Goal: Transaction & Acquisition: Purchase product/service

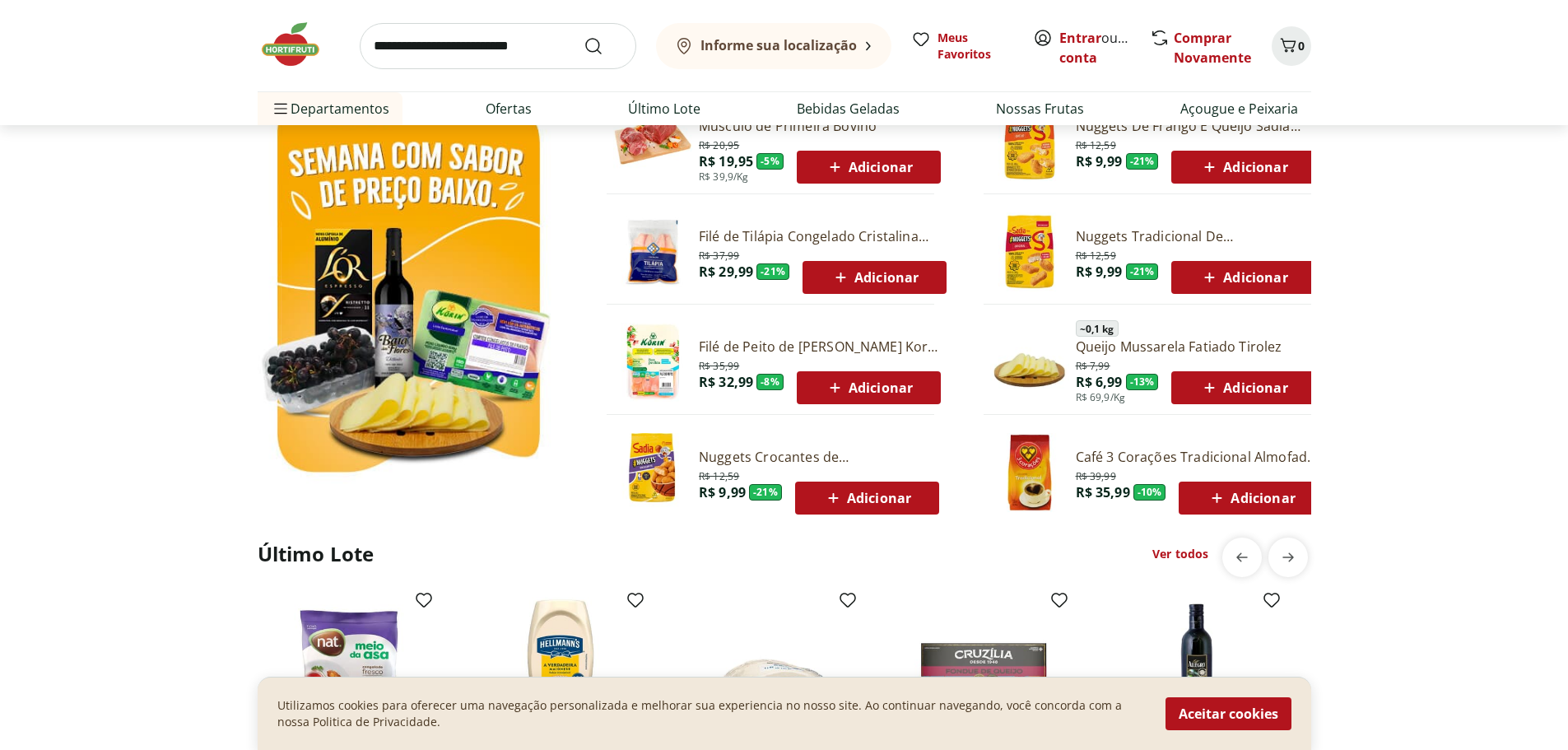
scroll to position [824, 0]
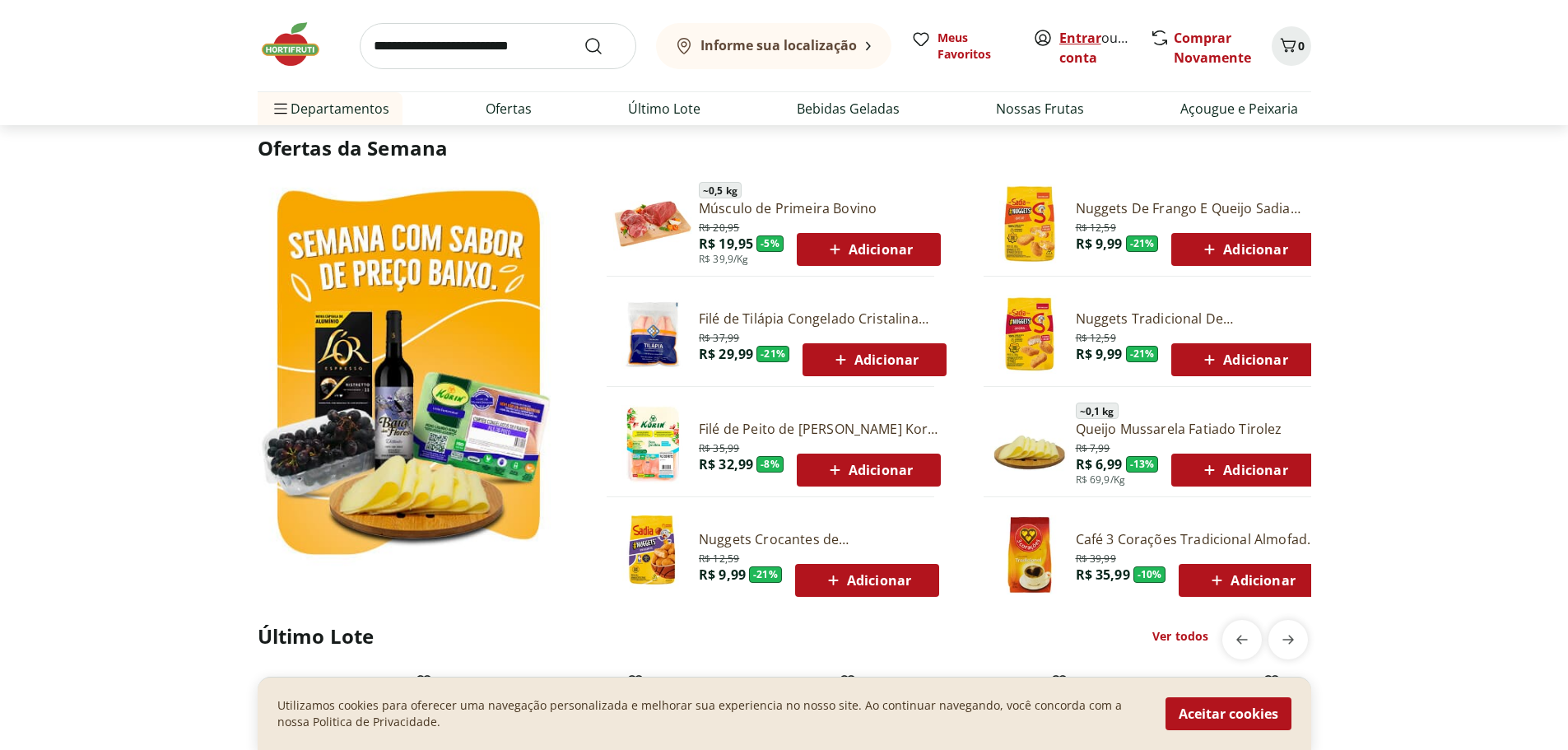
click at [1060, 31] on link "Entrar" at bounding box center [1080, 38] width 42 height 18
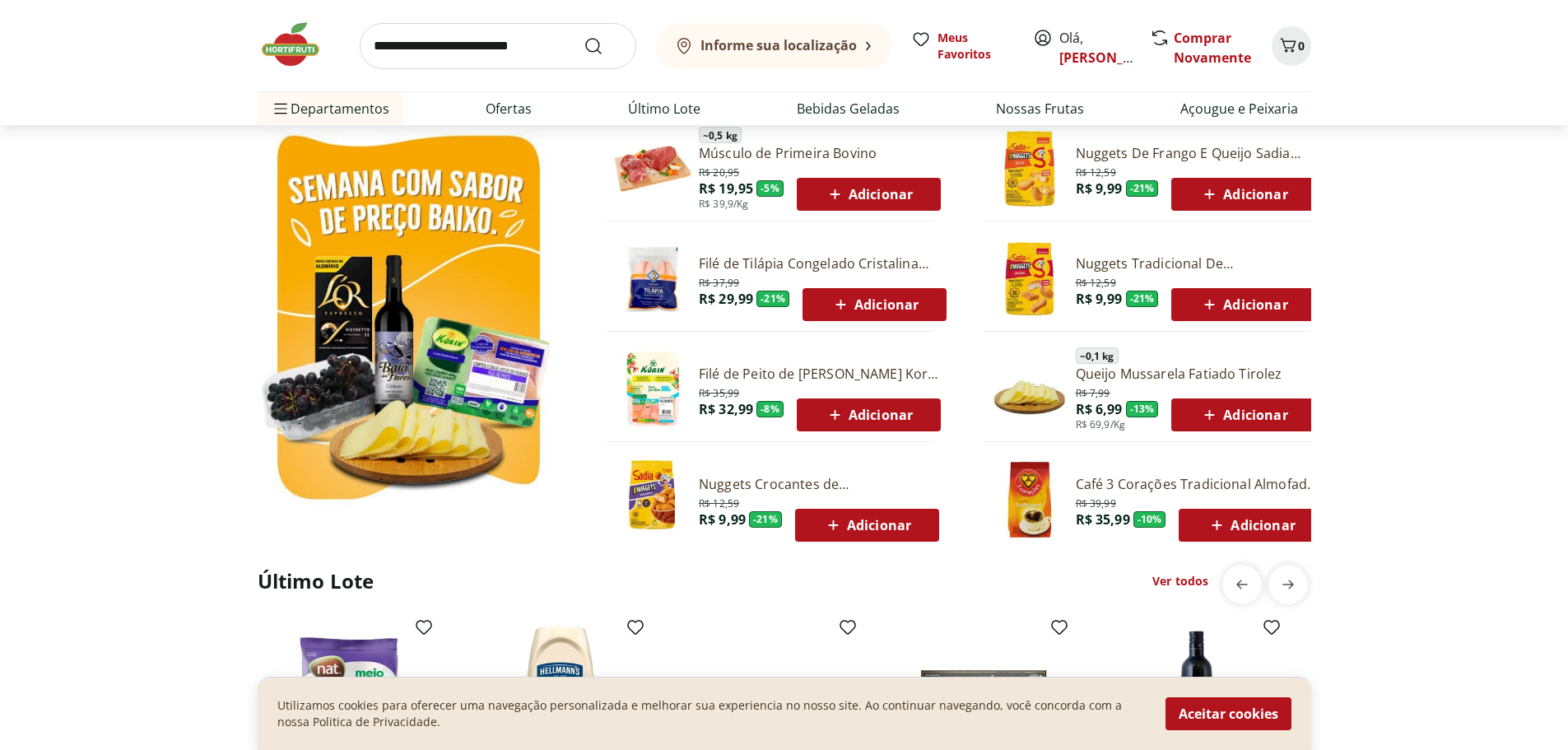
scroll to position [906, 0]
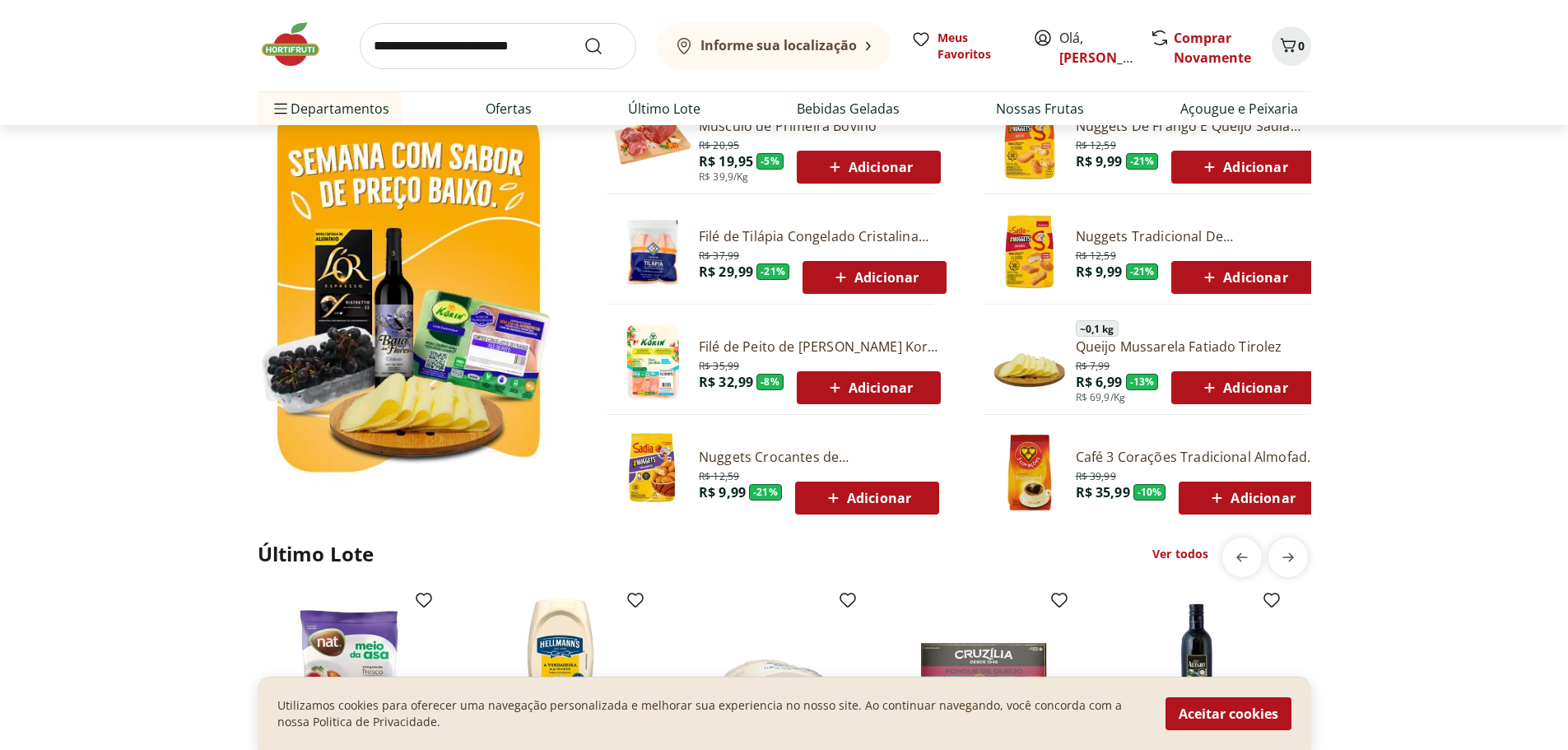
click at [1191, 551] on link "Ver todos" at bounding box center [1180, 554] width 56 height 17
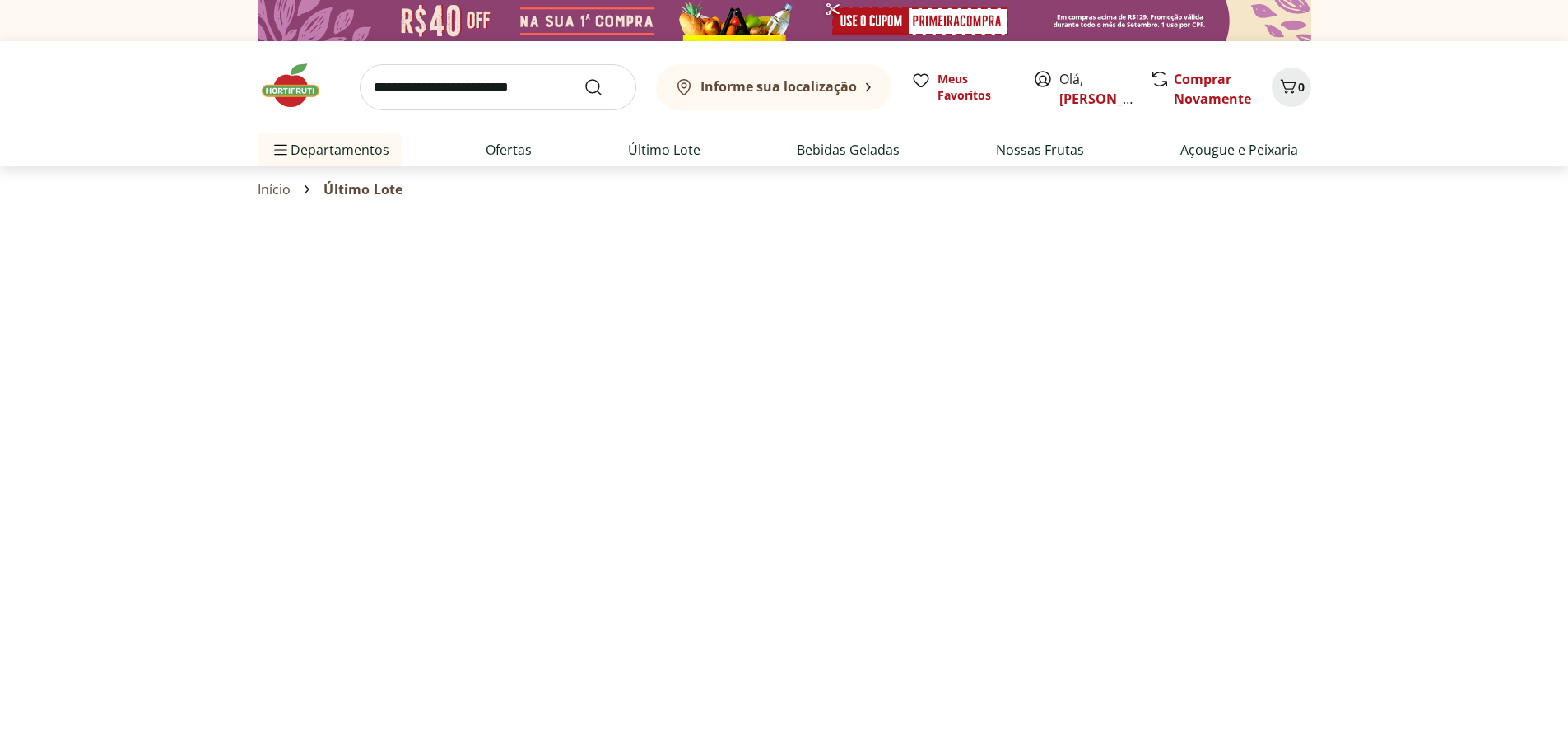
select select "**********"
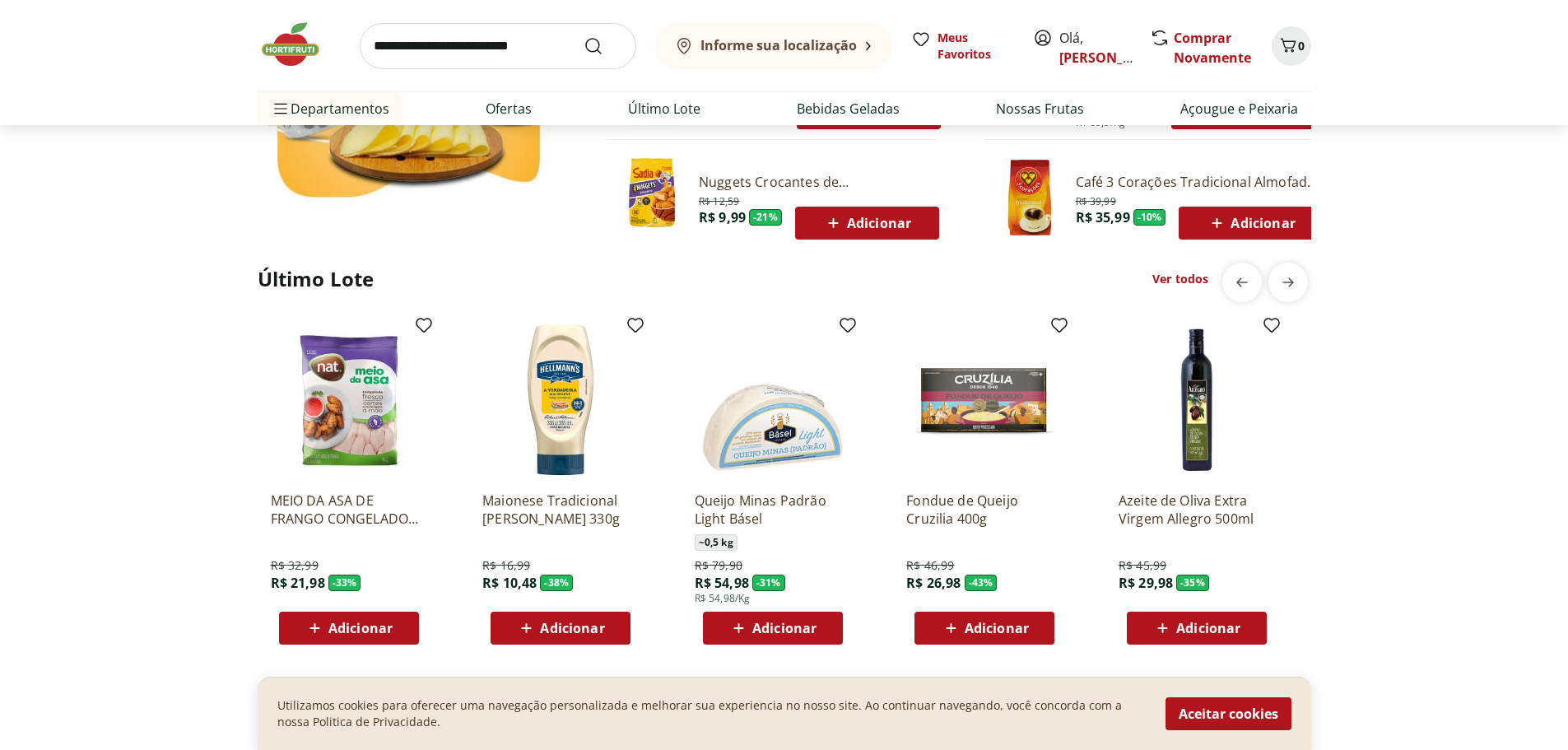
scroll to position [1853, 0]
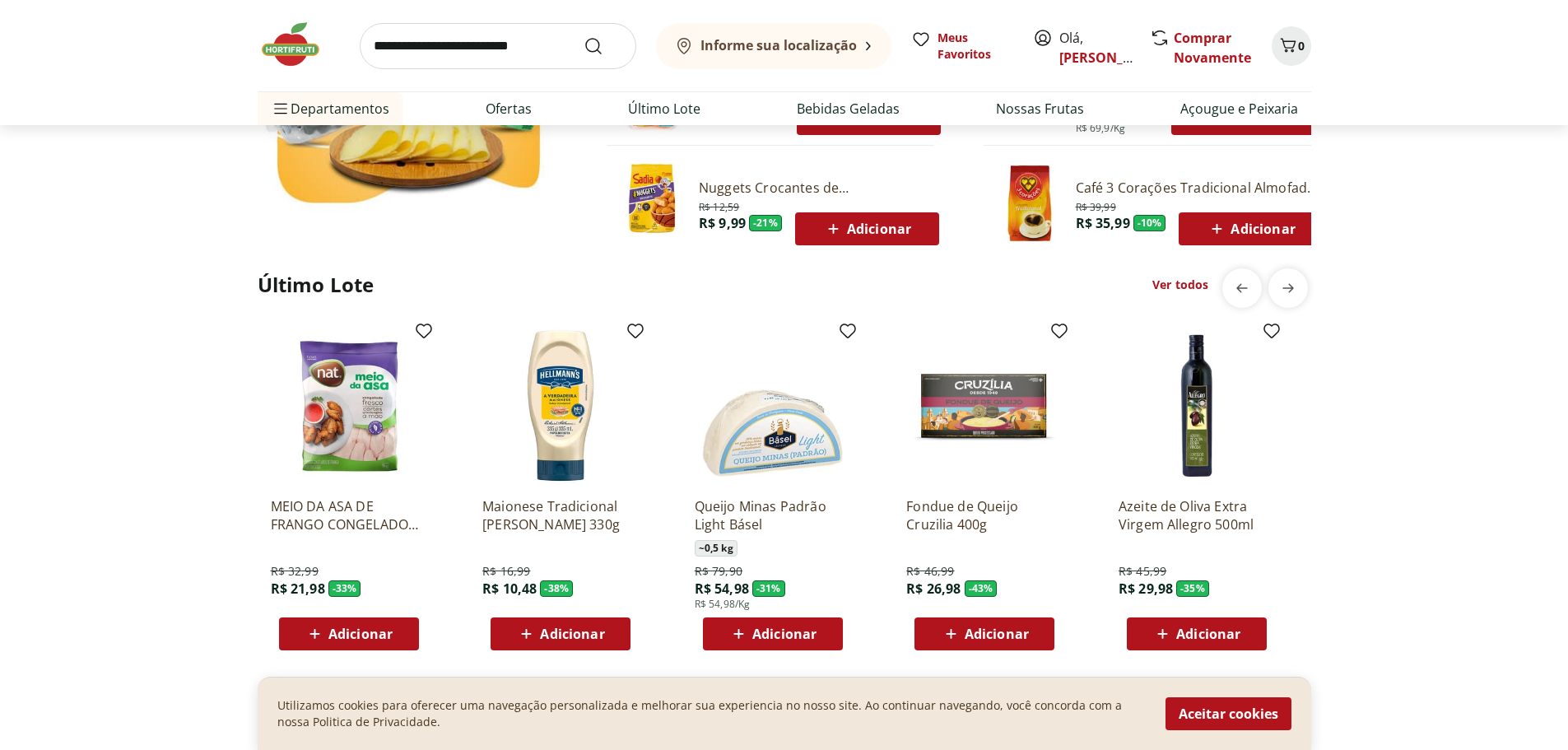
click at [1180, 277] on link "Ver todos" at bounding box center [1180, 285] width 56 height 17
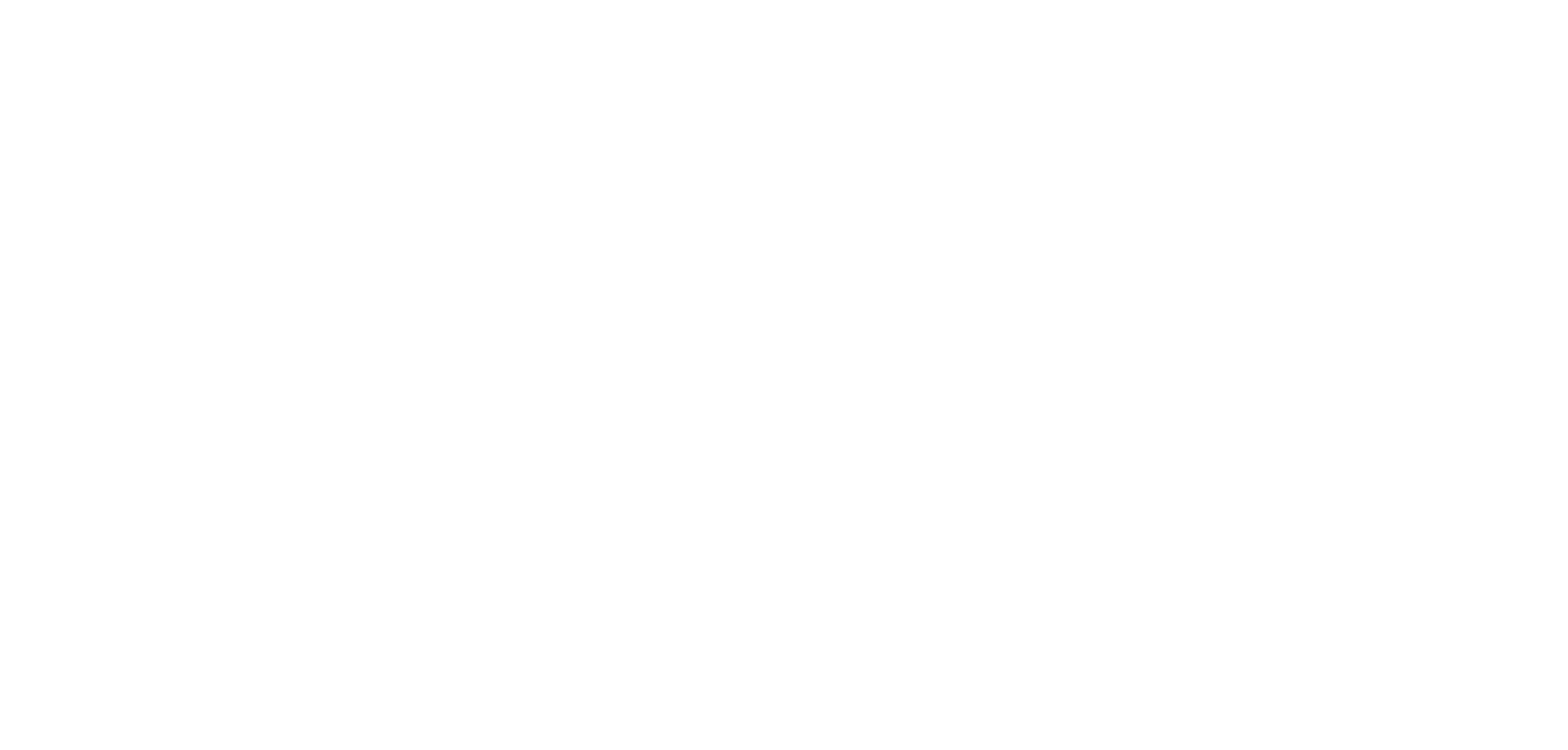
select select "**********"
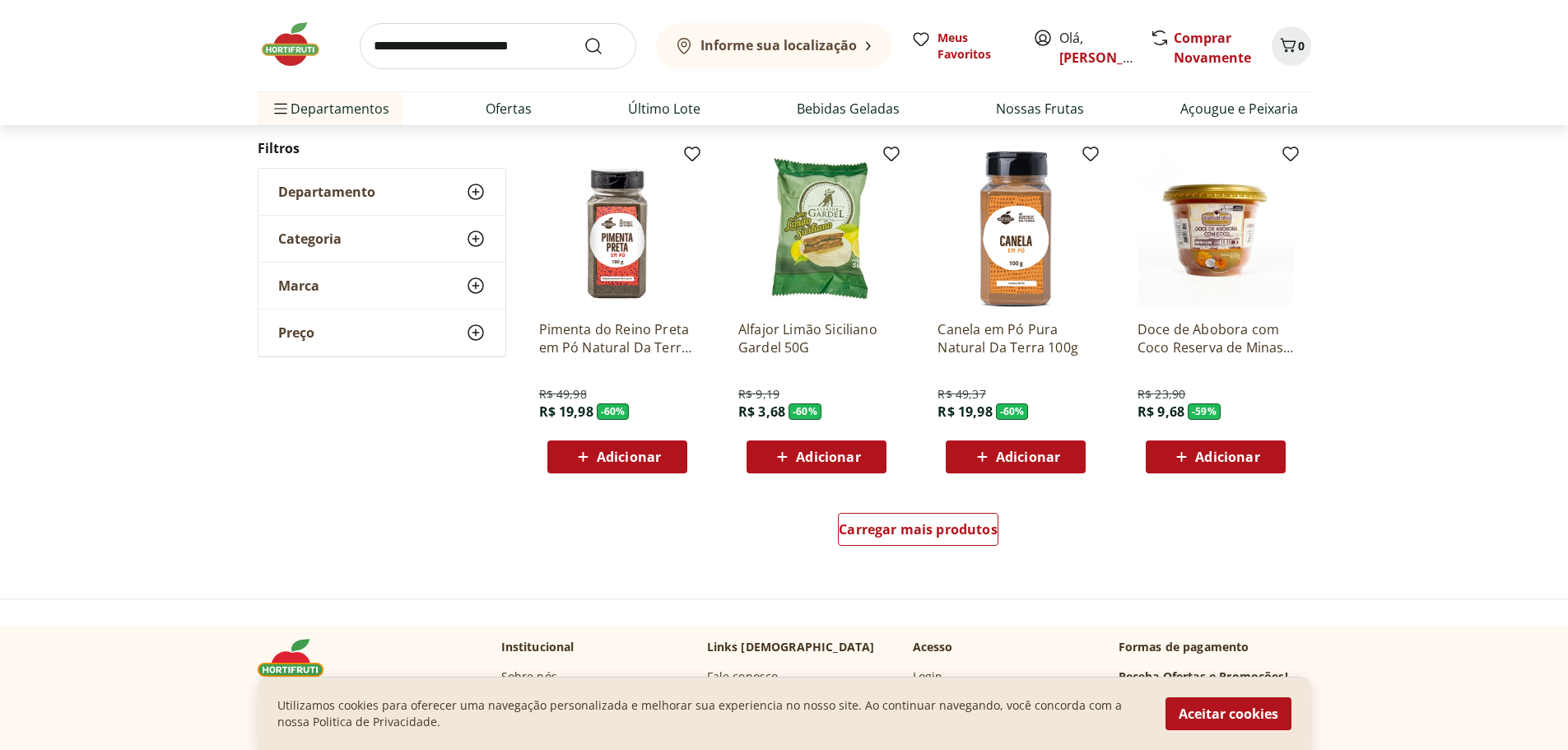
scroll to position [906, 0]
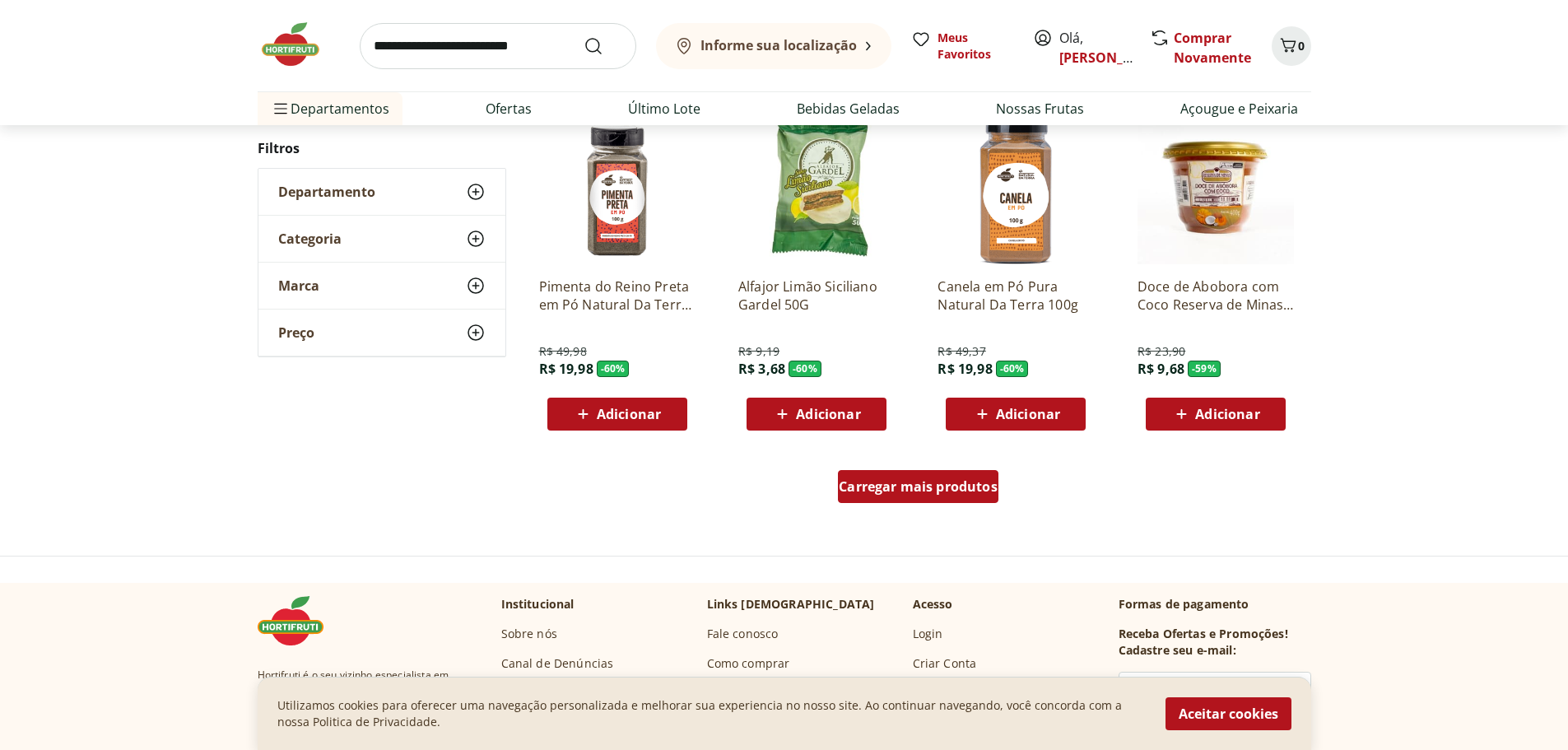
click at [936, 484] on span "Carregar mais produtos" at bounding box center [919, 486] width 159 height 13
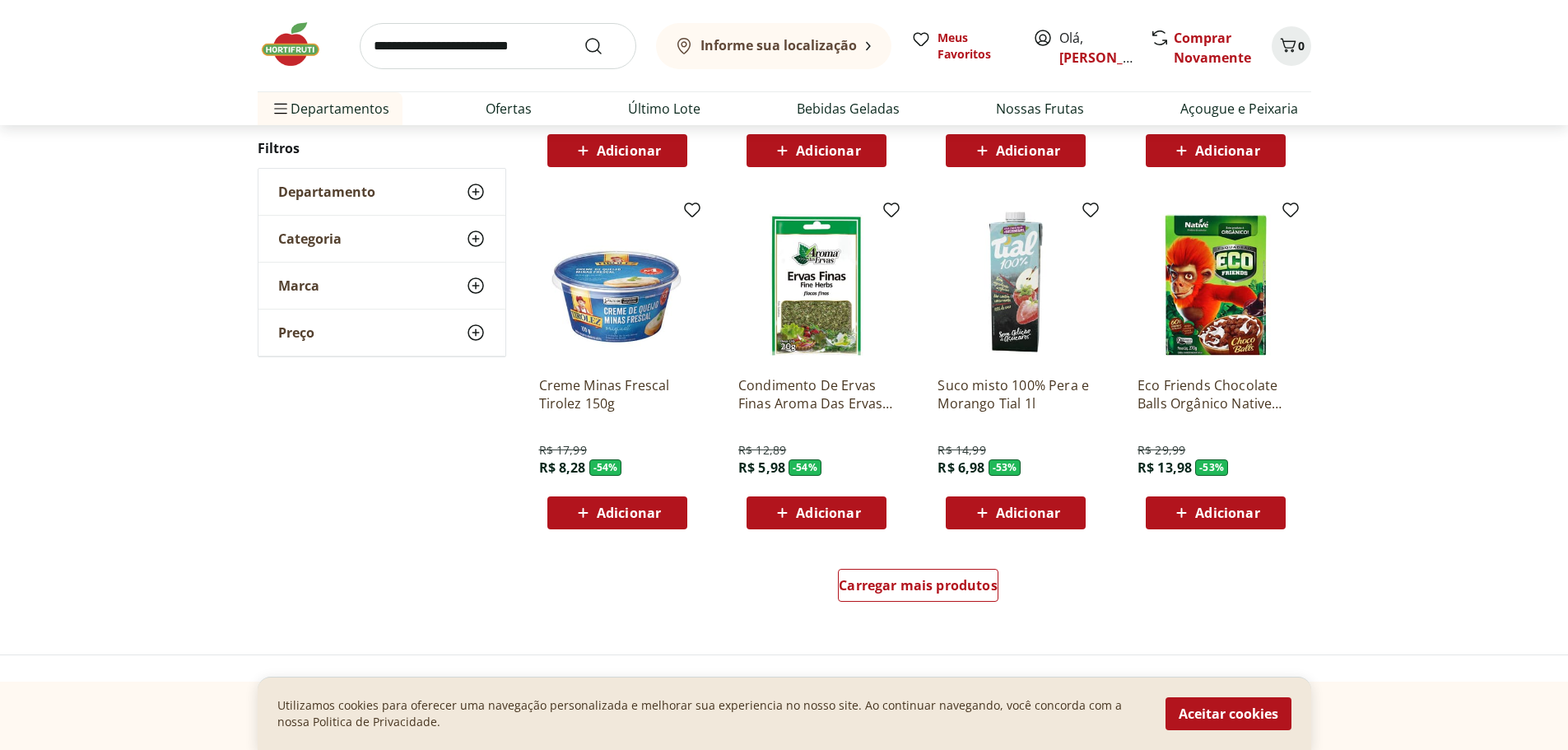
scroll to position [1893, 0]
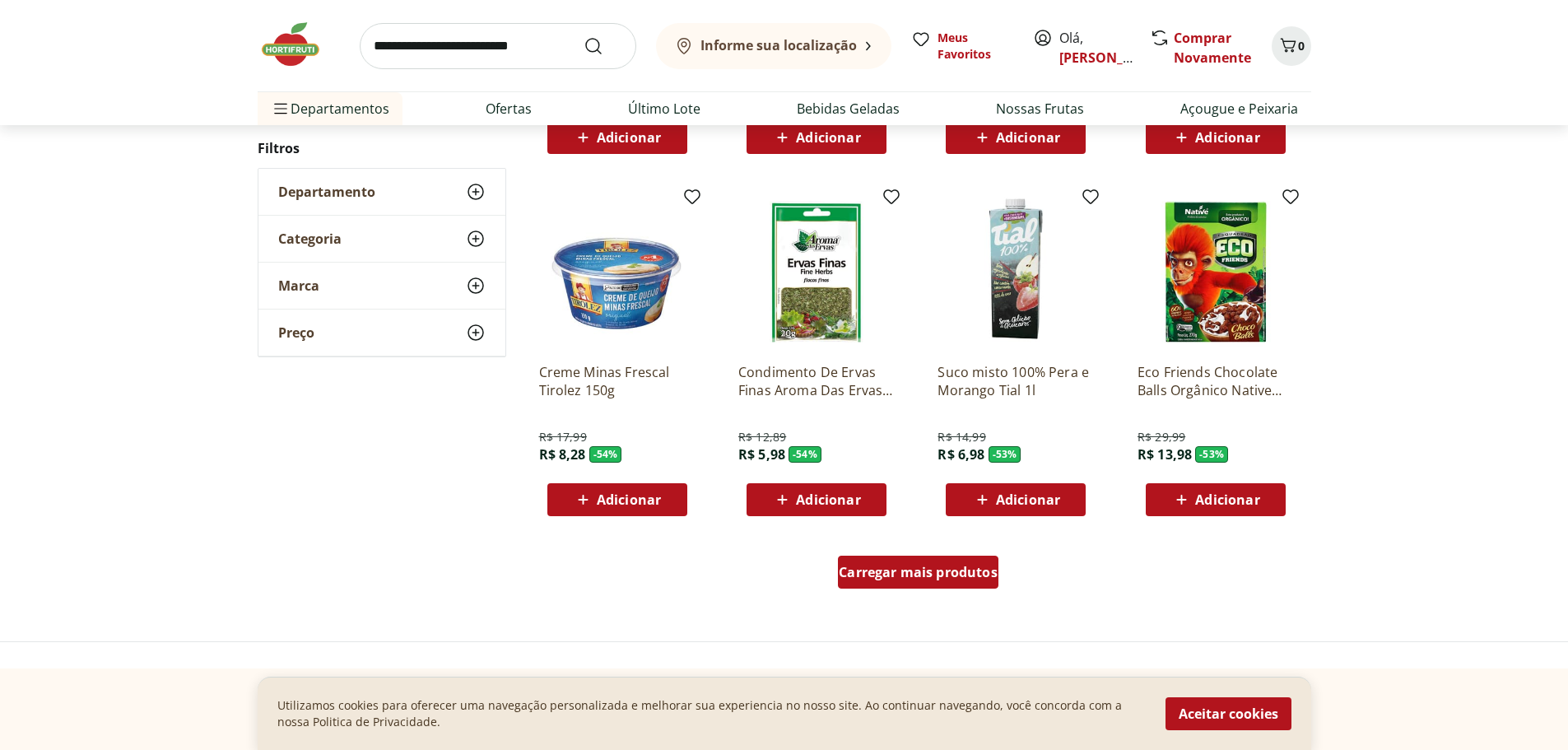
click at [894, 590] on link "Carregar mais produtos" at bounding box center [919, 575] width 161 height 40
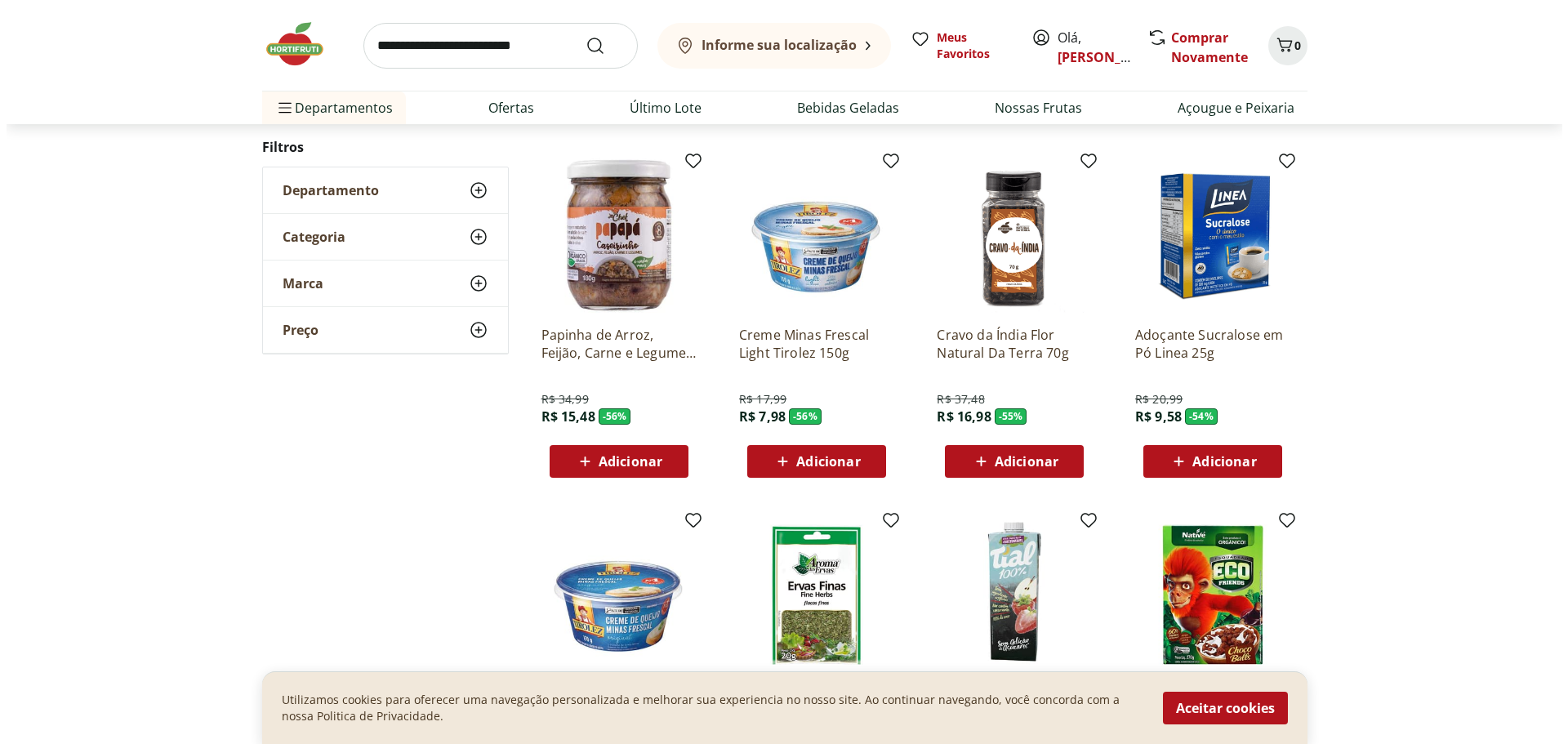
scroll to position [1552, 0]
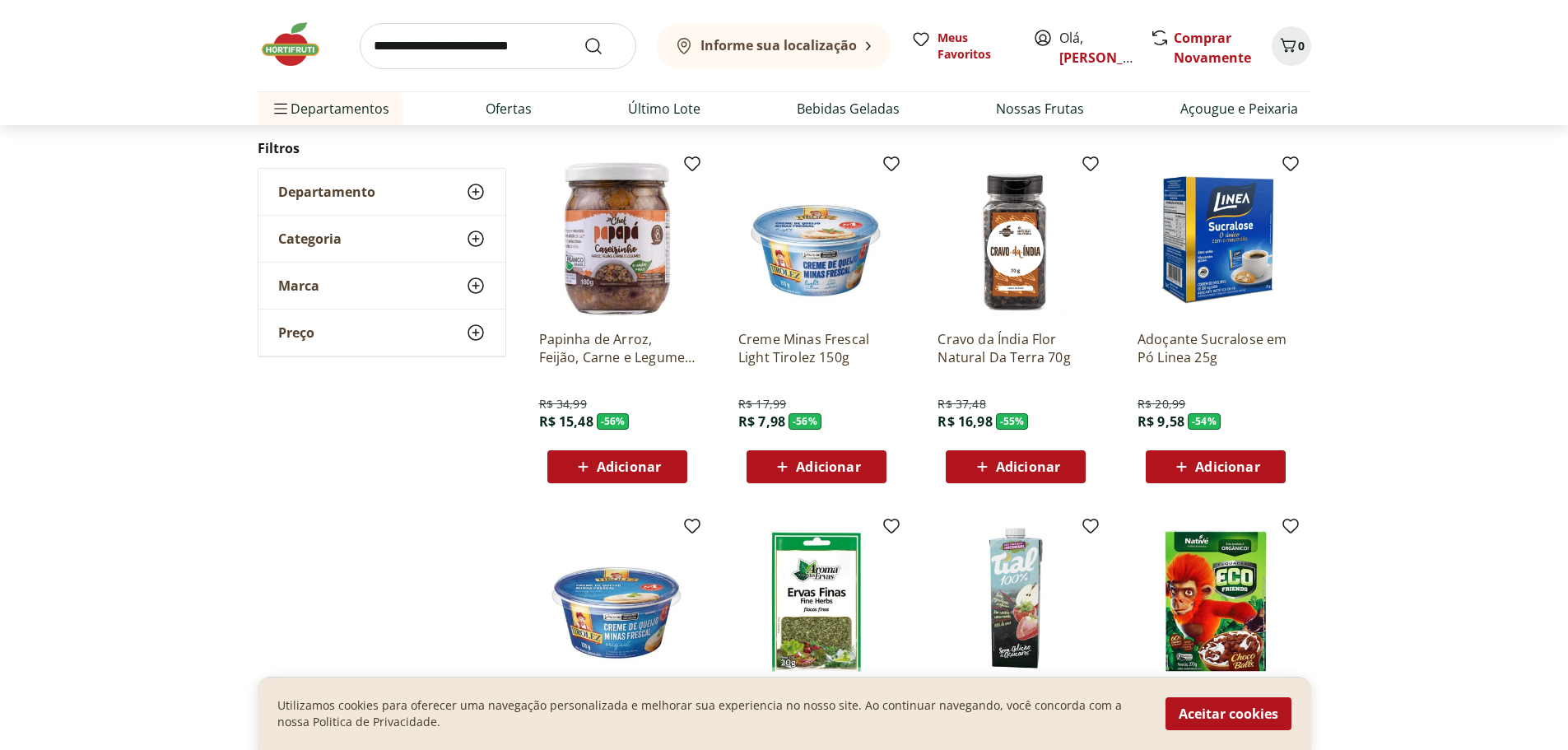
click at [765, 472] on div "Adicionar" at bounding box center [816, 467] width 113 height 30
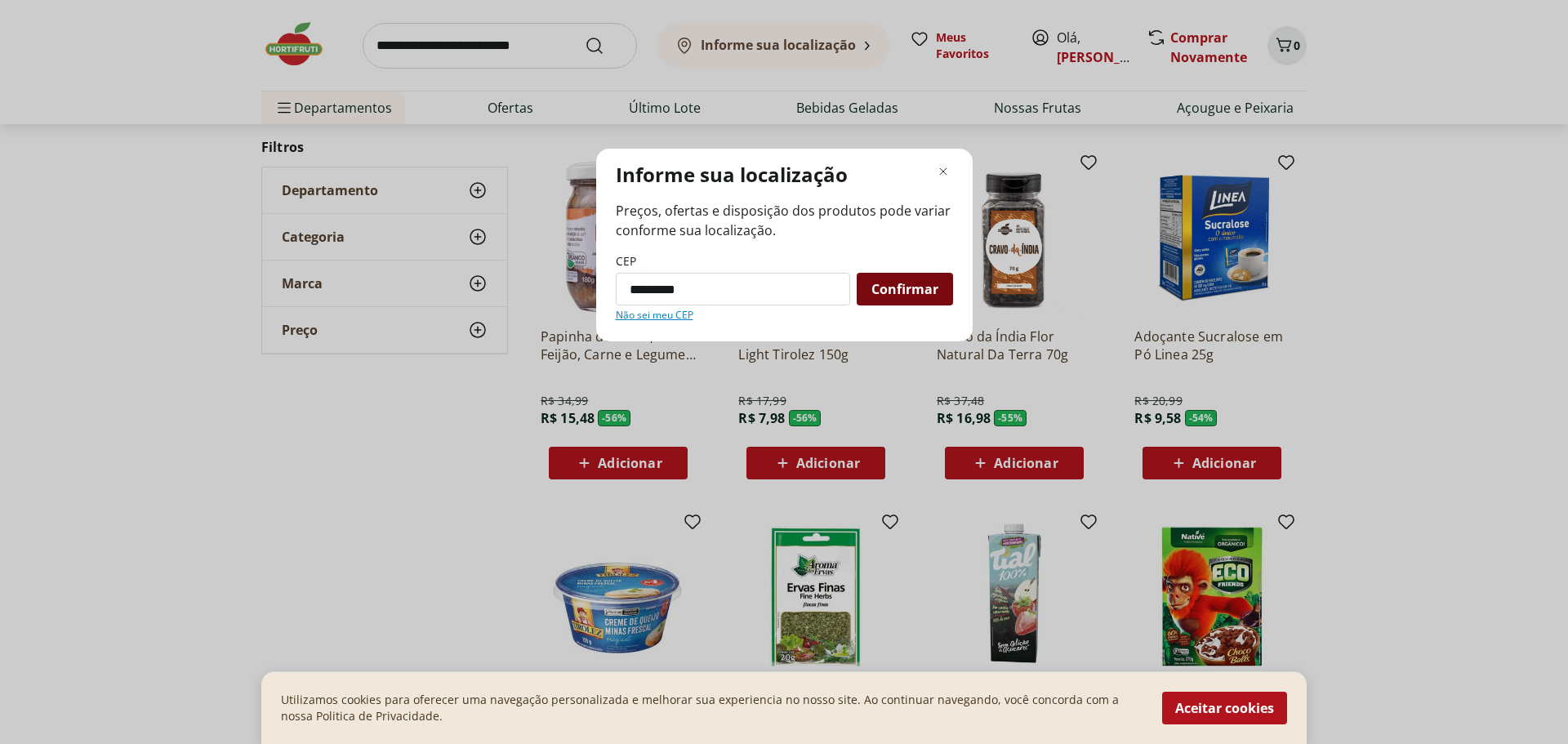
type input "*********"
click at [900, 289] on span "Confirmar" at bounding box center [905, 289] width 67 height 13
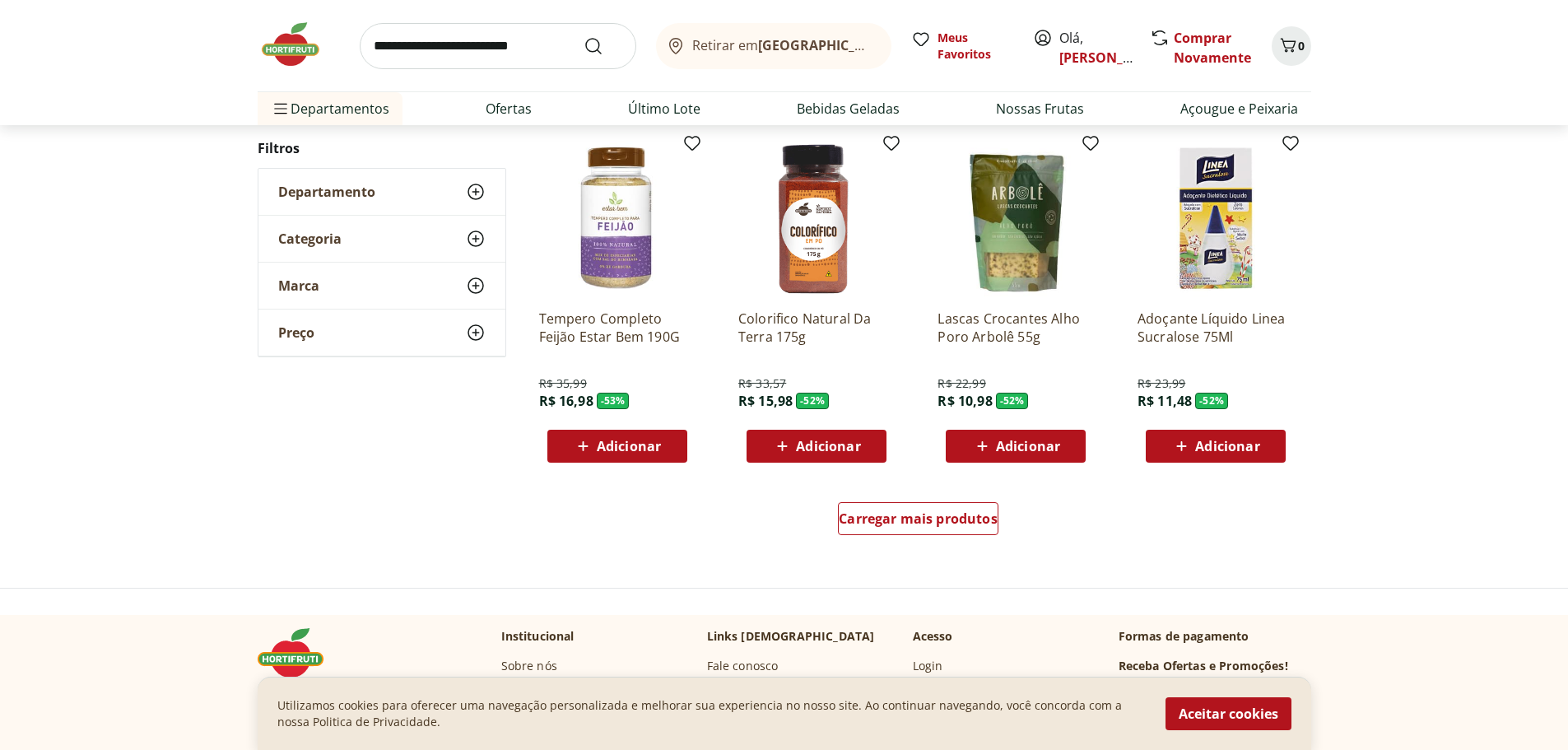
scroll to position [988, 0]
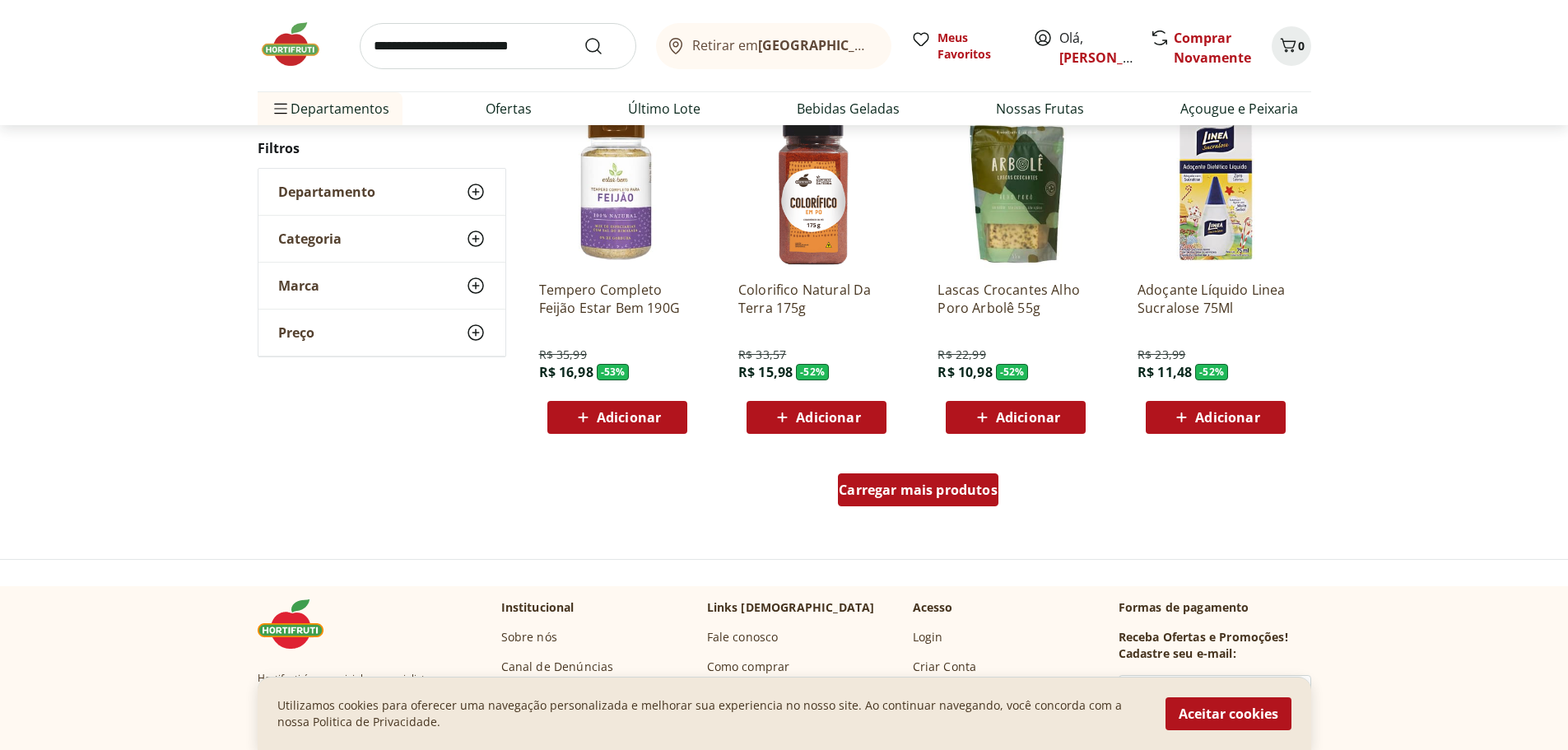
click at [917, 491] on span "Carregar mais produtos" at bounding box center [919, 490] width 159 height 13
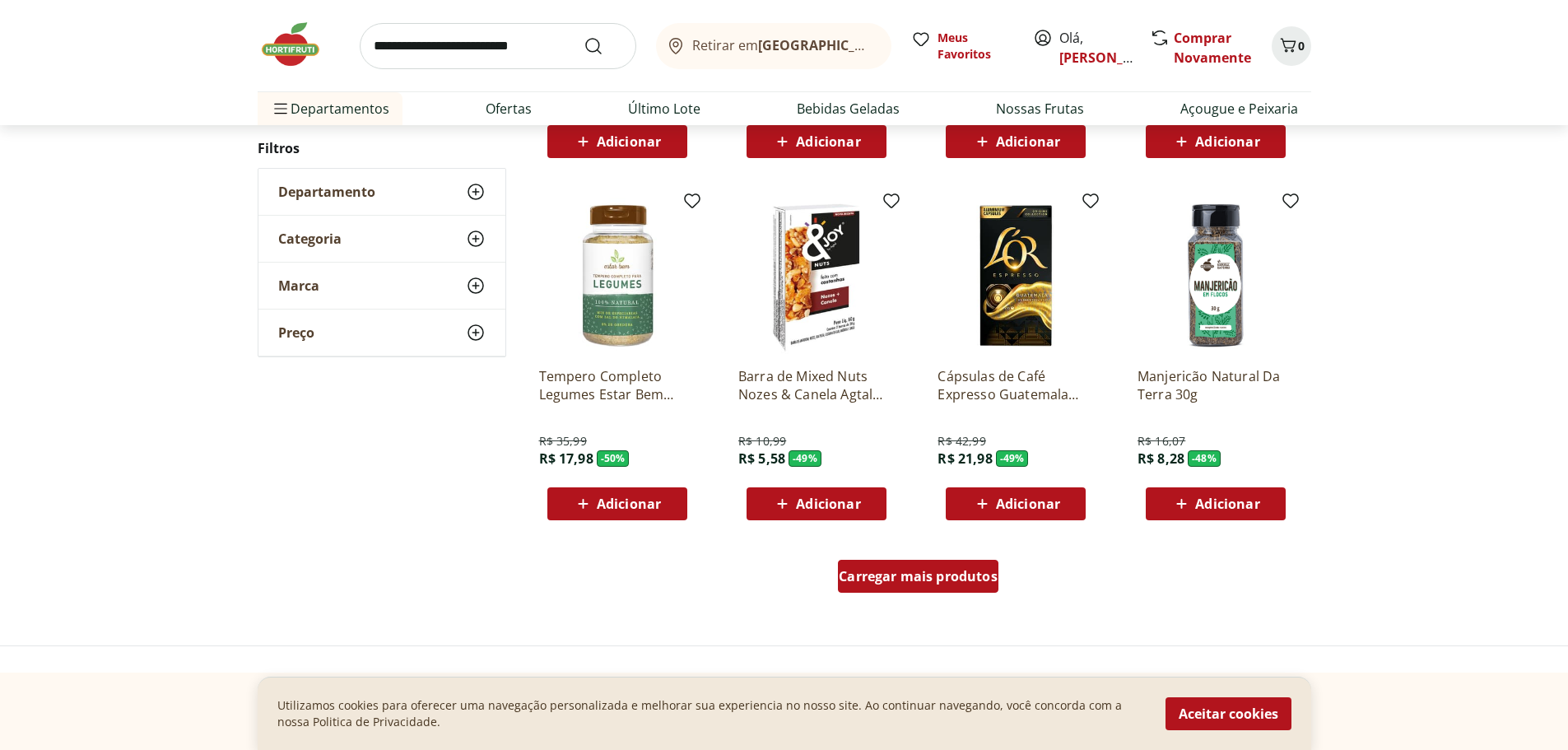
scroll to position [1976, 0]
click at [899, 569] on span "Carregar mais produtos" at bounding box center [919, 575] width 159 height 13
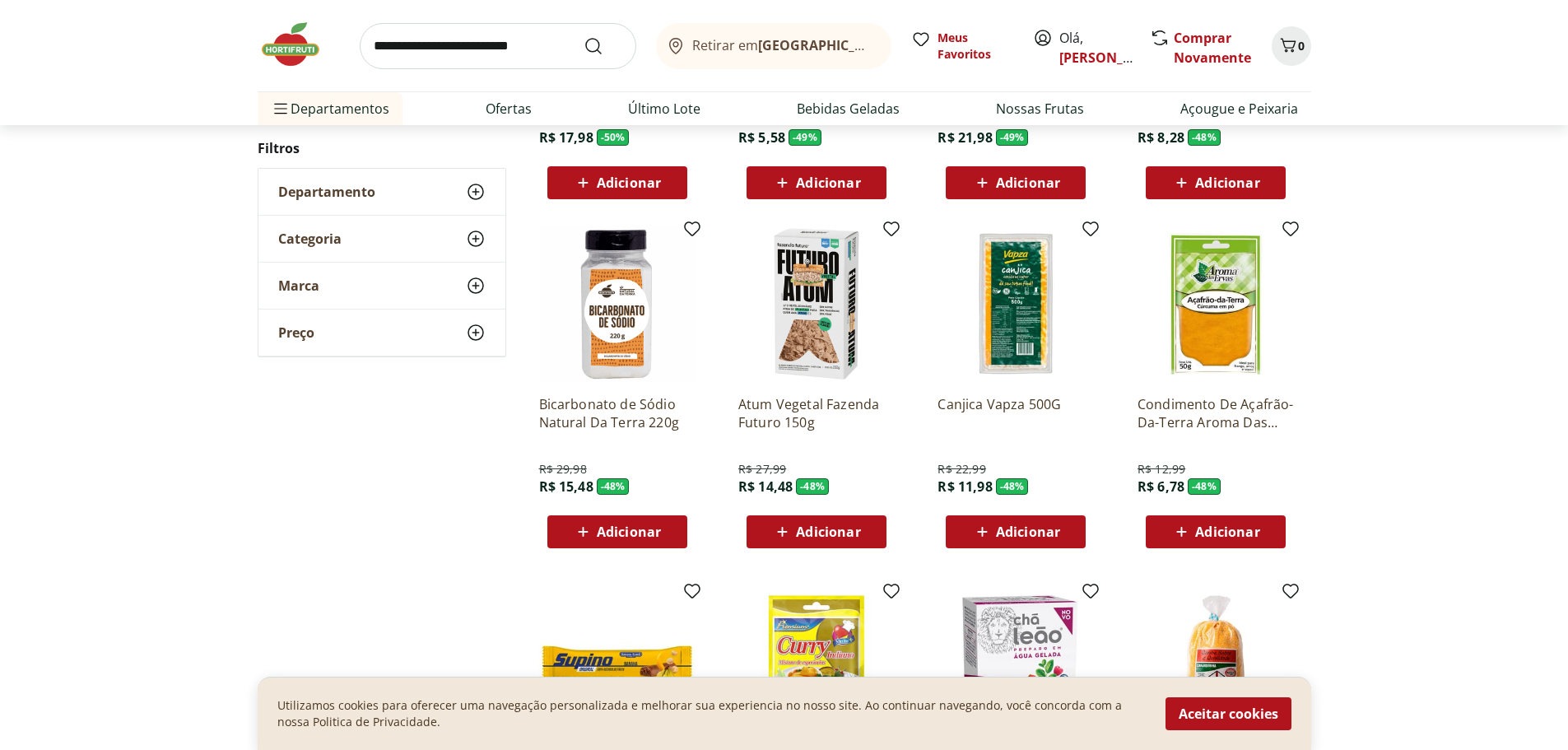
scroll to position [2306, 0]
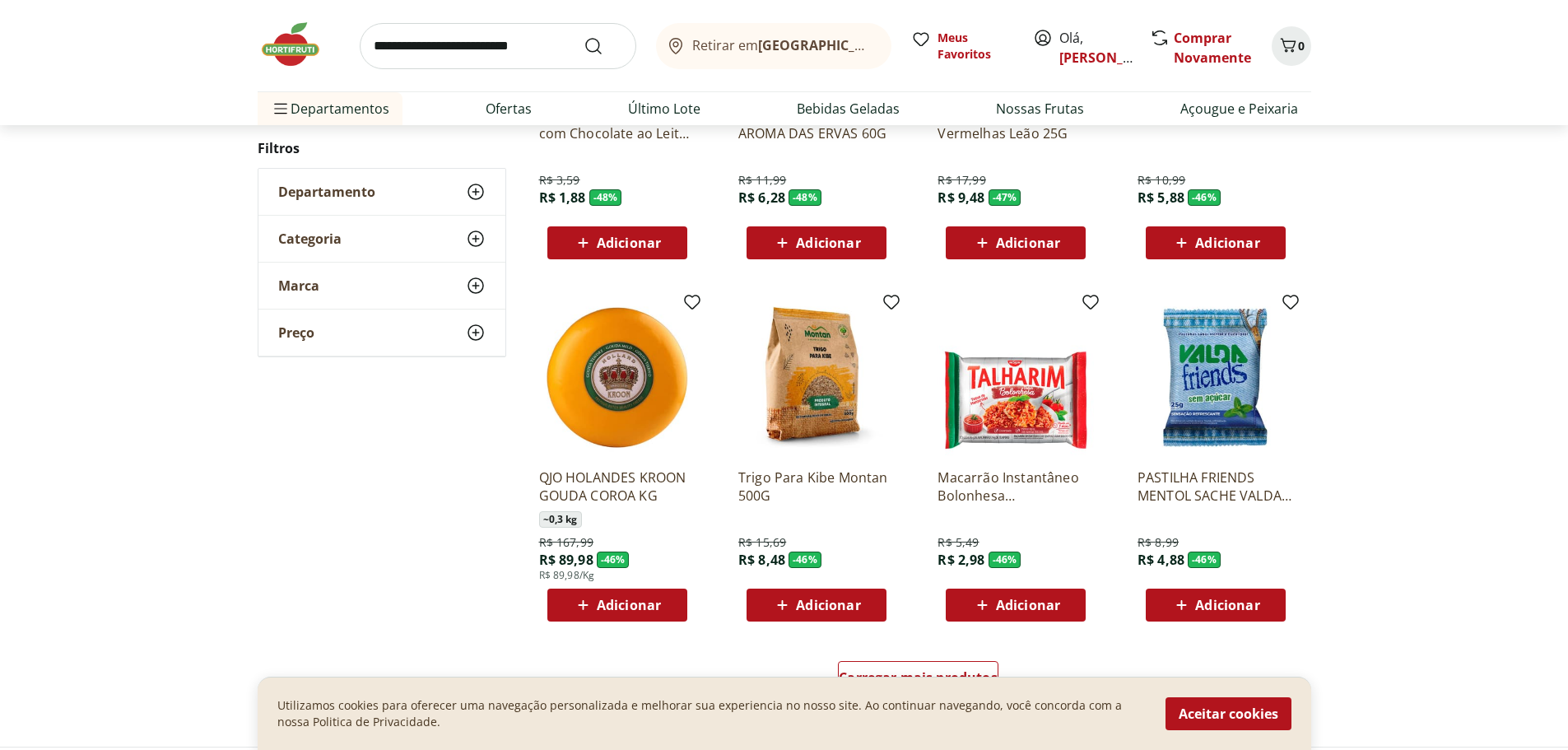
scroll to position [3047, 0]
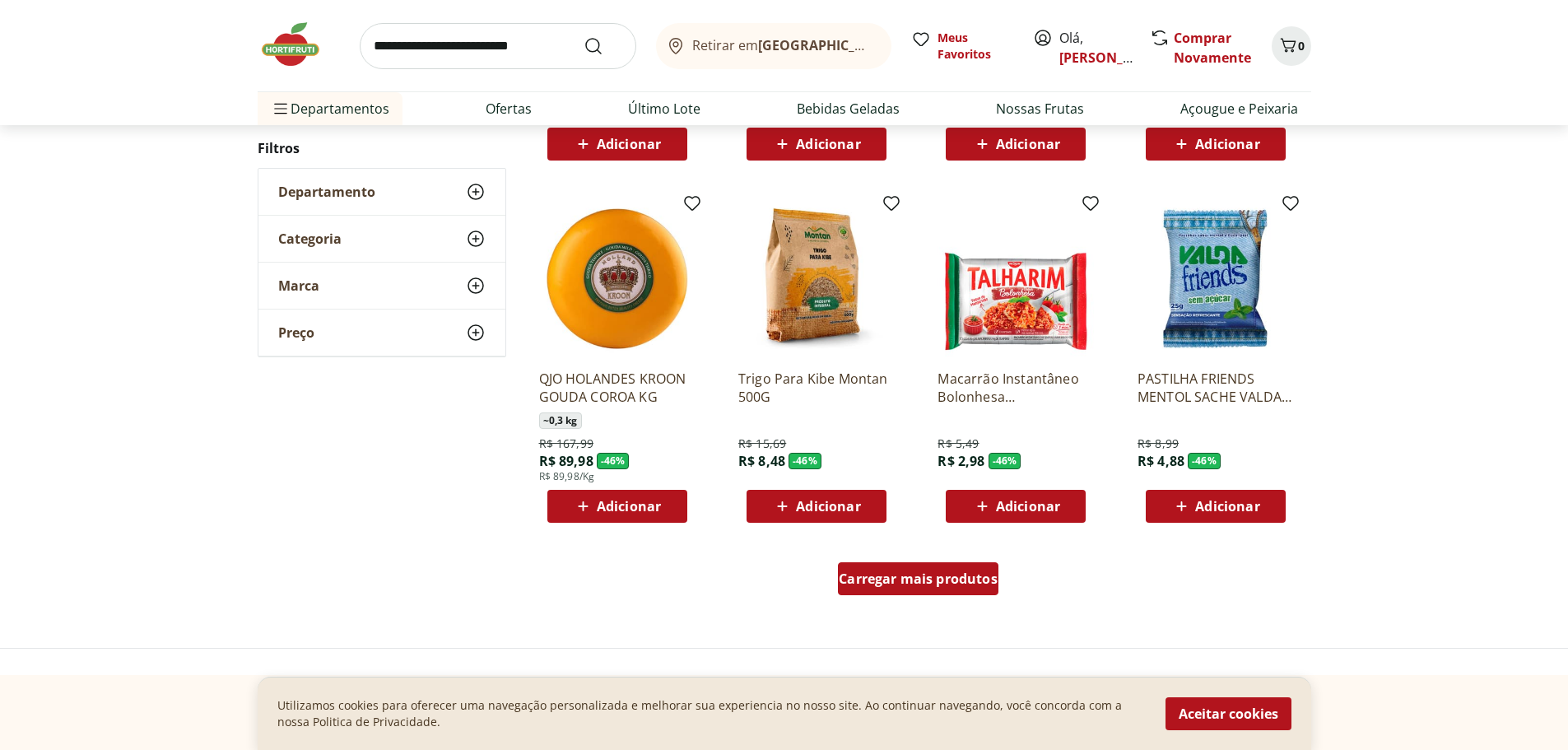
click at [922, 580] on span "Carregar mais produtos" at bounding box center [919, 578] width 159 height 13
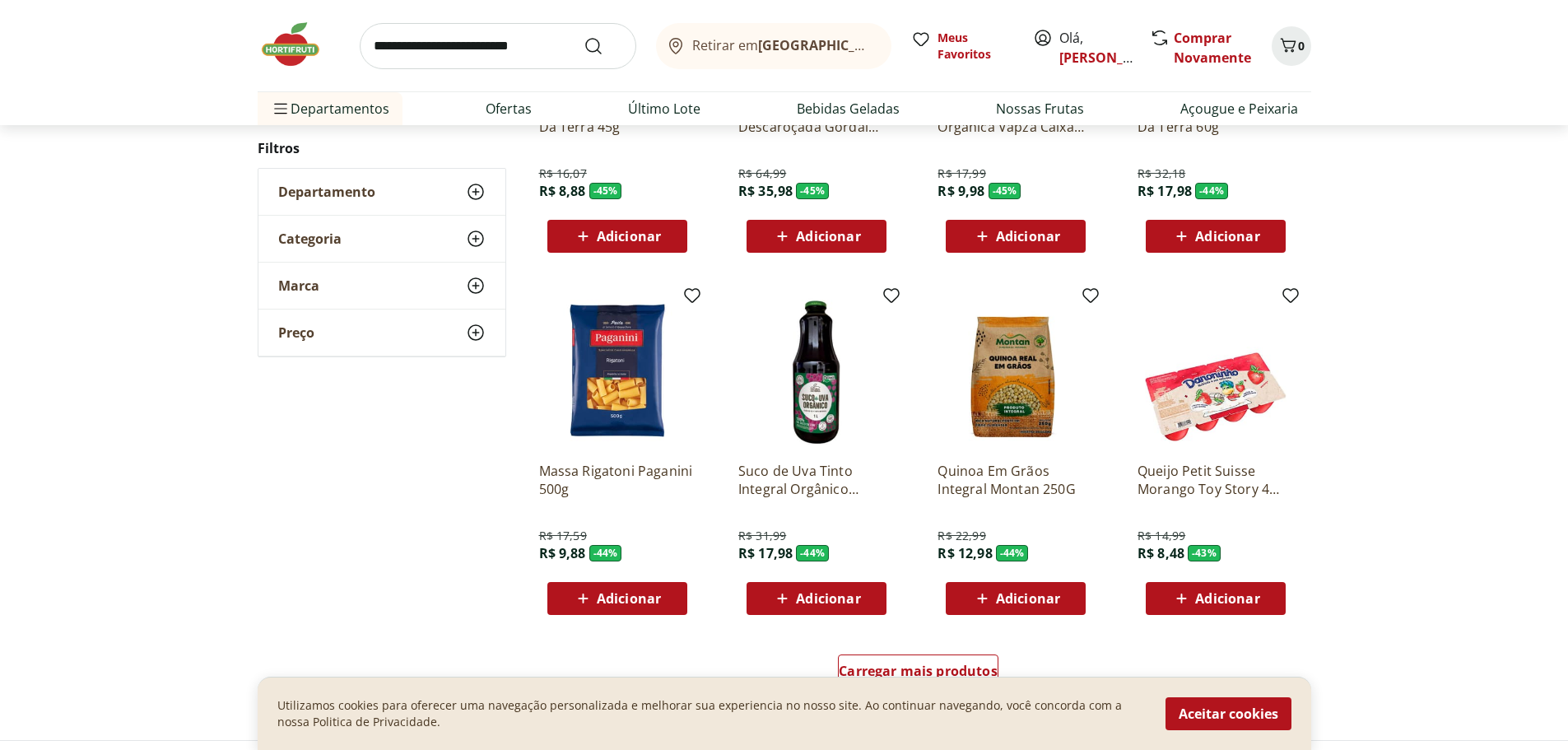
scroll to position [4035, 0]
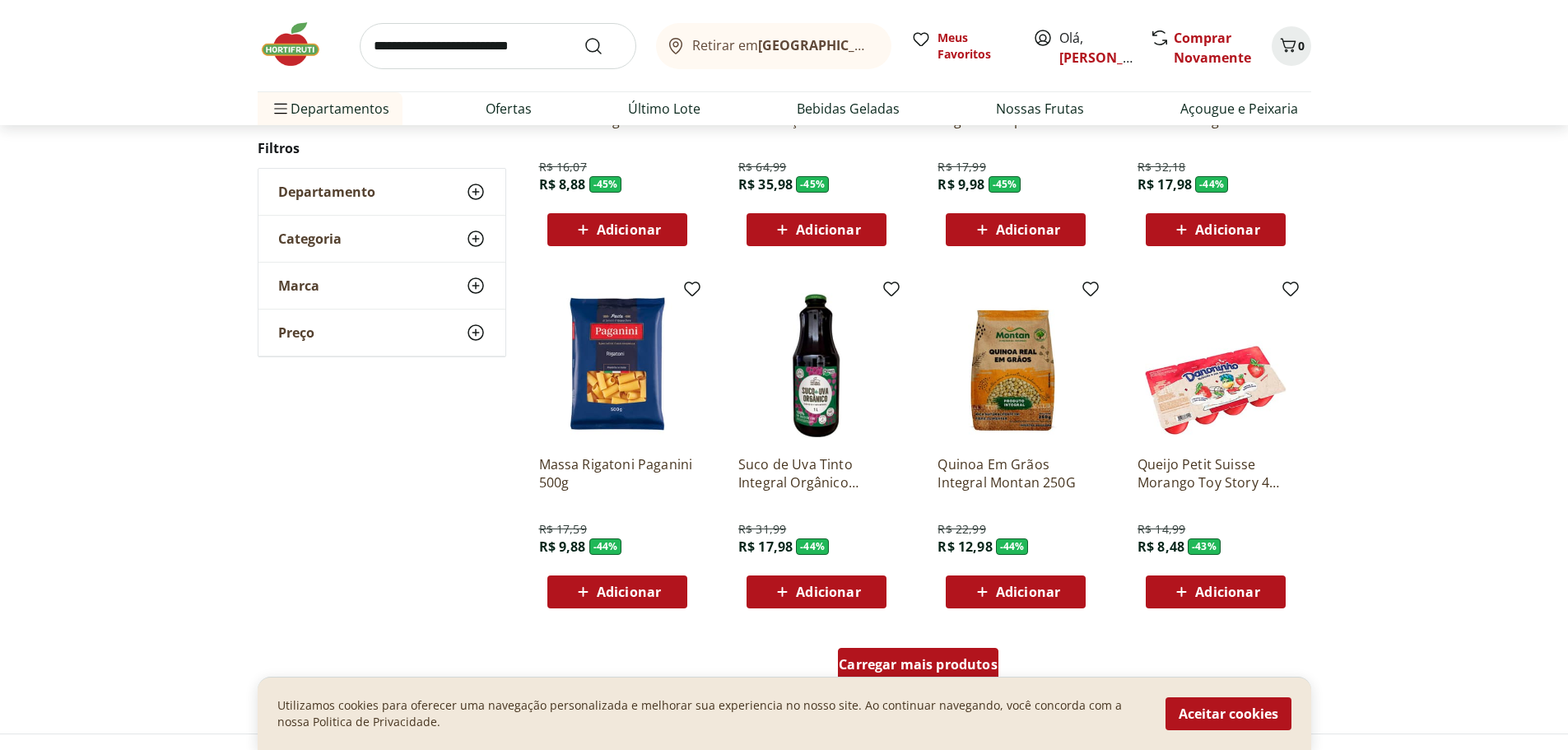
click at [949, 652] on div "Carregar mais produtos" at bounding box center [919, 664] width 161 height 33
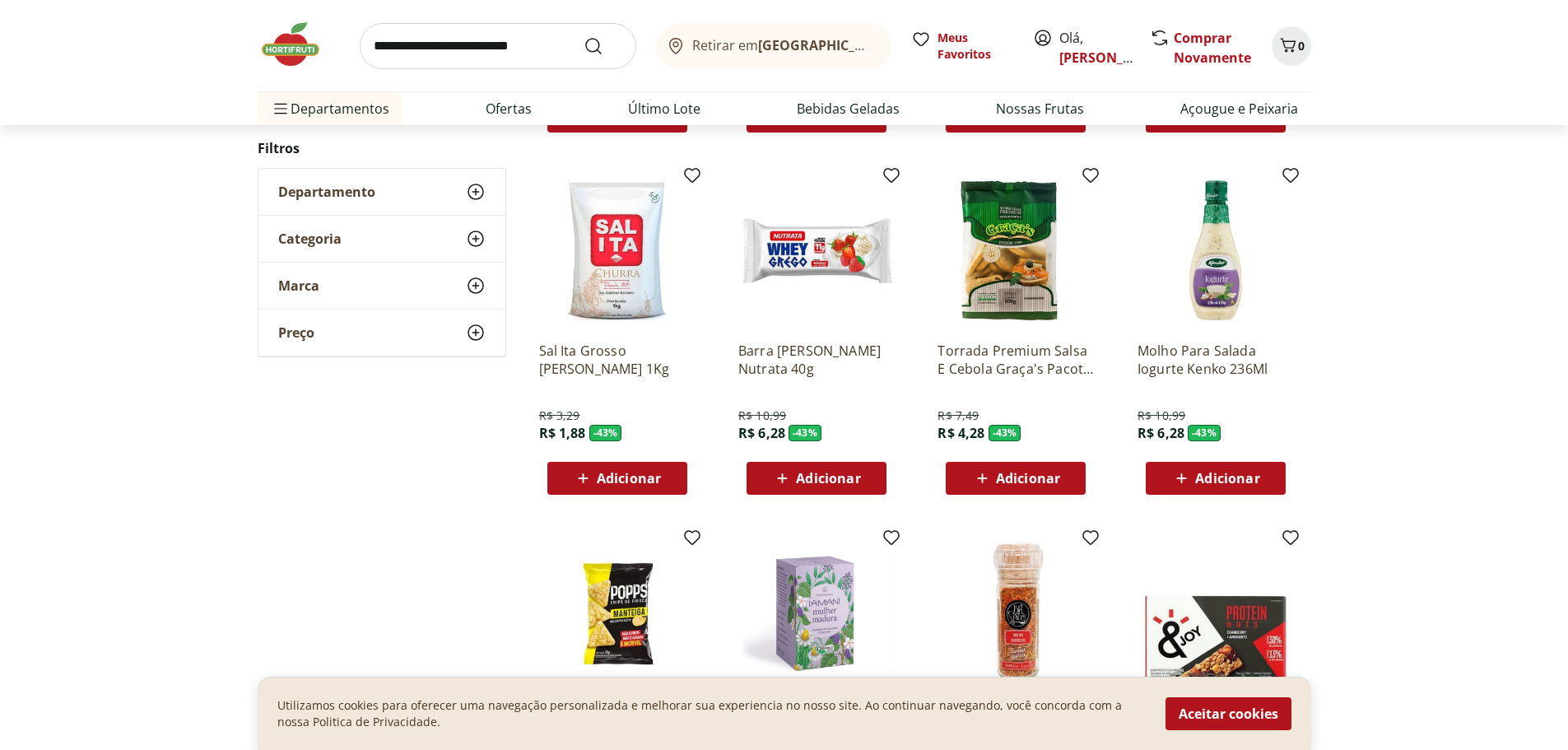
scroll to position [4858, 0]
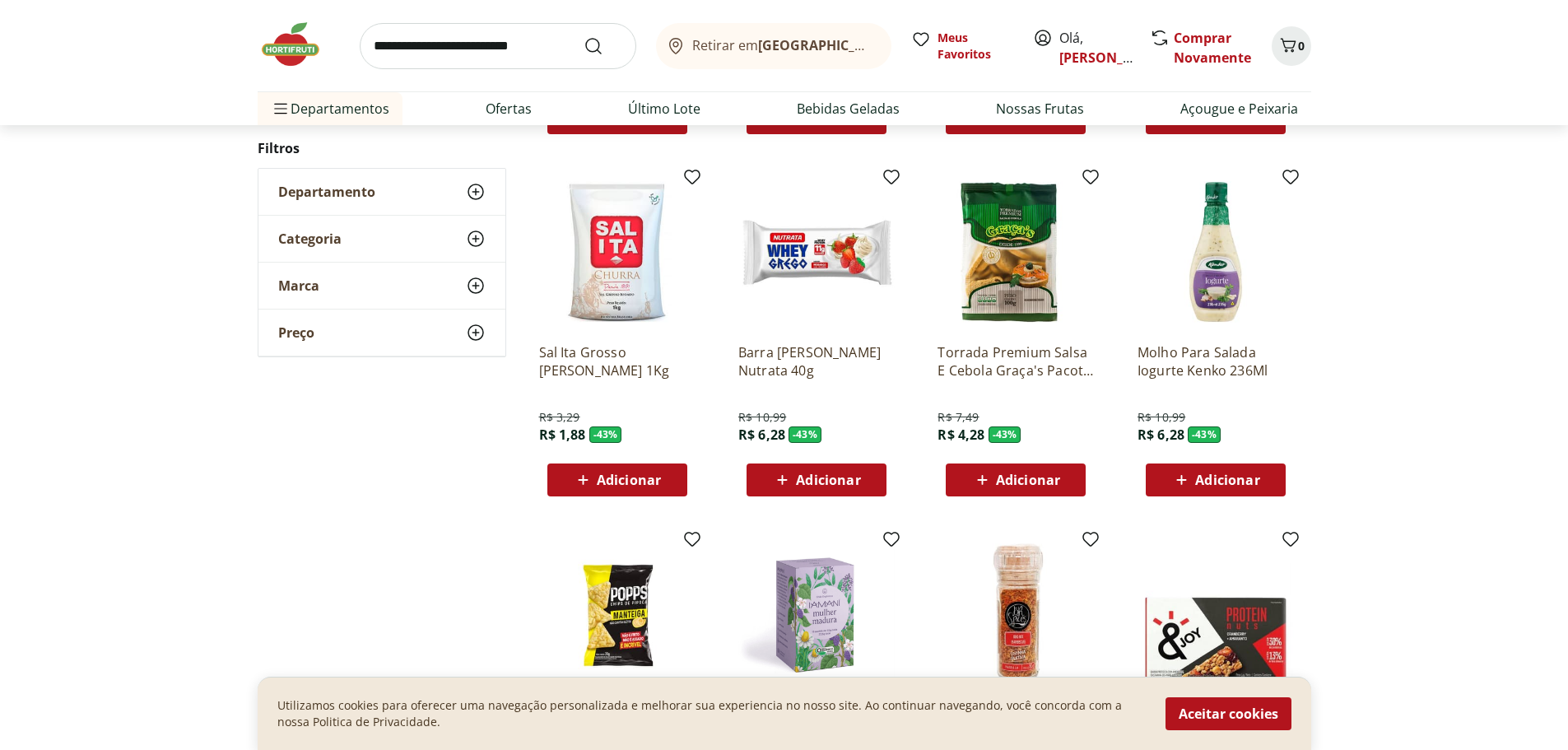
click at [614, 486] on span "Adicionar" at bounding box center [629, 480] width 65 height 13
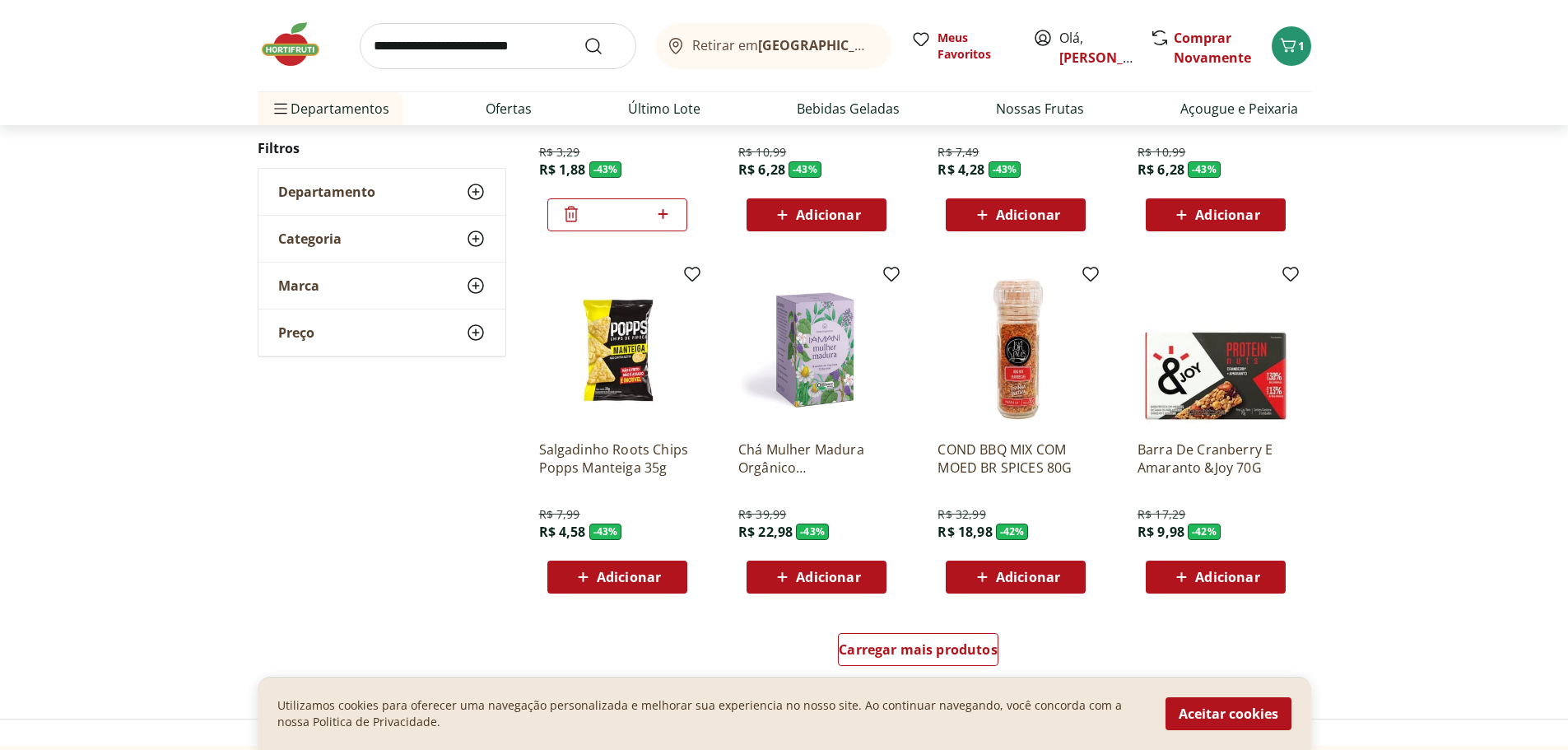
scroll to position [5187, 0]
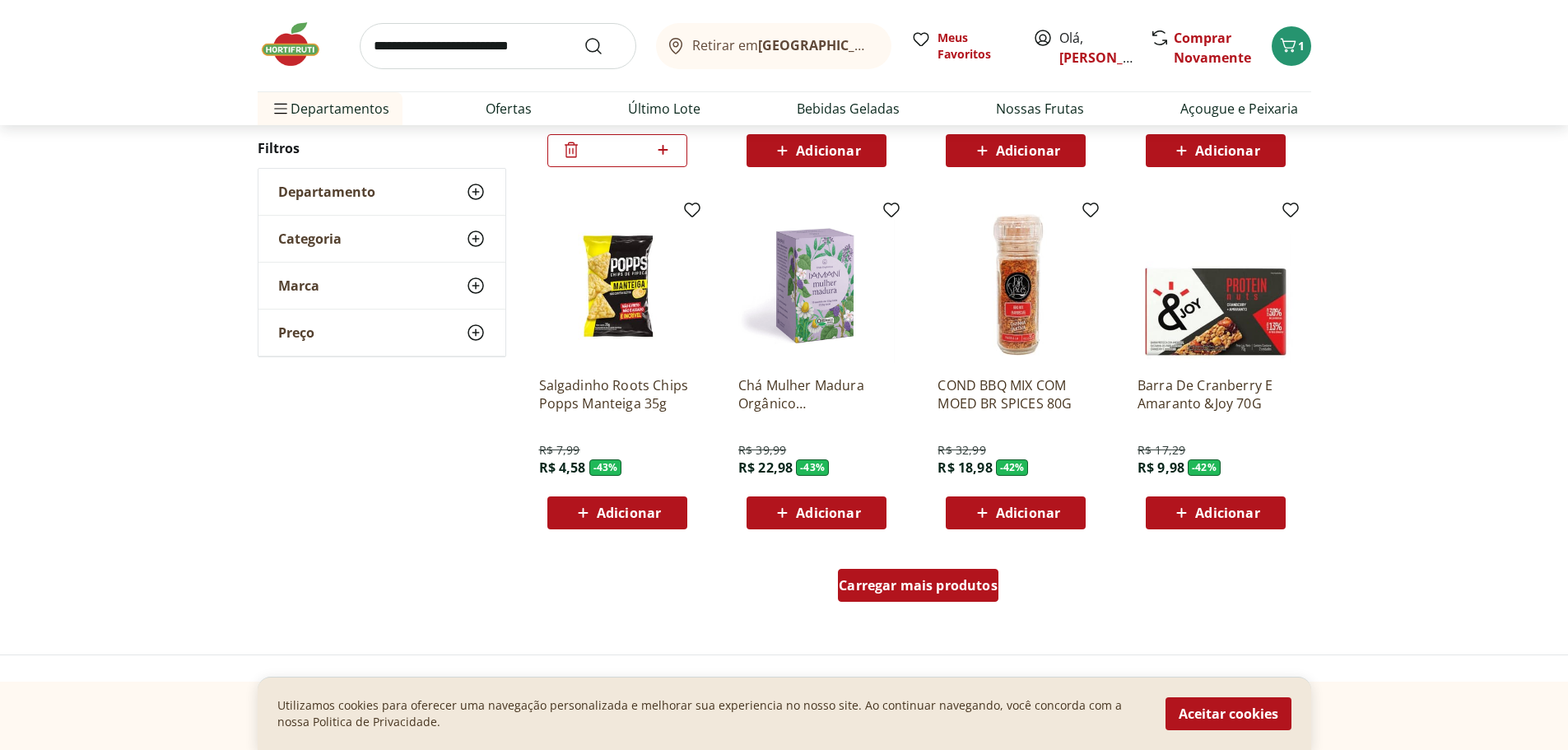
click at [968, 571] on div "Carregar mais produtos" at bounding box center [919, 585] width 161 height 33
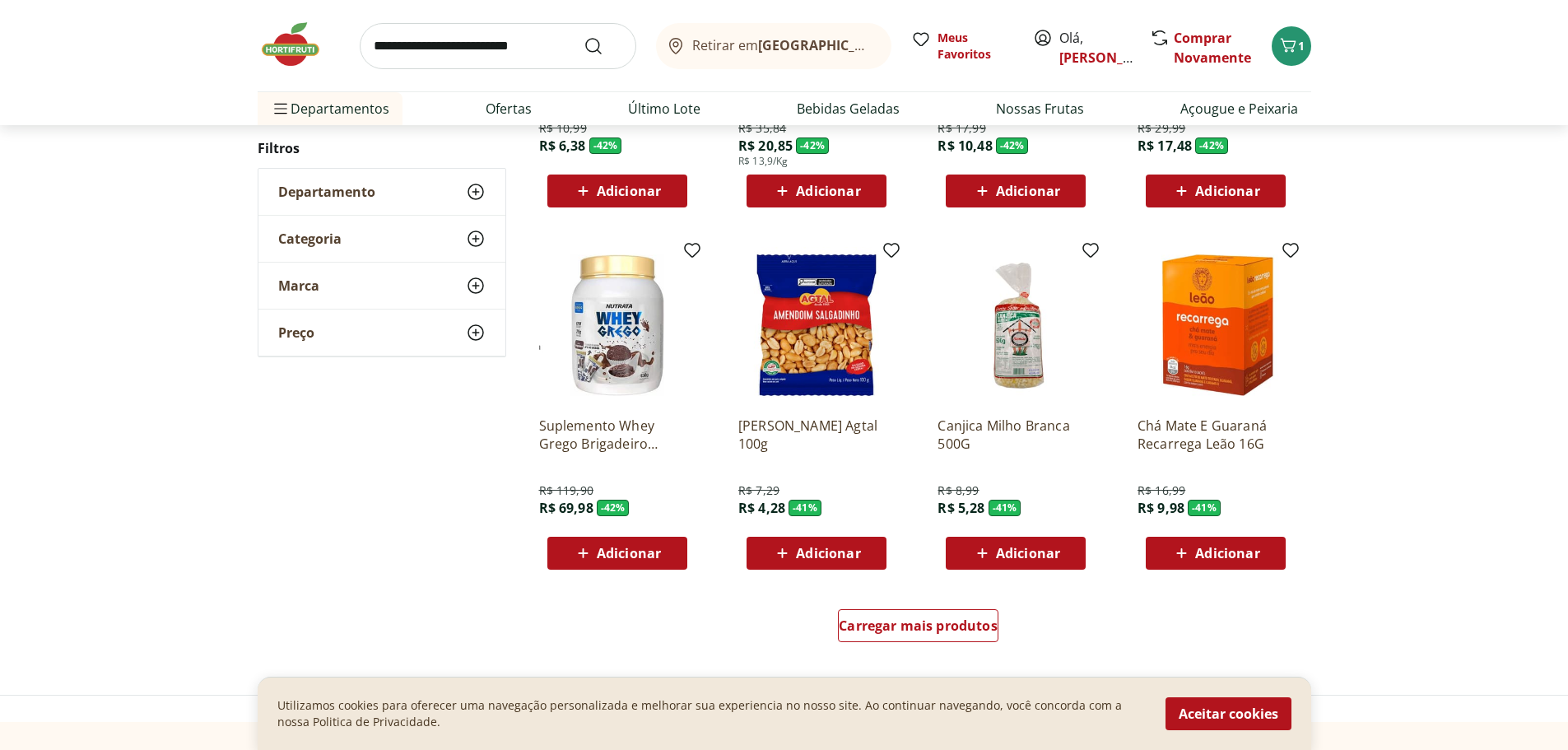
scroll to position [6258, 0]
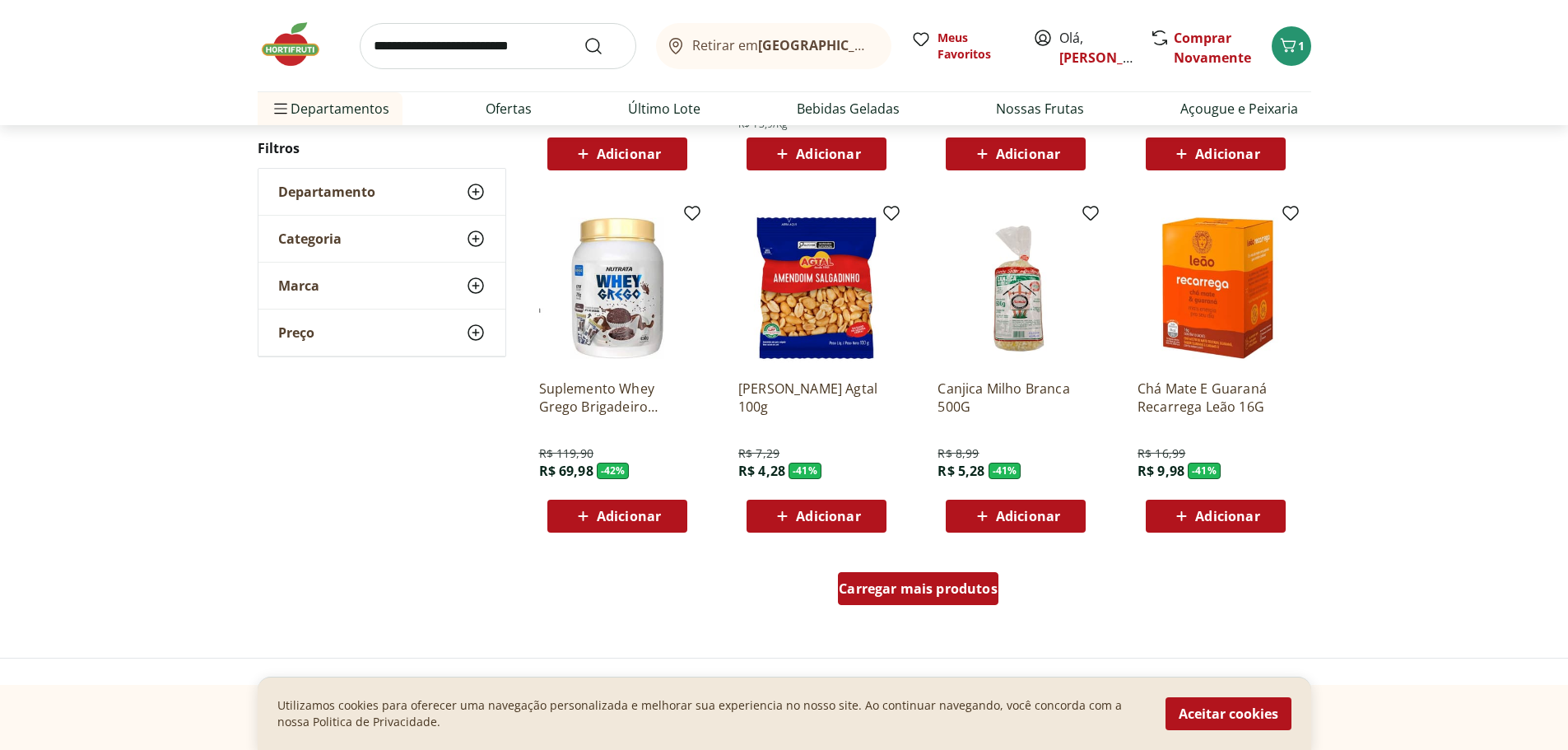
click at [954, 594] on span "Carregar mais produtos" at bounding box center [919, 588] width 159 height 13
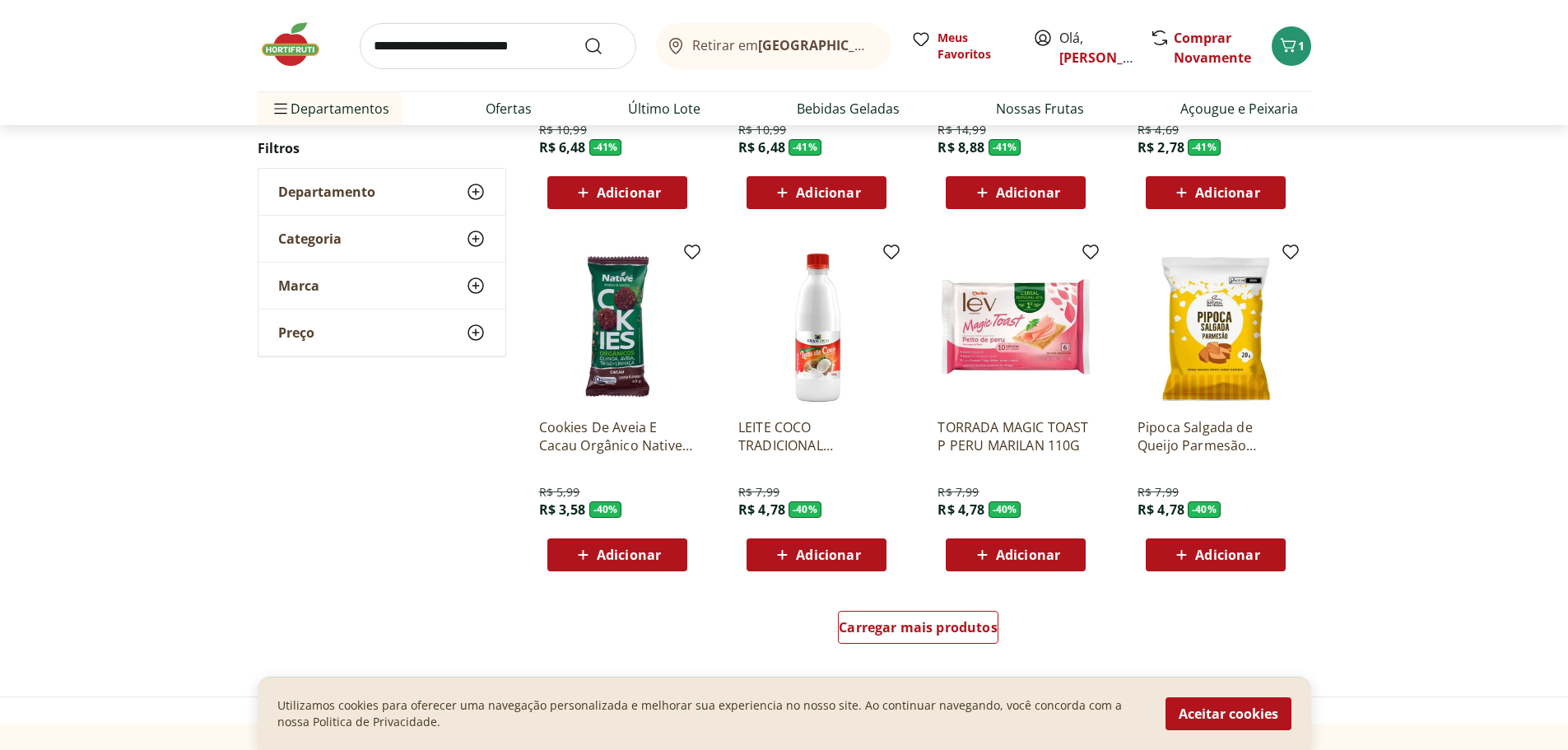
scroll to position [7328, 0]
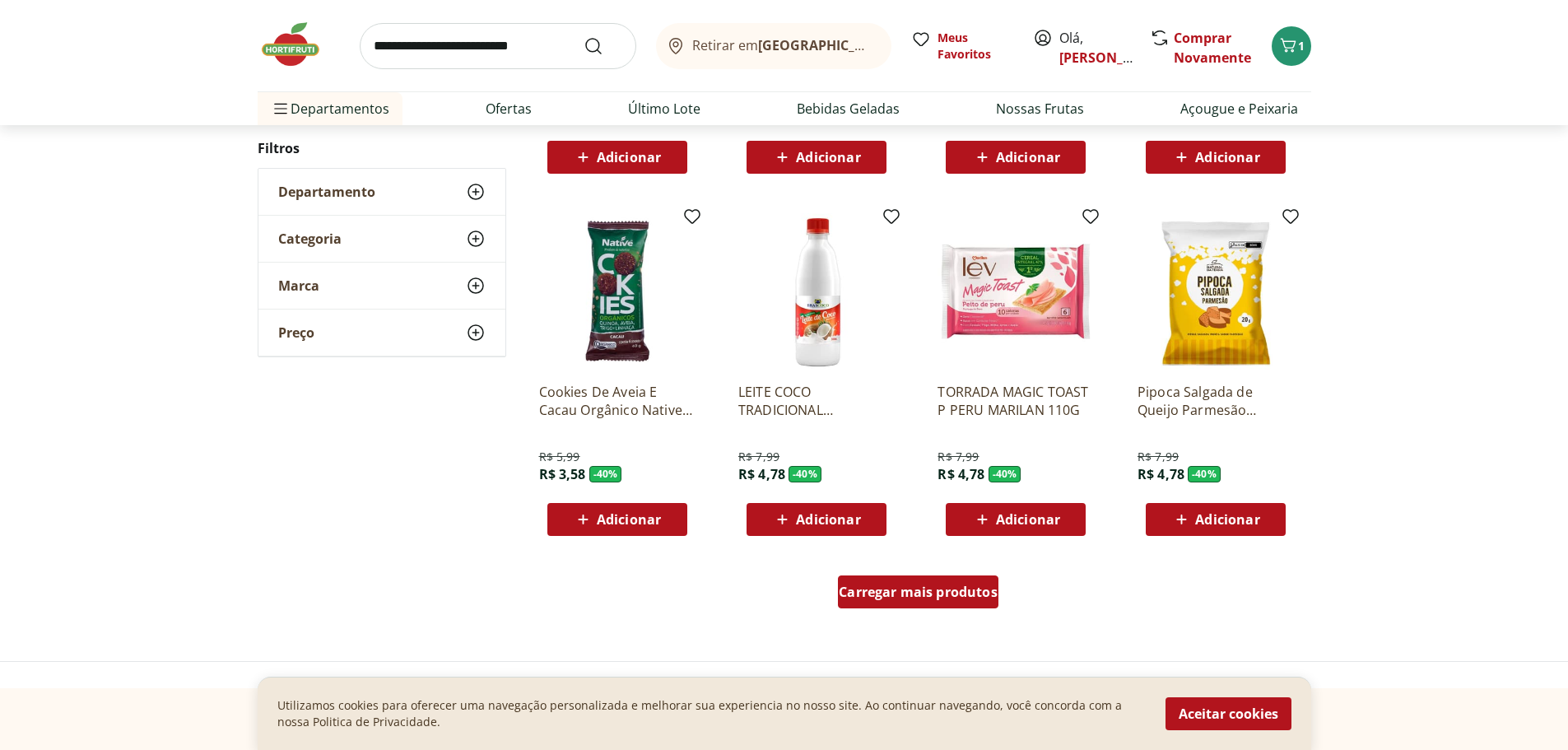
click at [879, 603] on div "Carregar mais produtos" at bounding box center [919, 591] width 161 height 33
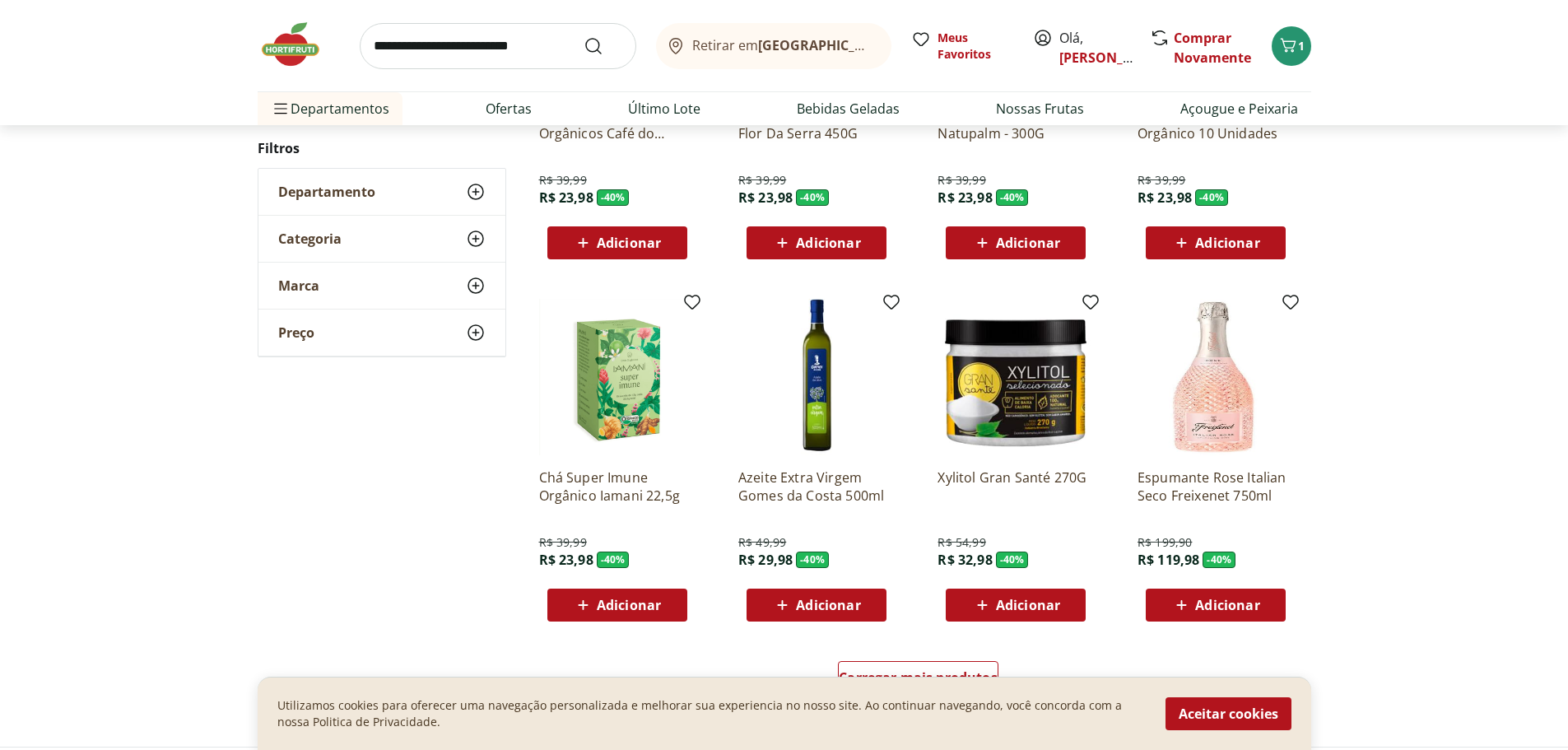
scroll to position [8399, 0]
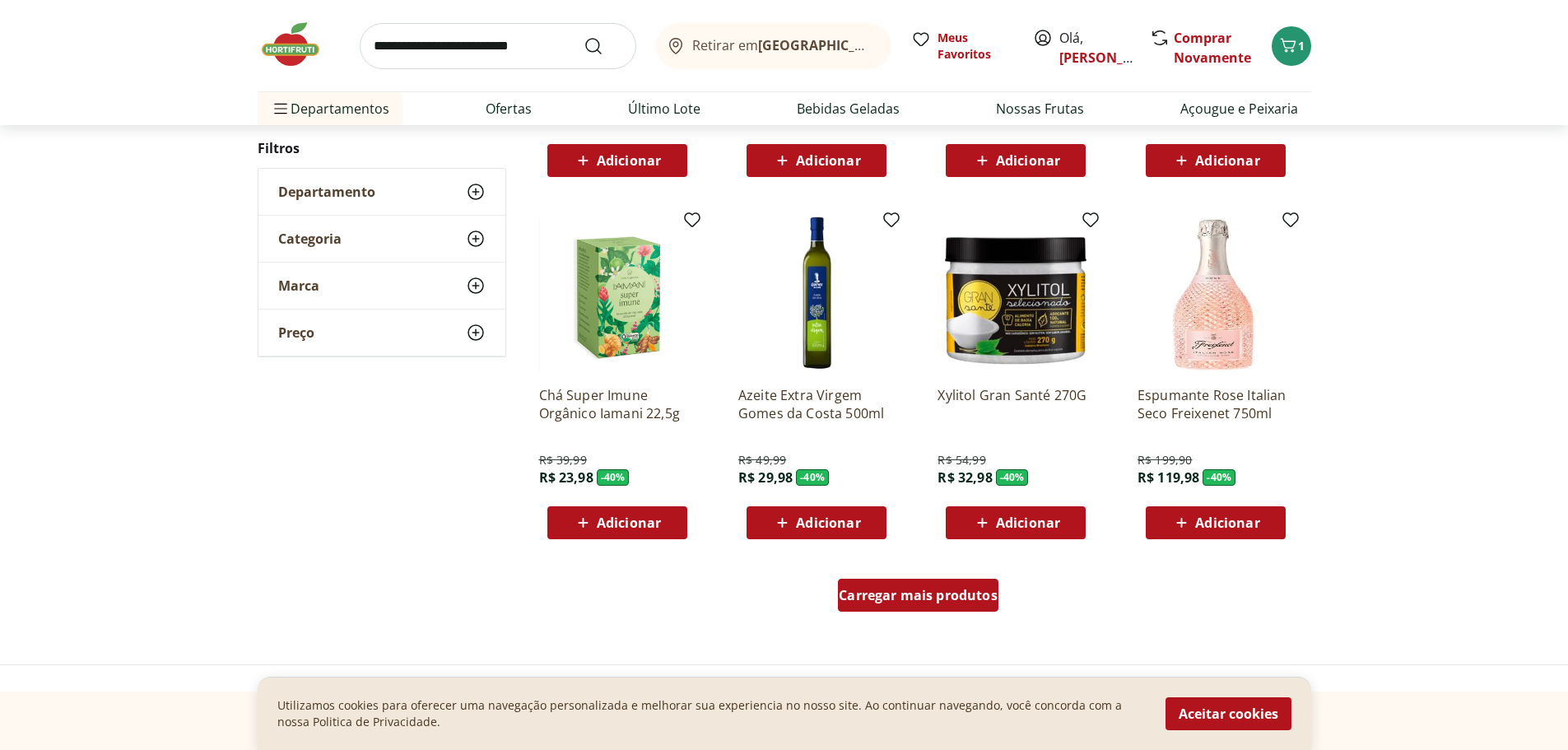
click at [969, 602] on span "Carregar mais produtos" at bounding box center [919, 595] width 159 height 13
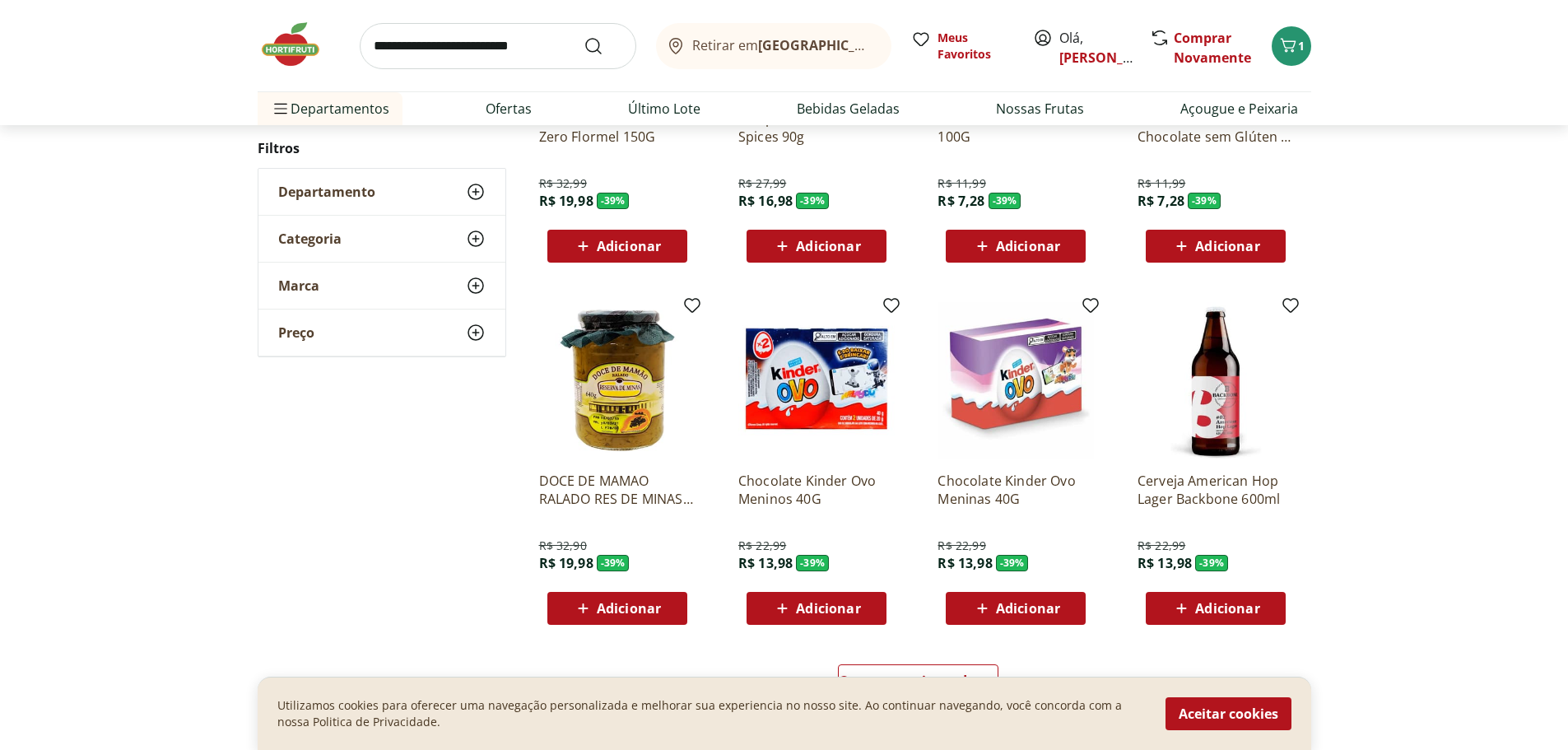
scroll to position [9469, 0]
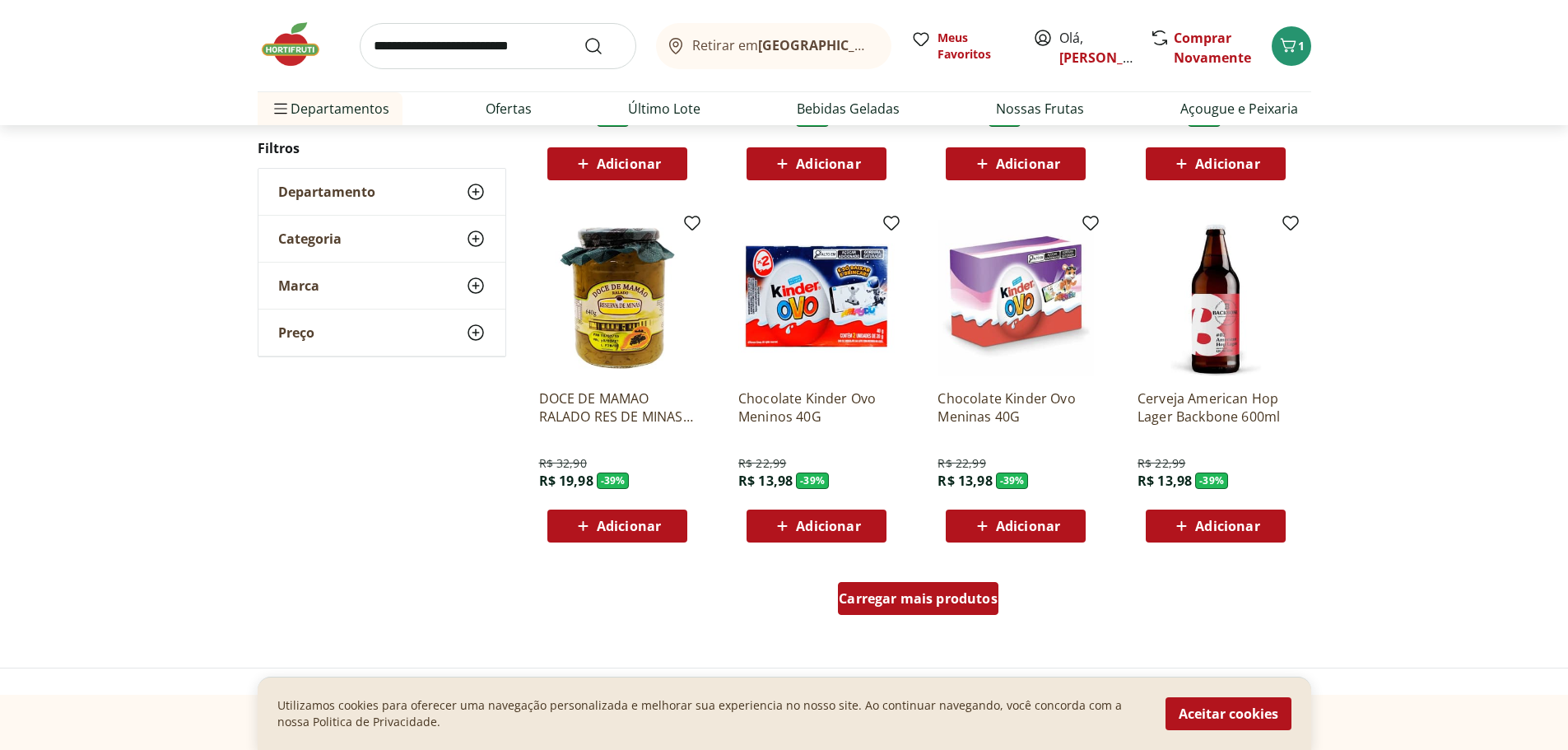
click at [906, 610] on div "Carregar mais produtos" at bounding box center [919, 598] width 161 height 33
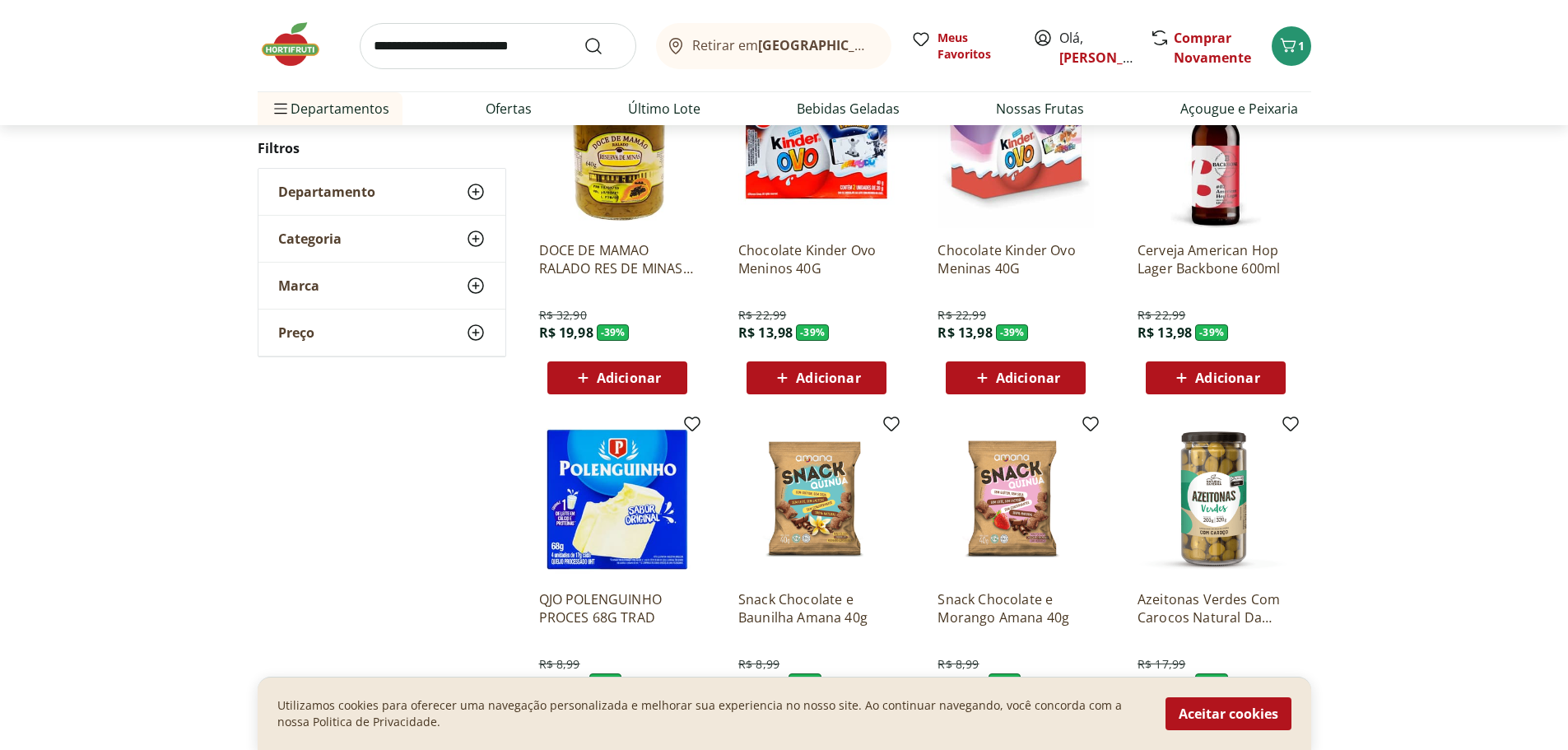
scroll to position [9634, 0]
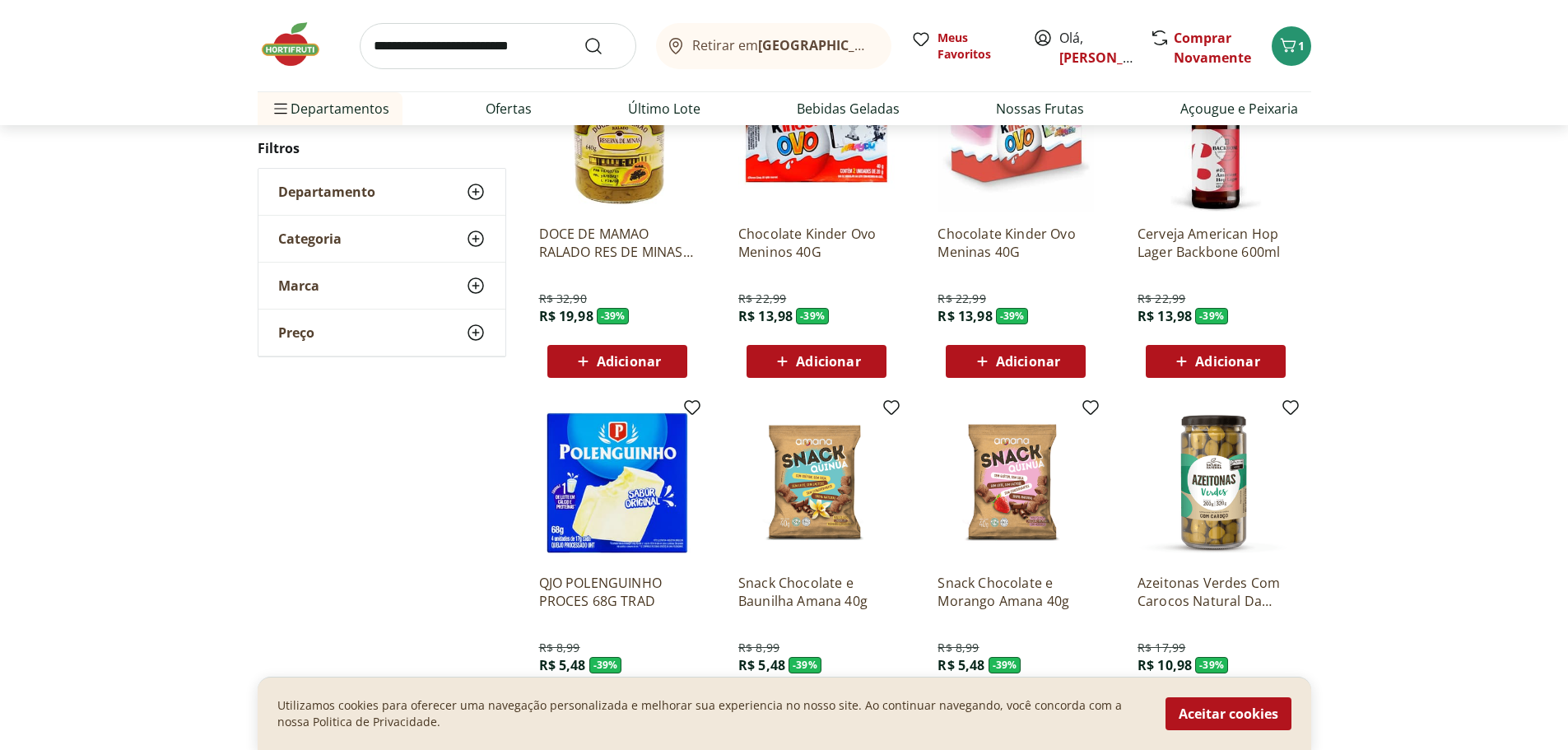
click at [1182, 368] on icon at bounding box center [1182, 362] width 21 height 20
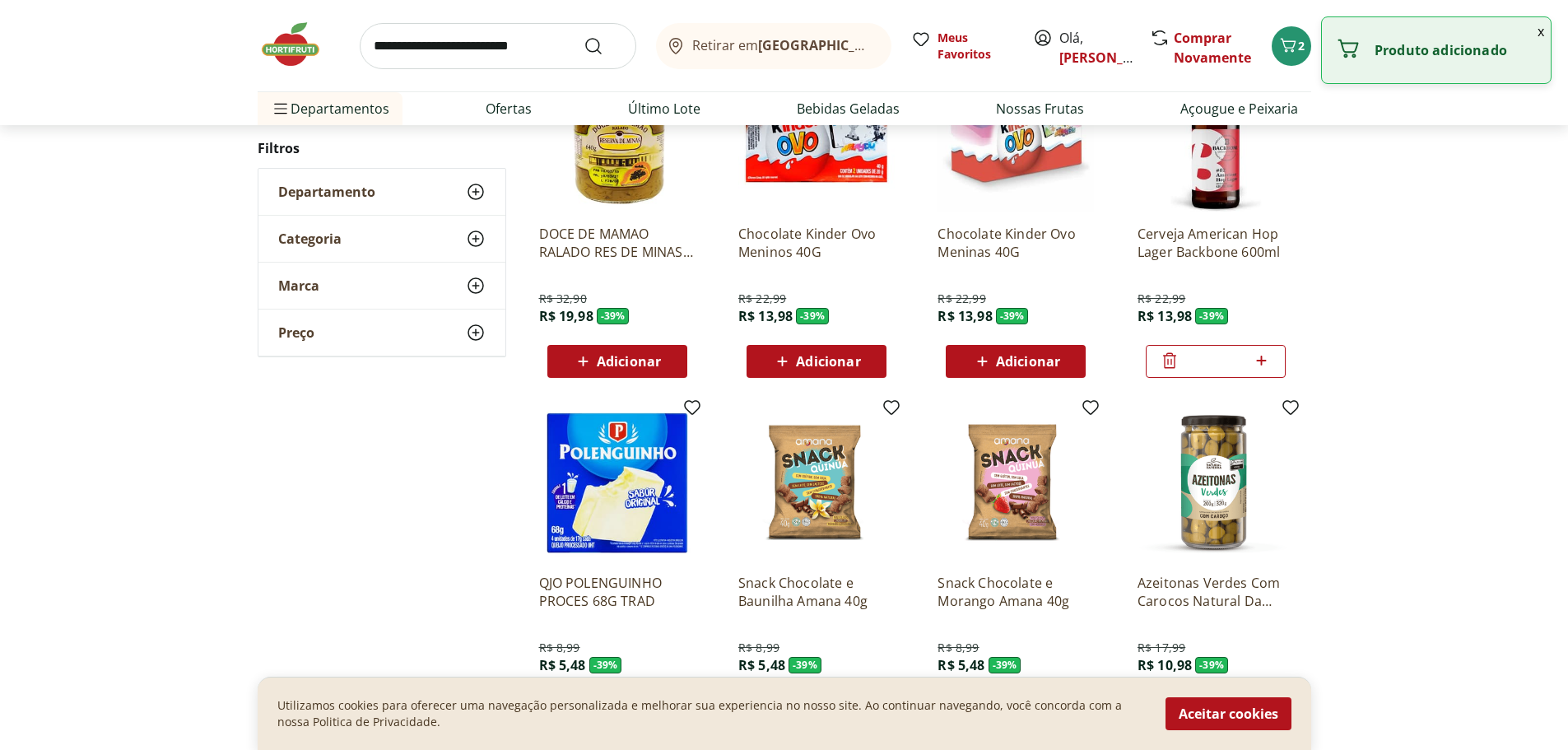
click at [1265, 362] on icon at bounding box center [1262, 361] width 10 height 10
type input "*"
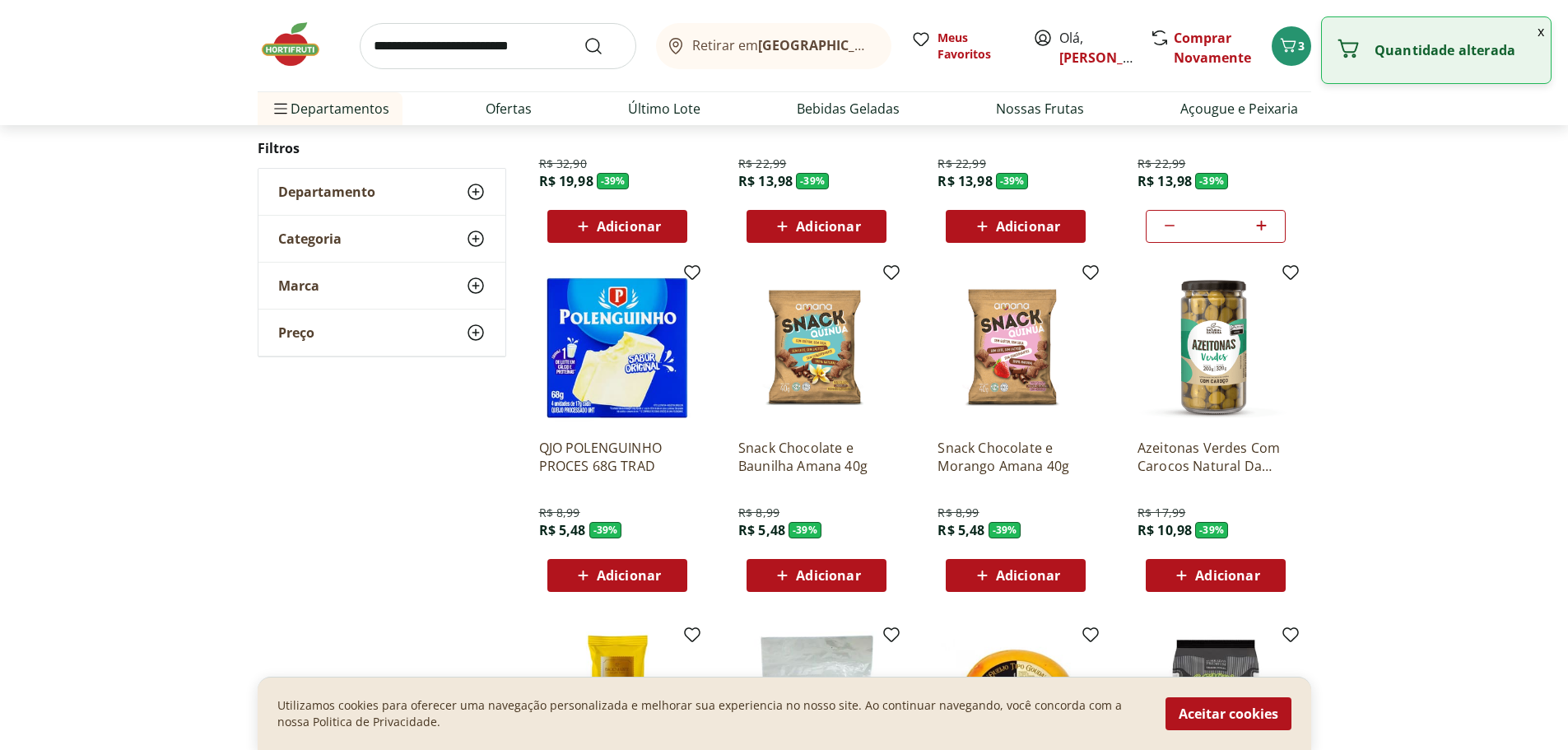
scroll to position [9799, 0]
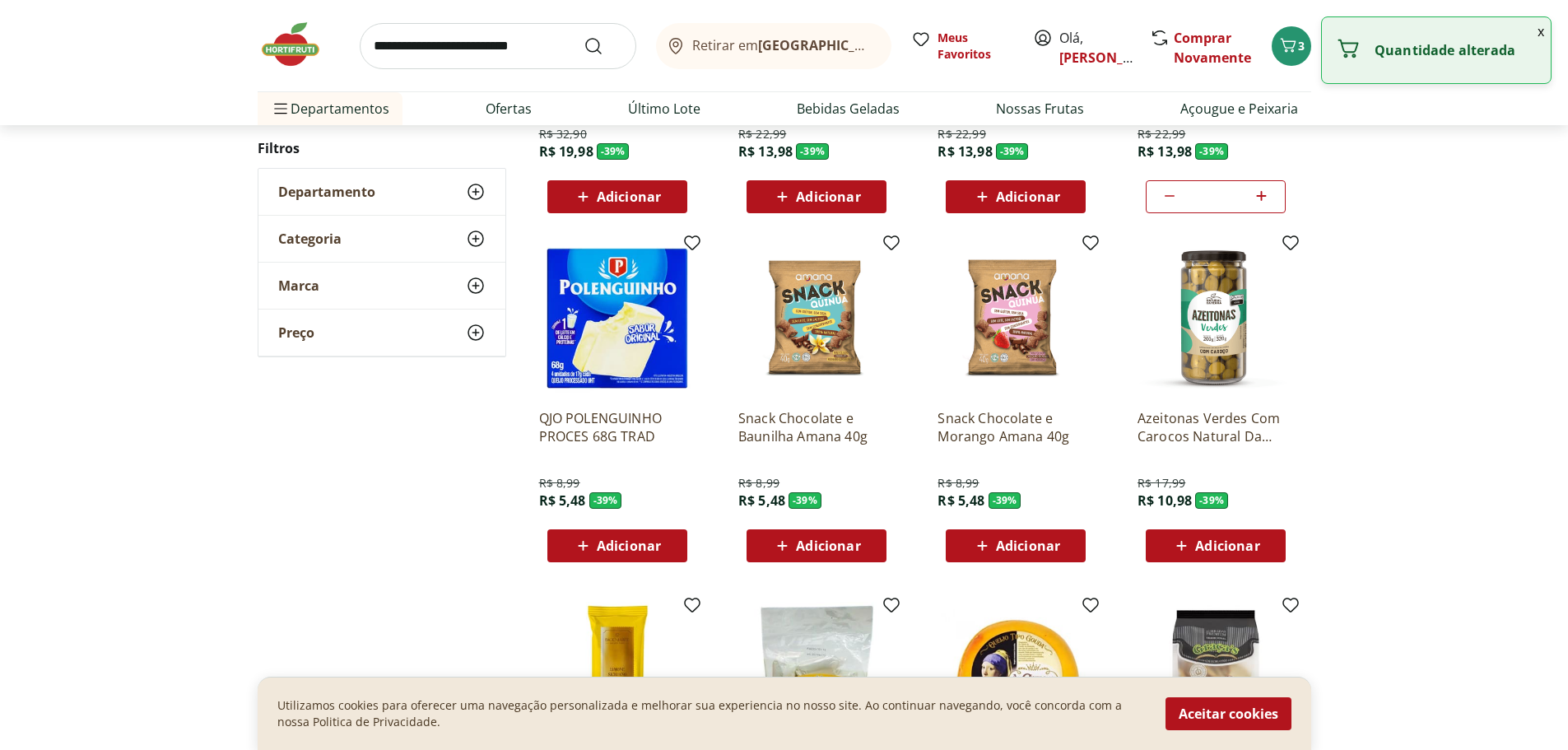
click at [569, 541] on div "Adicionar" at bounding box center [617, 546] width 113 height 30
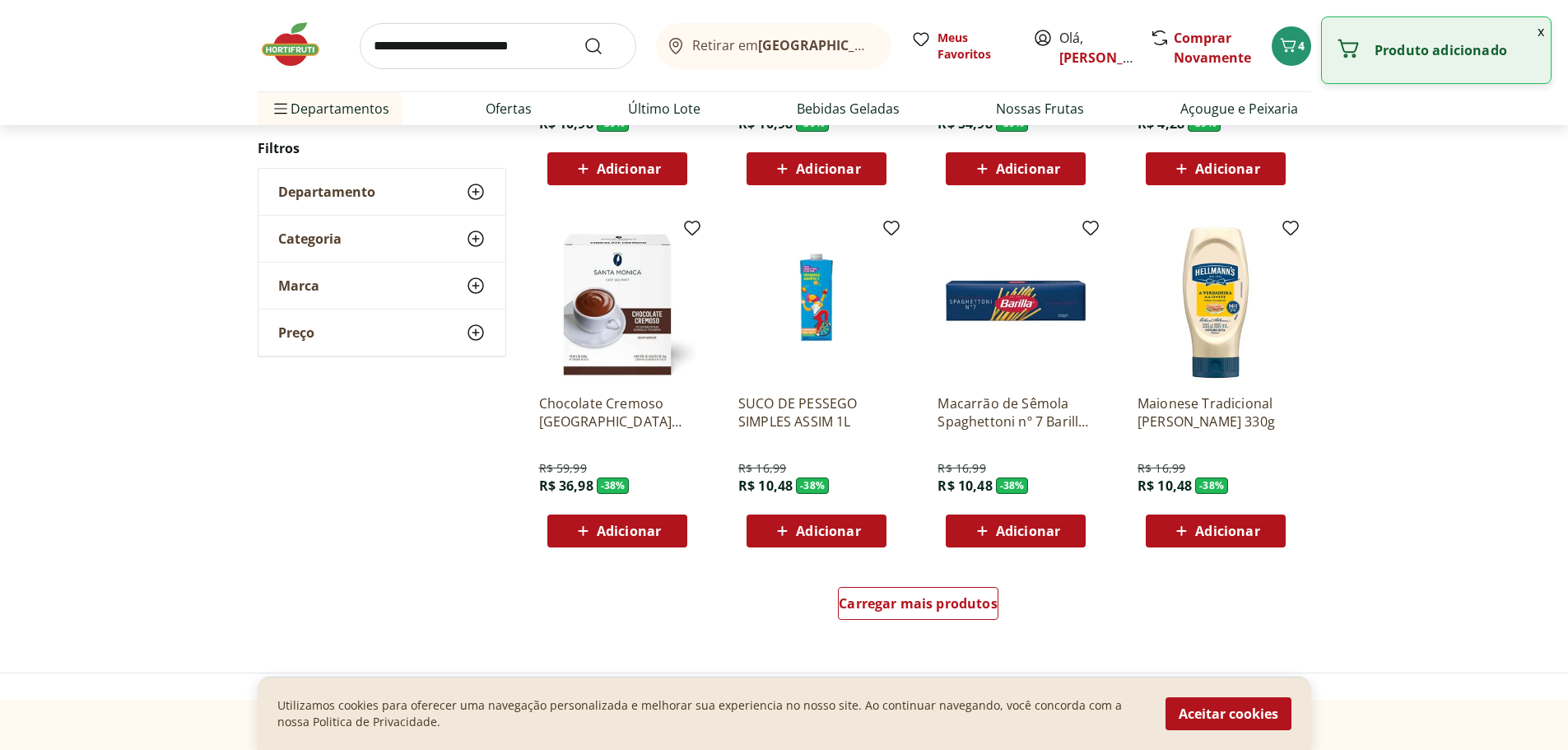
scroll to position [10540, 0]
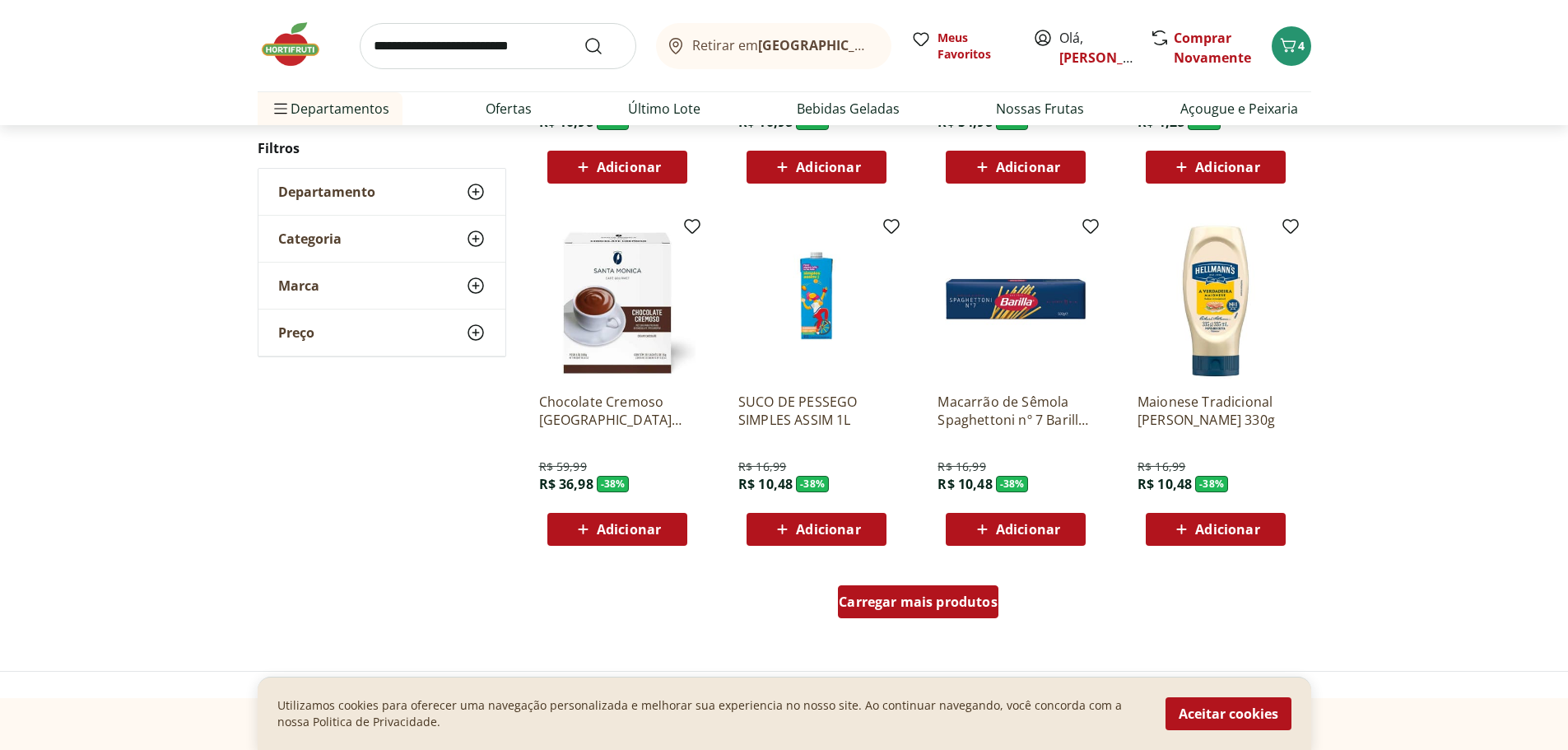
click at [914, 614] on div "Carregar mais produtos" at bounding box center [919, 601] width 161 height 33
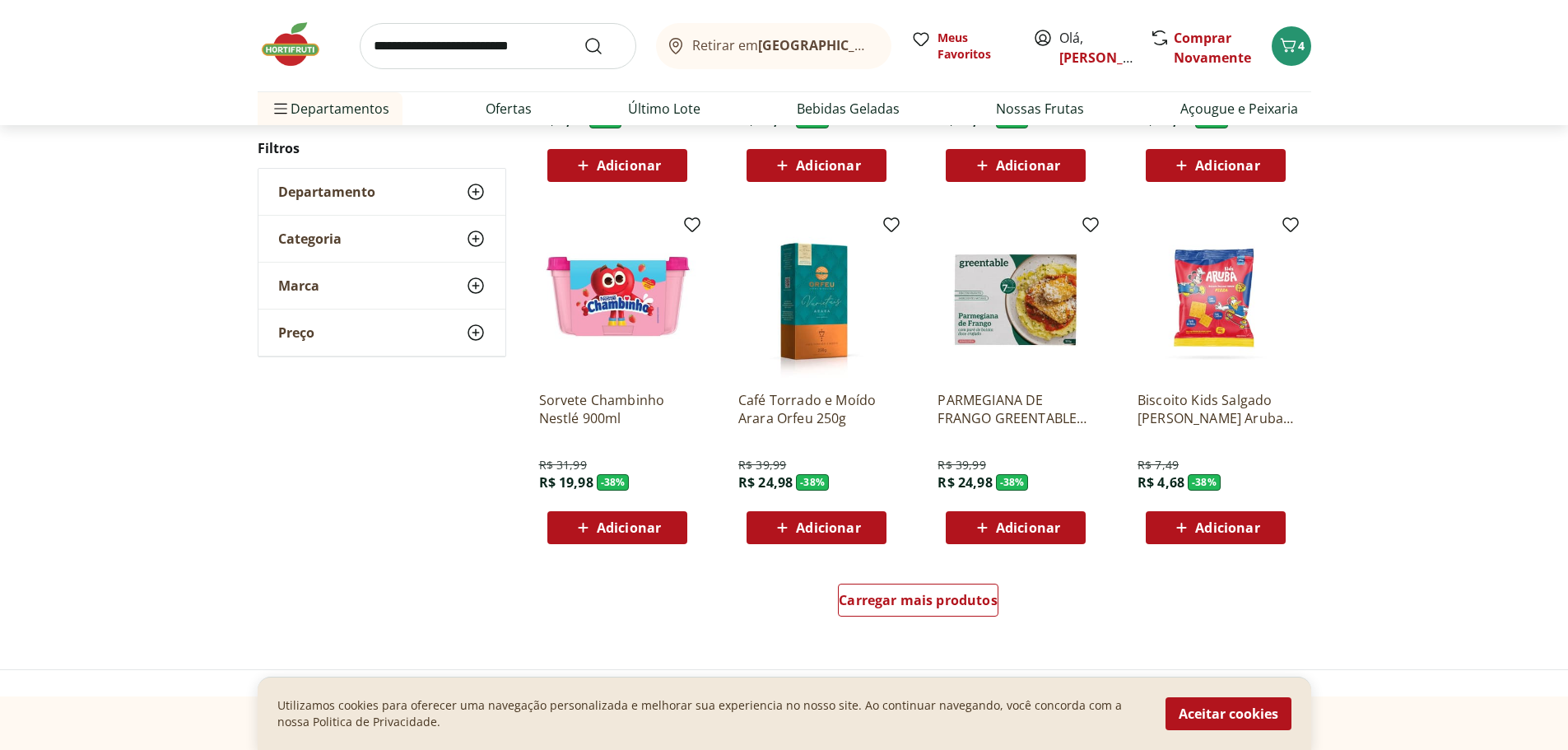
scroll to position [11692, 0]
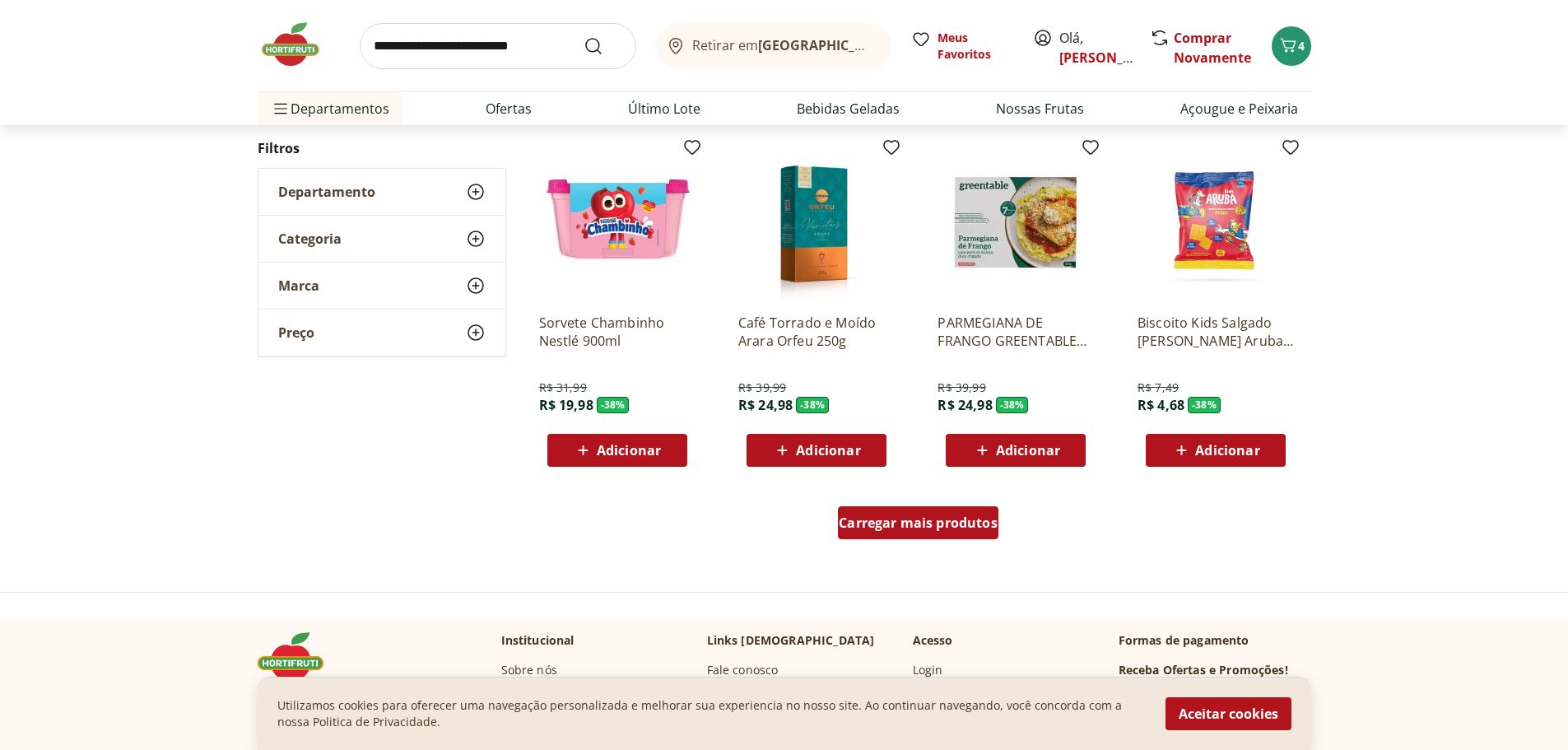
click at [983, 518] on span "Carregar mais produtos" at bounding box center [919, 523] width 159 height 13
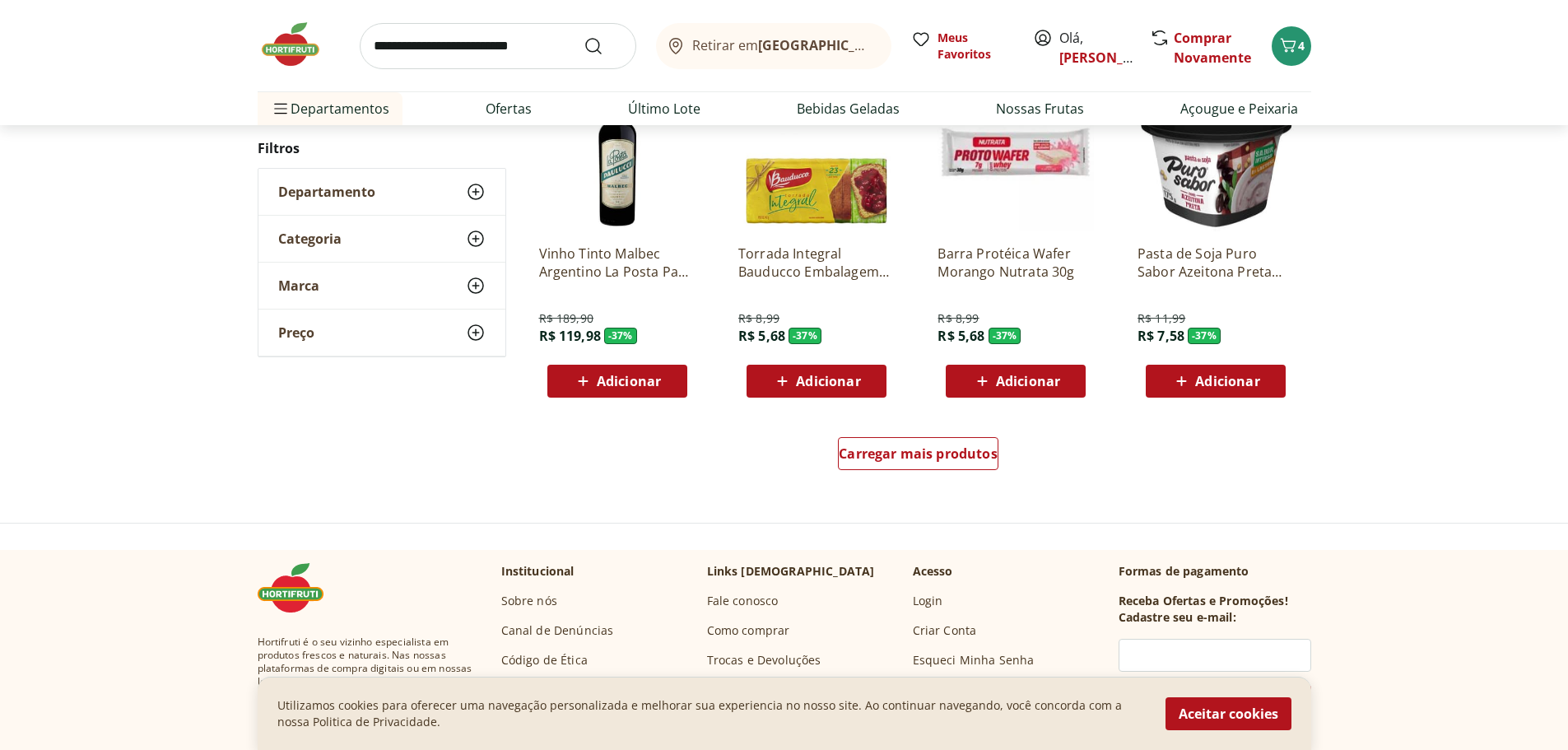
scroll to position [12845, 0]
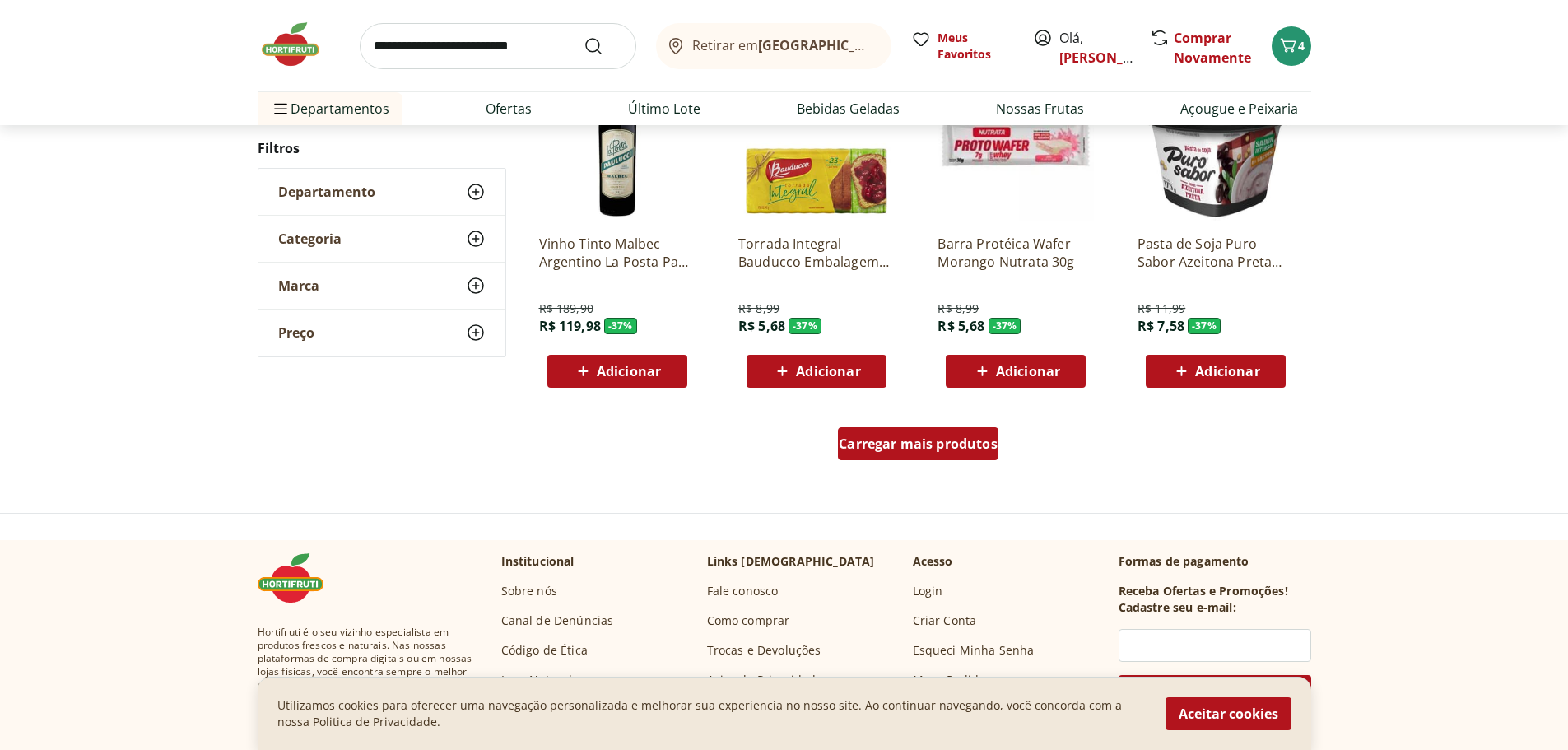
click at [894, 438] on span "Carregar mais produtos" at bounding box center [919, 443] width 159 height 13
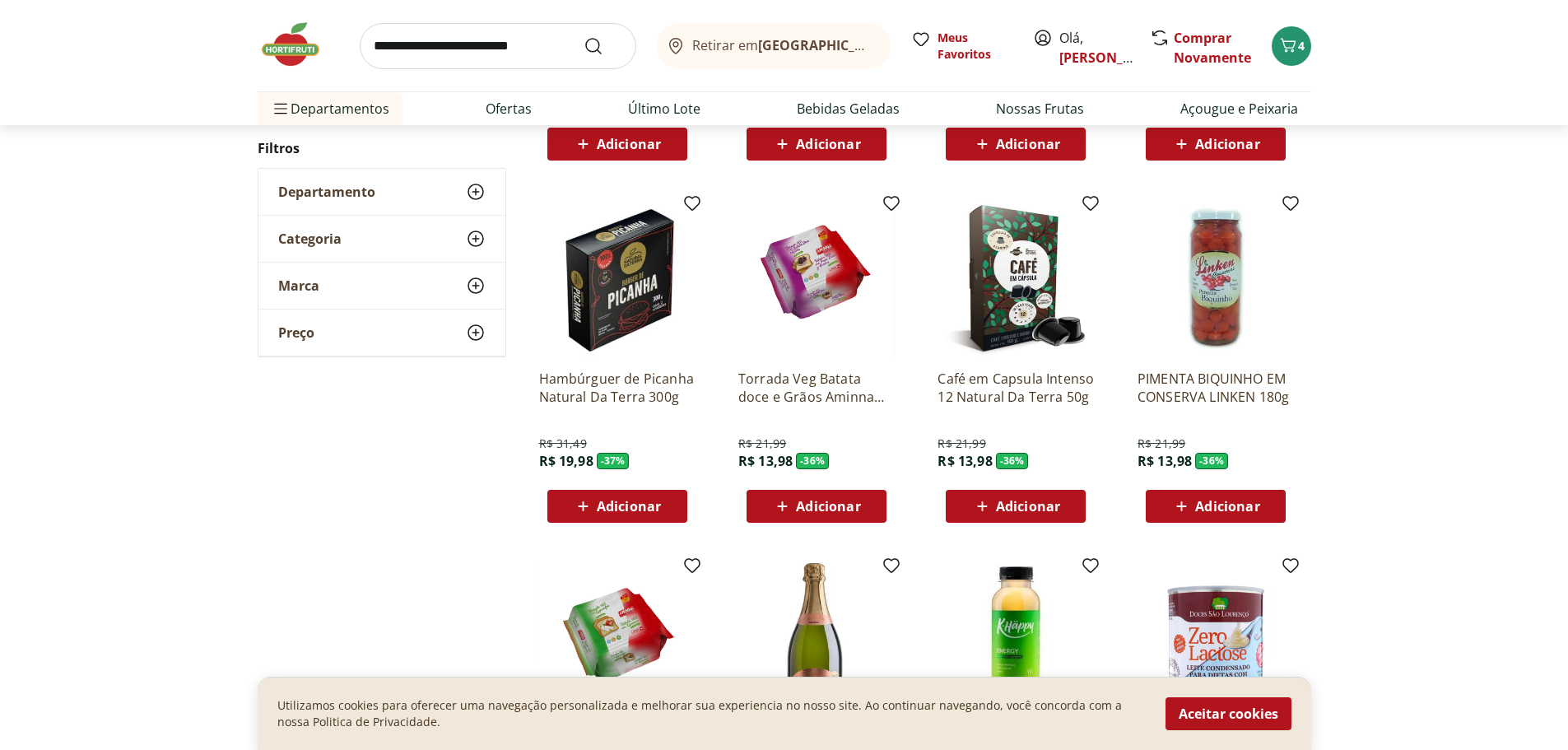
scroll to position [13339, 0]
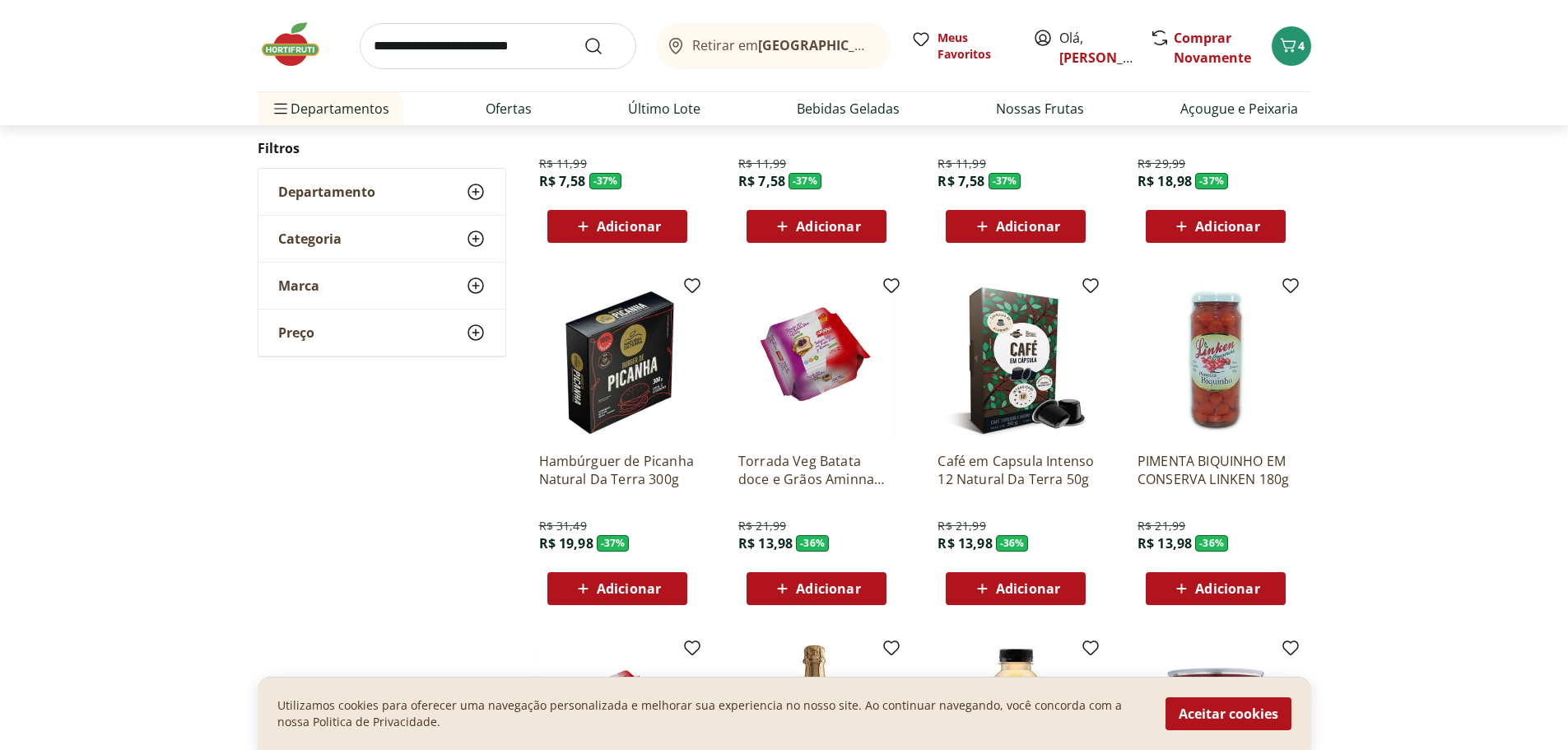
click at [815, 228] on span "Adicionar" at bounding box center [828, 225] width 65 height 13
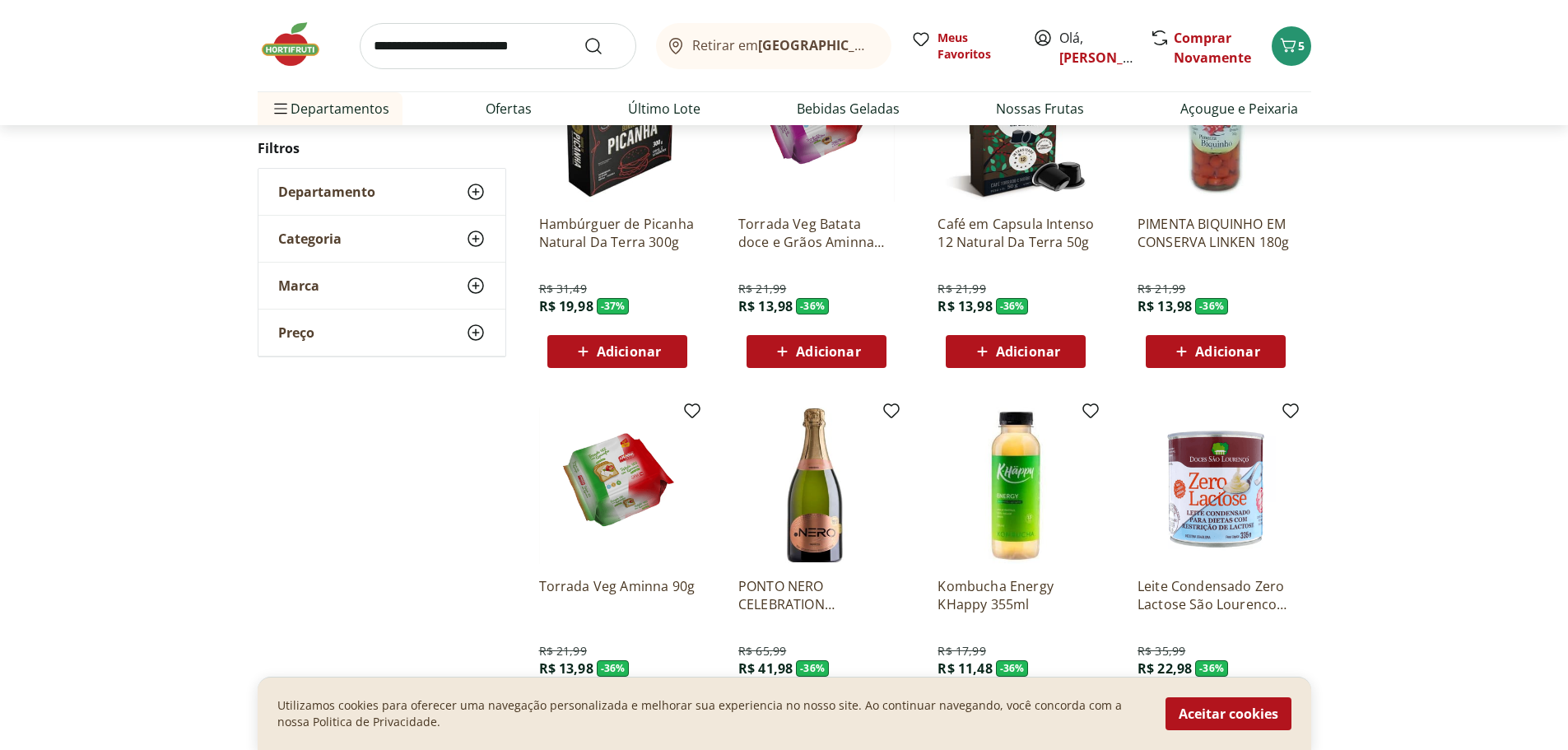
scroll to position [13833, 0]
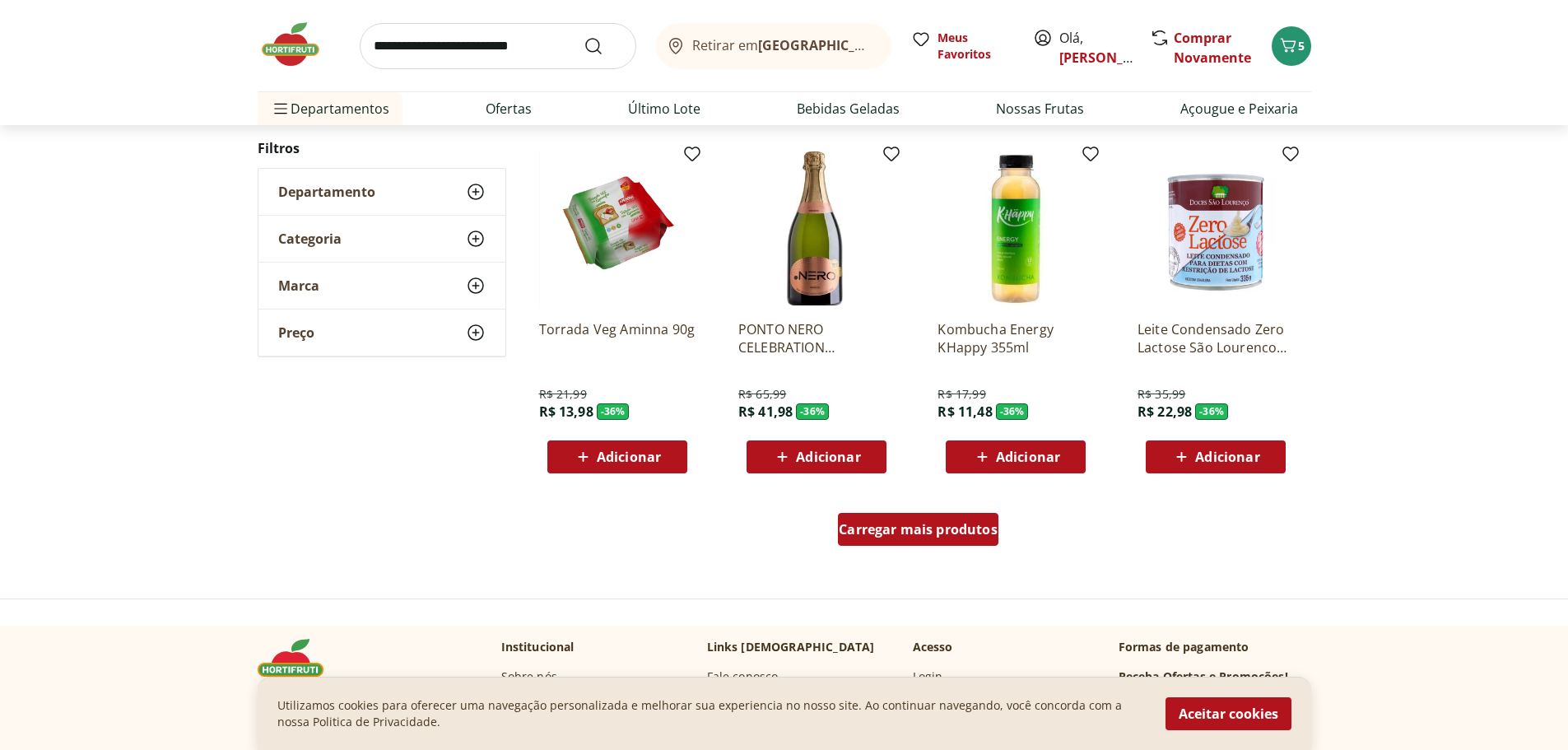
click at [905, 536] on span "Carregar mais produtos" at bounding box center [919, 528] width 159 height 13
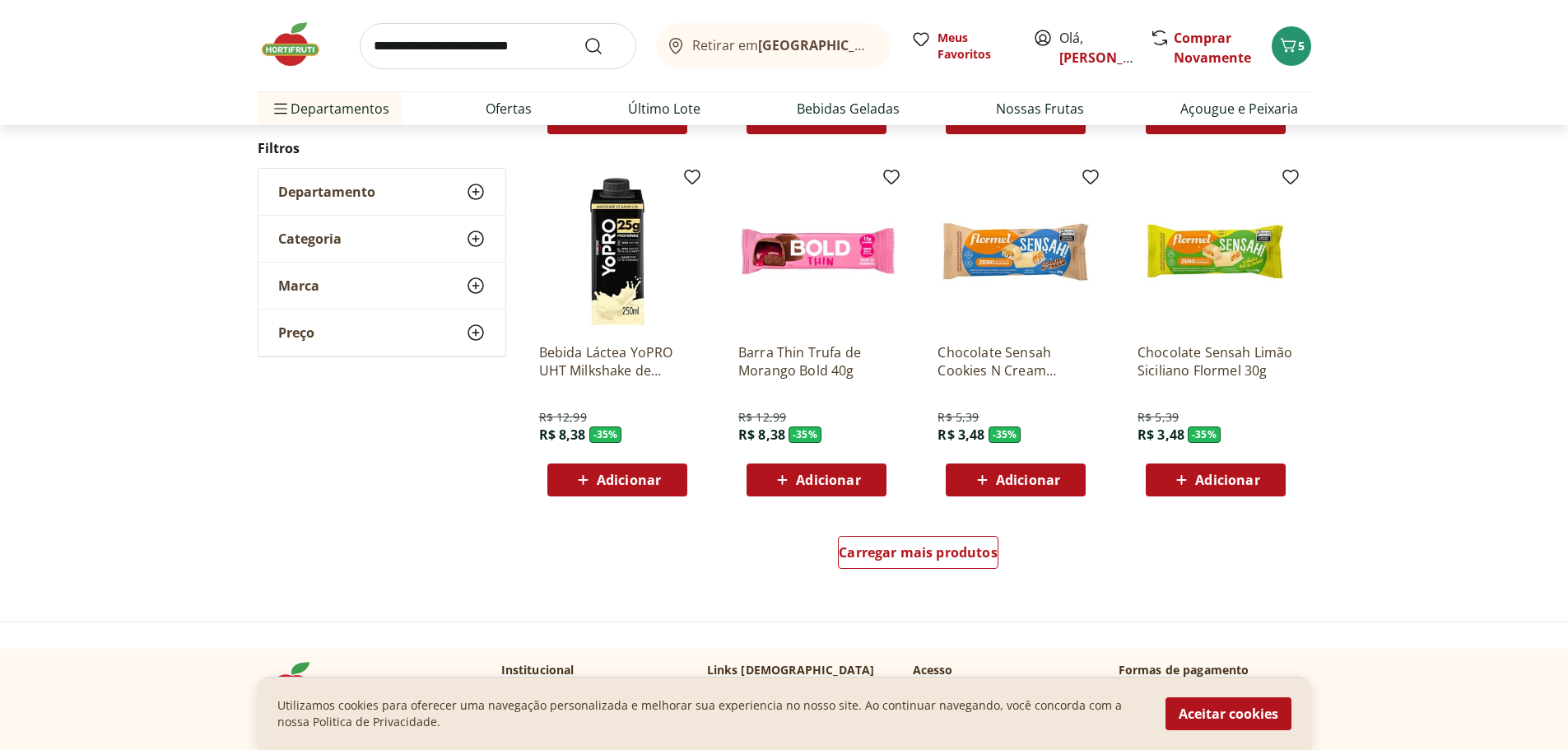
scroll to position [14904, 0]
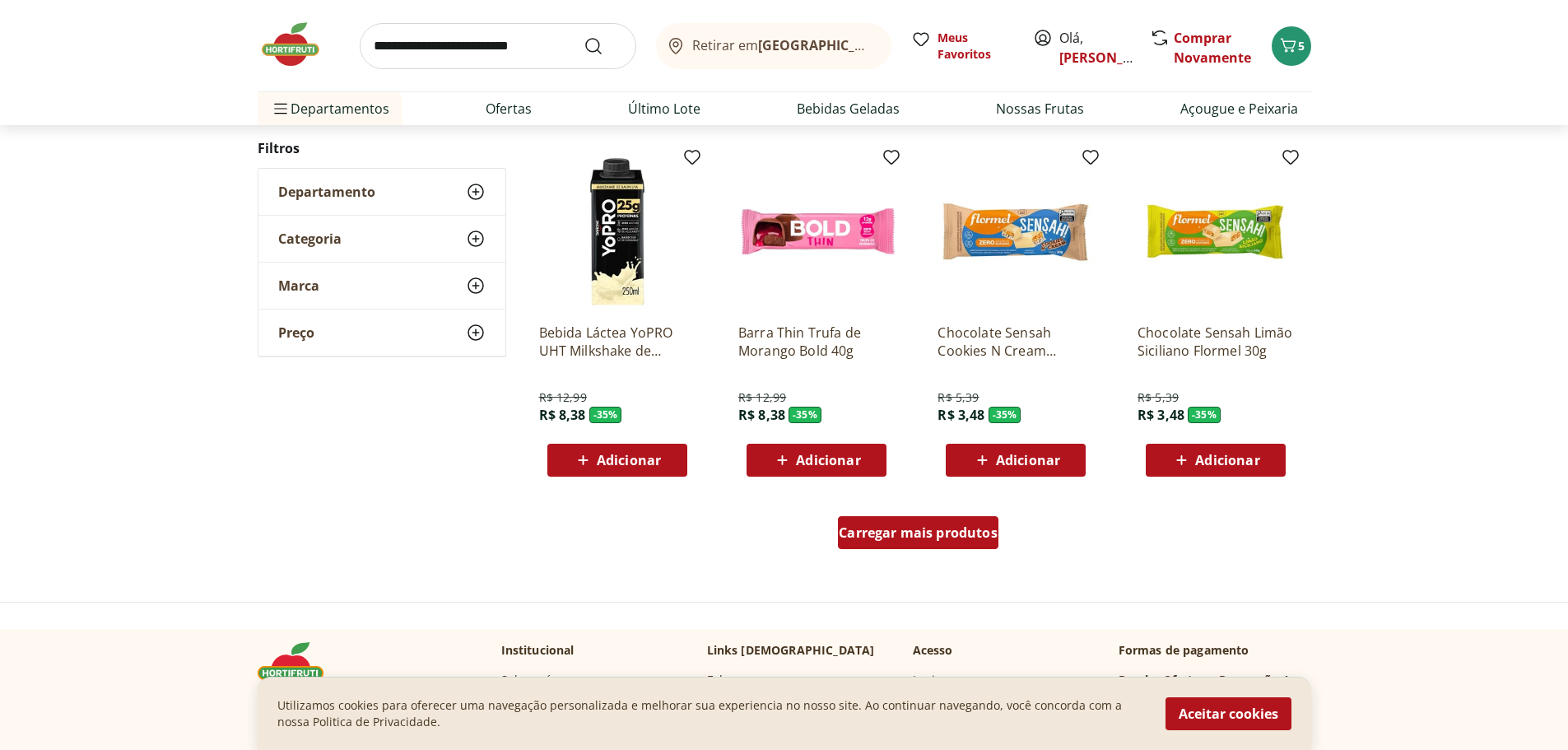
click at [930, 530] on span "Carregar mais produtos" at bounding box center [919, 532] width 159 height 13
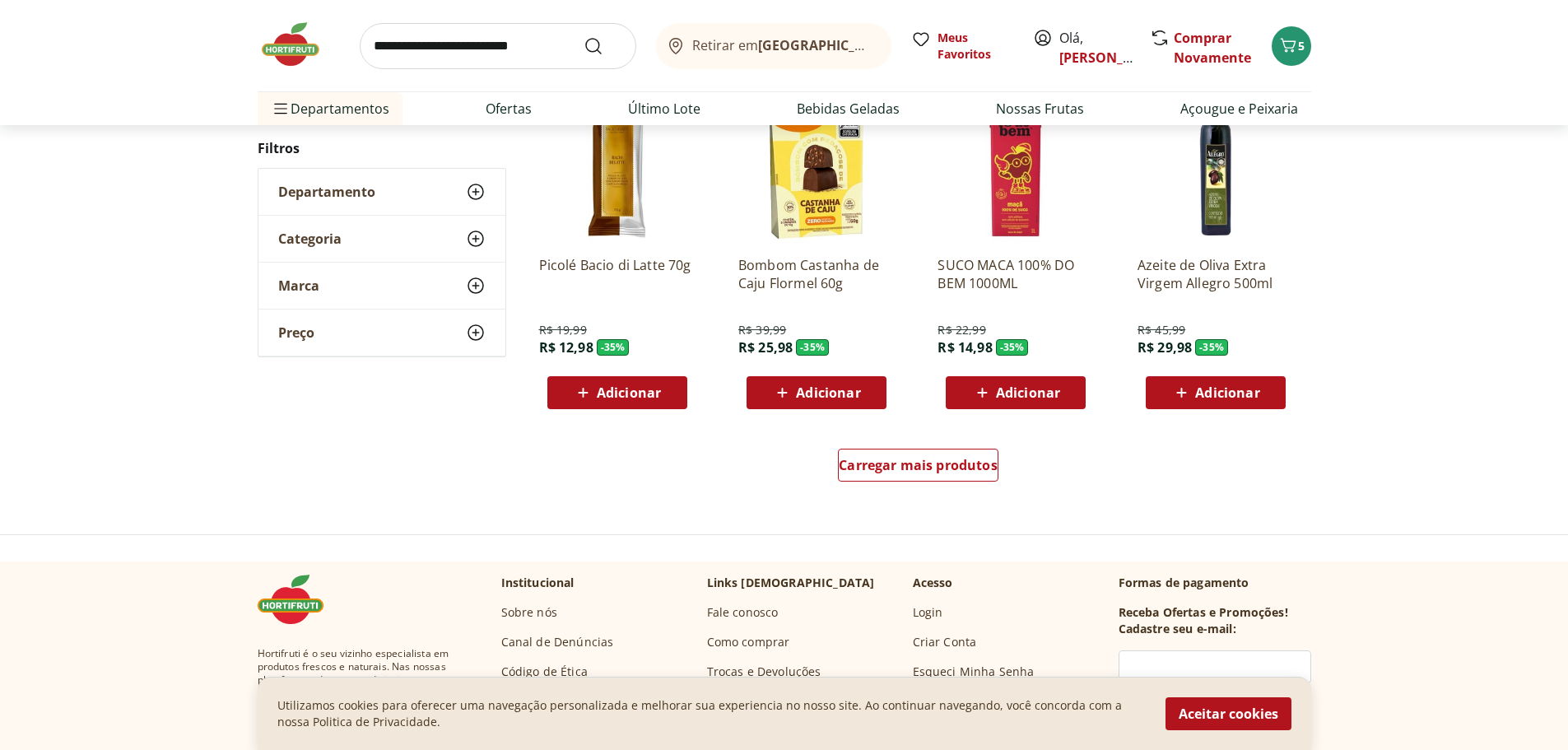
scroll to position [16056, 0]
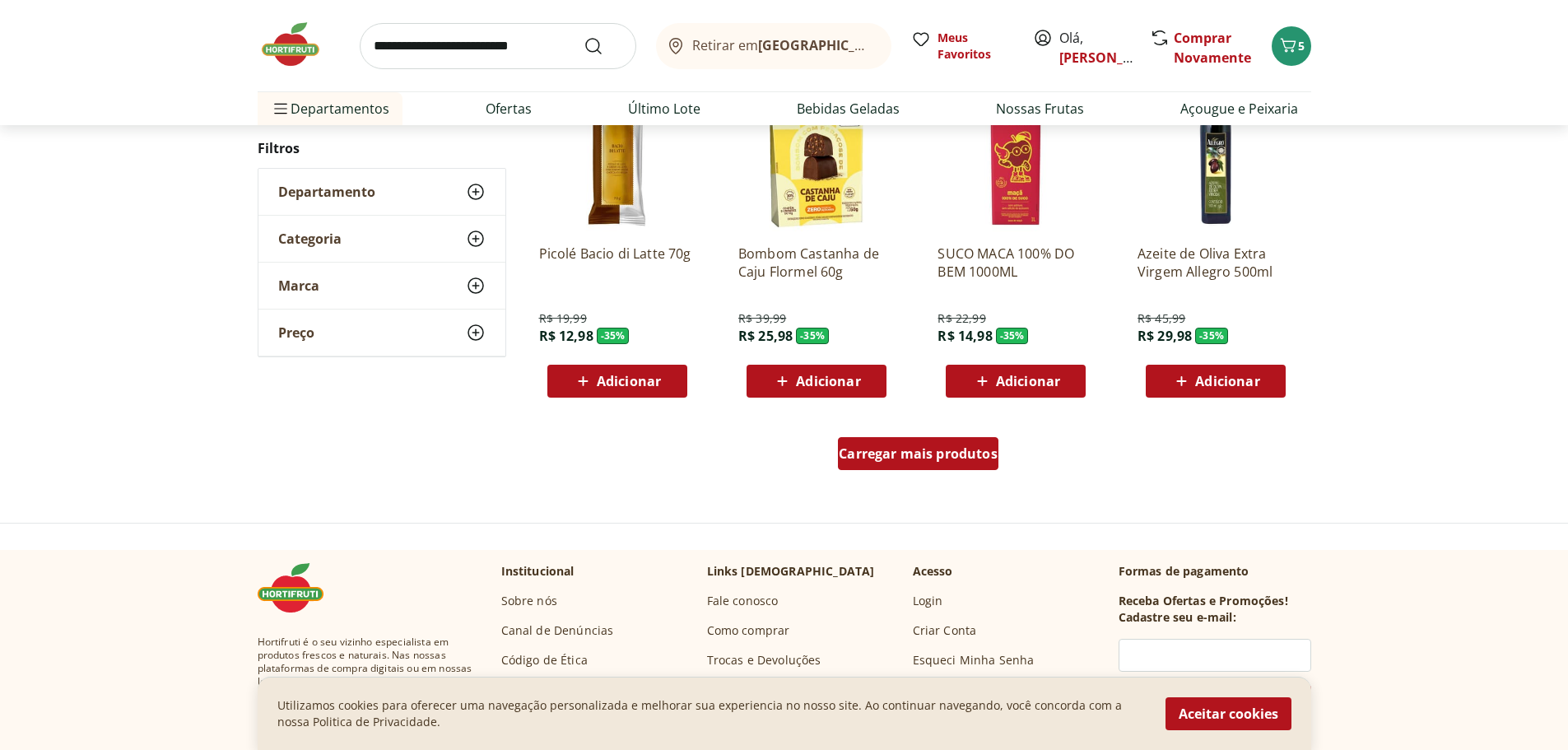
click at [937, 469] on div "Carregar mais produtos" at bounding box center [919, 453] width 161 height 33
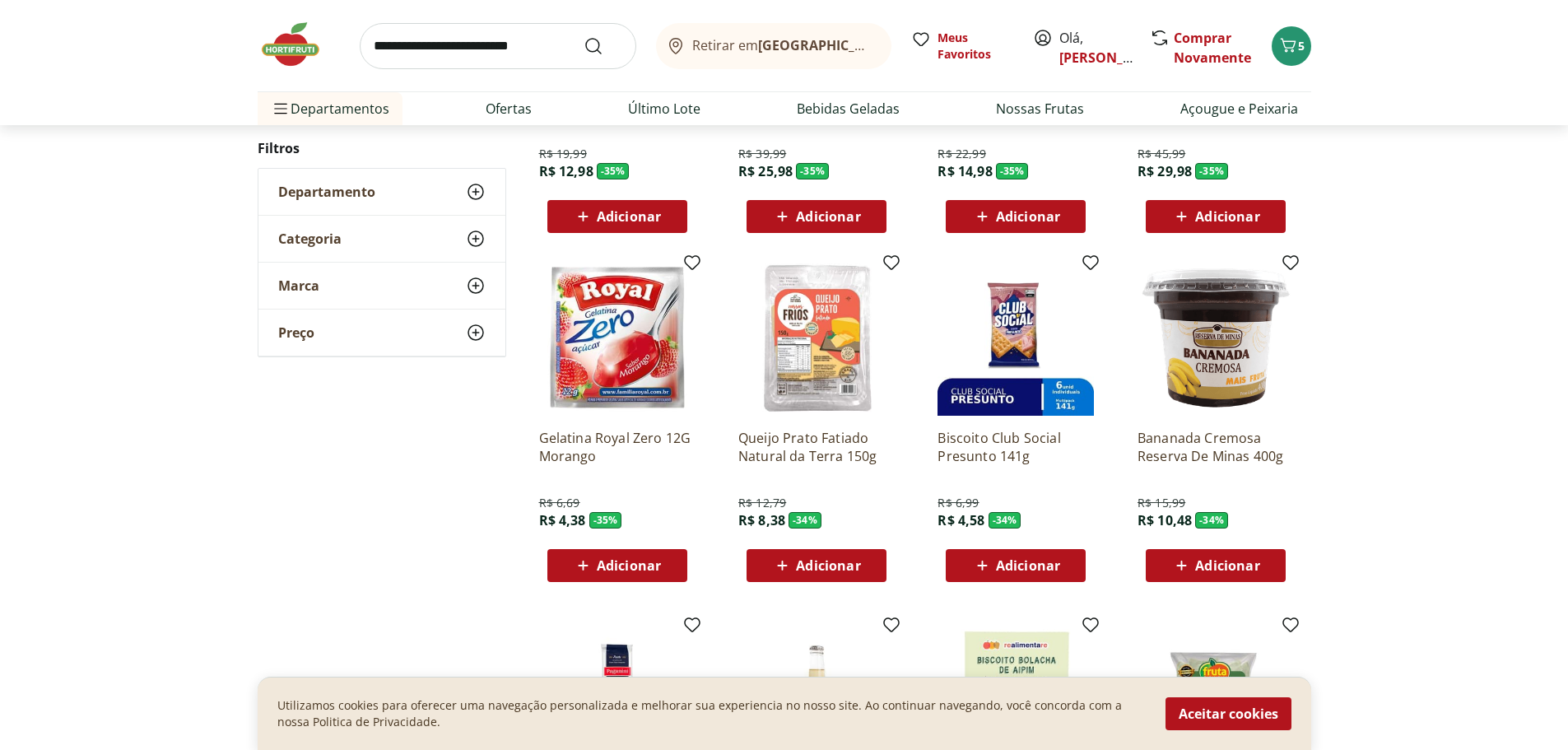
scroll to position [16303, 0]
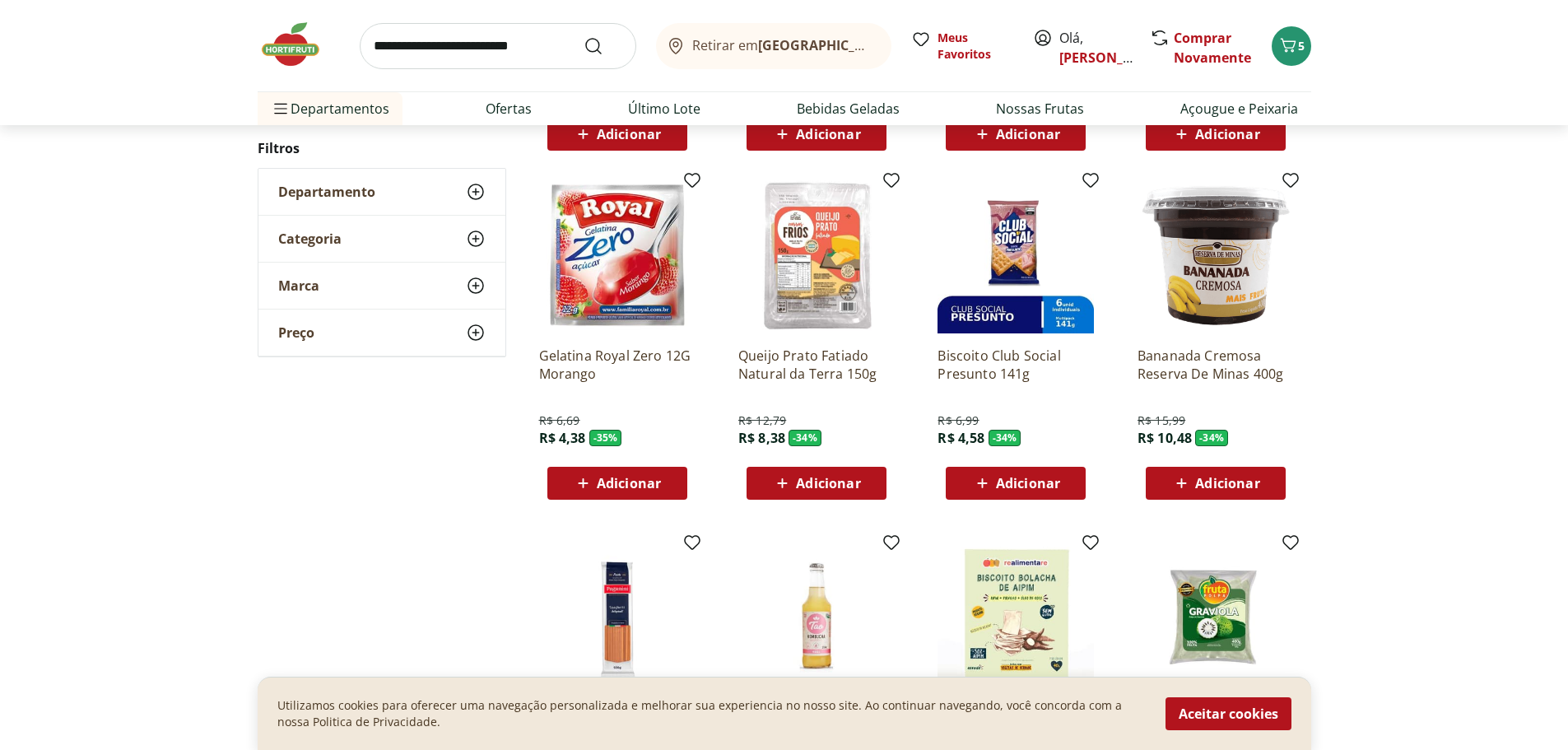
click at [798, 481] on span "Adicionar" at bounding box center [828, 483] width 65 height 13
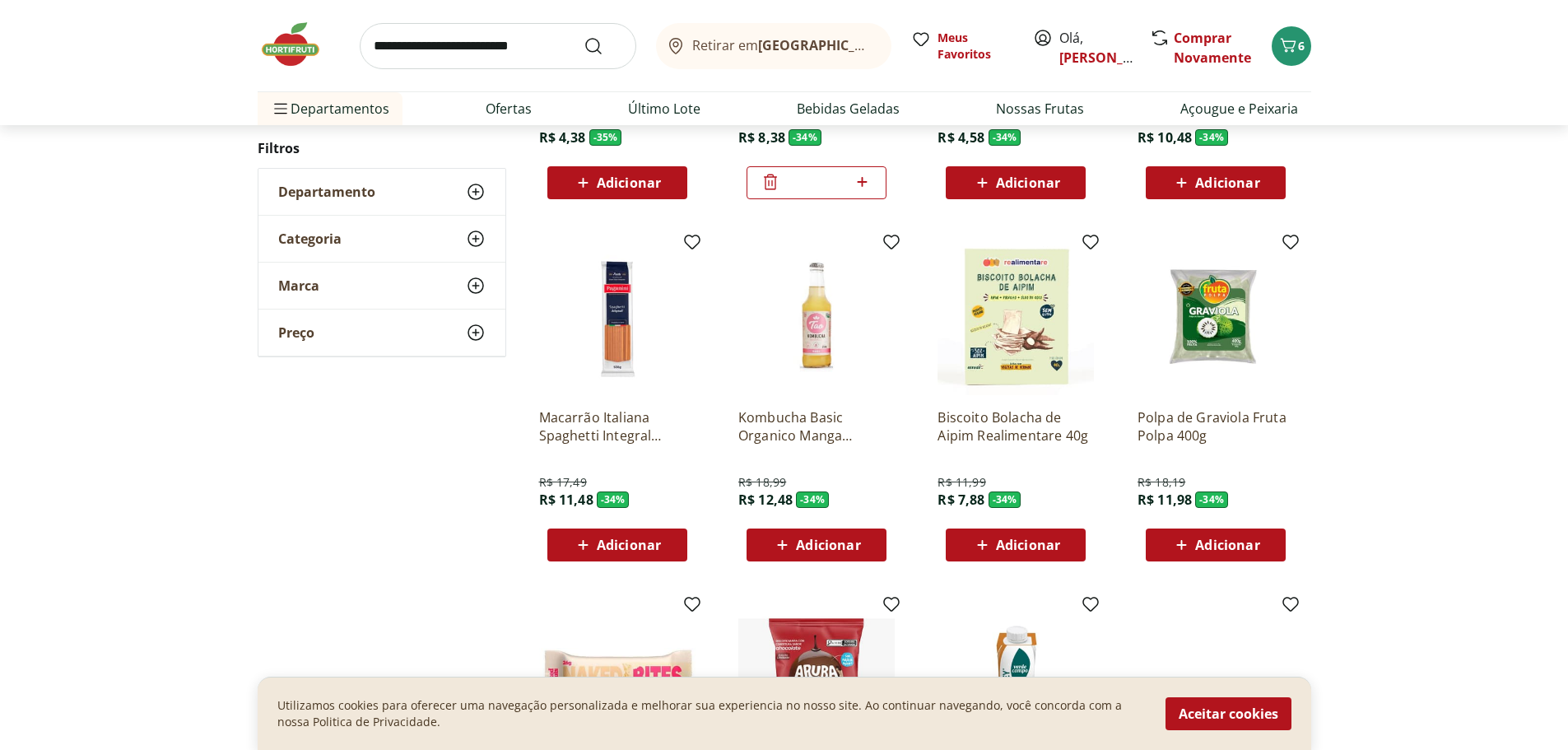
scroll to position [16633, 0]
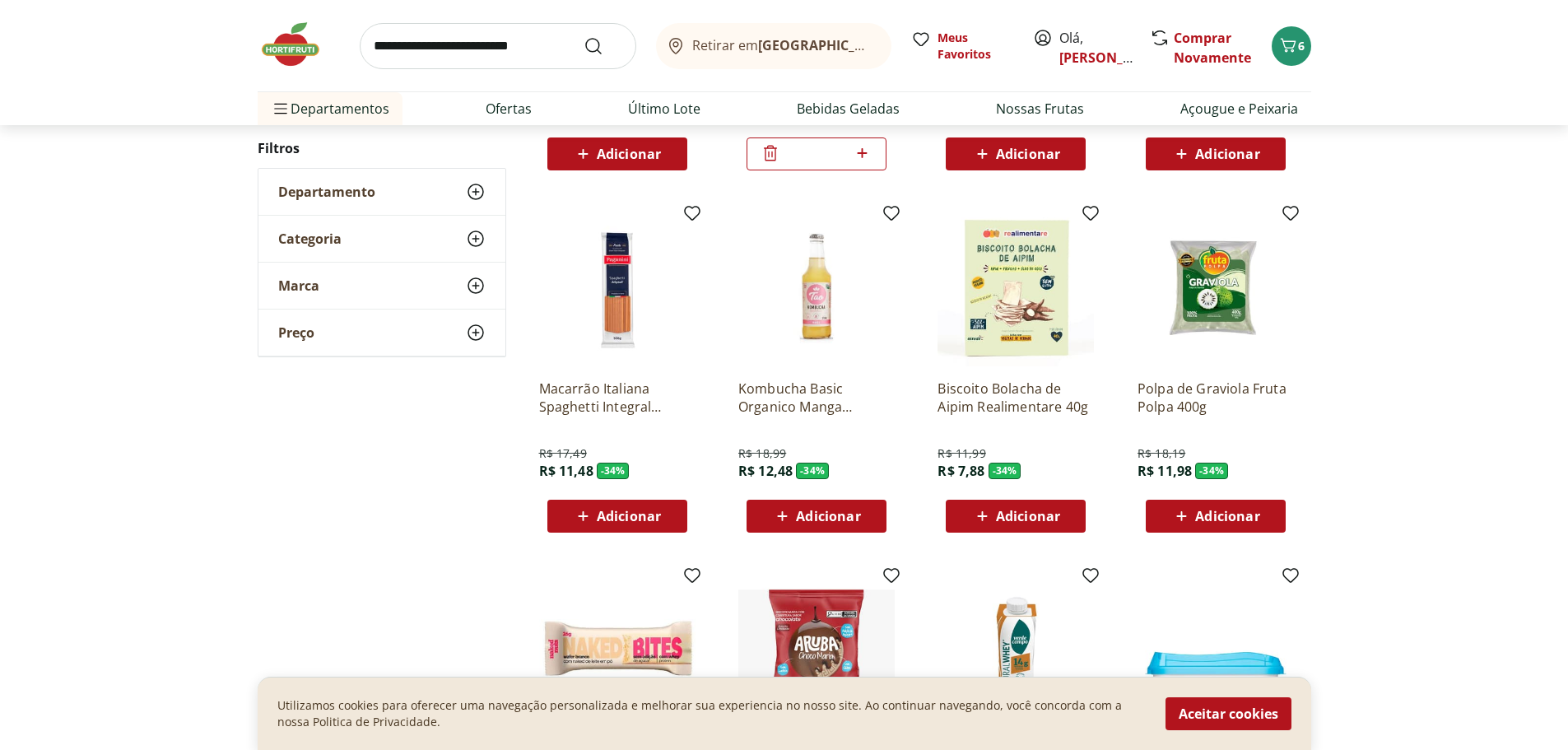
click at [569, 504] on div "Adicionar" at bounding box center [617, 517] width 113 height 30
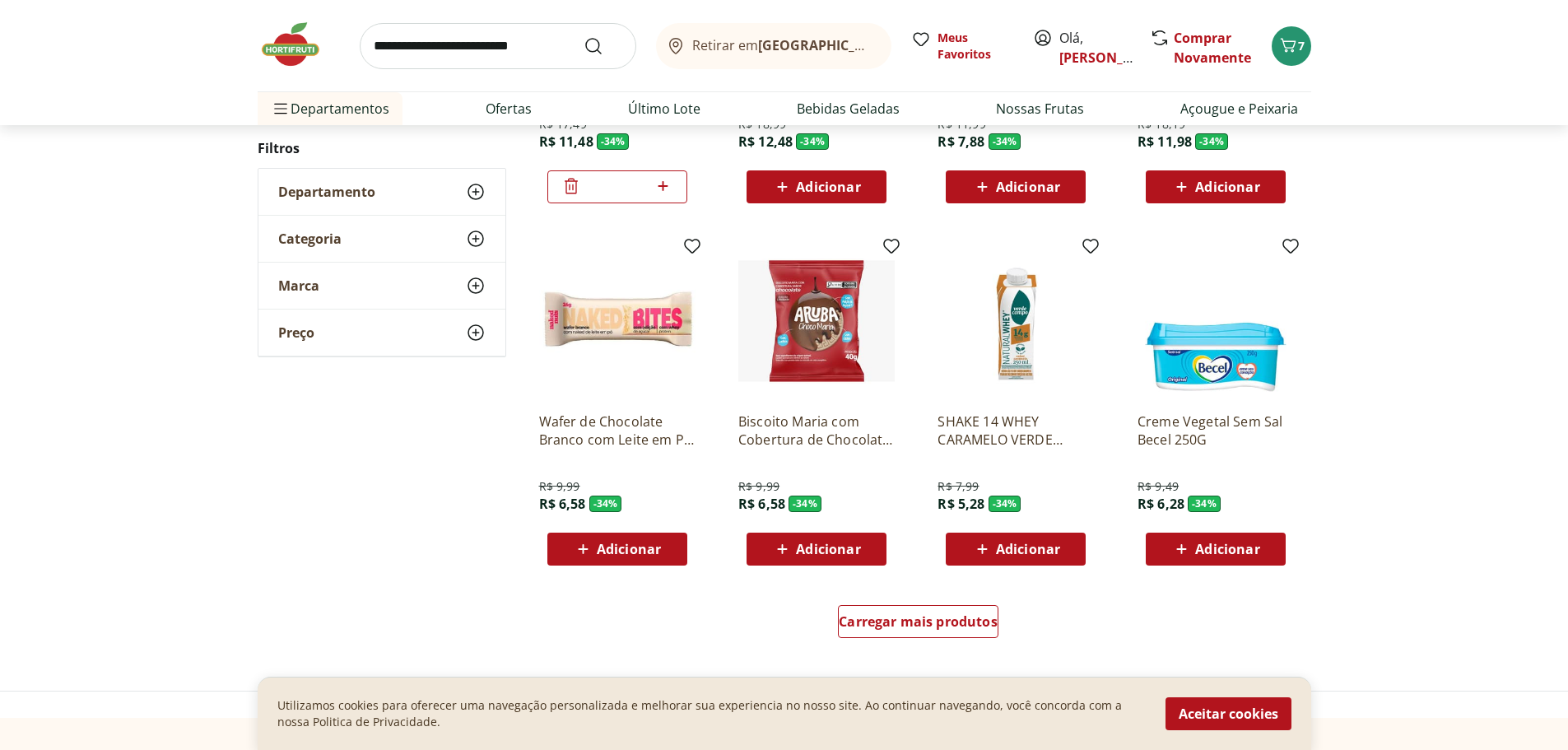
scroll to position [17044, 0]
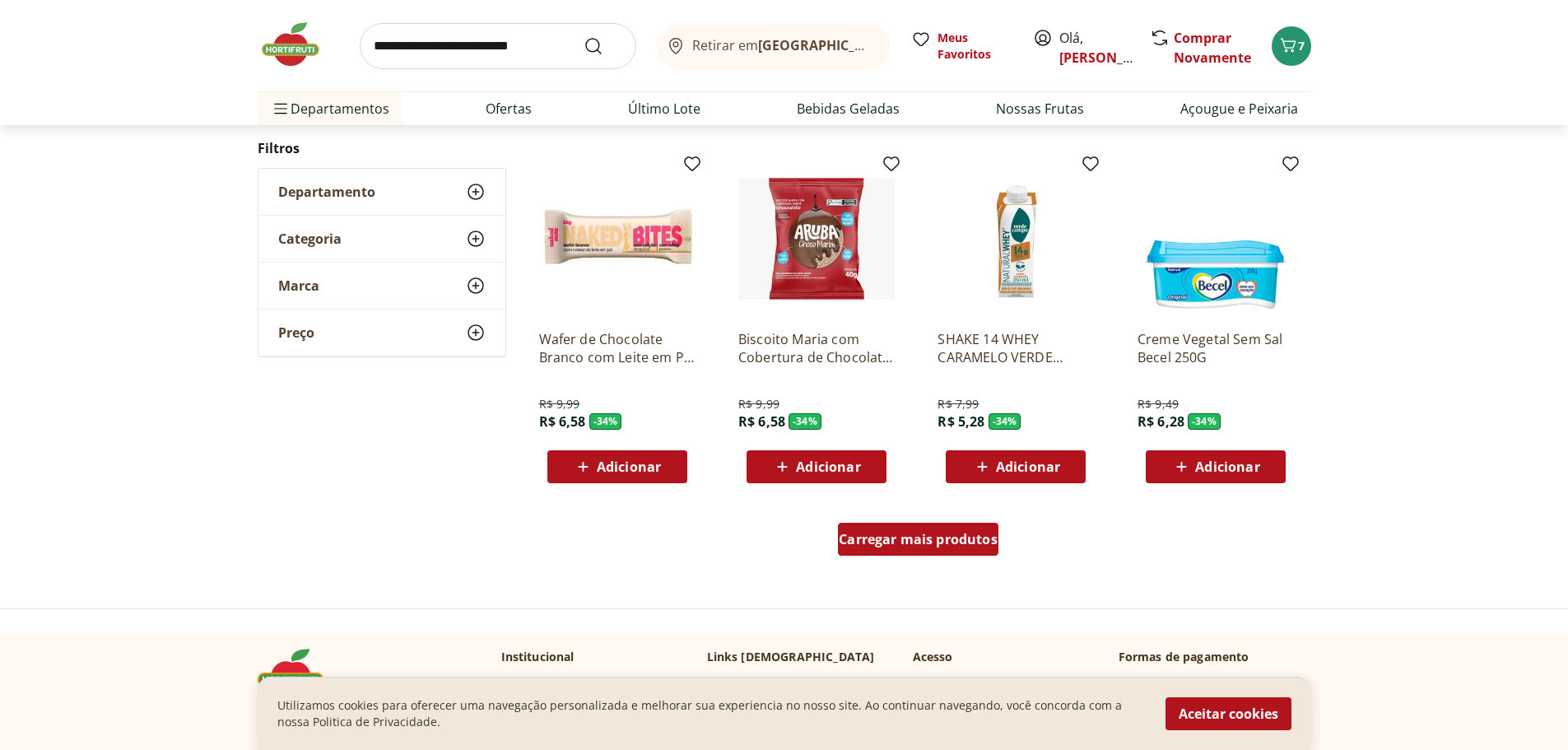
click at [973, 546] on span "Carregar mais produtos" at bounding box center [919, 538] width 159 height 13
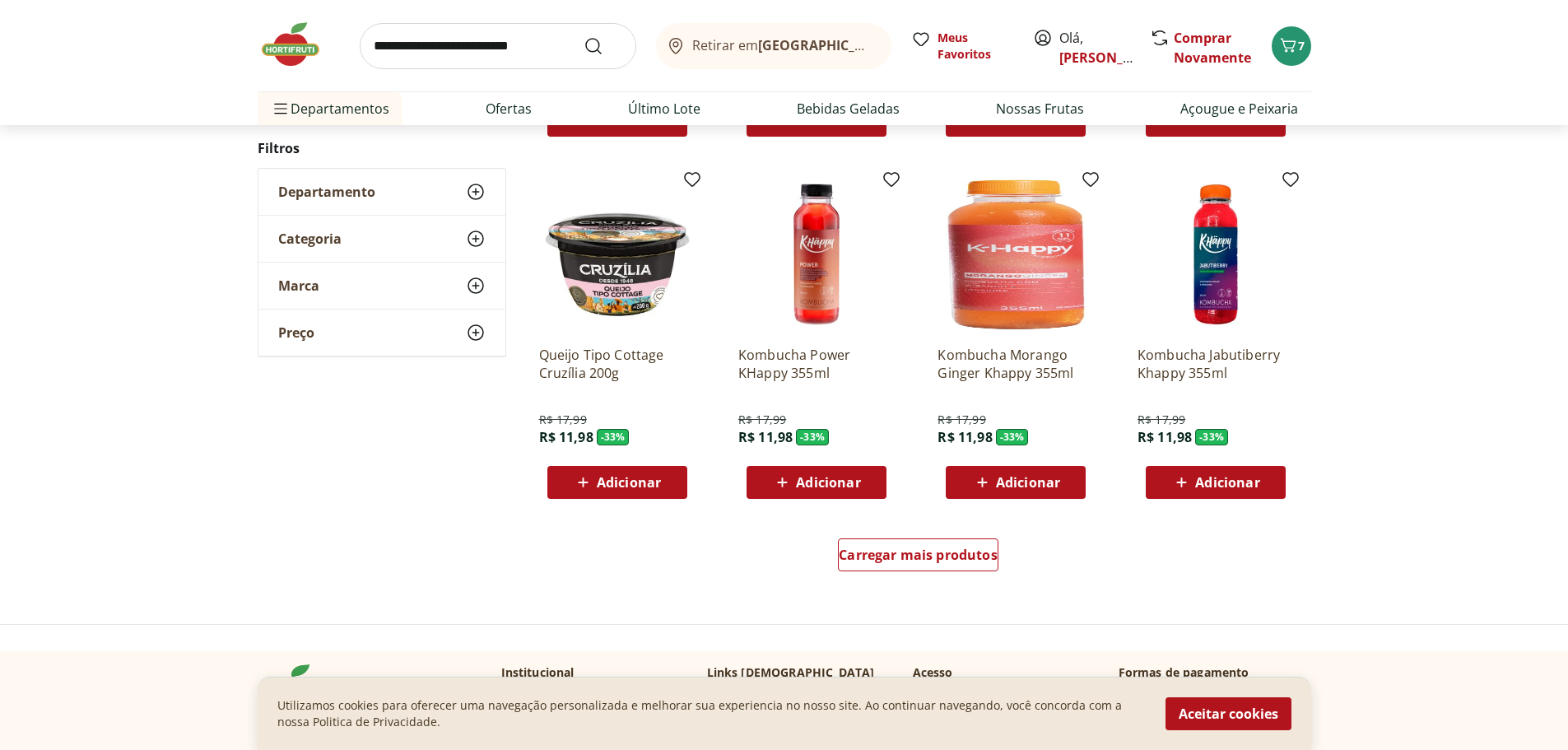
scroll to position [18115, 0]
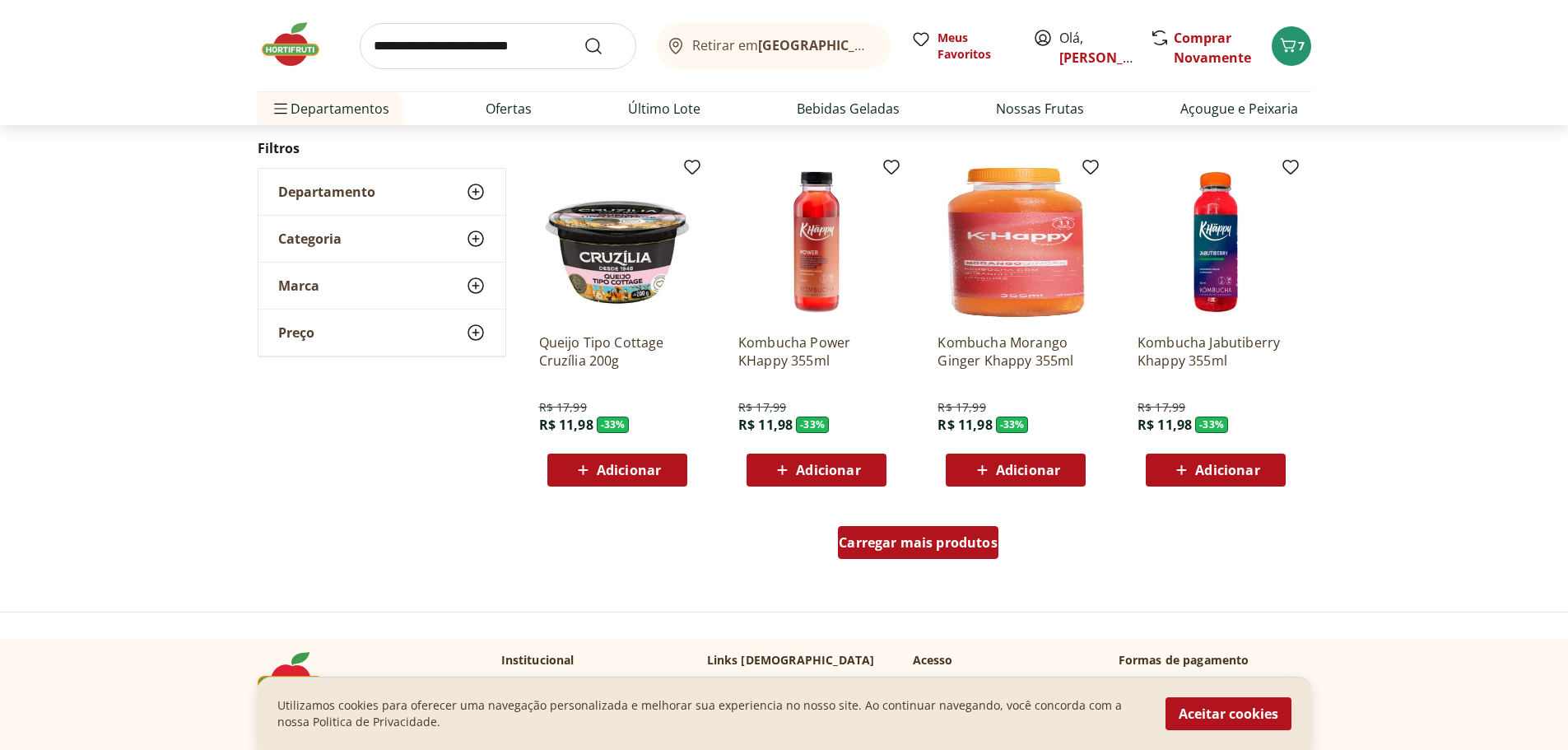
click at [930, 529] on div "Carregar mais produtos" at bounding box center [919, 542] width 161 height 33
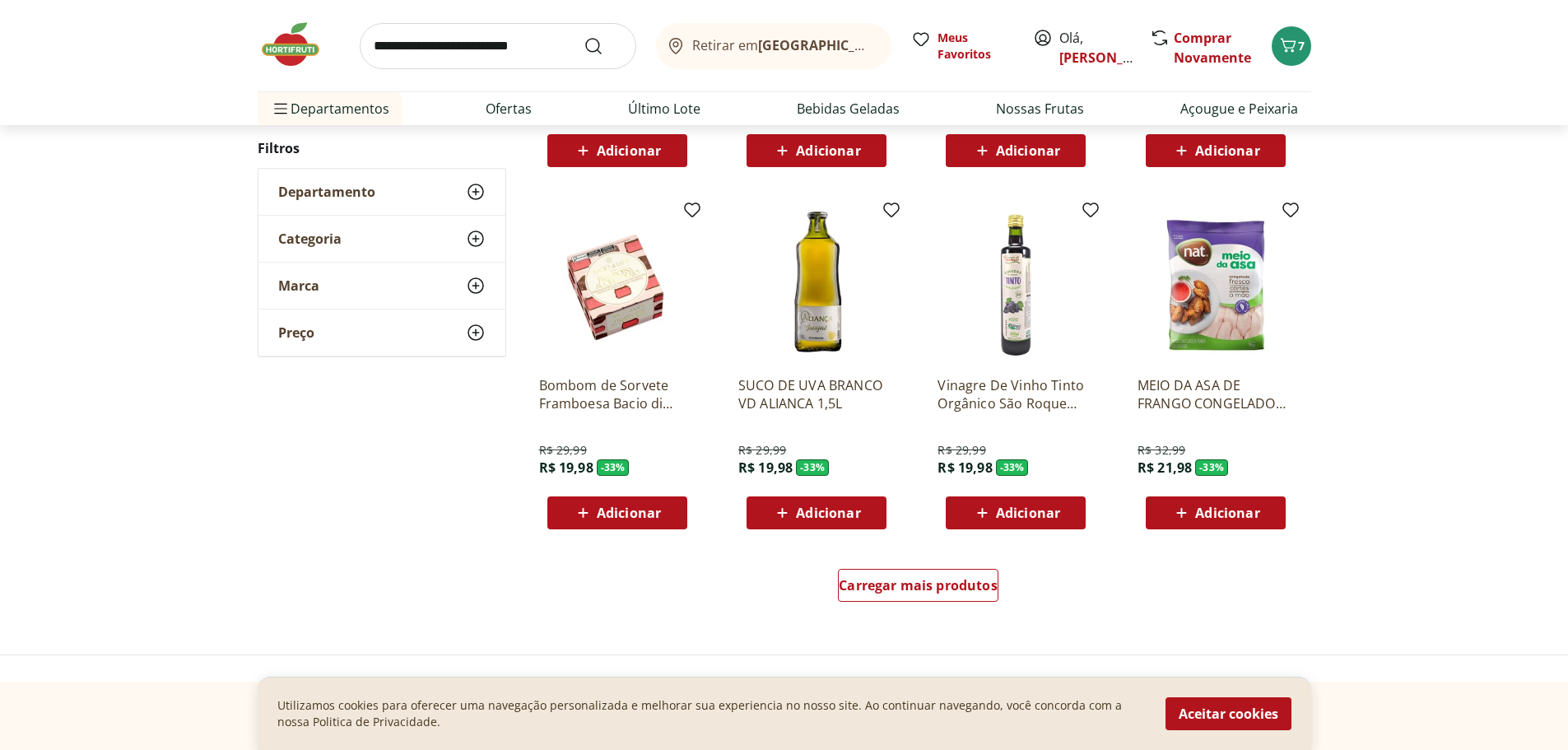
scroll to position [19185, 0]
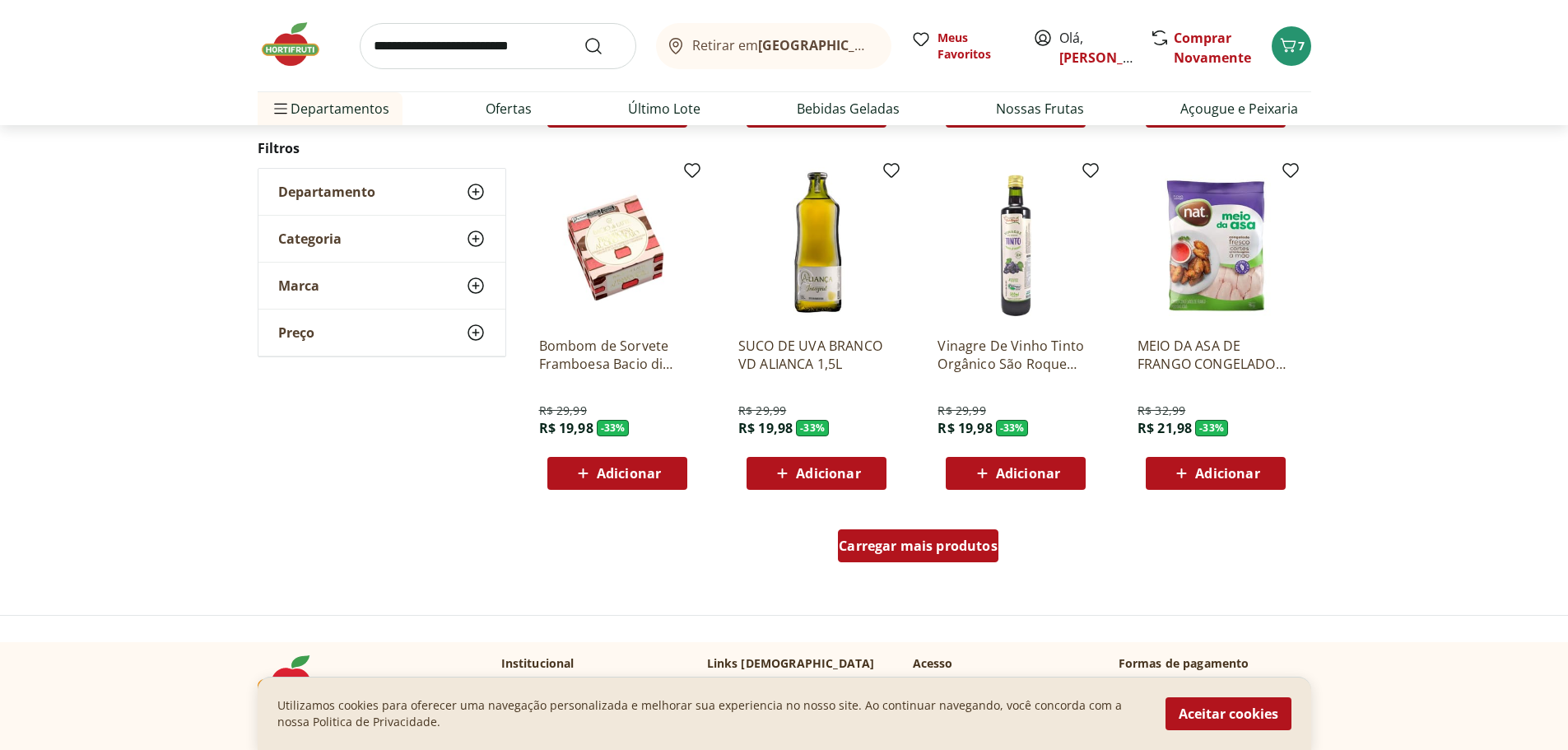
click at [950, 539] on span "Carregar mais produtos" at bounding box center [919, 545] width 159 height 13
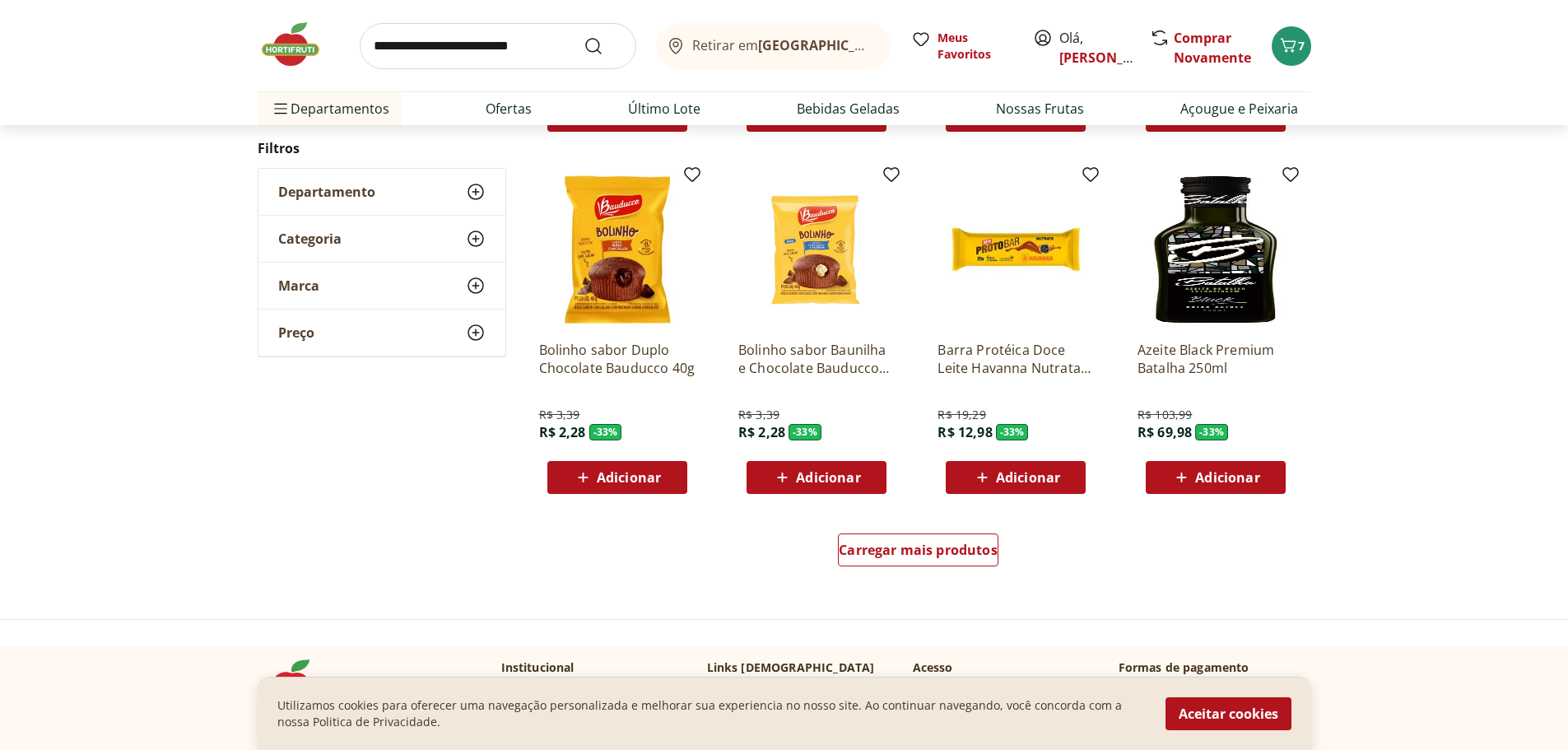
scroll to position [20256, 0]
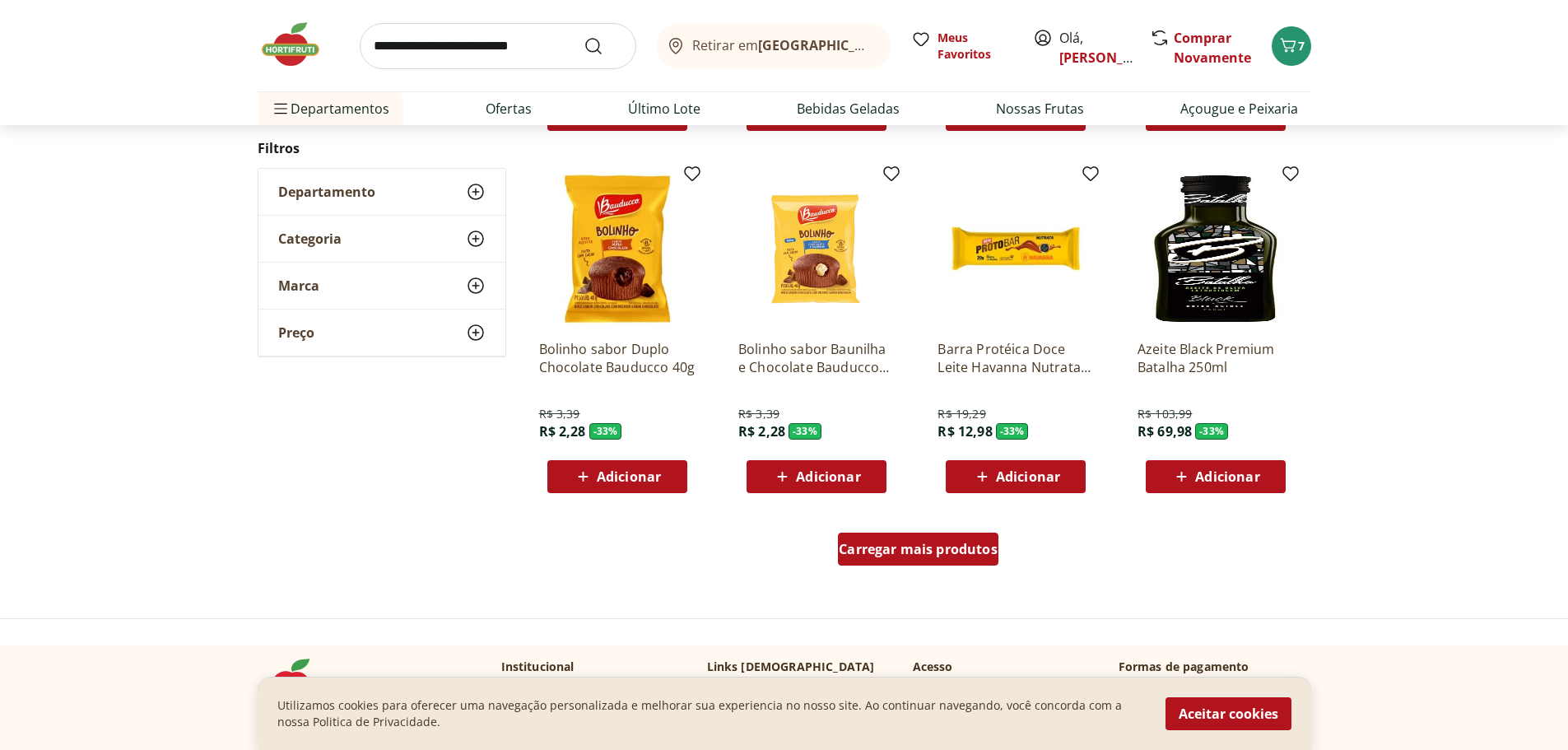
click at [982, 555] on span "Carregar mais produtos" at bounding box center [919, 548] width 159 height 13
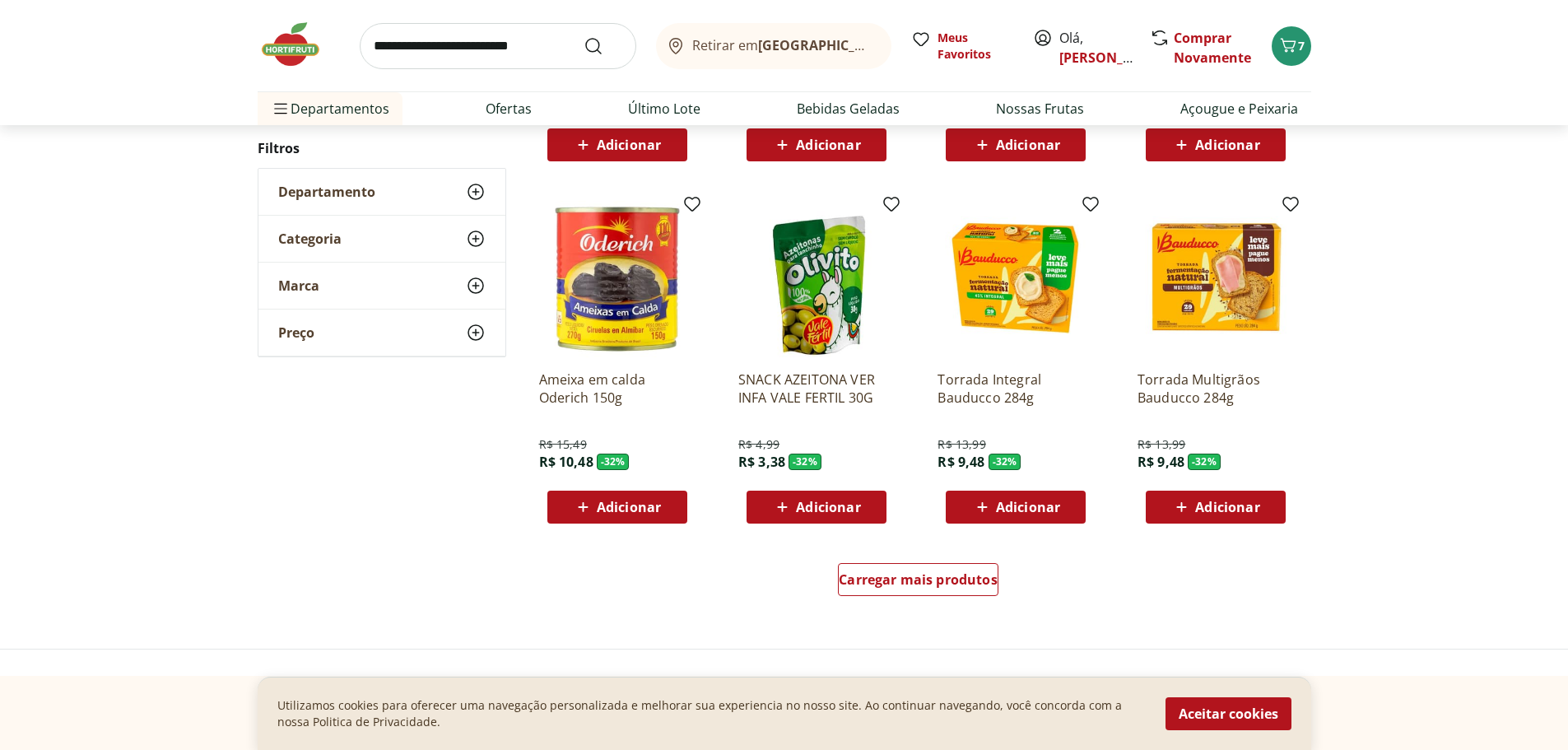
scroll to position [21326, 0]
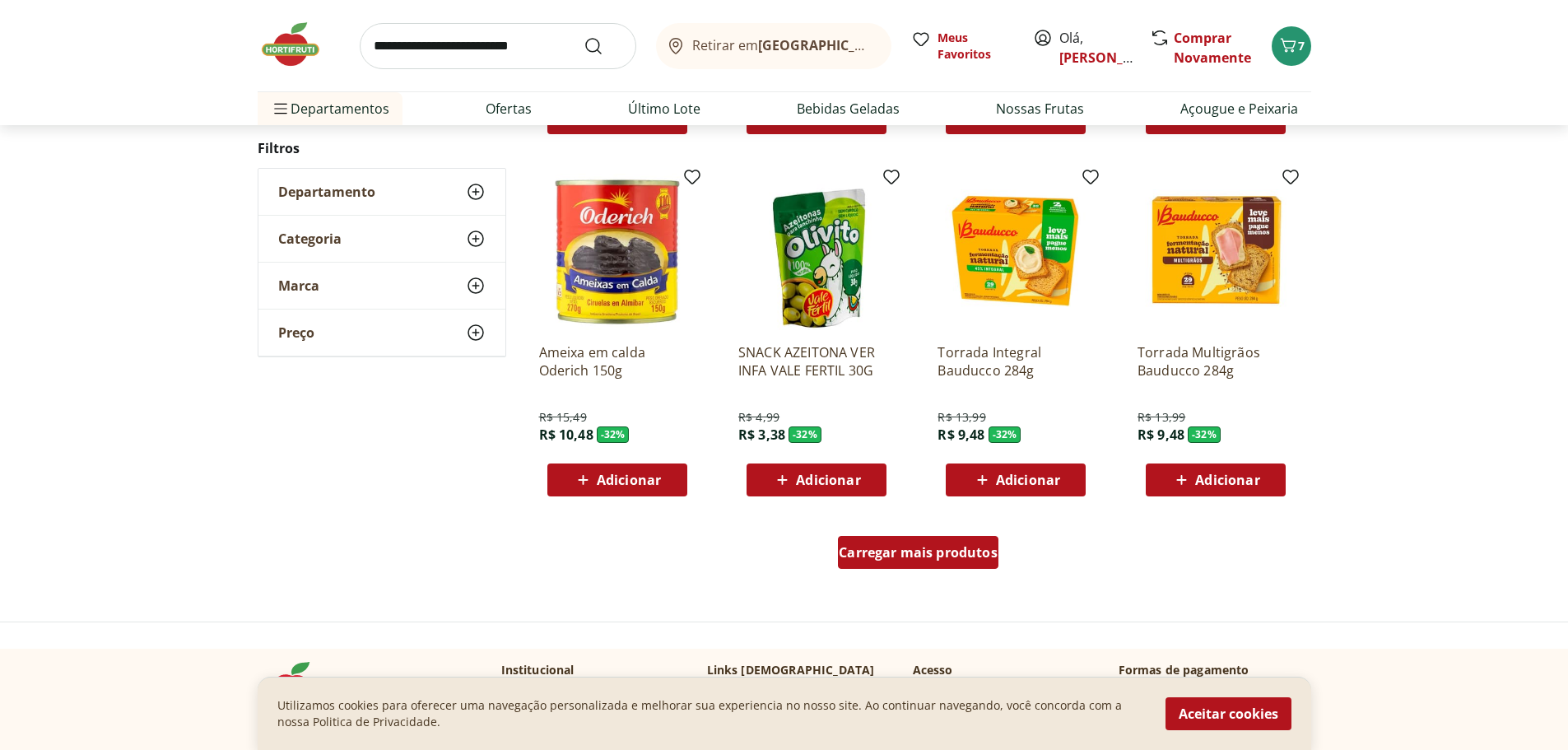
click at [927, 553] on span "Carregar mais produtos" at bounding box center [919, 552] width 159 height 13
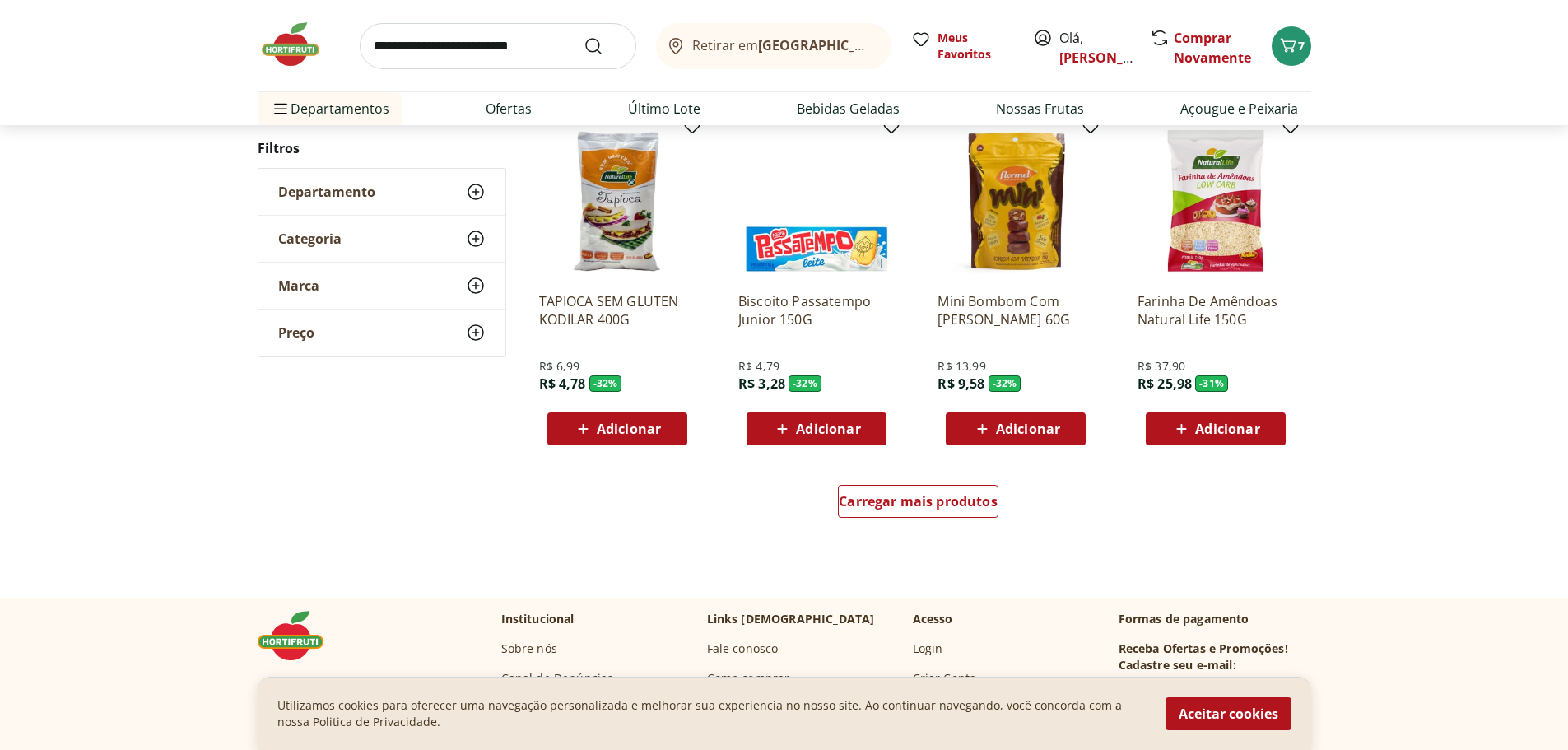
scroll to position [22479, 0]
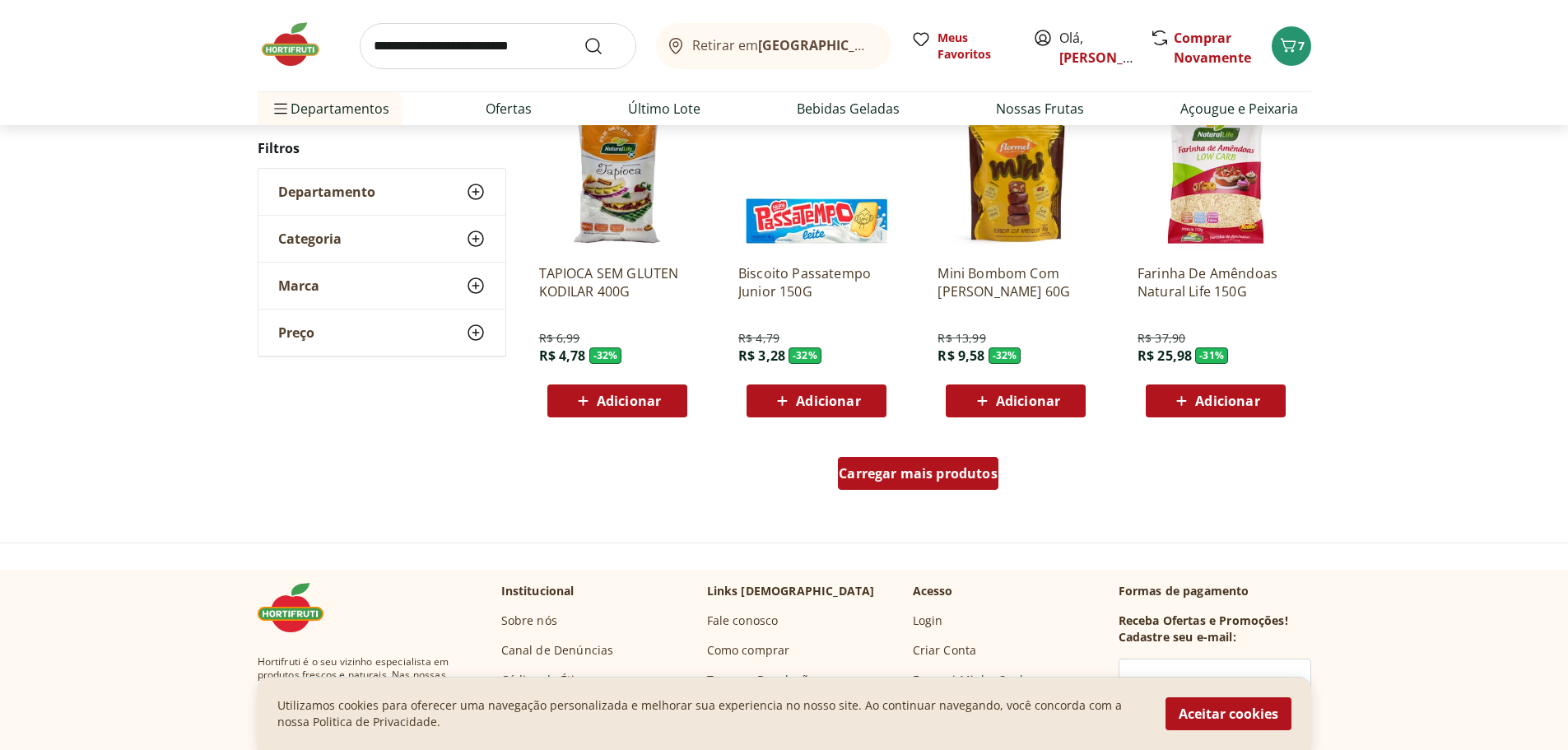
click at [961, 484] on div "Carregar mais produtos" at bounding box center [919, 473] width 161 height 33
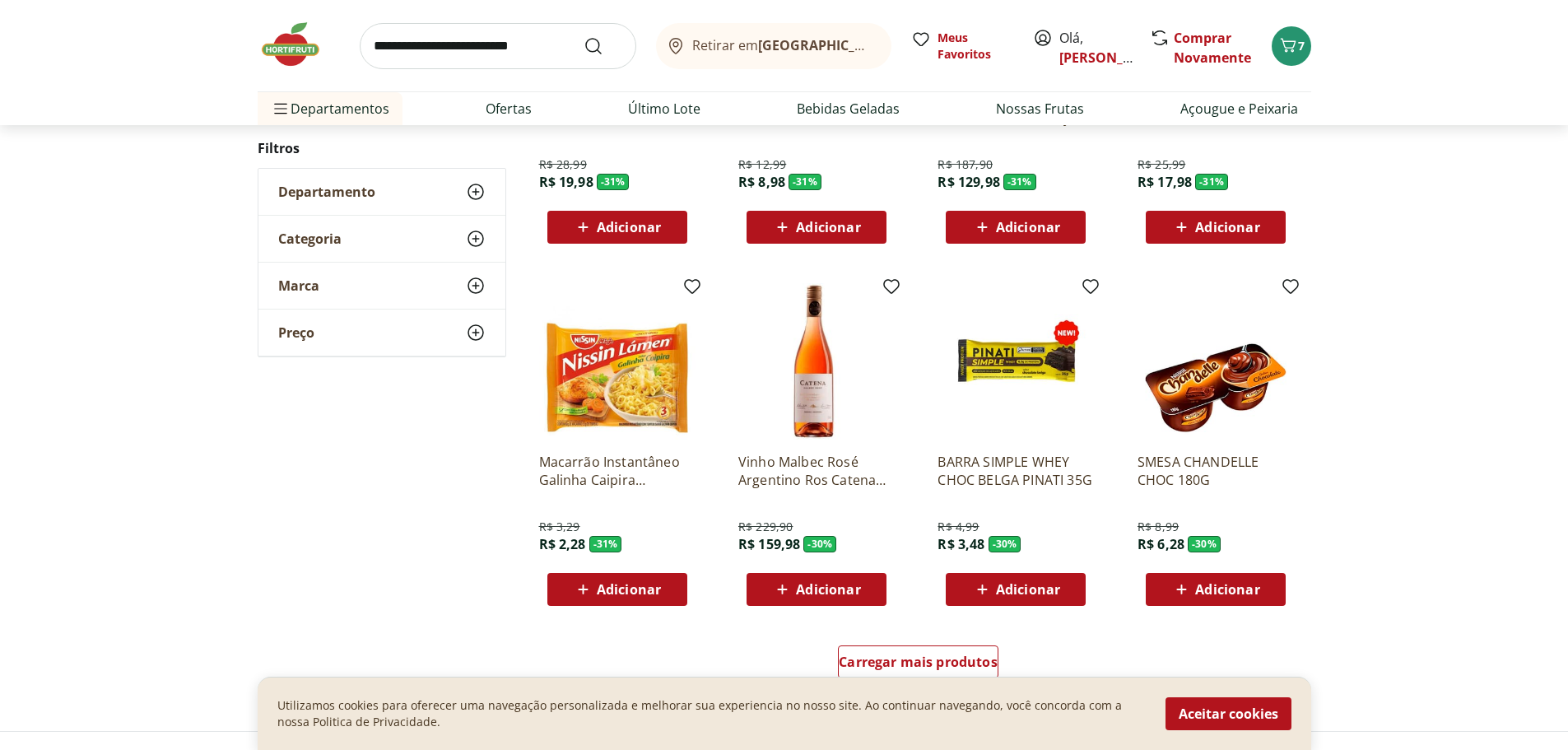
scroll to position [23467, 0]
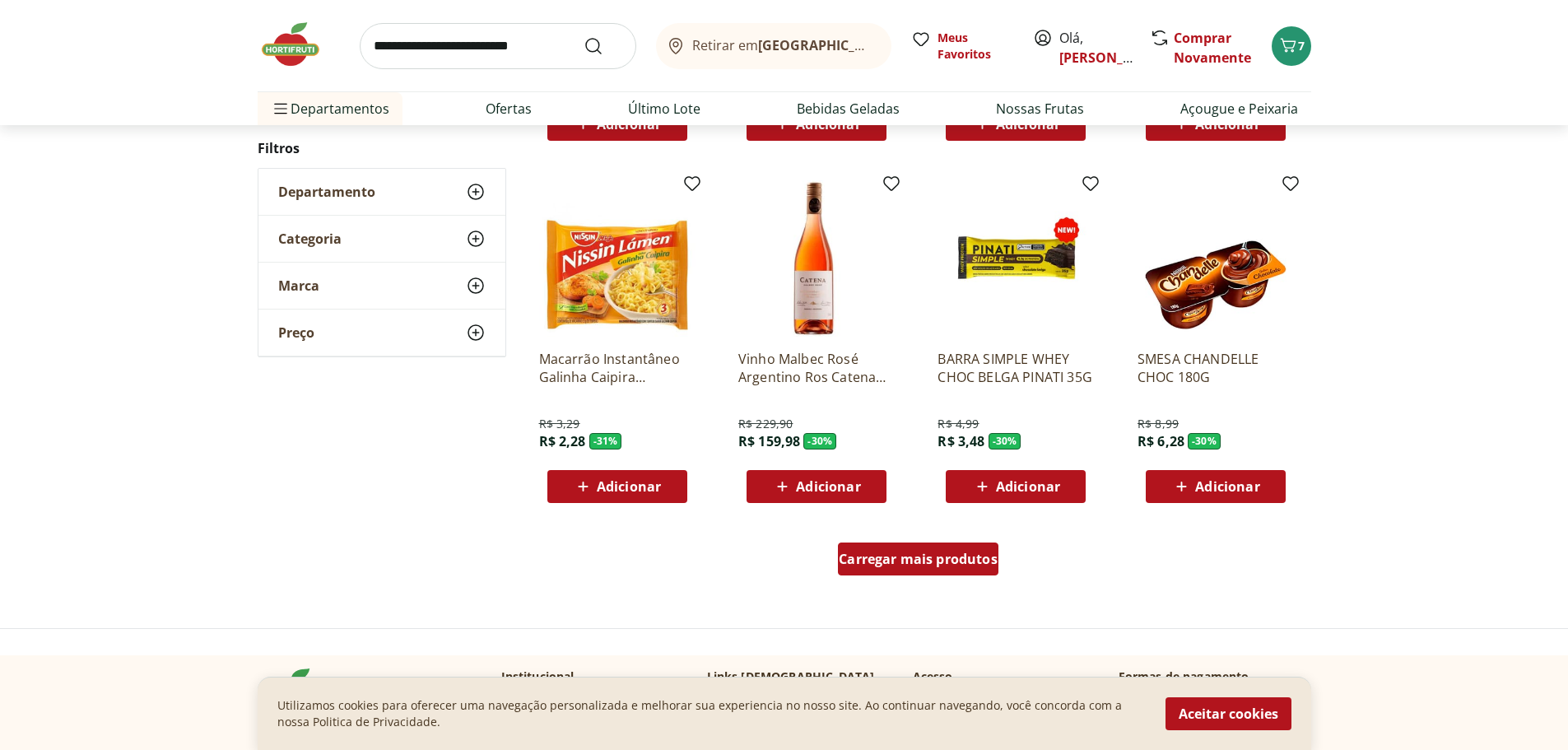
click at [900, 571] on div "Carregar mais produtos" at bounding box center [919, 558] width 161 height 33
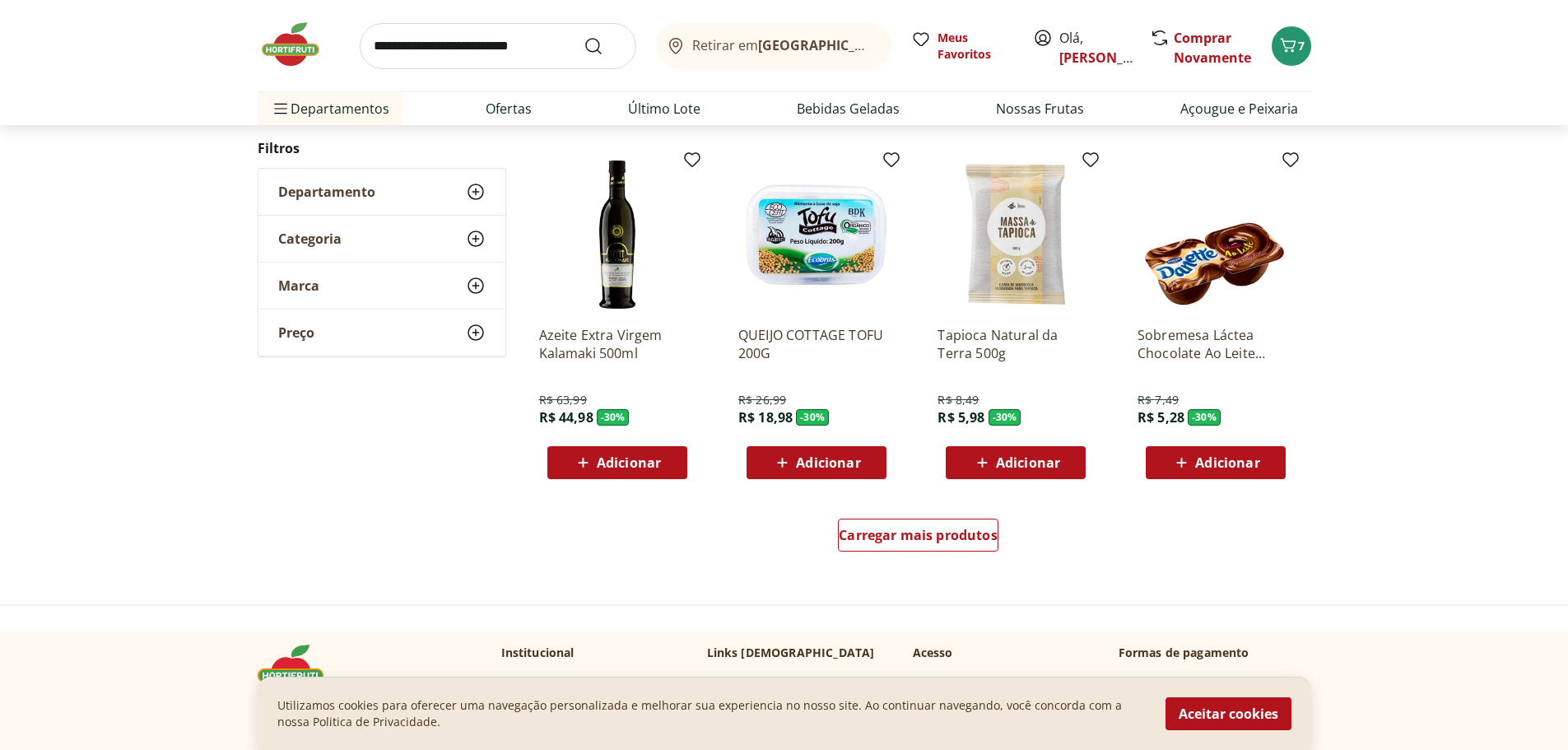
scroll to position [24620, 0]
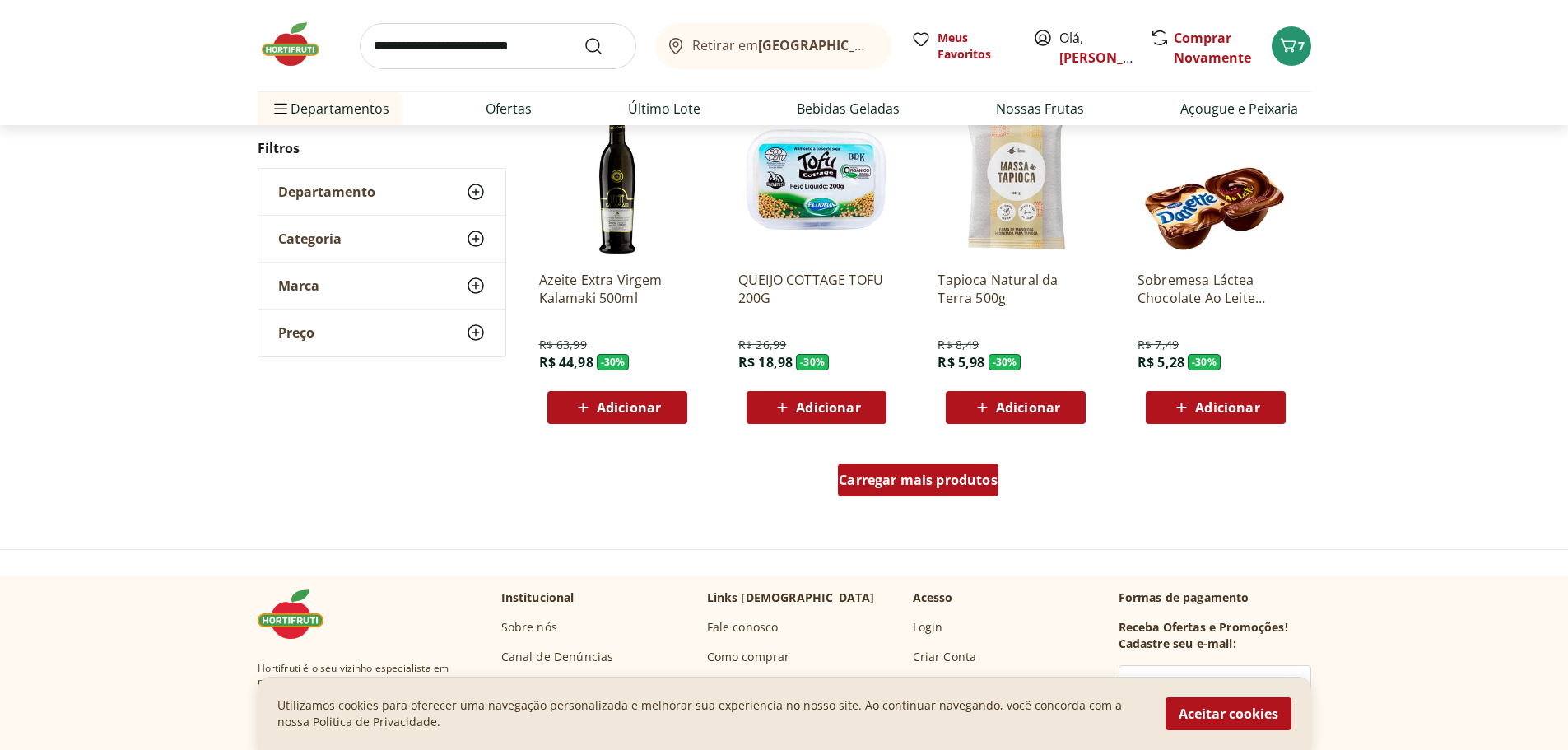
click at [961, 487] on span "Carregar mais produtos" at bounding box center [919, 480] width 159 height 13
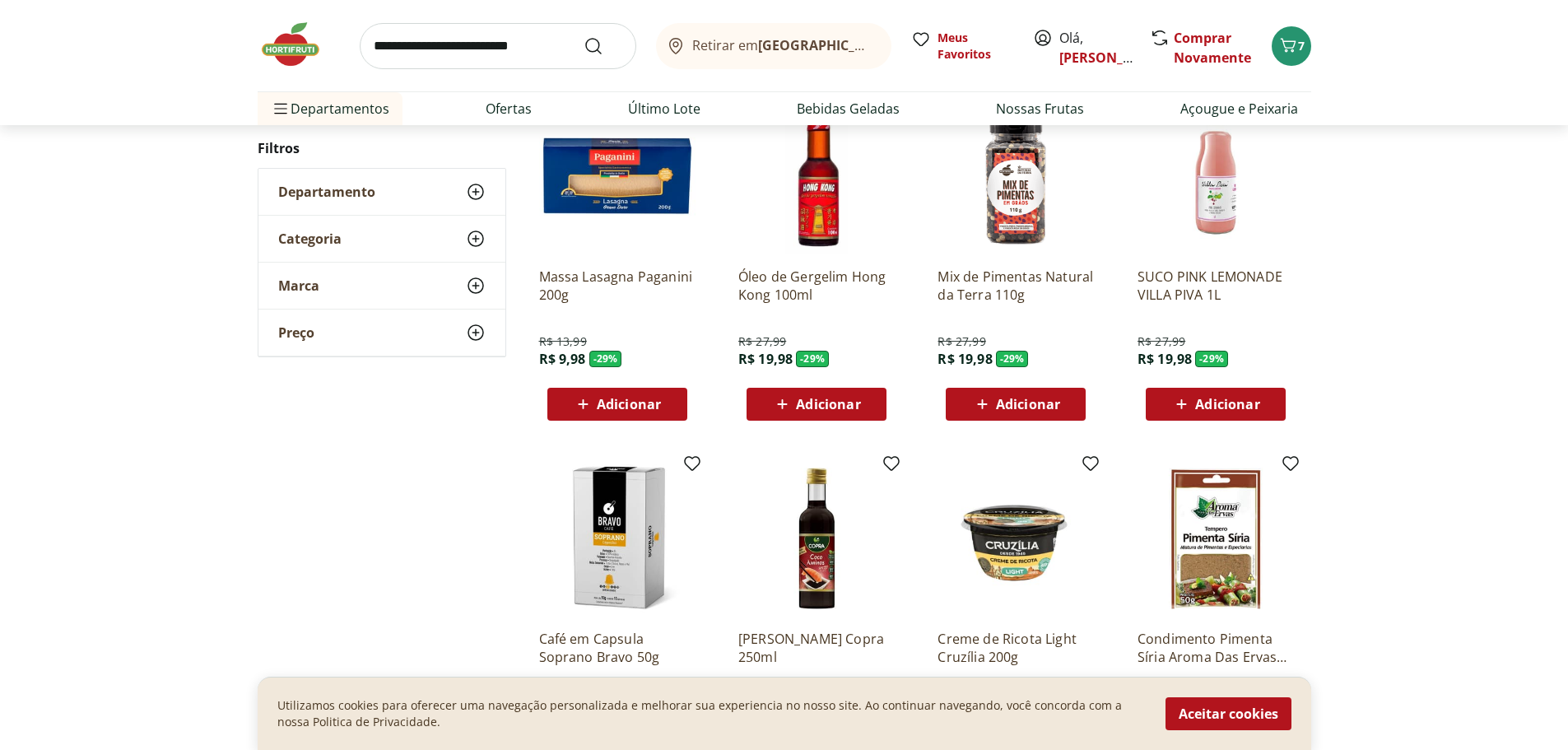
scroll to position [25361, 0]
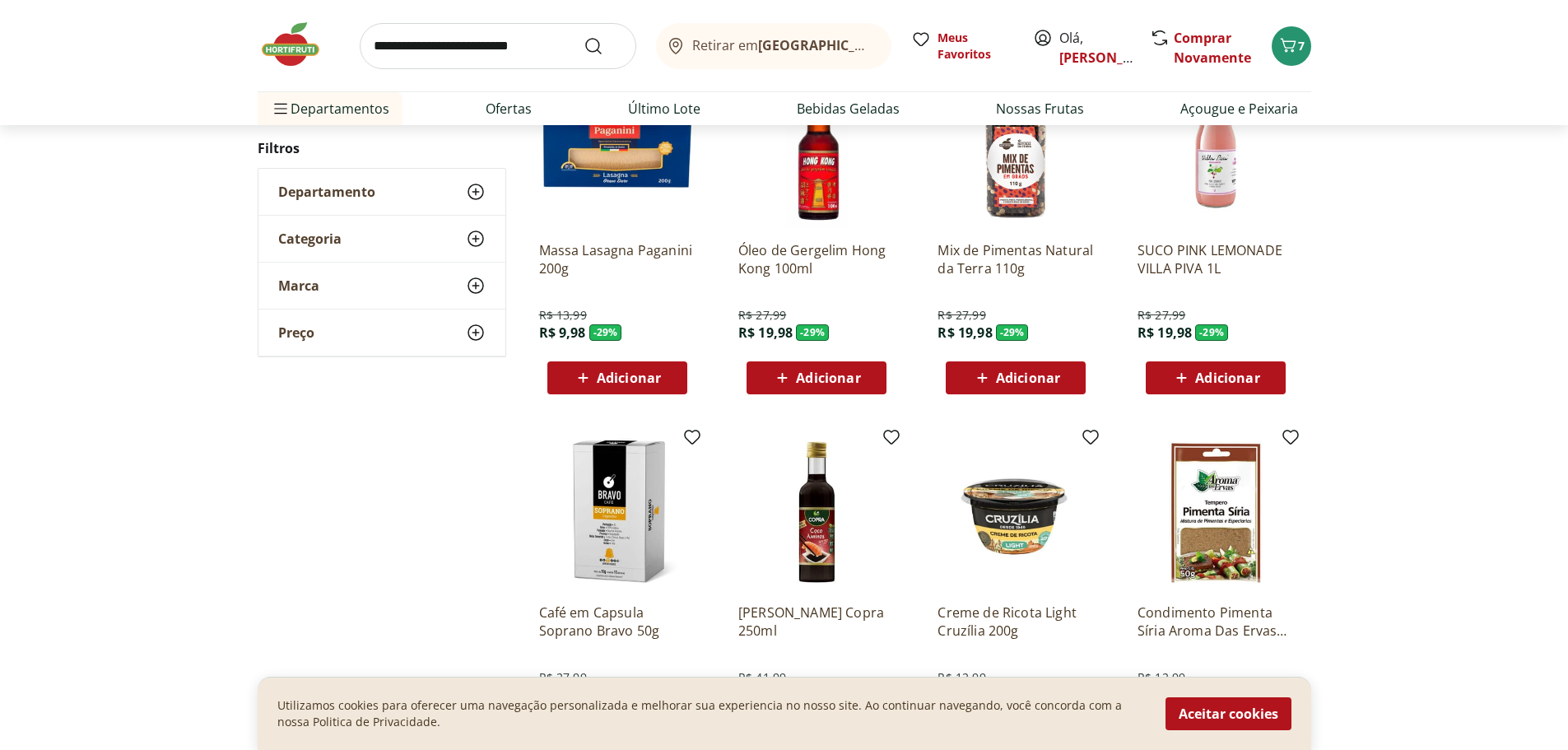
click at [589, 379] on icon at bounding box center [583, 378] width 21 height 20
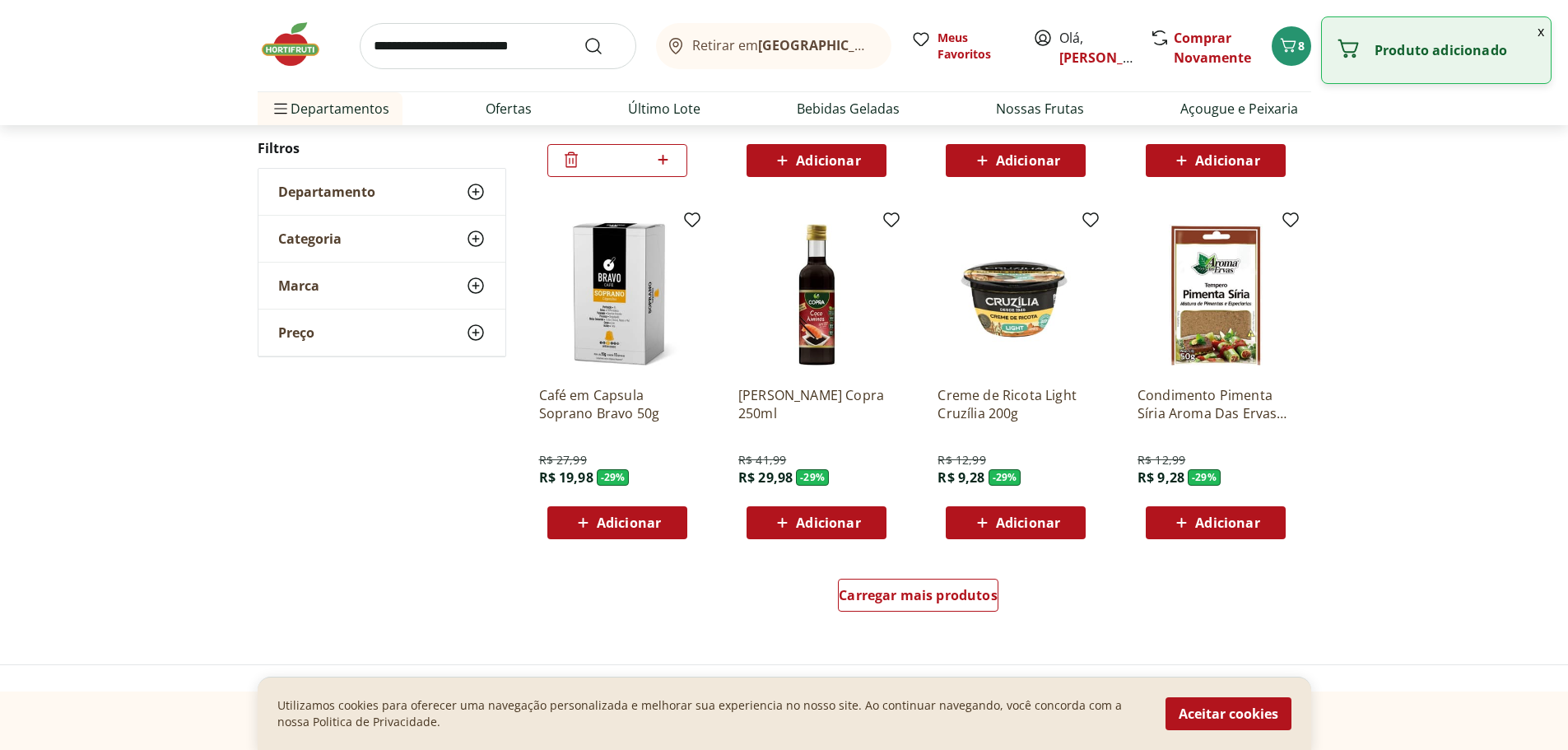
scroll to position [25607, 0]
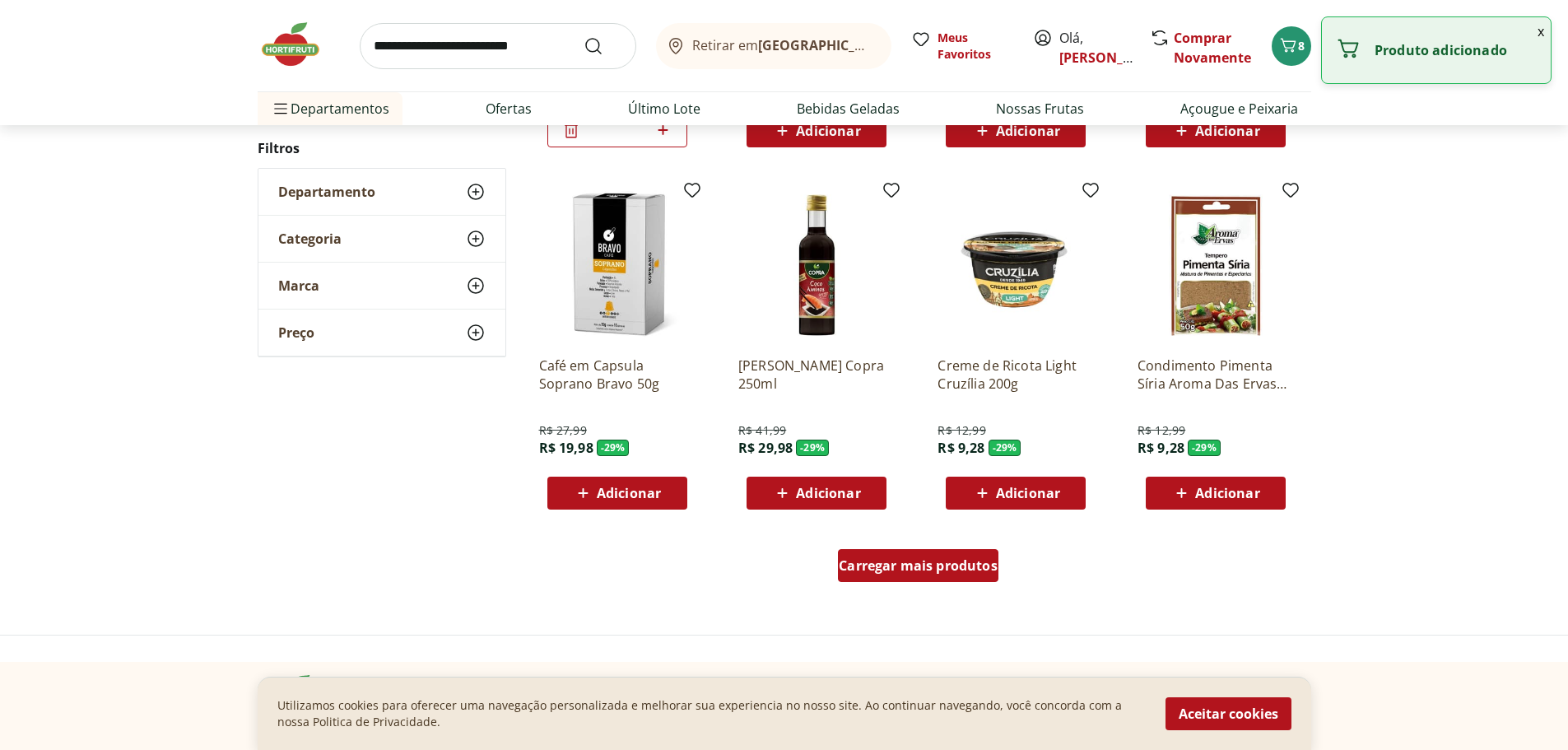
click at [945, 559] on span "Carregar mais produtos" at bounding box center [919, 565] width 159 height 13
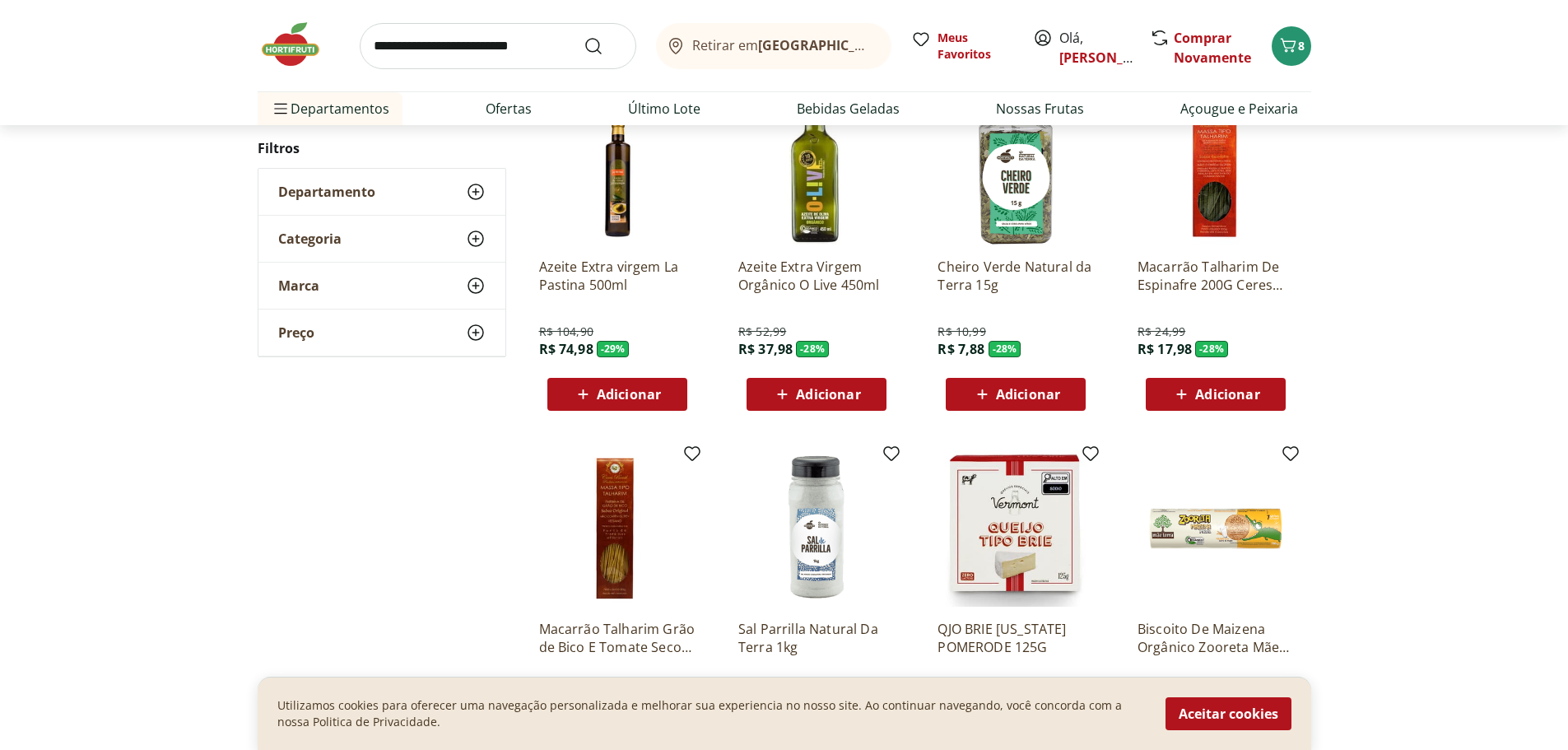
scroll to position [26431, 0]
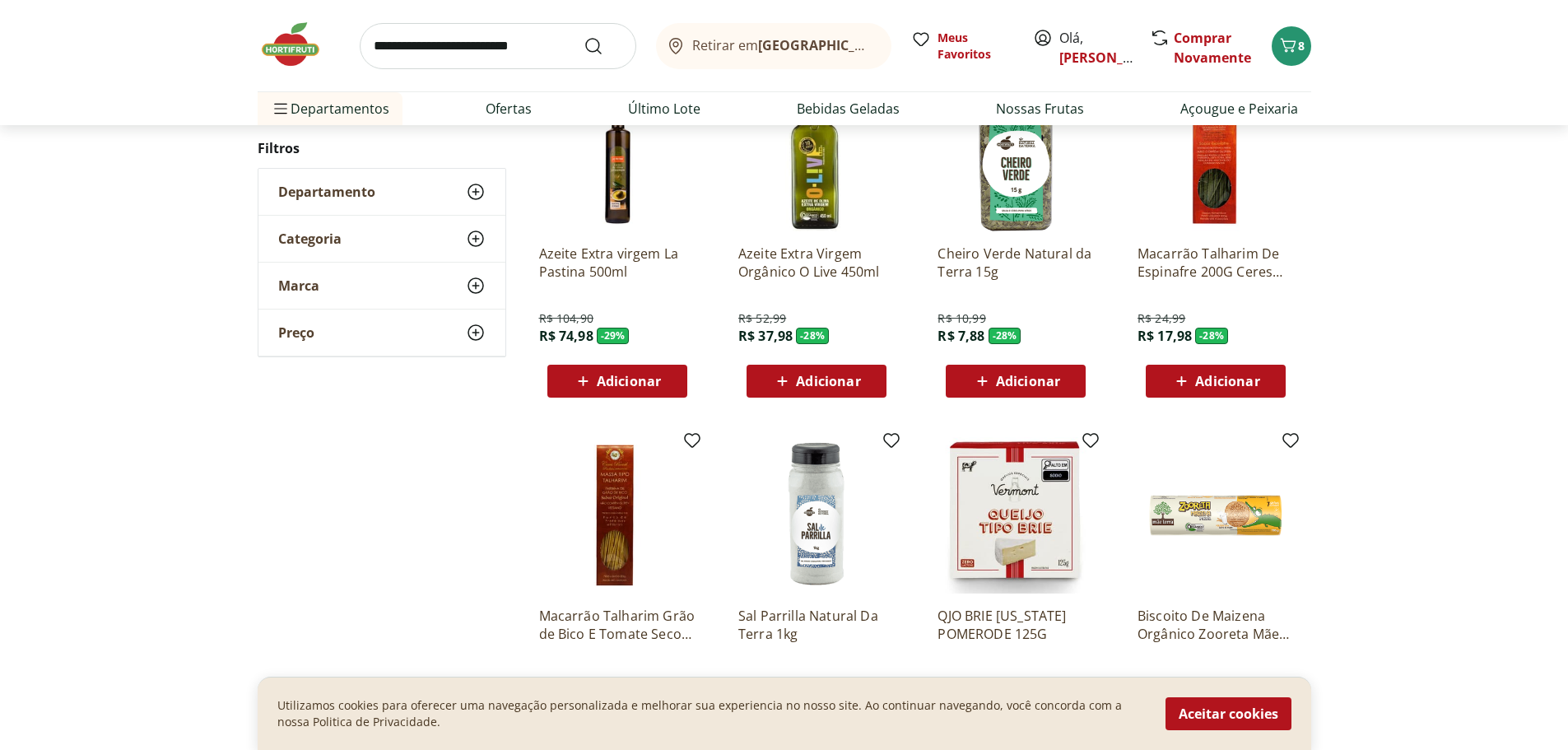
click at [1042, 375] on span "Adicionar" at bounding box center [1028, 380] width 65 height 13
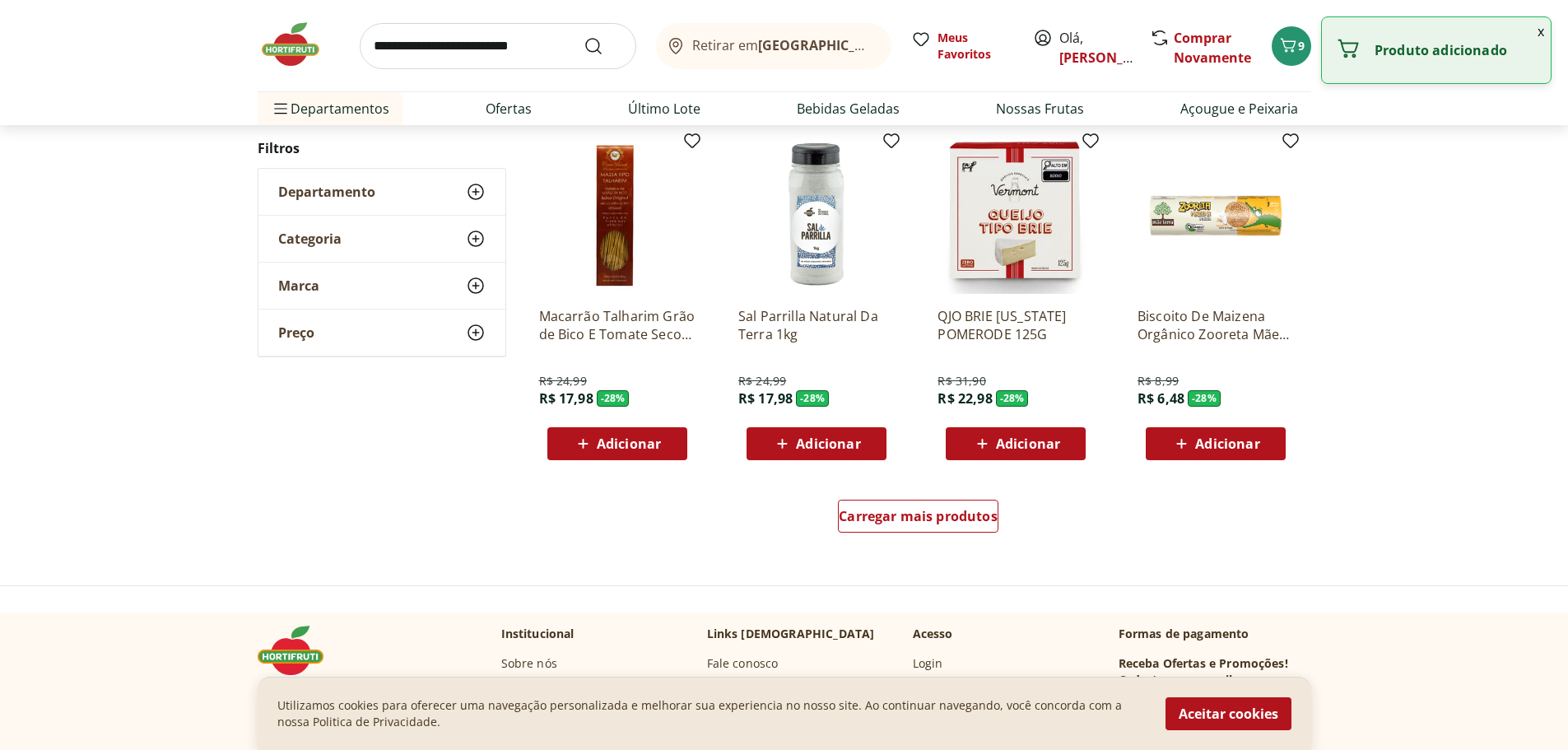
scroll to position [26761, 0]
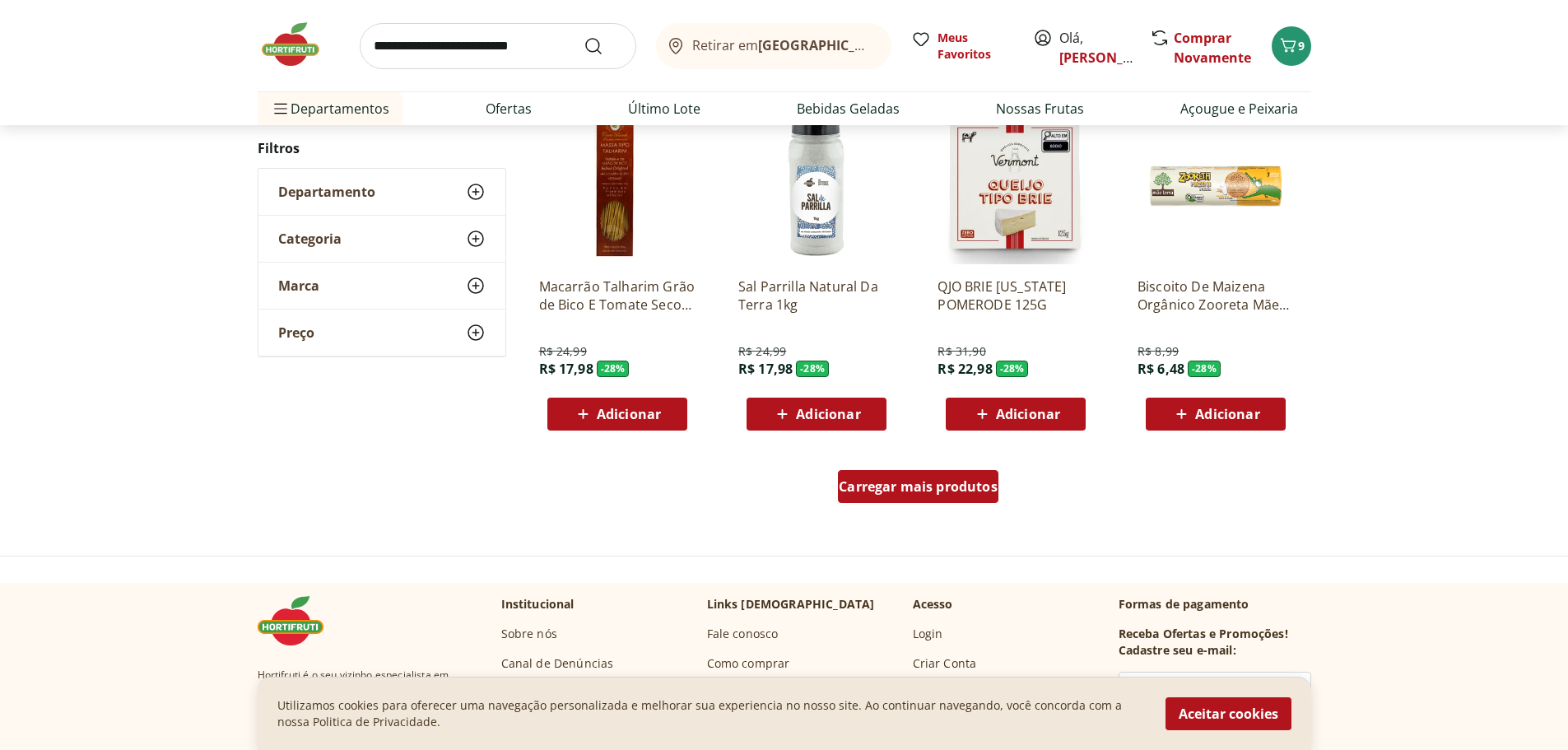
click at [960, 500] on div "Carregar mais produtos" at bounding box center [919, 486] width 161 height 33
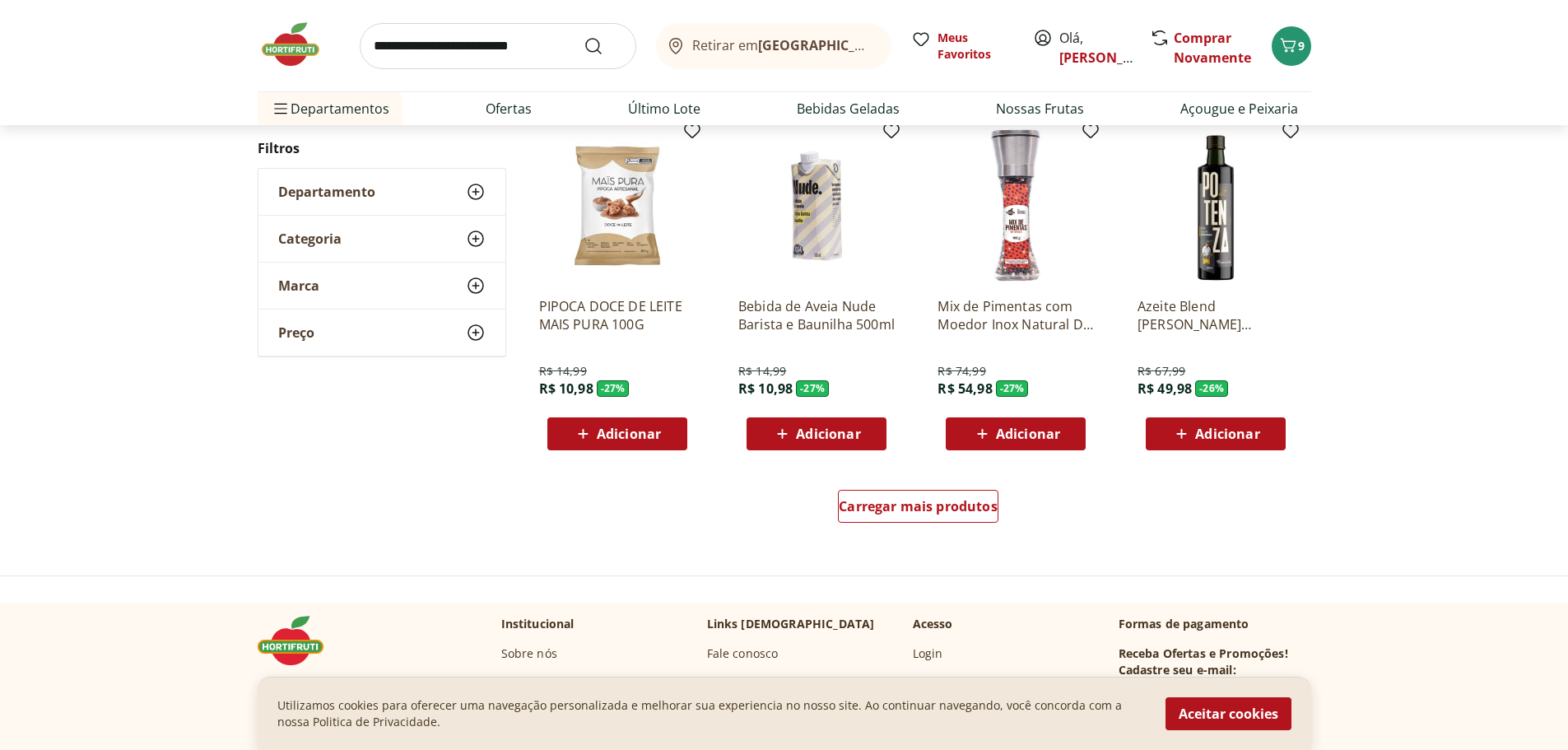
scroll to position [27830, 0]
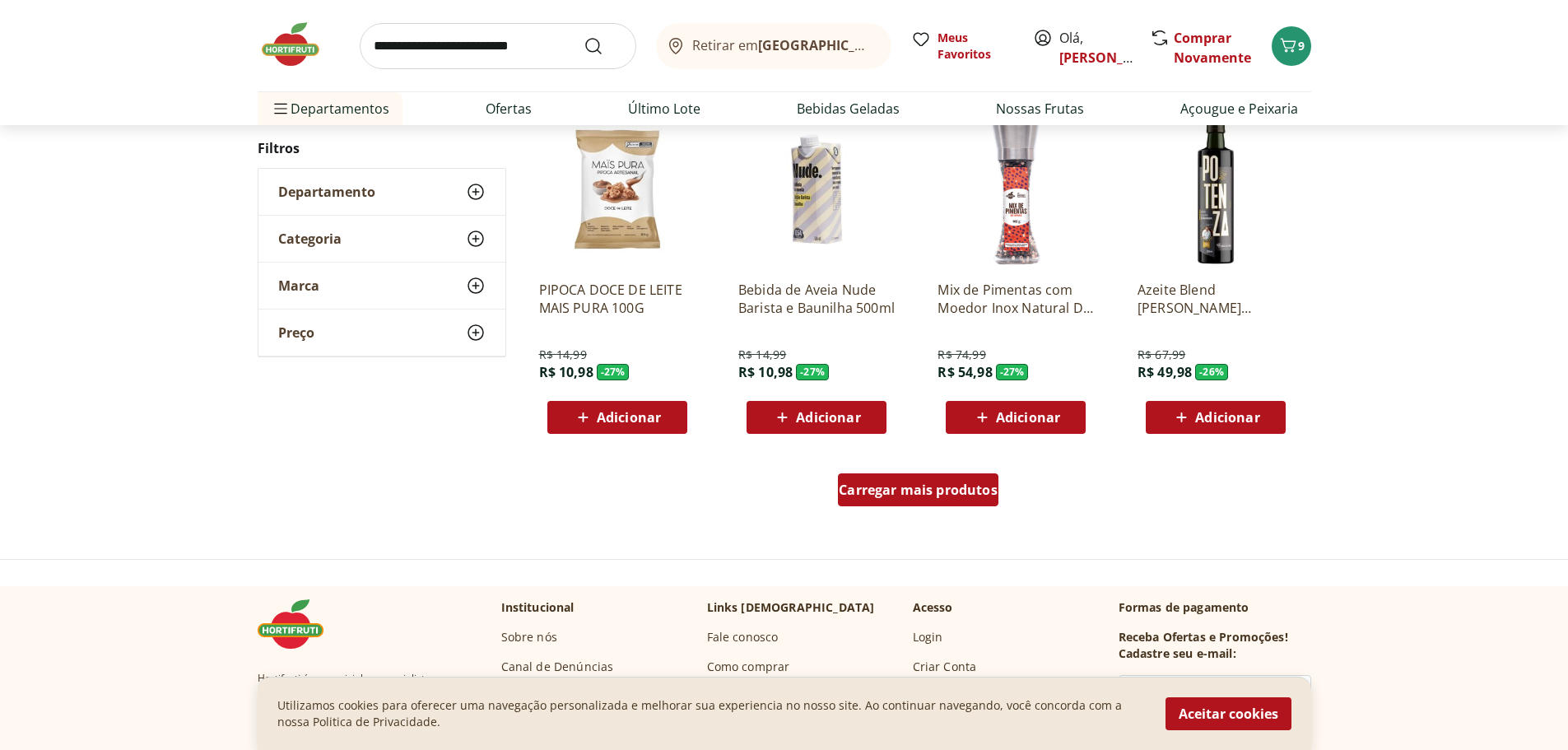
click at [955, 495] on span "Carregar mais produtos" at bounding box center [919, 490] width 159 height 13
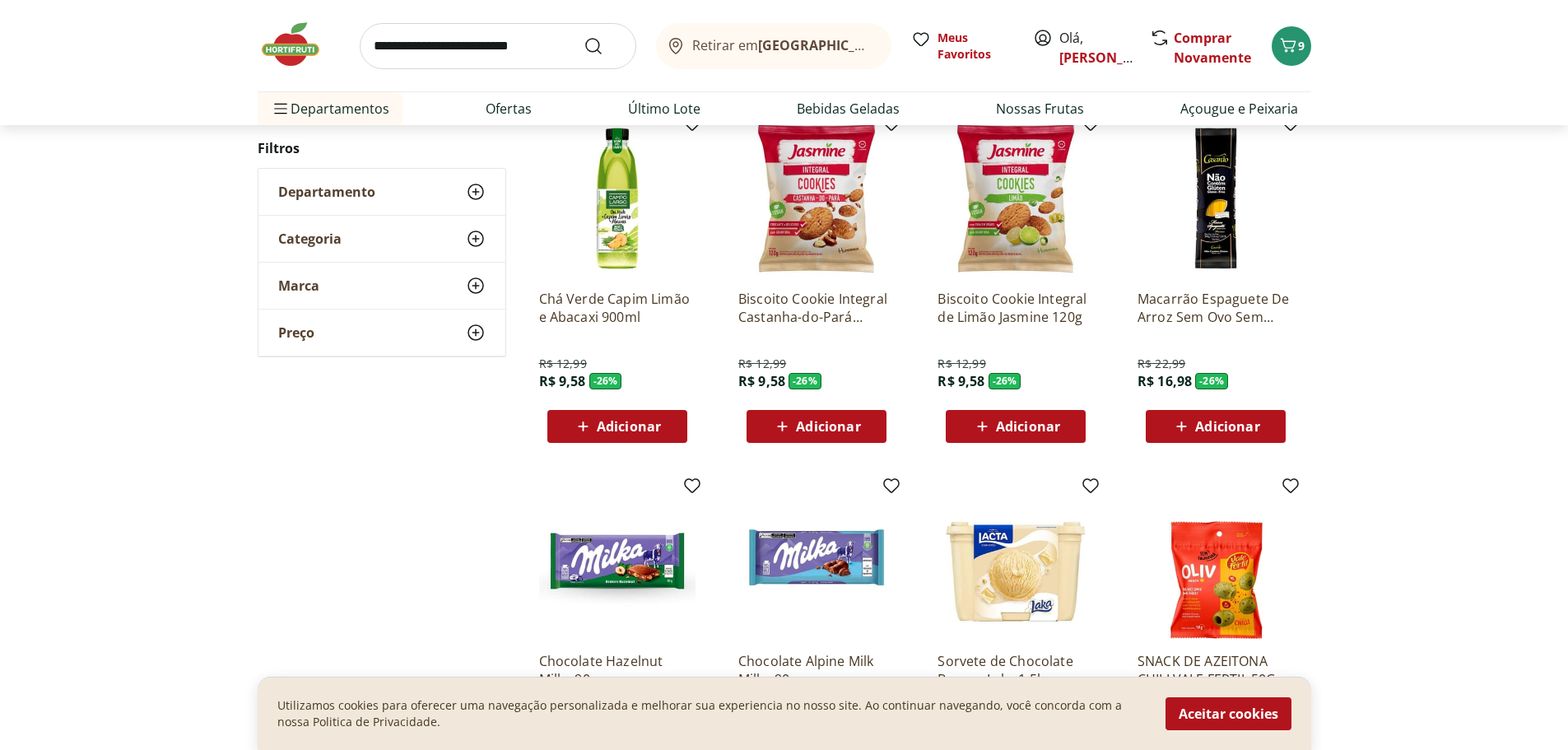
scroll to position [28078, 0]
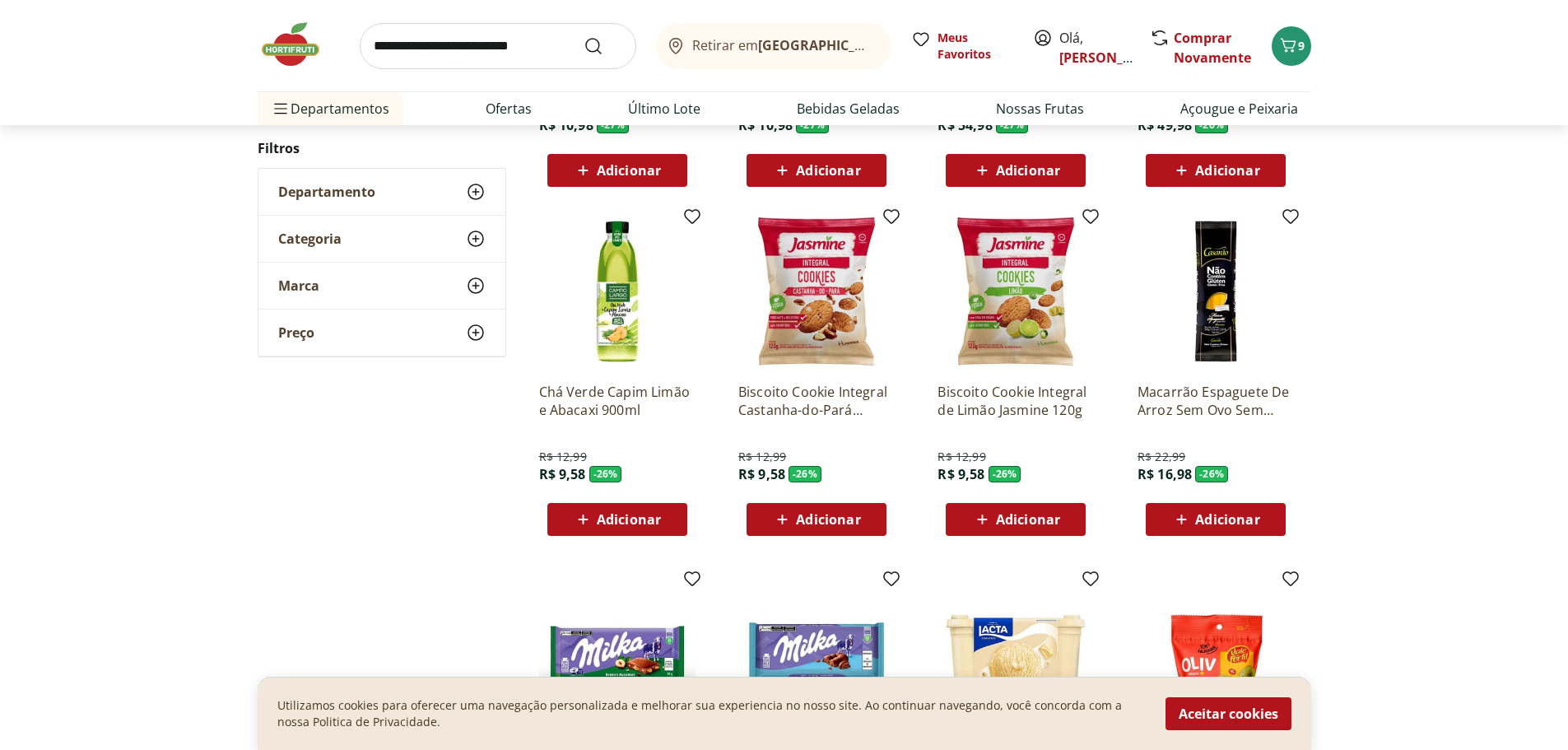
click at [582, 536] on div "Chá Verde Capim Limão e Abacaxi 900ml R$ 12,99 R$ 9,58 - 26 % Adicionar" at bounding box center [618, 374] width 183 height 349
click at [585, 529] on icon at bounding box center [583, 520] width 21 height 20
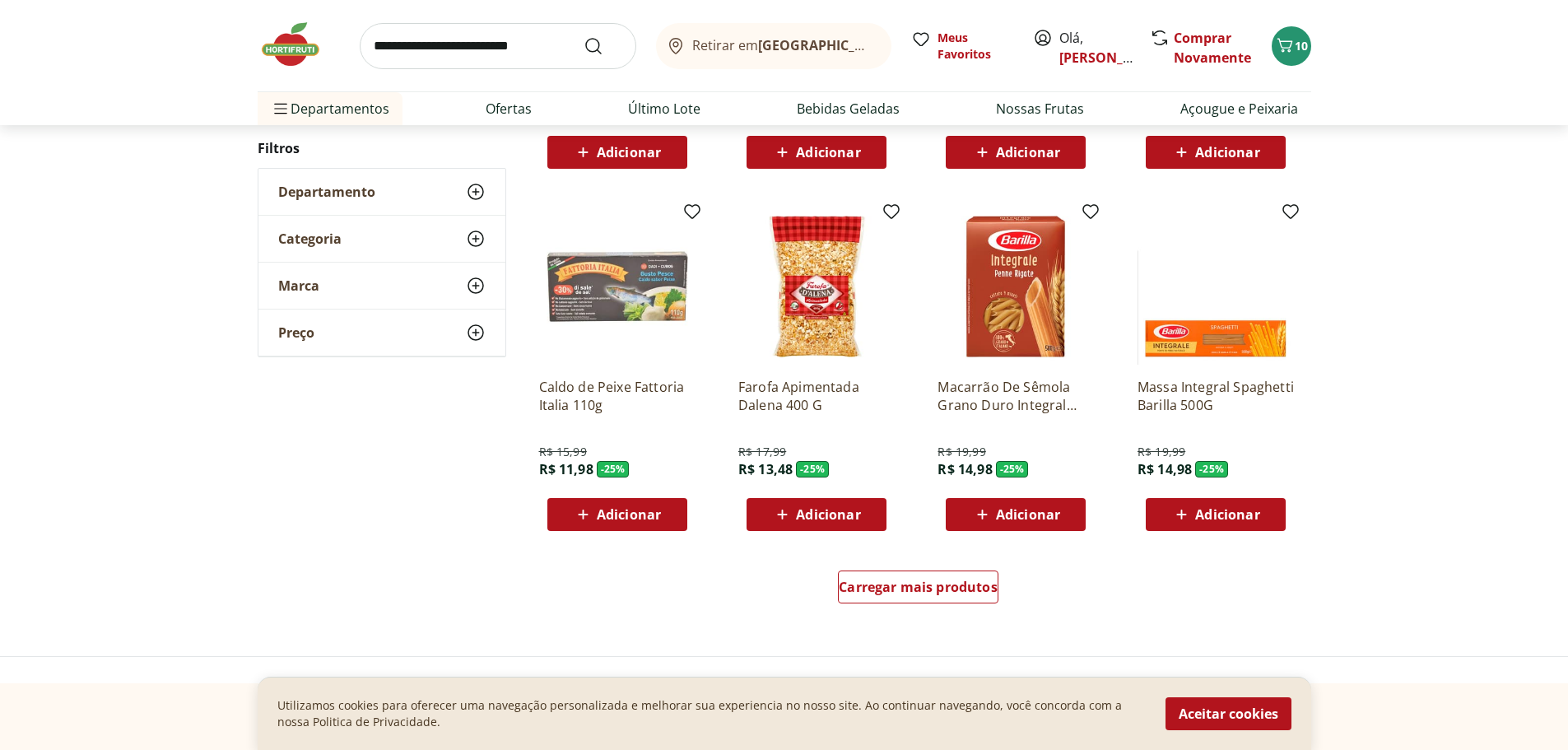
scroll to position [28819, 0]
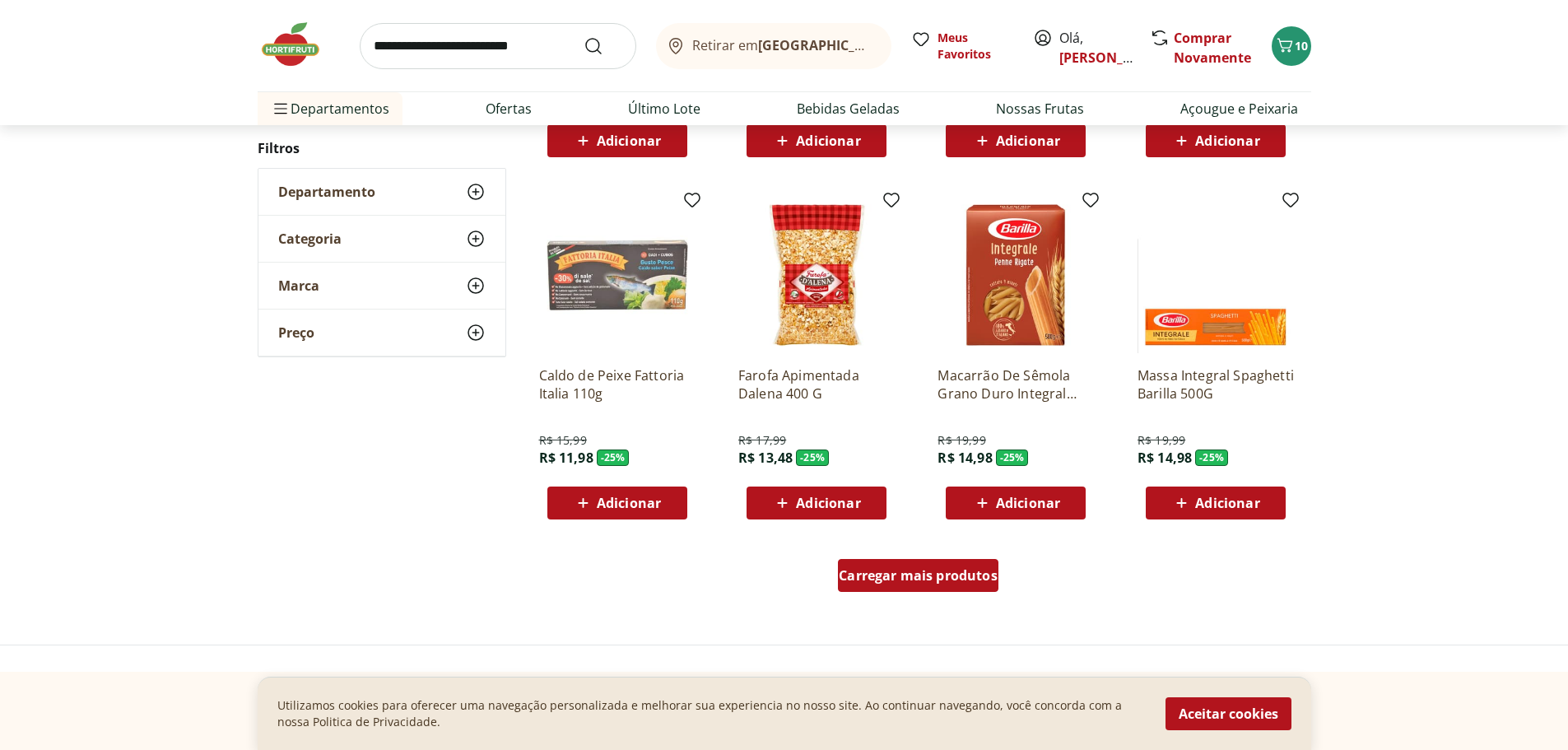
click at [940, 571] on span "Carregar mais produtos" at bounding box center [919, 575] width 159 height 13
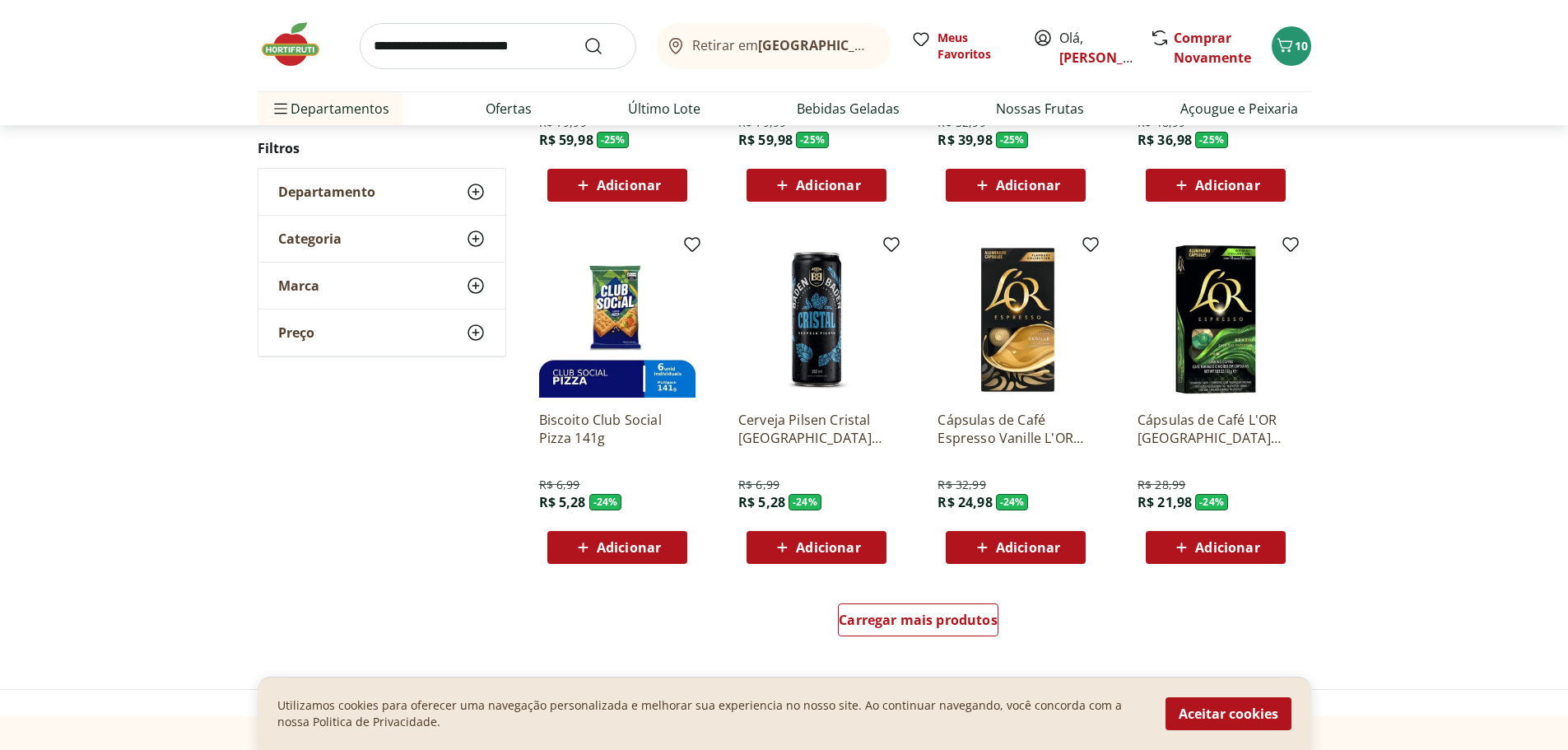
scroll to position [29890, 0]
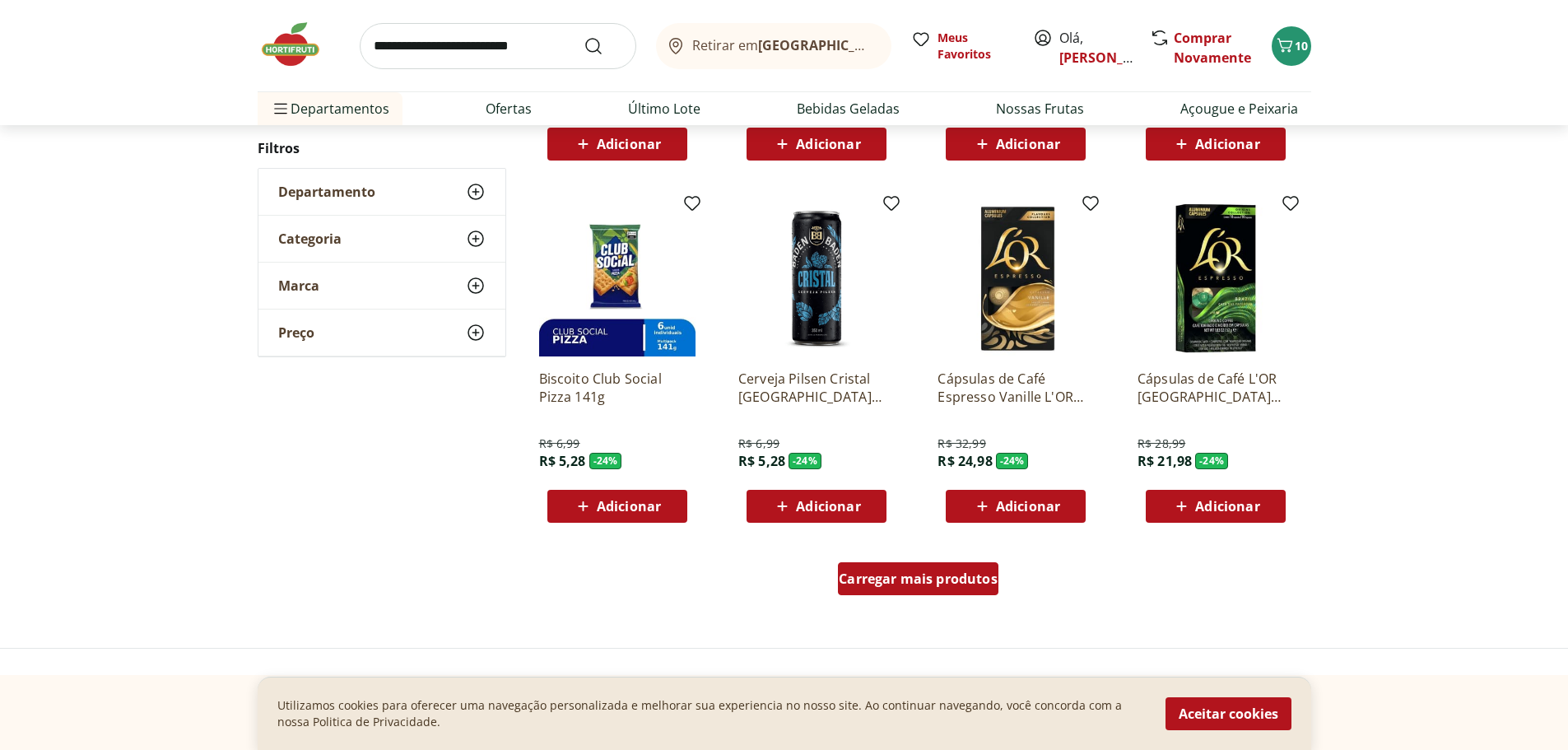
click at [936, 595] on div "Carregar mais produtos" at bounding box center [919, 578] width 161 height 33
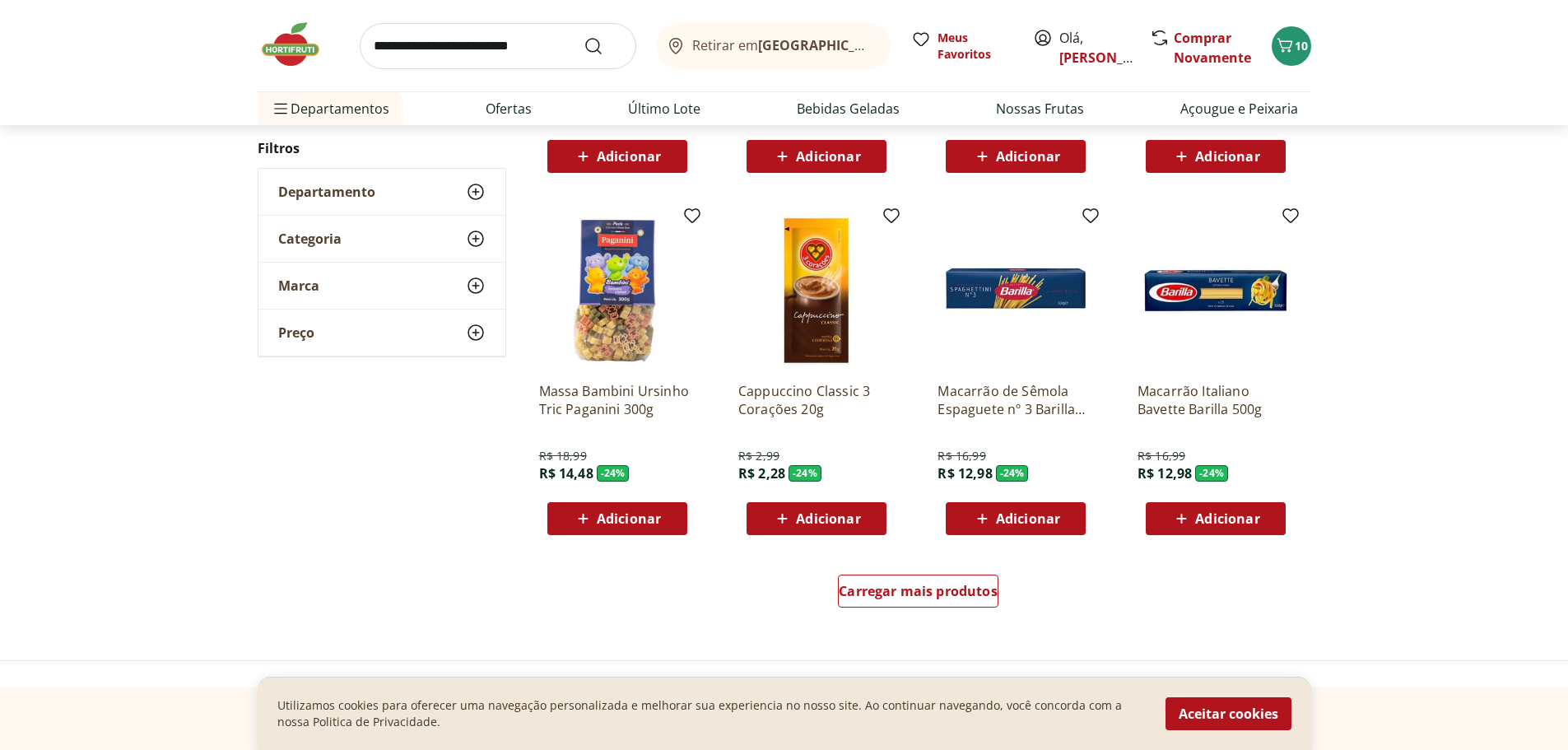
scroll to position [30960, 0]
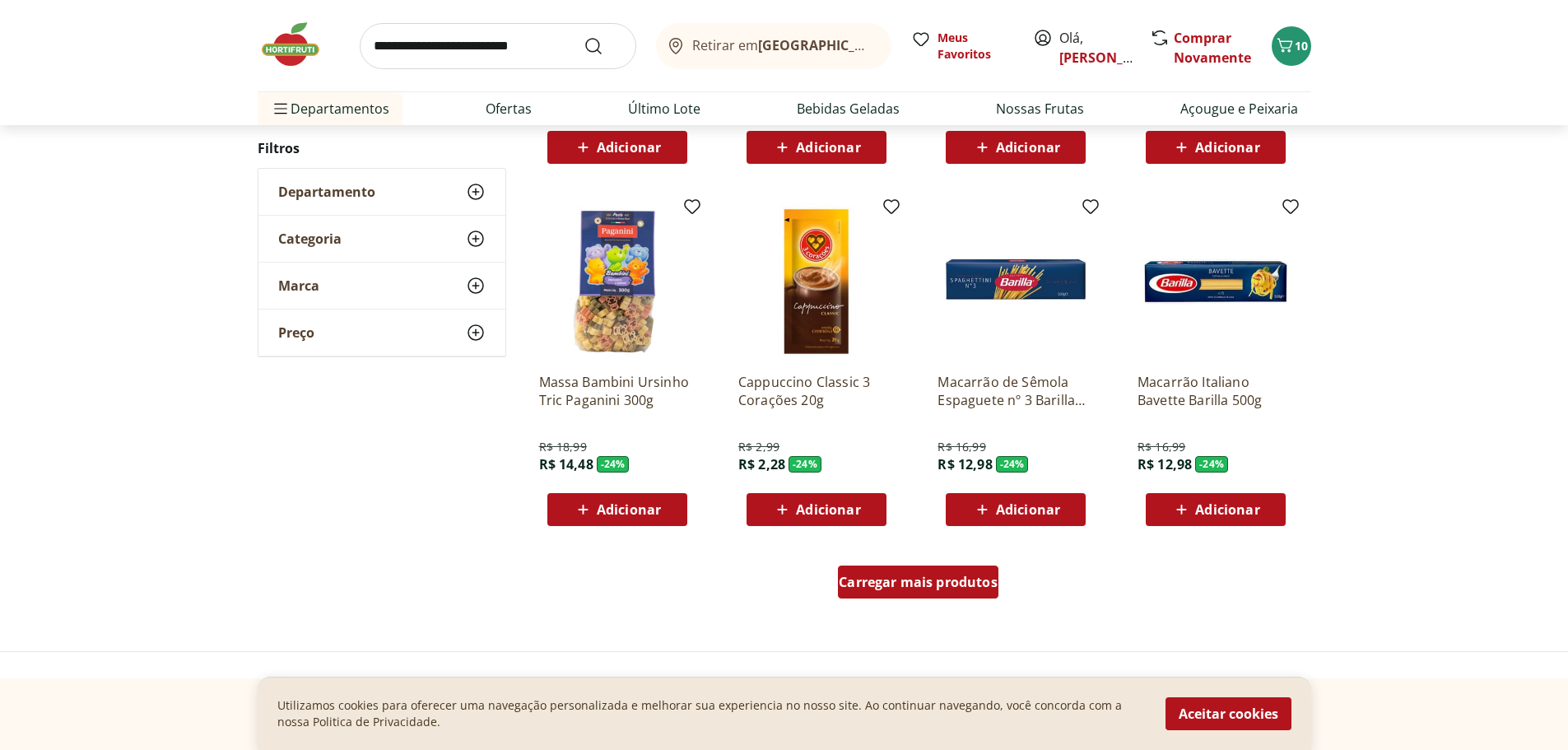
click at [964, 571] on div "Carregar mais produtos" at bounding box center [919, 581] width 161 height 33
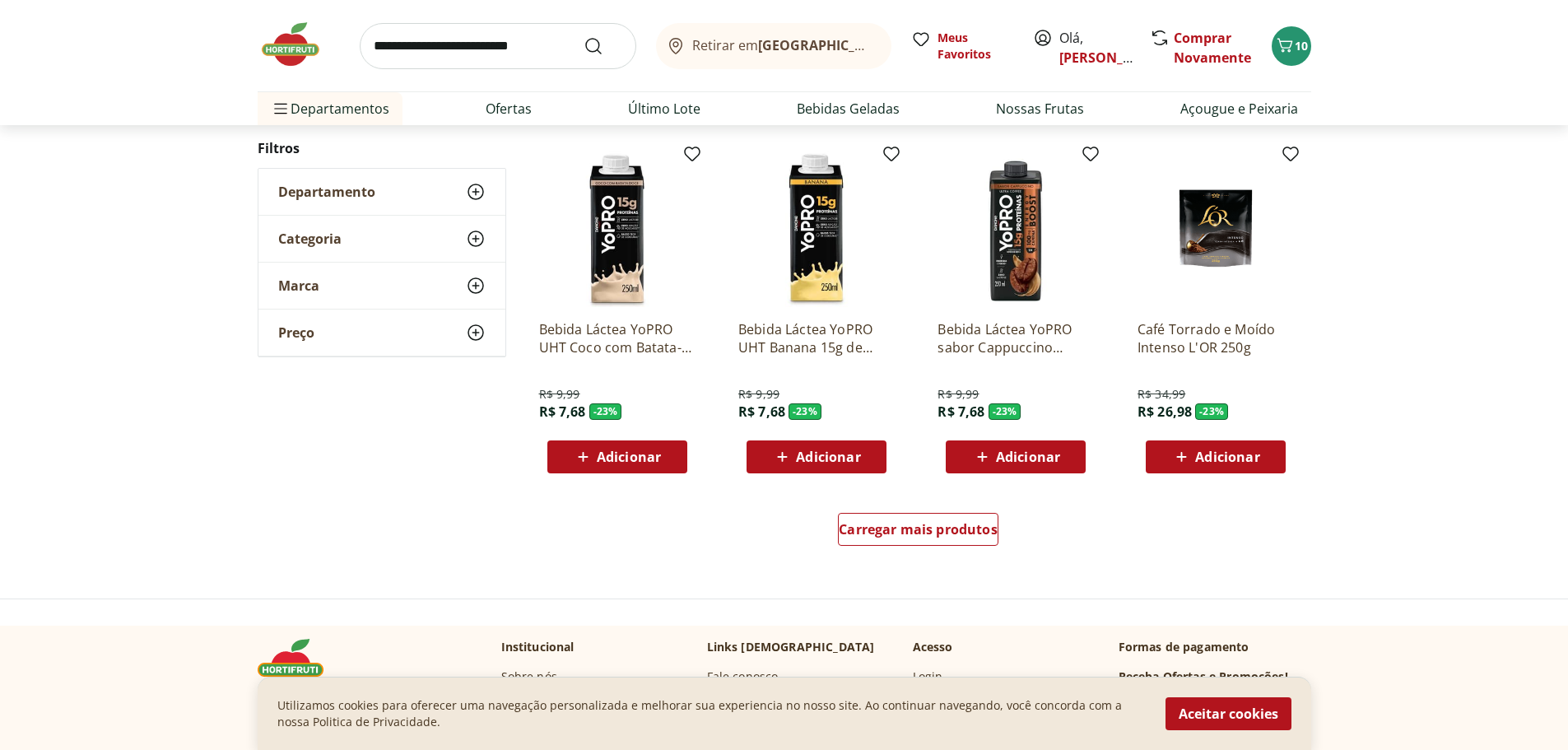
scroll to position [32113, 0]
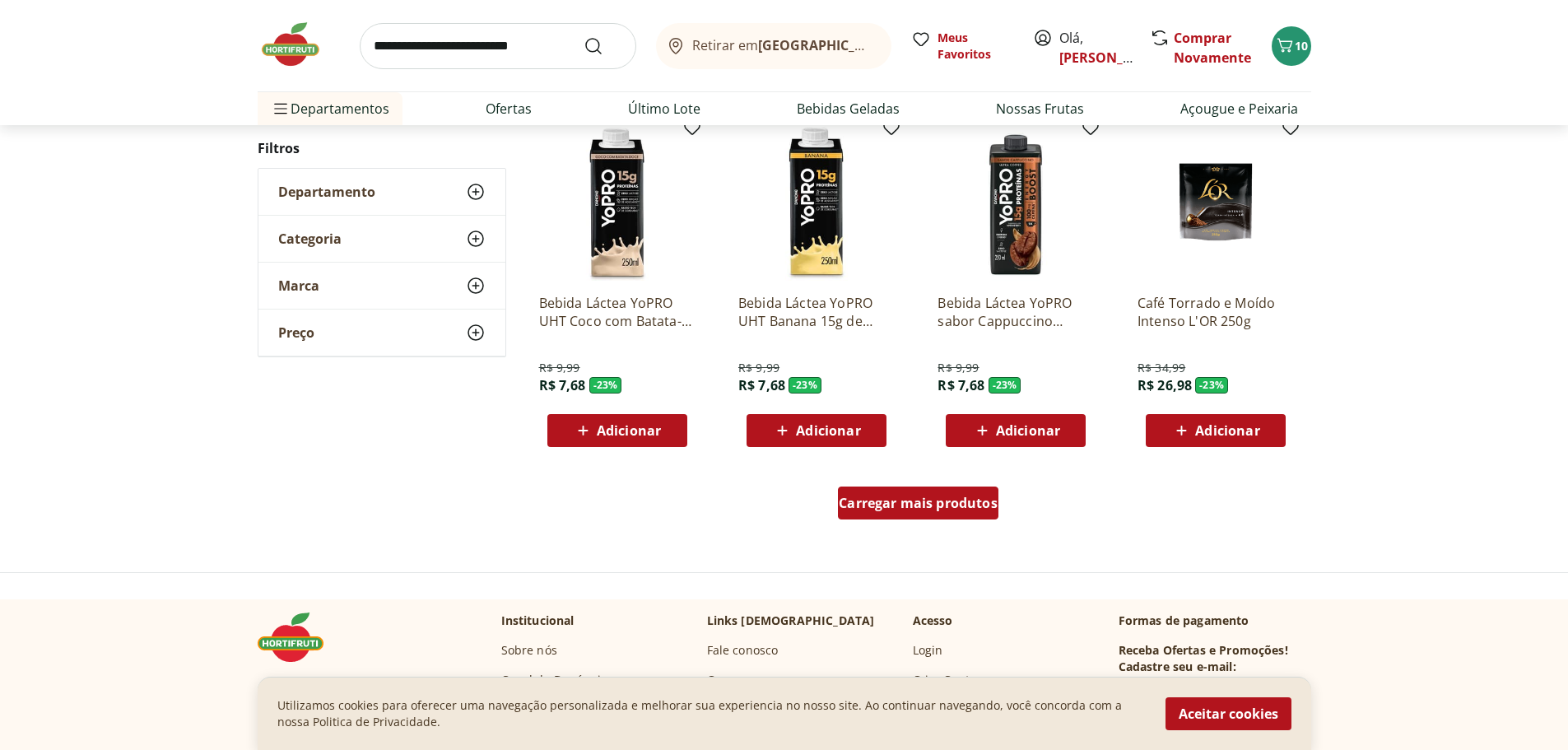
click at [974, 518] on div "Carregar mais produtos" at bounding box center [919, 503] width 161 height 33
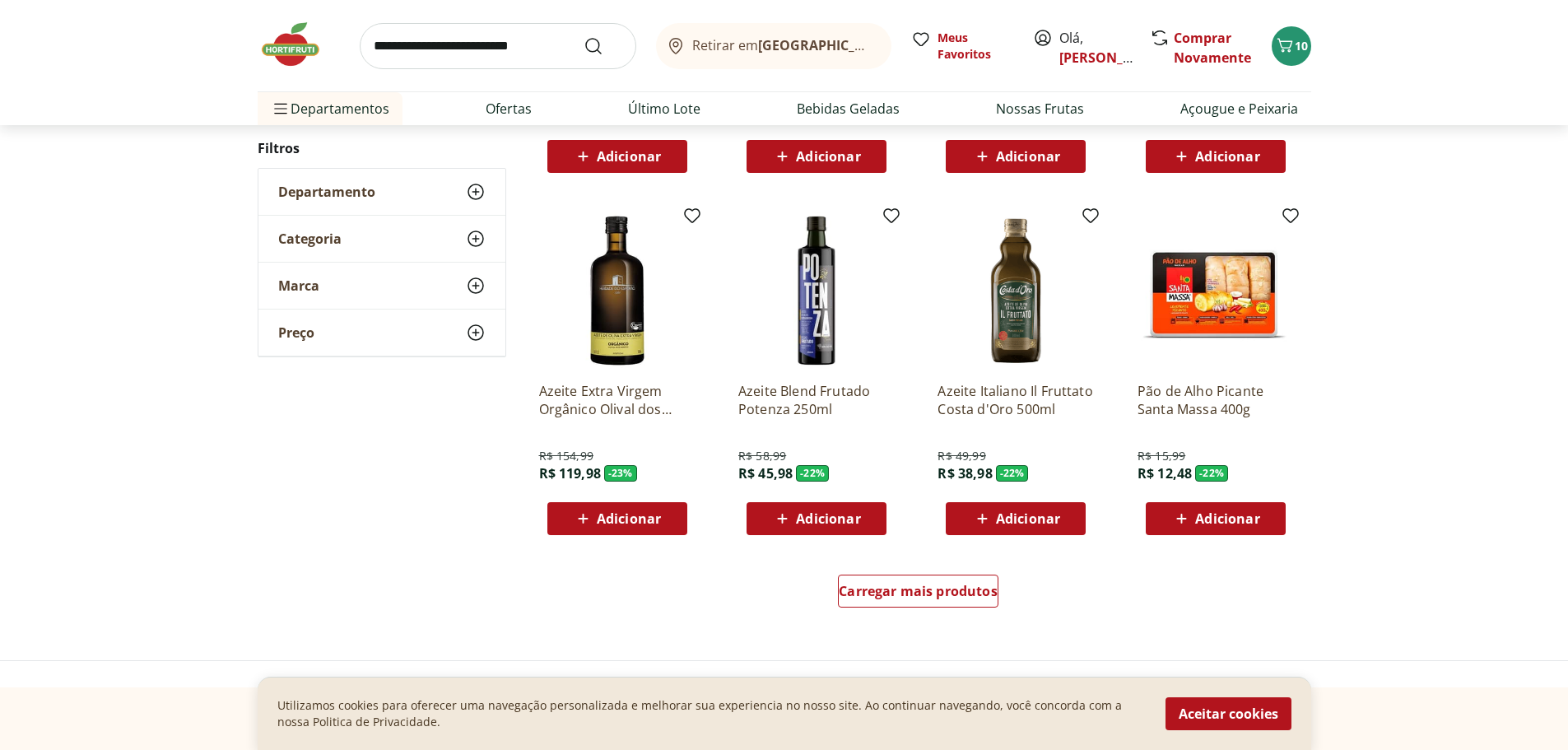
scroll to position [33100, 0]
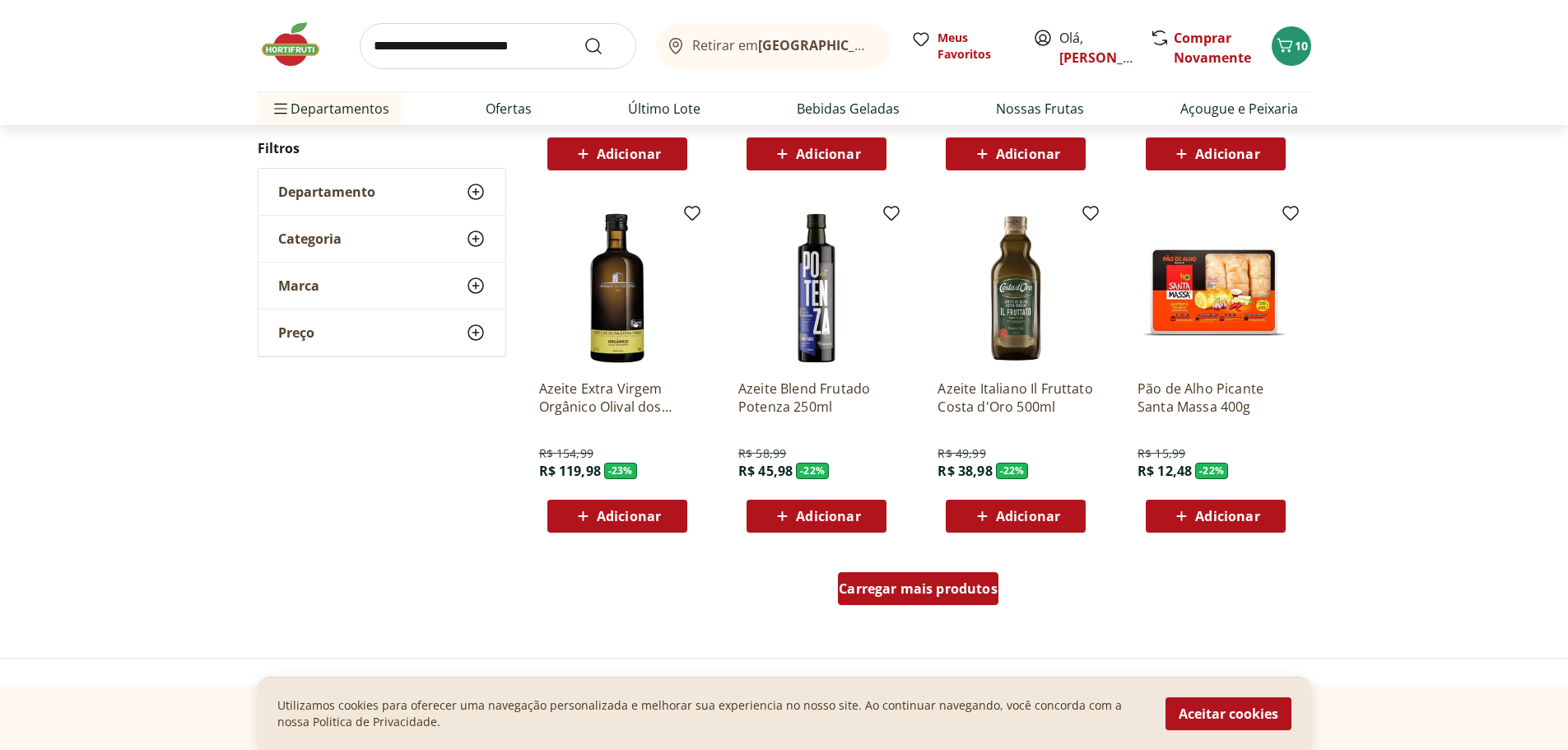
click at [953, 585] on span "Carregar mais produtos" at bounding box center [919, 588] width 159 height 13
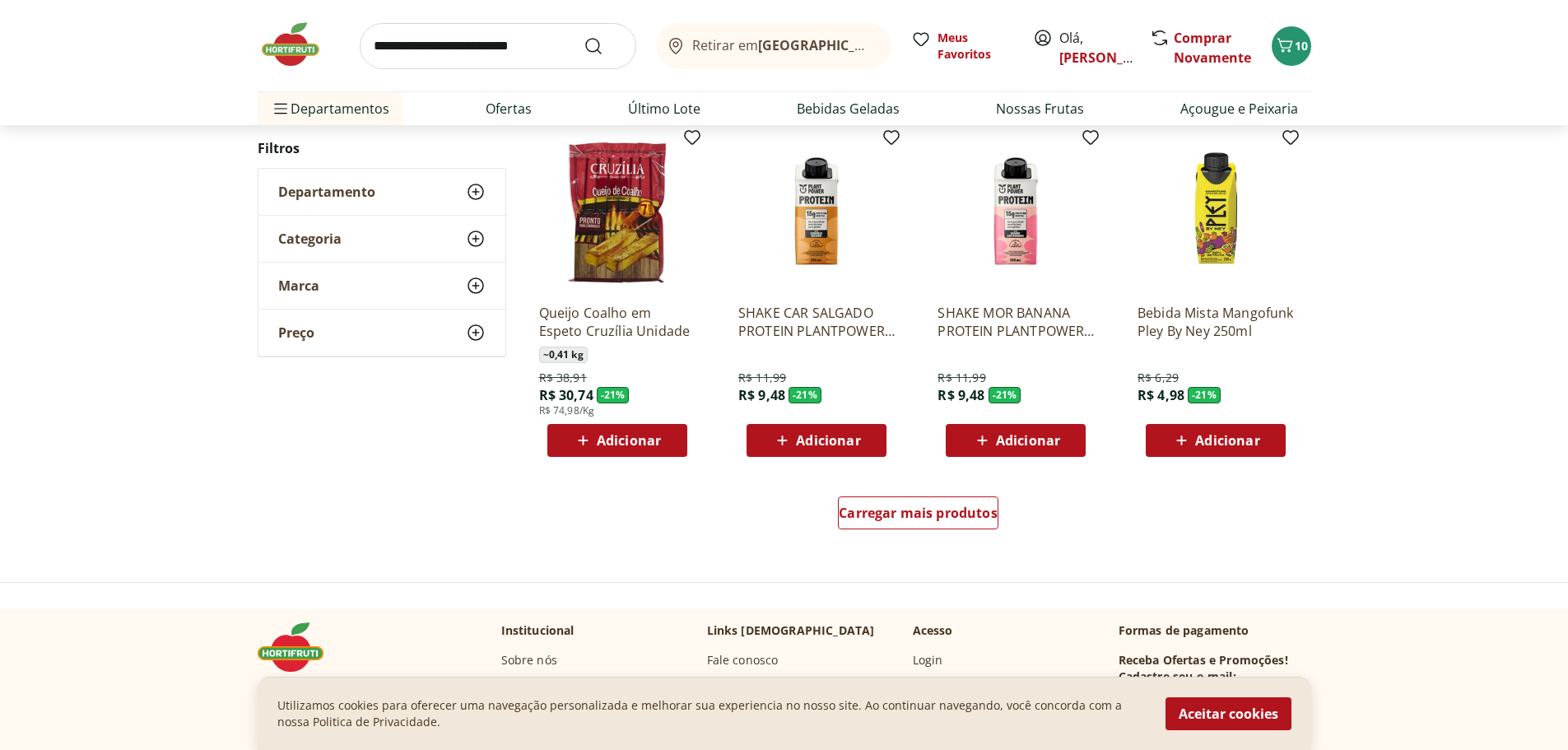
scroll to position [34254, 0]
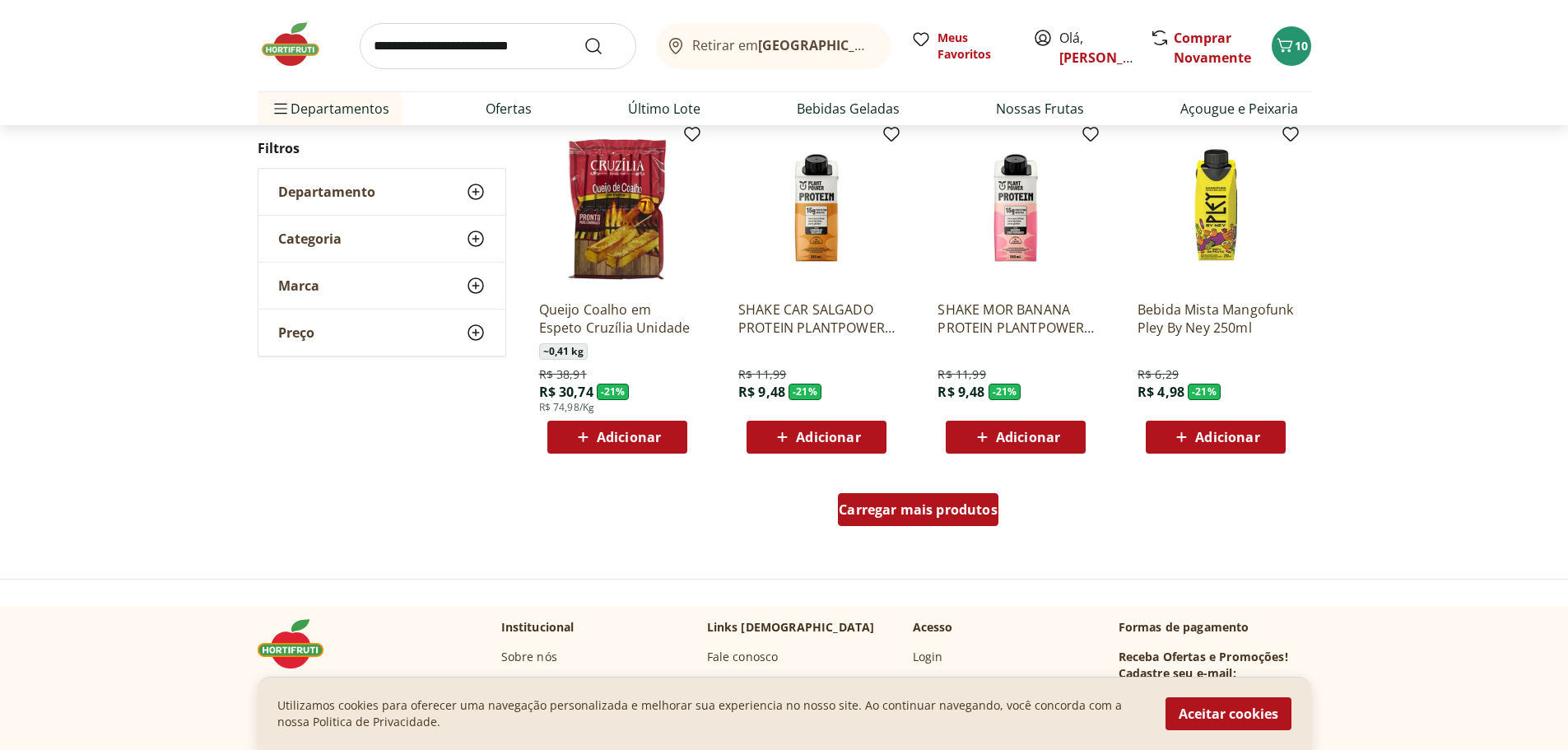
click at [889, 525] on div "Carregar mais produtos" at bounding box center [919, 510] width 161 height 33
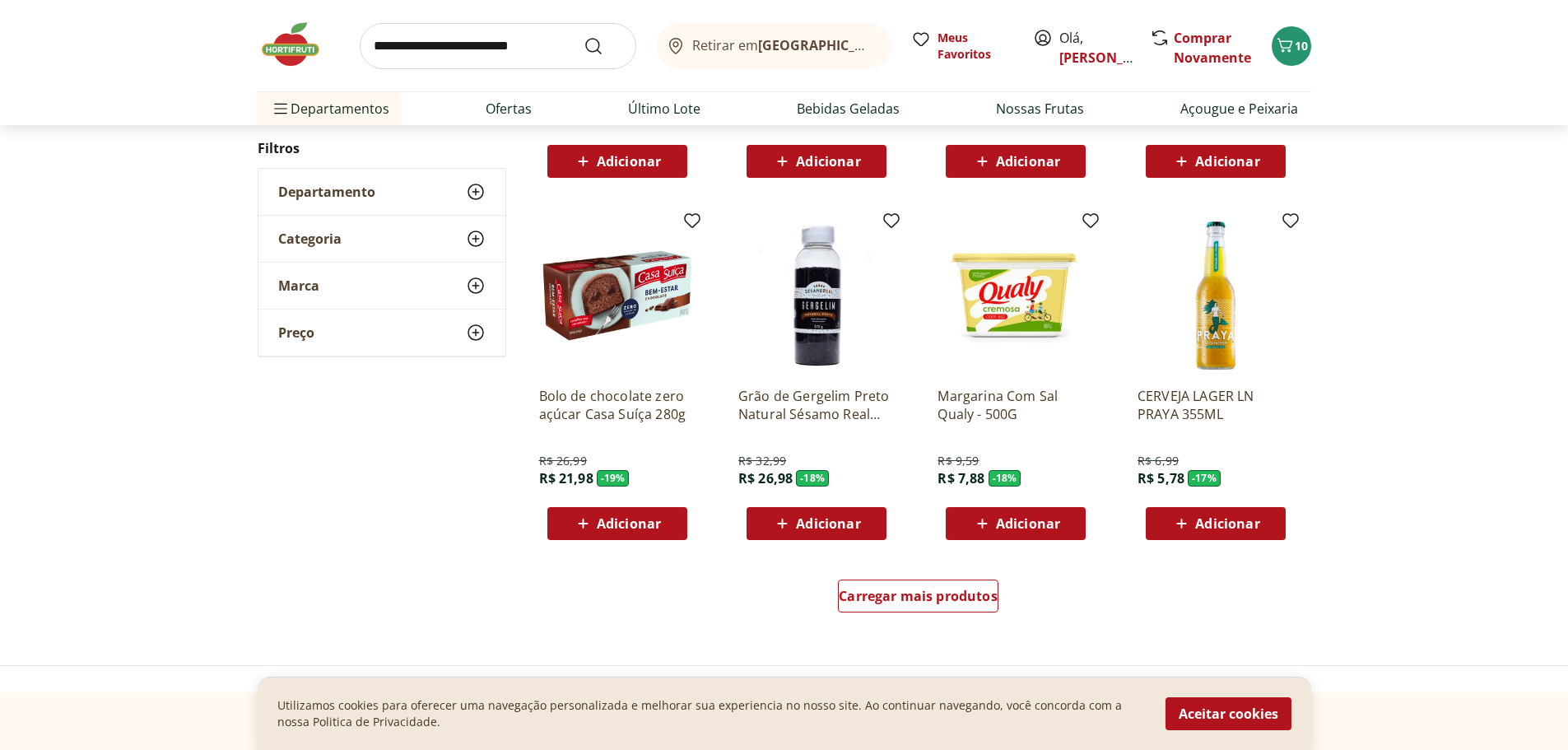
scroll to position [35241, 0]
click at [938, 611] on div "Carregar mais produtos" at bounding box center [919, 595] width 161 height 33
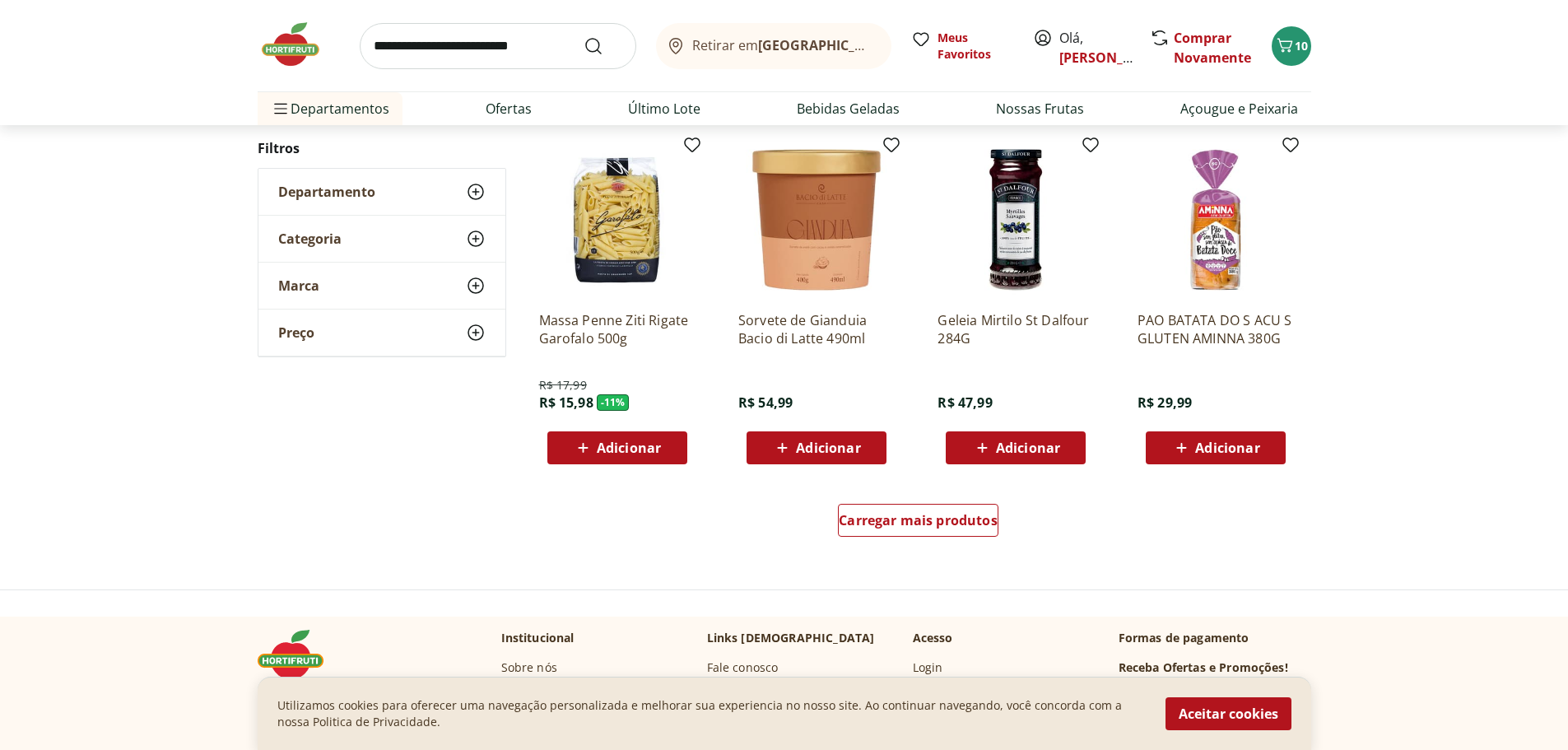
scroll to position [36394, 0]
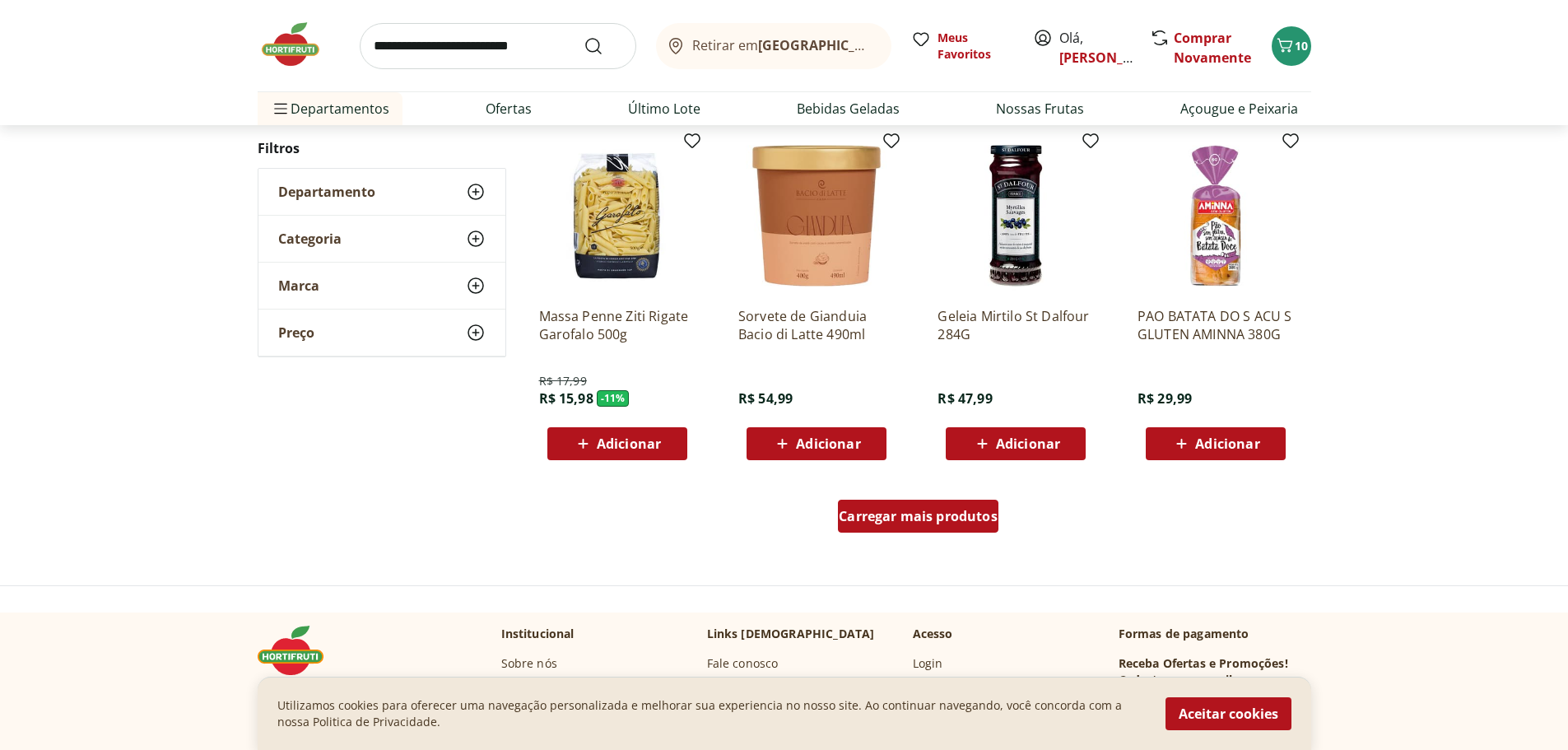
click at [957, 511] on span "Carregar mais produtos" at bounding box center [919, 516] width 159 height 13
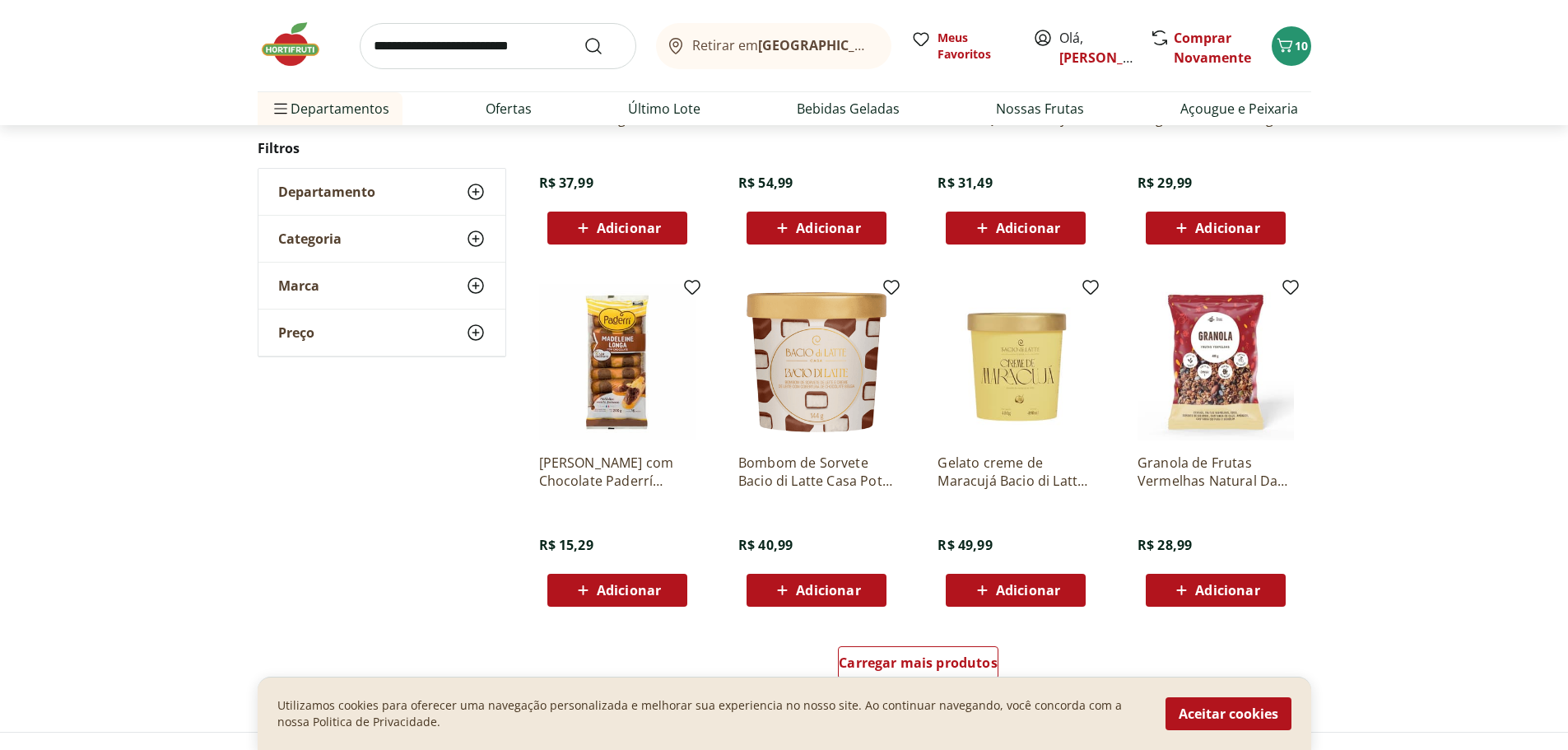
scroll to position [37383, 0]
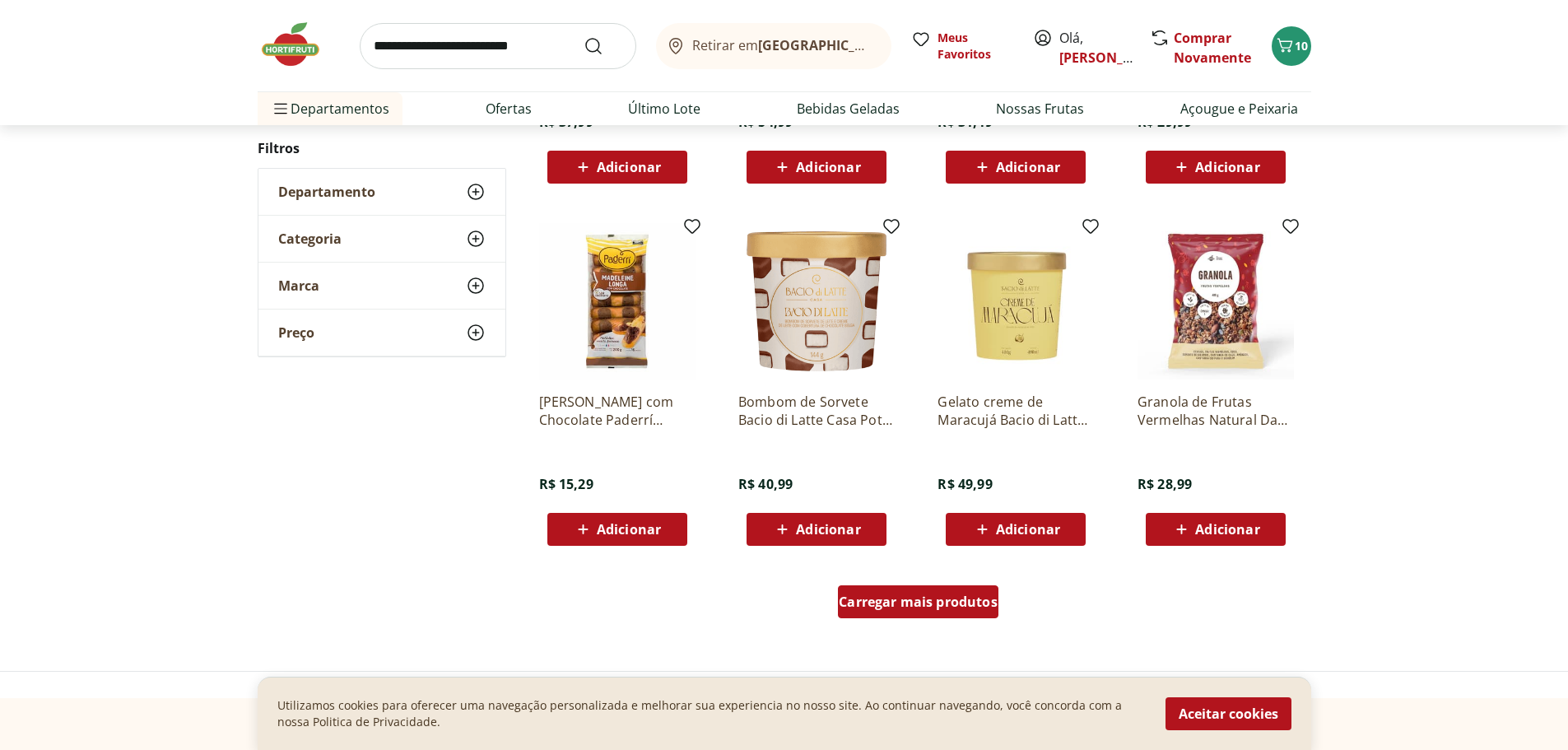
click at [911, 609] on span "Carregar mais produtos" at bounding box center [919, 601] width 159 height 13
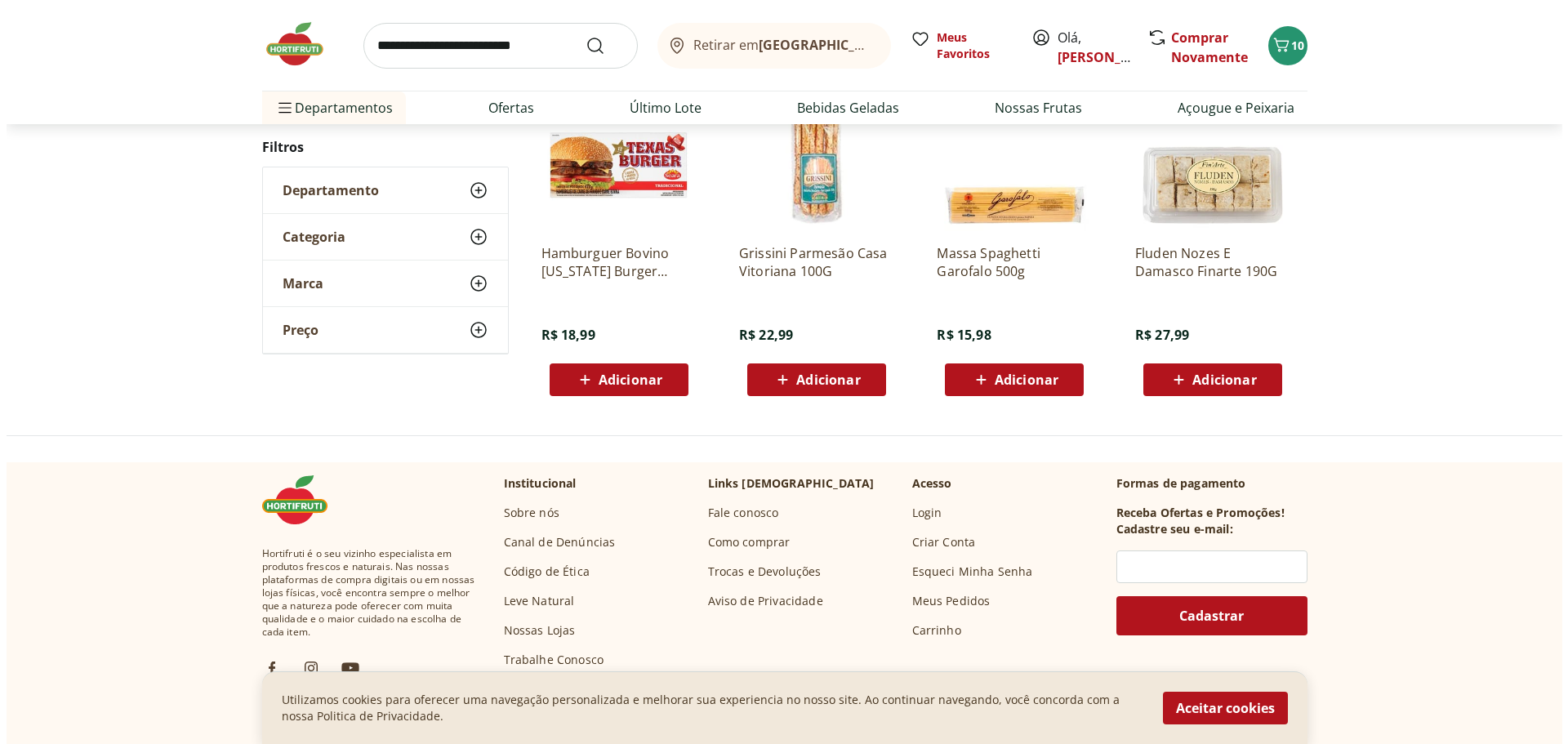
scroll to position [703, 0]
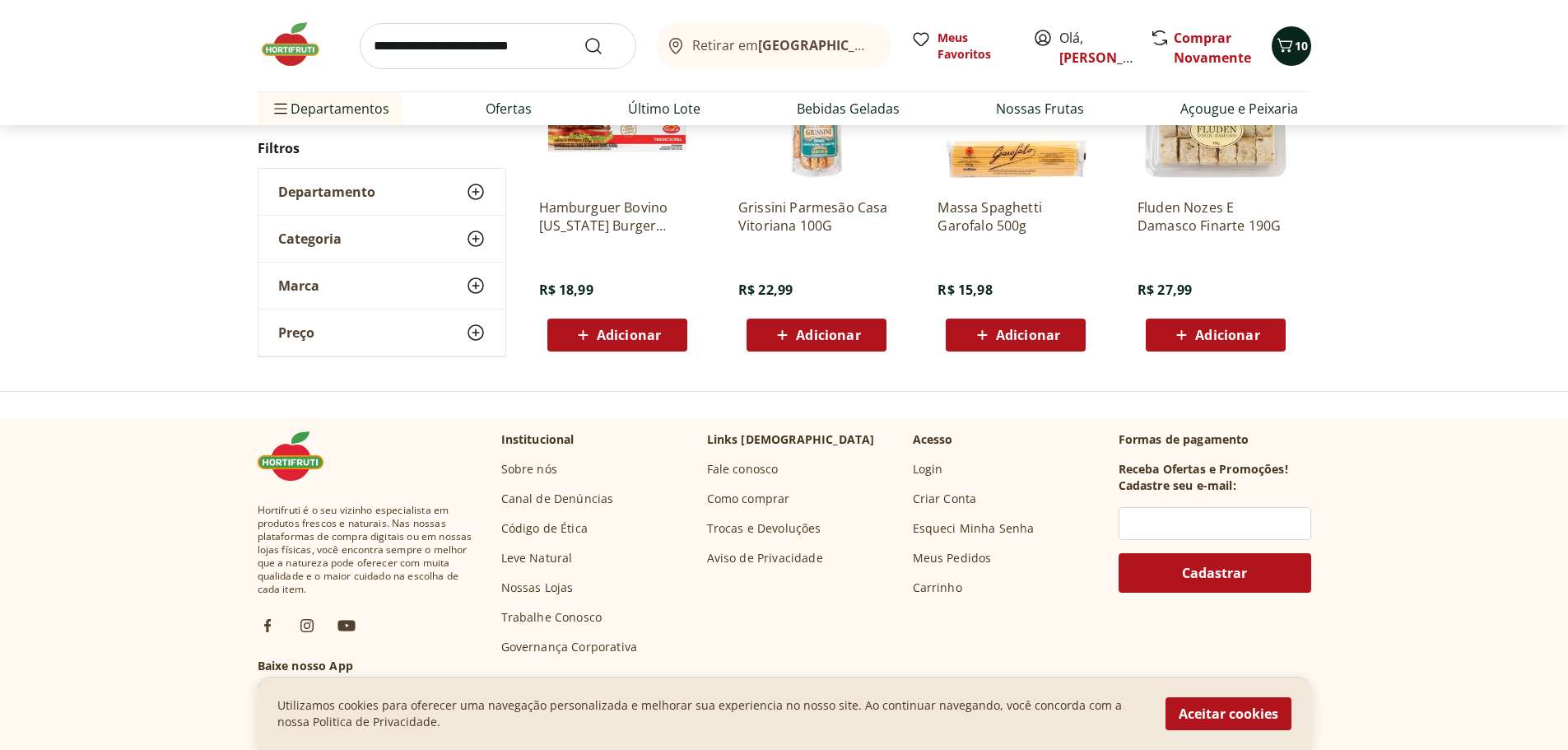
click at [1301, 56] on button "10" at bounding box center [1292, 47] width 40 height 40
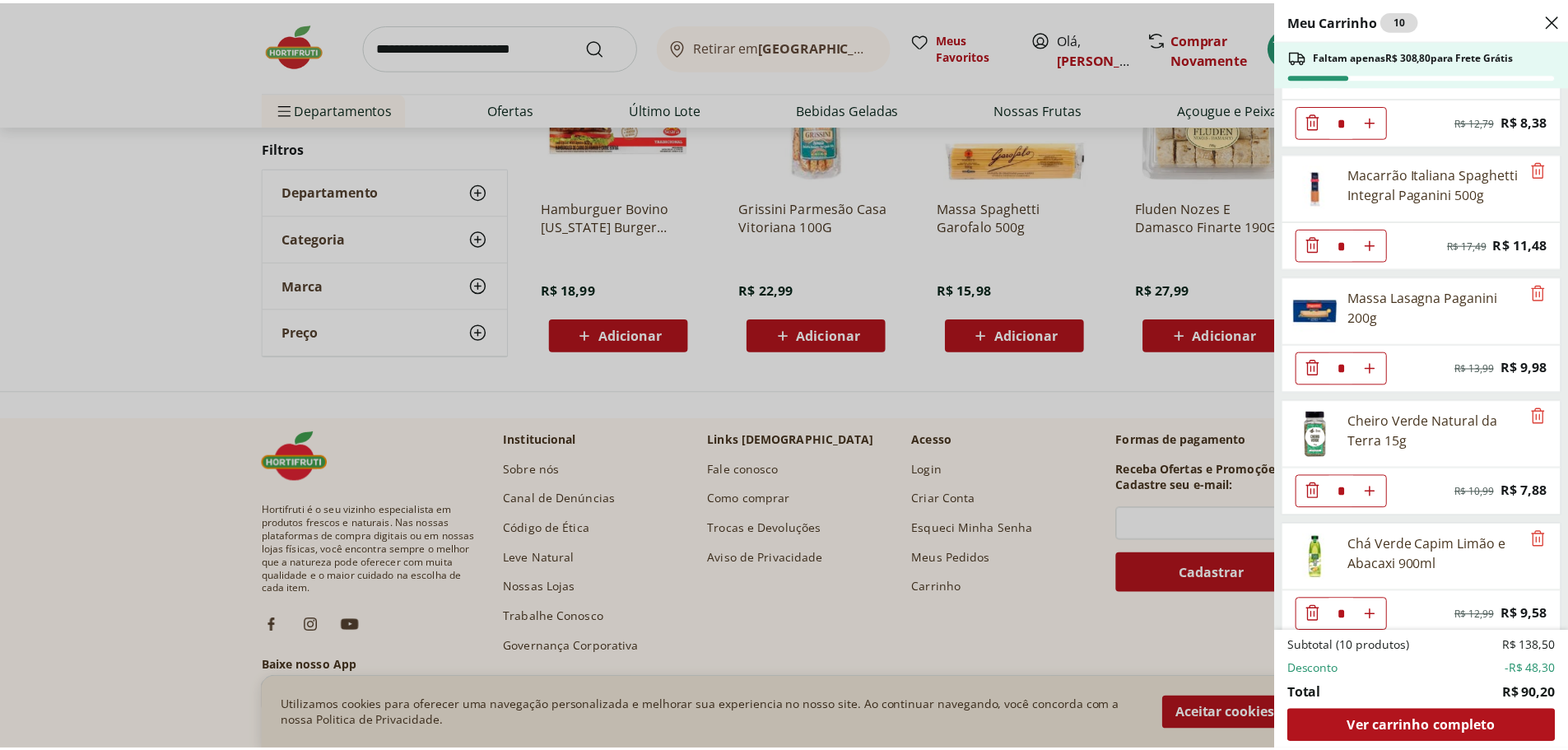
scroll to position [572, 0]
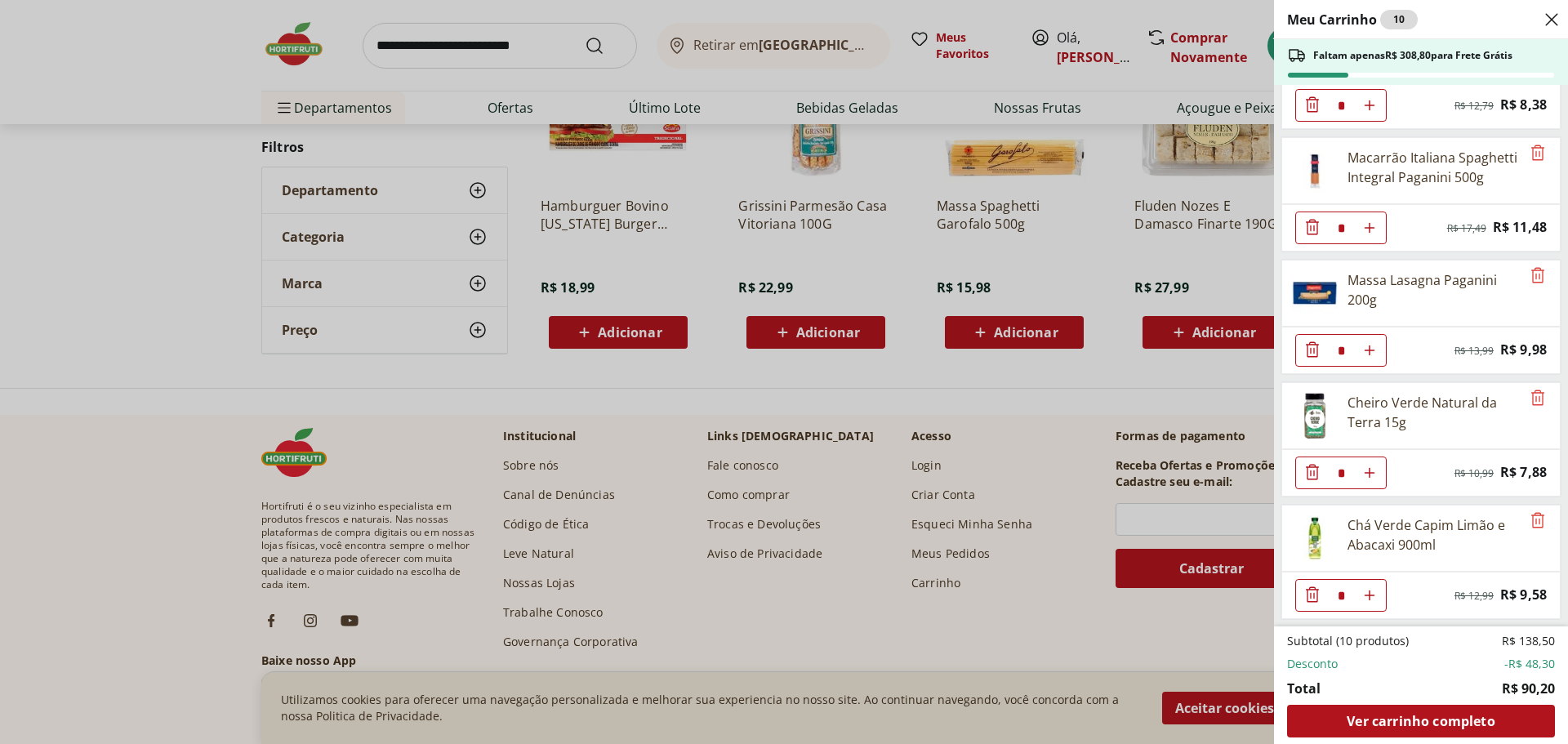
click at [1092, 408] on div "Meu Carrinho 10 Faltam apenas R$ 308,80 para Frete Grátis Sal Ita Grosso Iodado…" at bounding box center [784, 372] width 1568 height 744
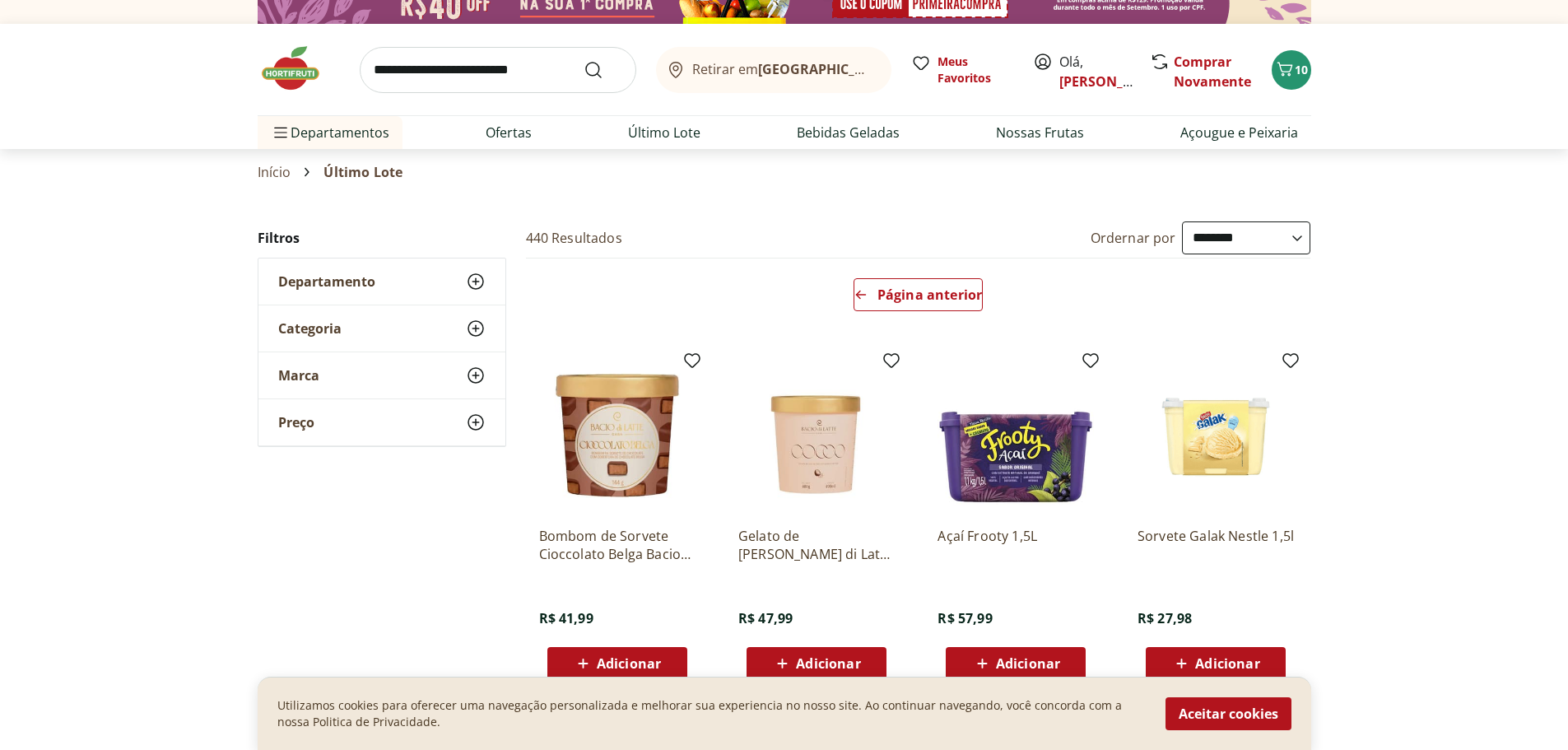
scroll to position [0, 0]
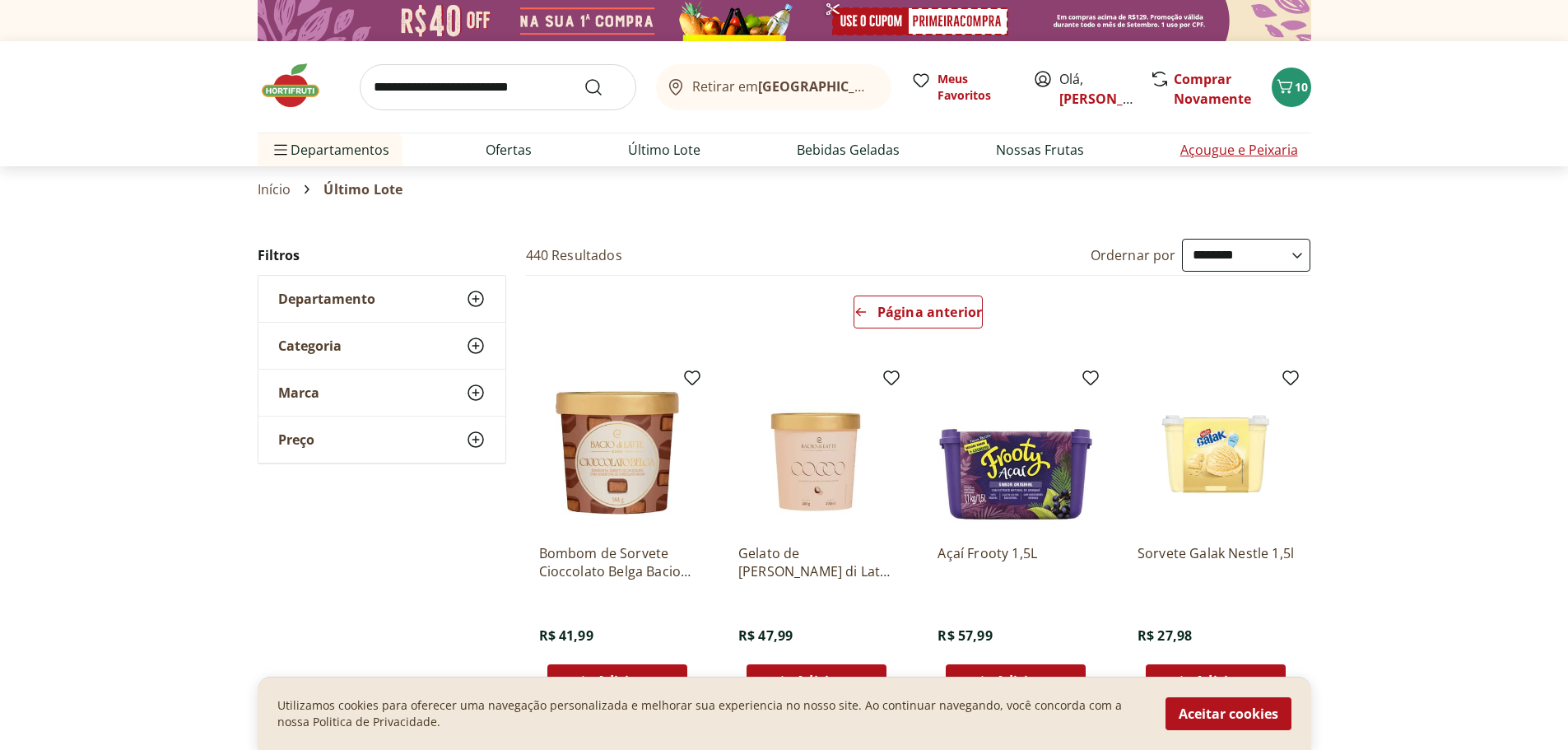
click at [1209, 149] on link "Açougue e Peixaria" at bounding box center [1239, 150] width 118 height 20
select select "**********"
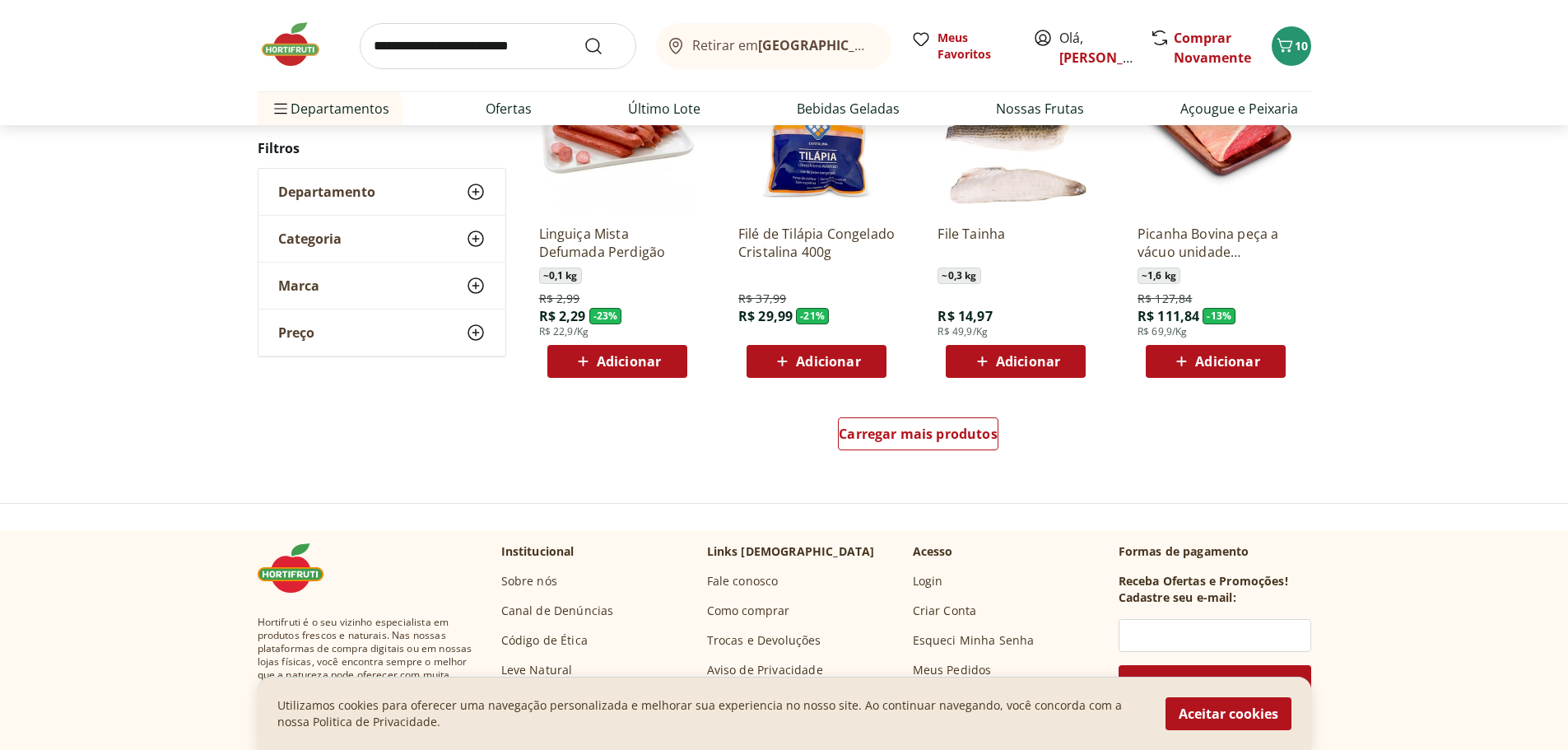
scroll to position [988, 0]
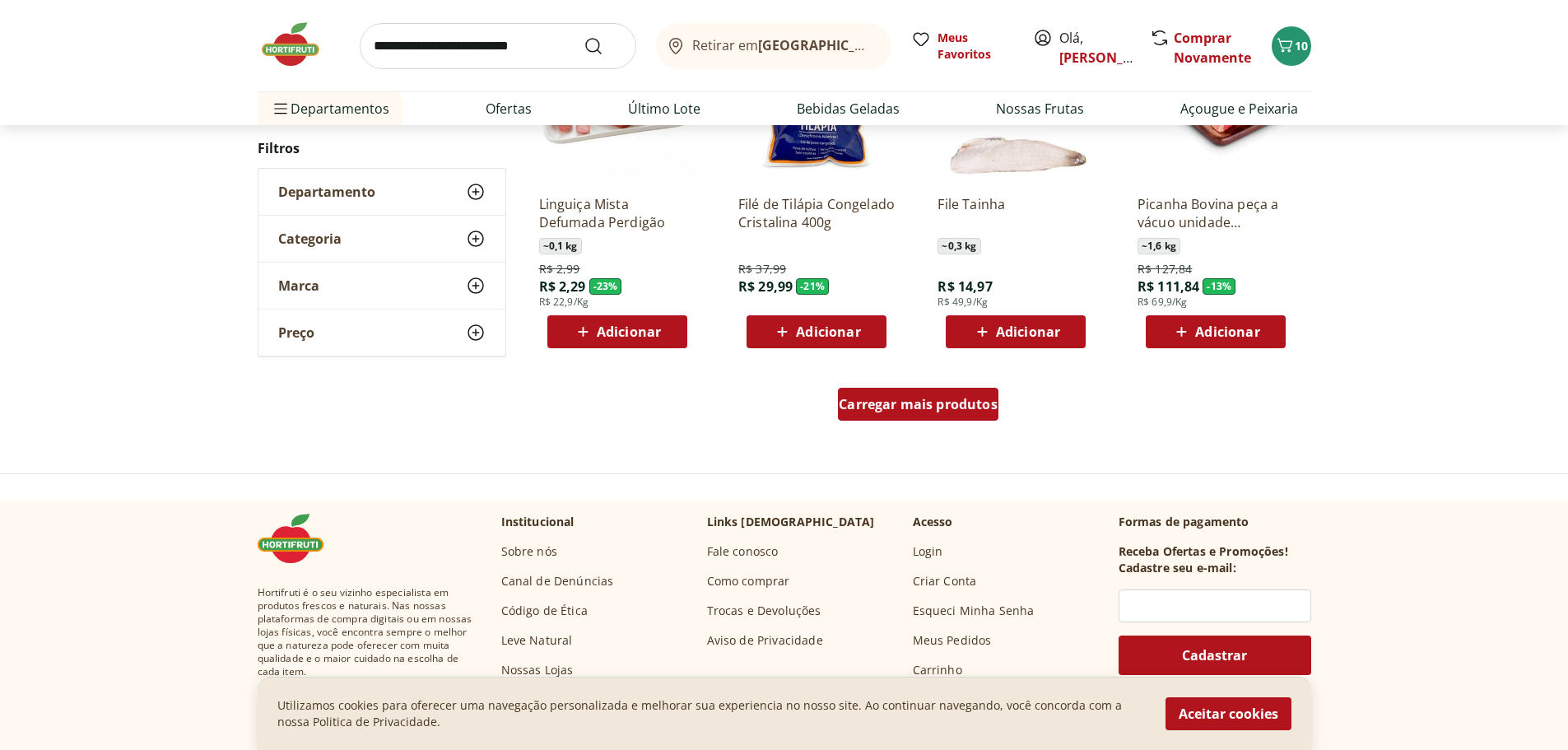
click at [901, 411] on span "Carregar mais produtos" at bounding box center [919, 403] width 159 height 13
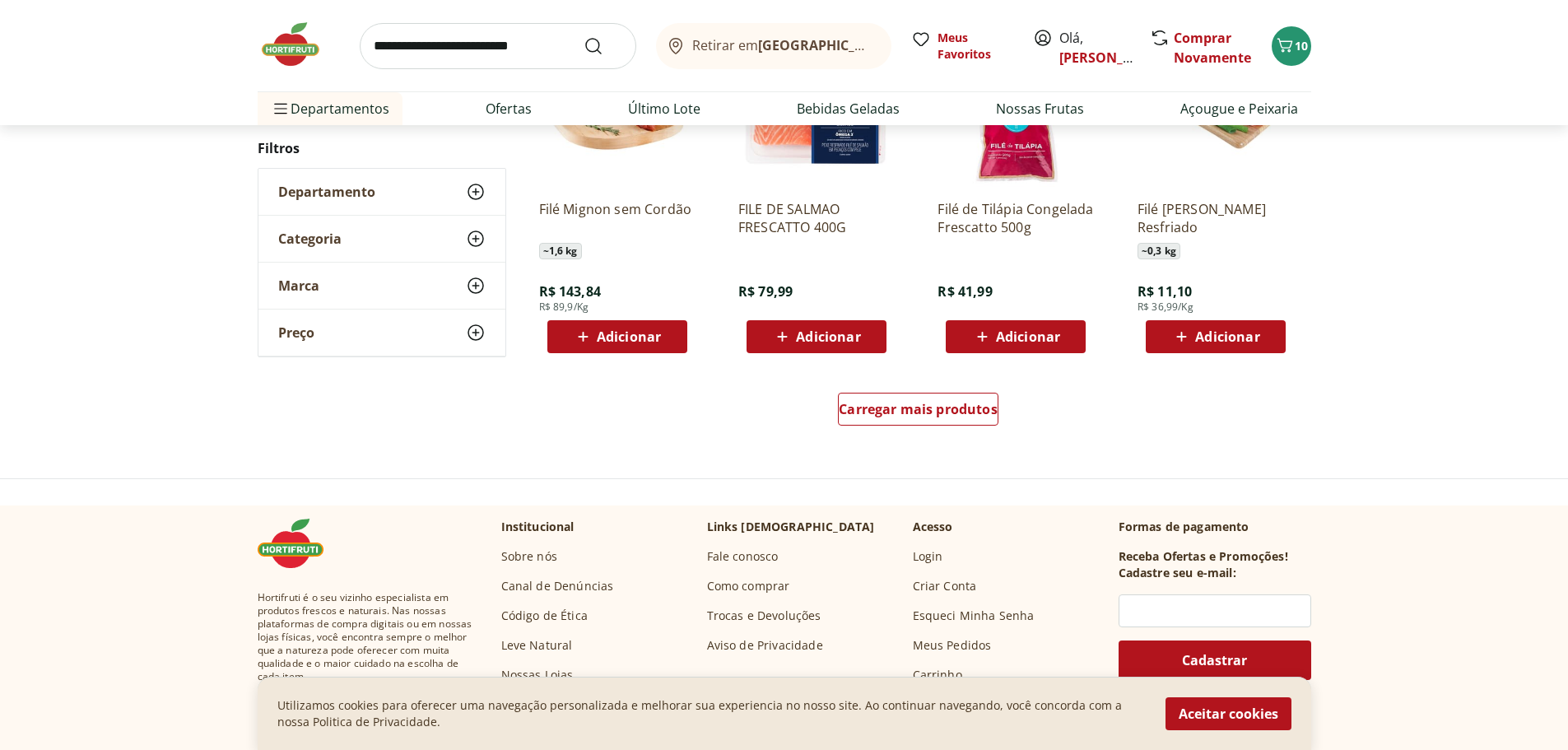
scroll to position [2058, 0]
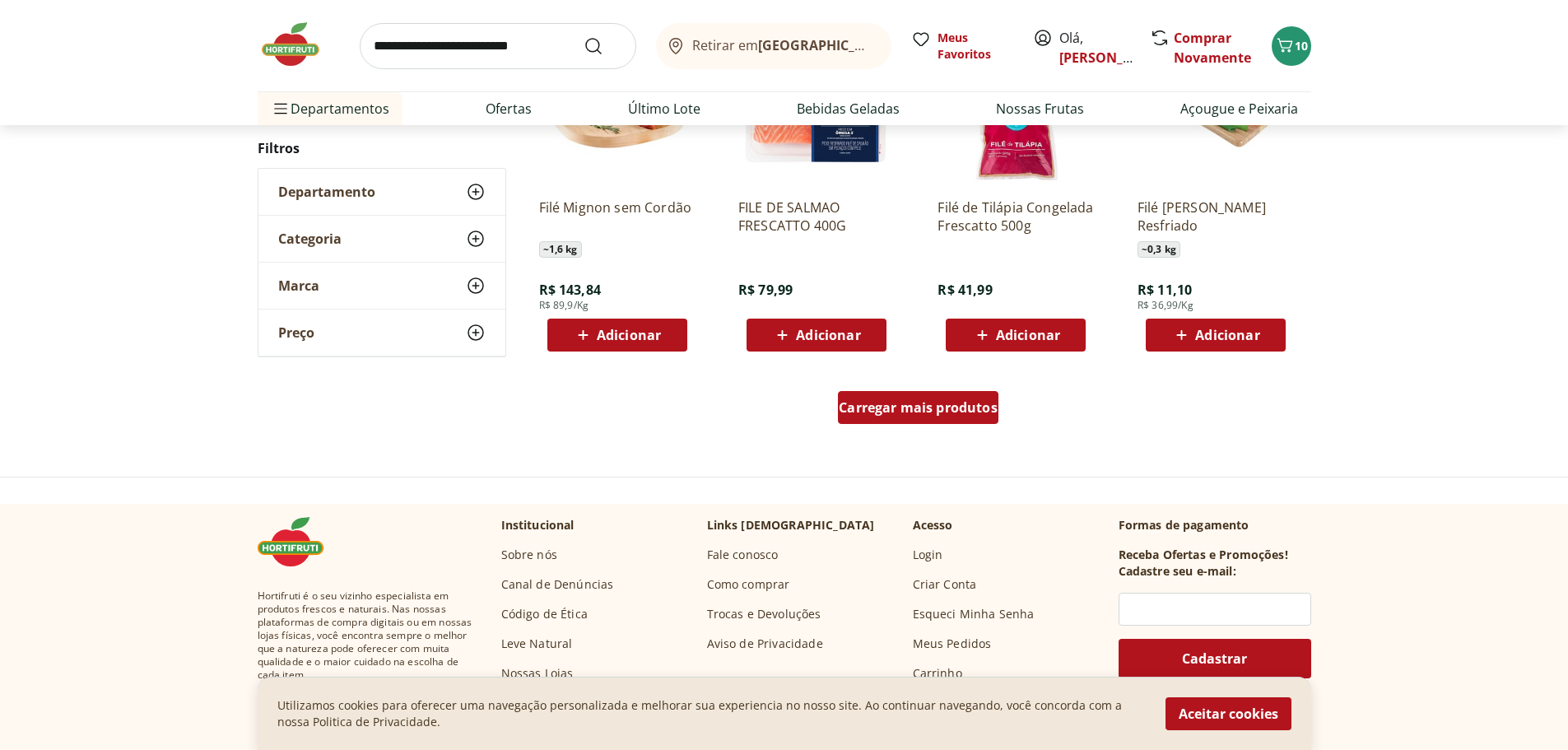
click at [912, 412] on span "Carregar mais produtos" at bounding box center [919, 407] width 159 height 13
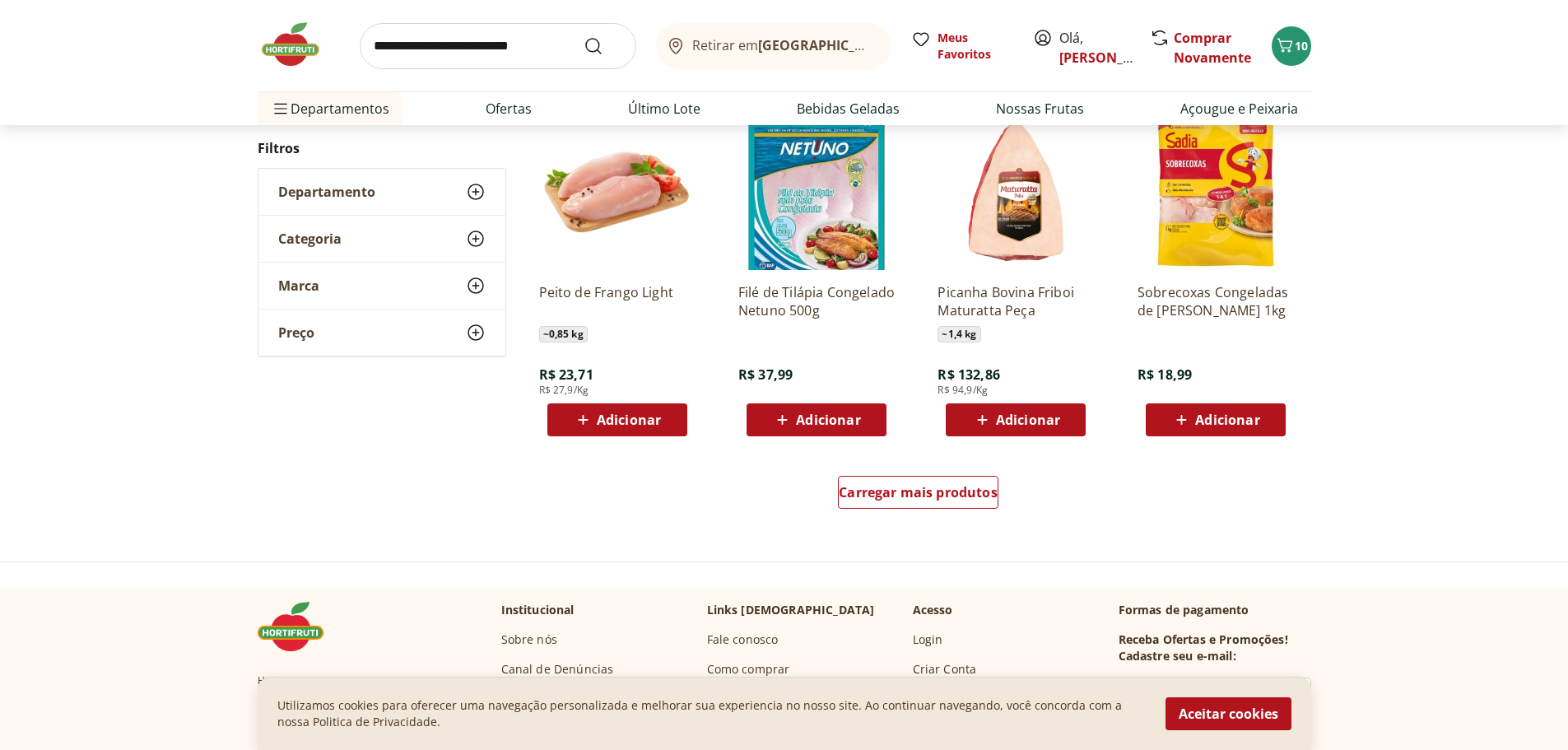
scroll to position [3047, 0]
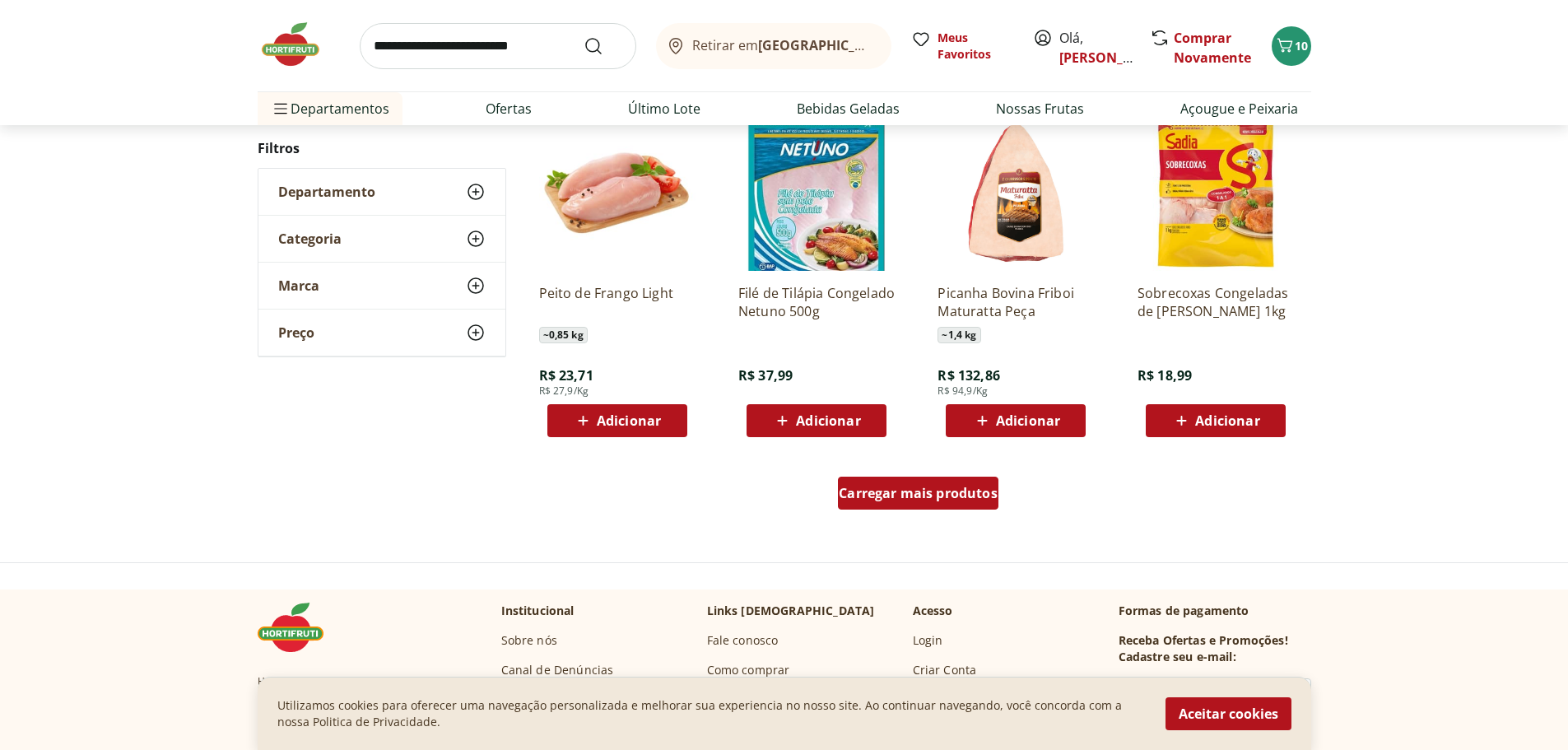
click at [879, 492] on span "Carregar mais produtos" at bounding box center [919, 493] width 159 height 13
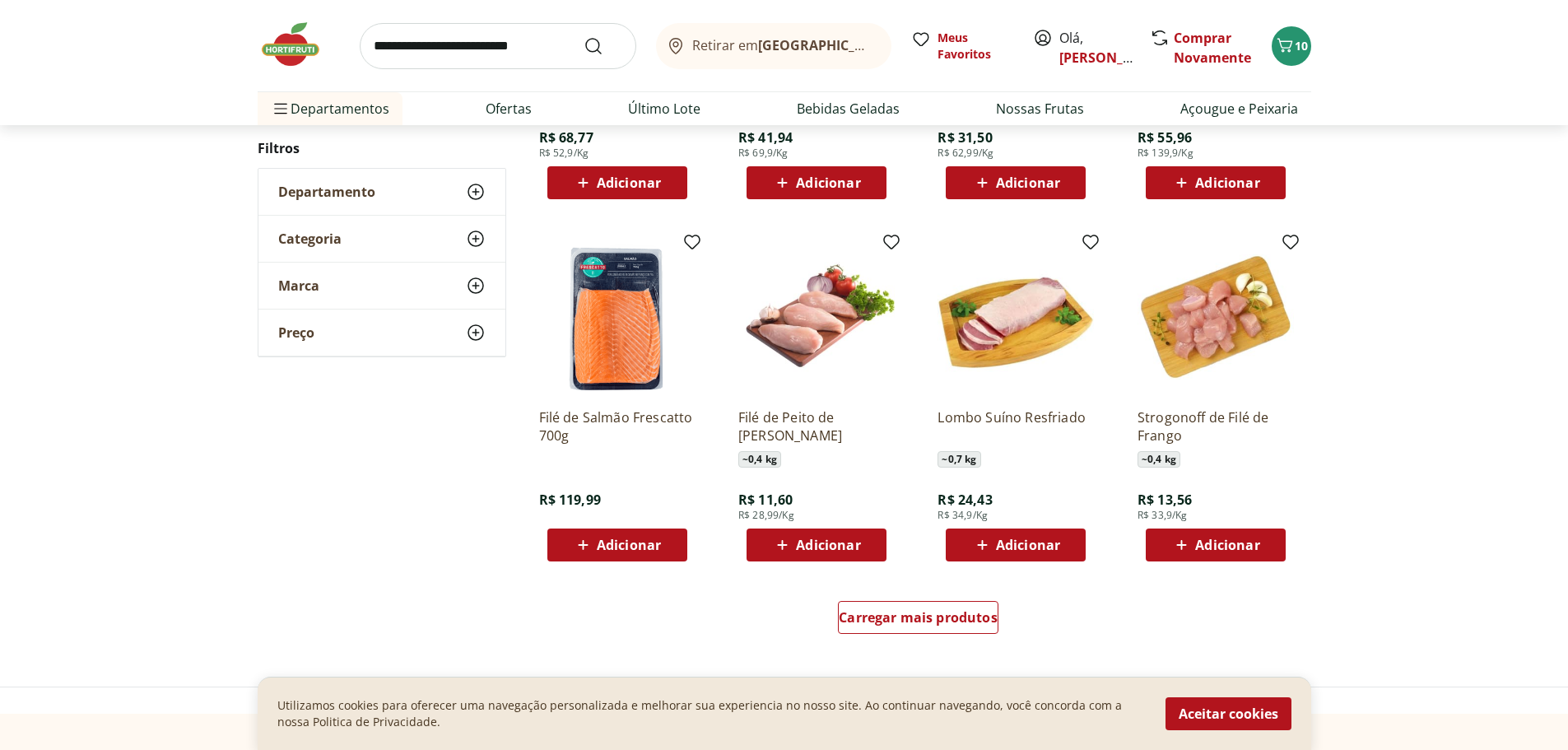
scroll to position [4035, 0]
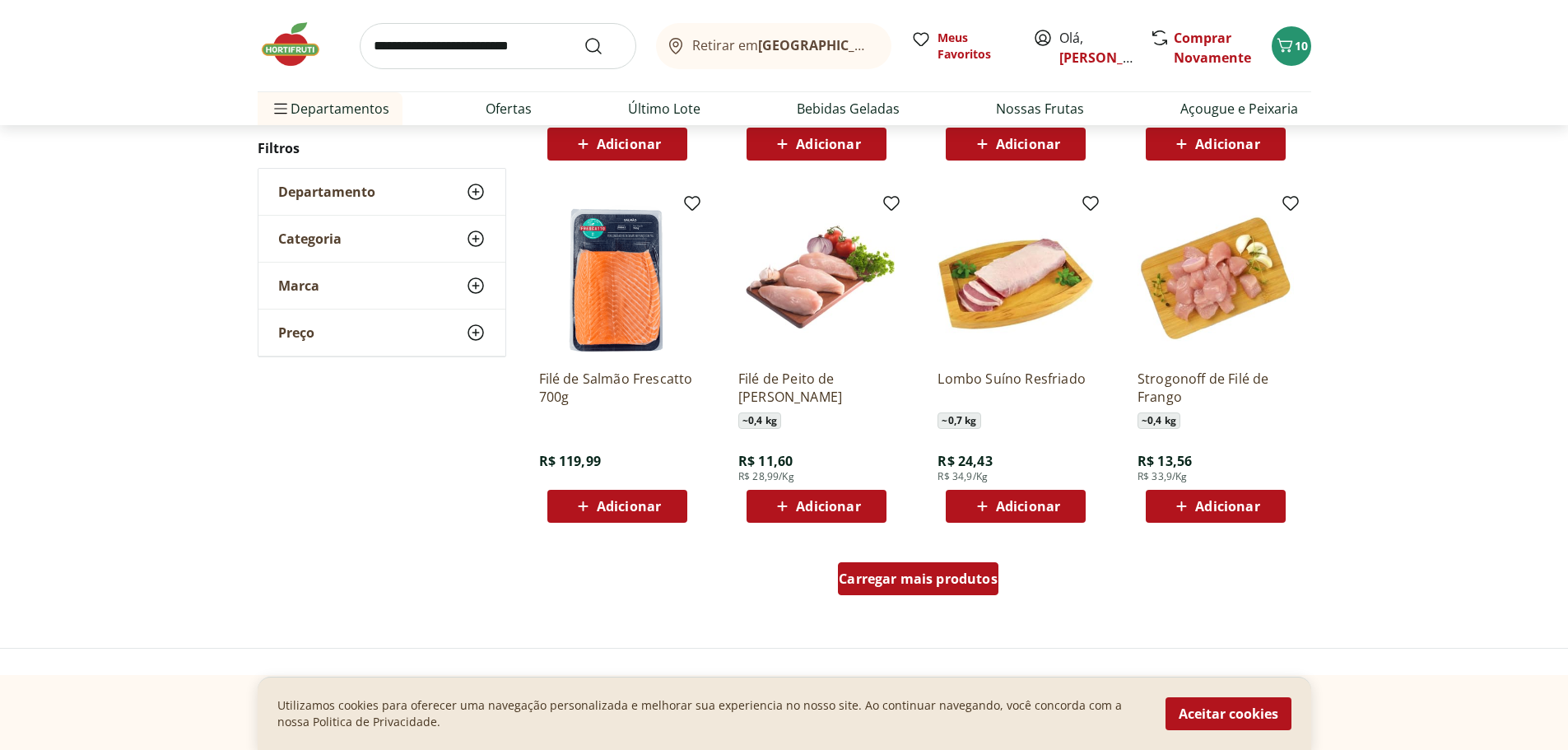
click at [885, 582] on span "Carregar mais produtos" at bounding box center [919, 578] width 159 height 13
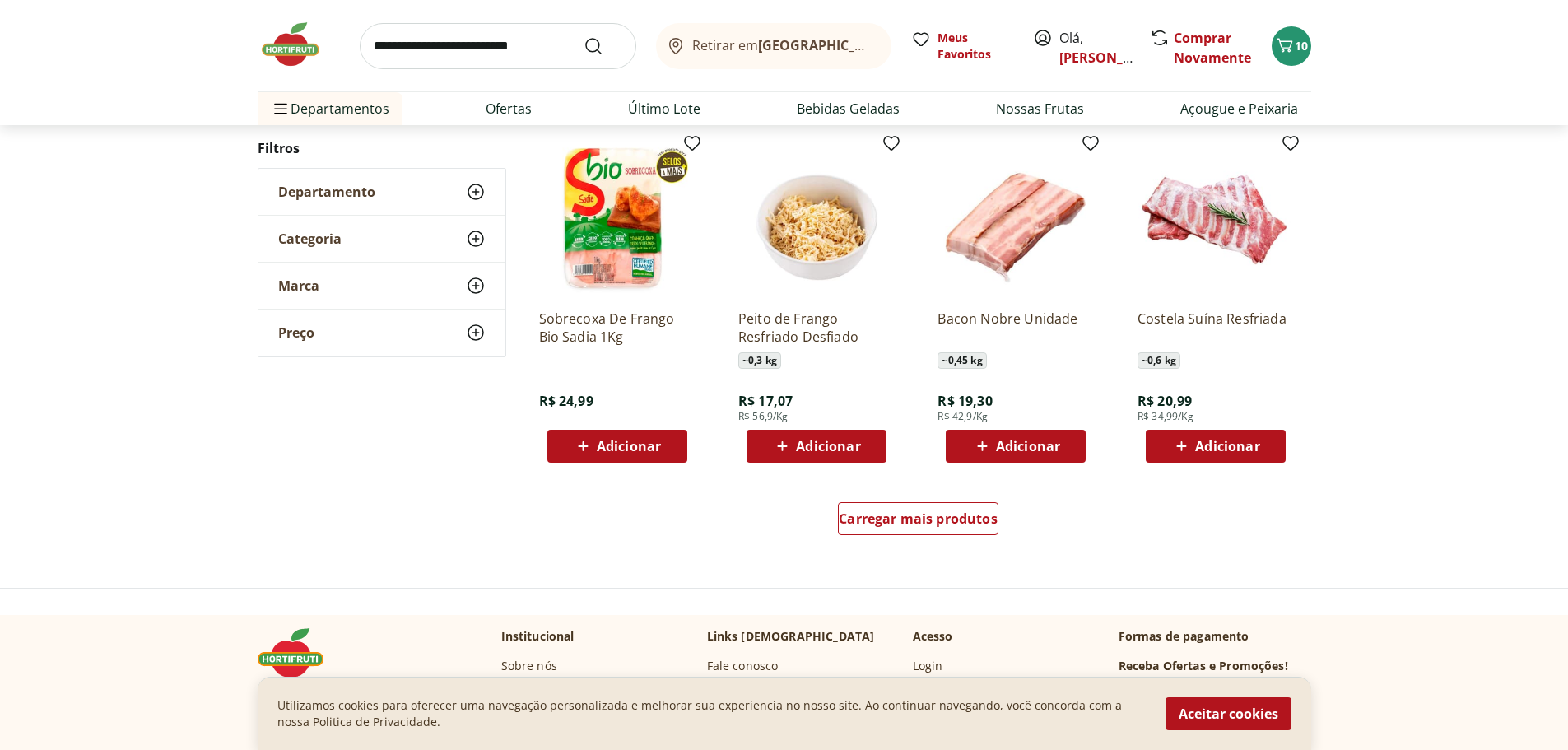
scroll to position [5187, 0]
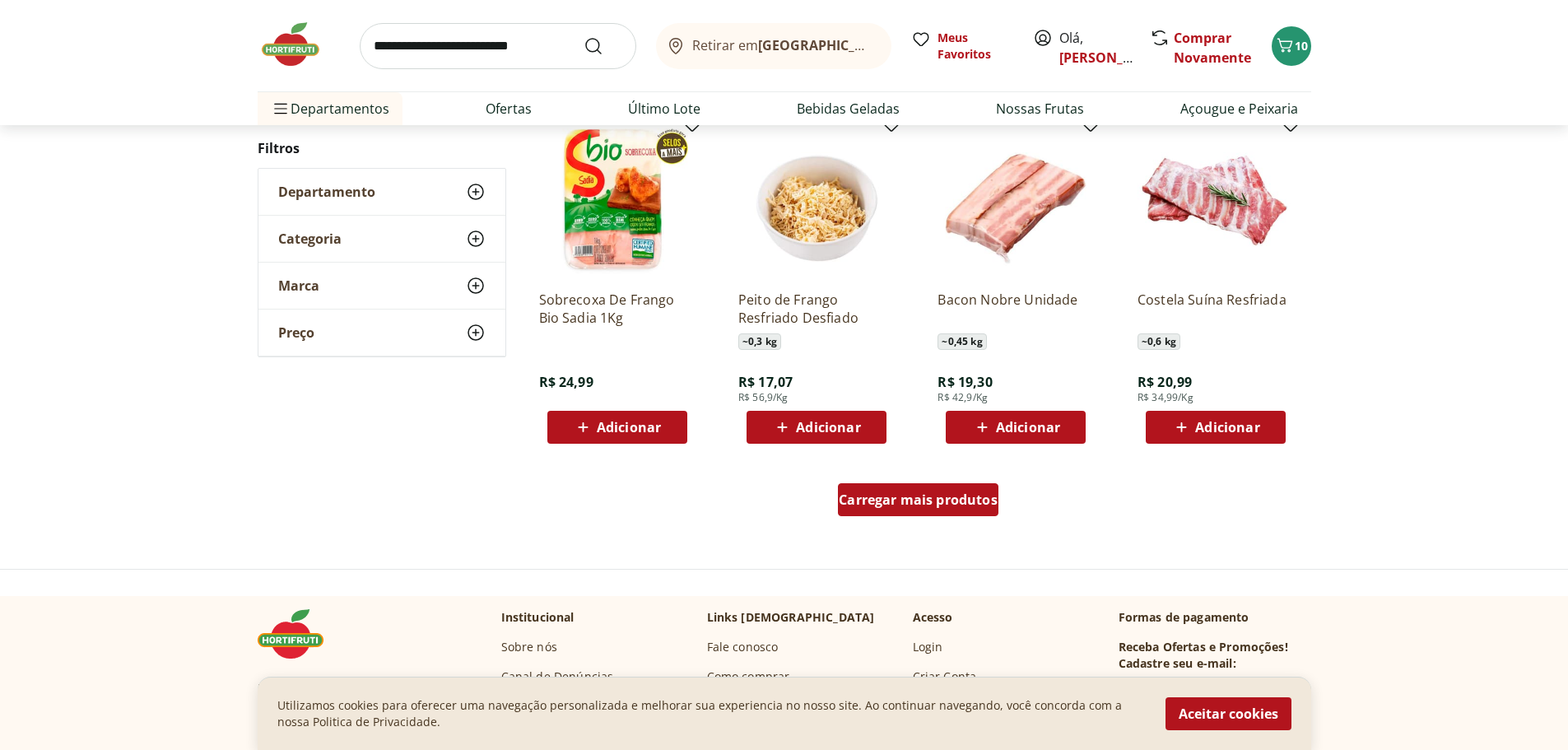
click at [893, 515] on div "Carregar mais produtos" at bounding box center [919, 500] width 161 height 33
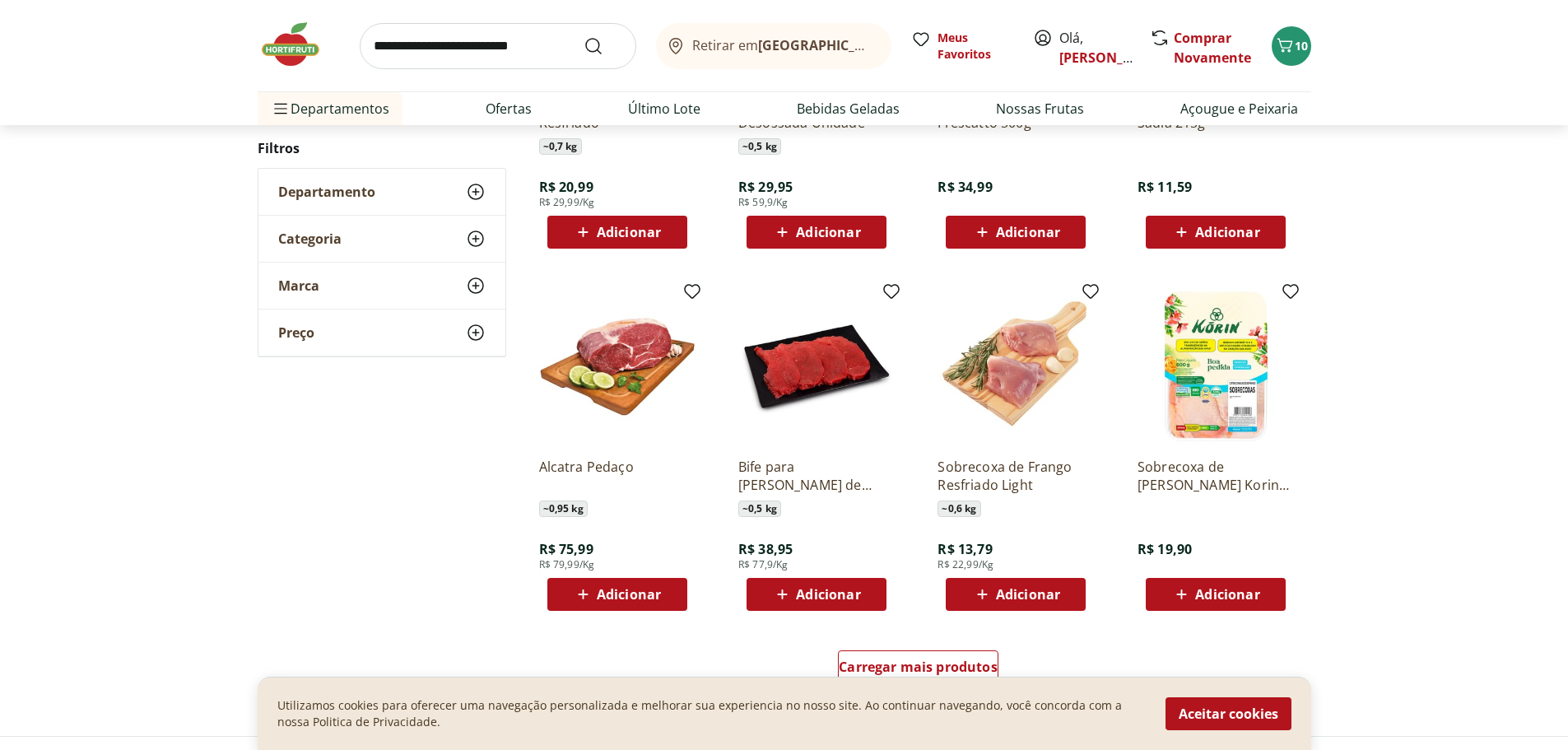
scroll to position [6176, 0]
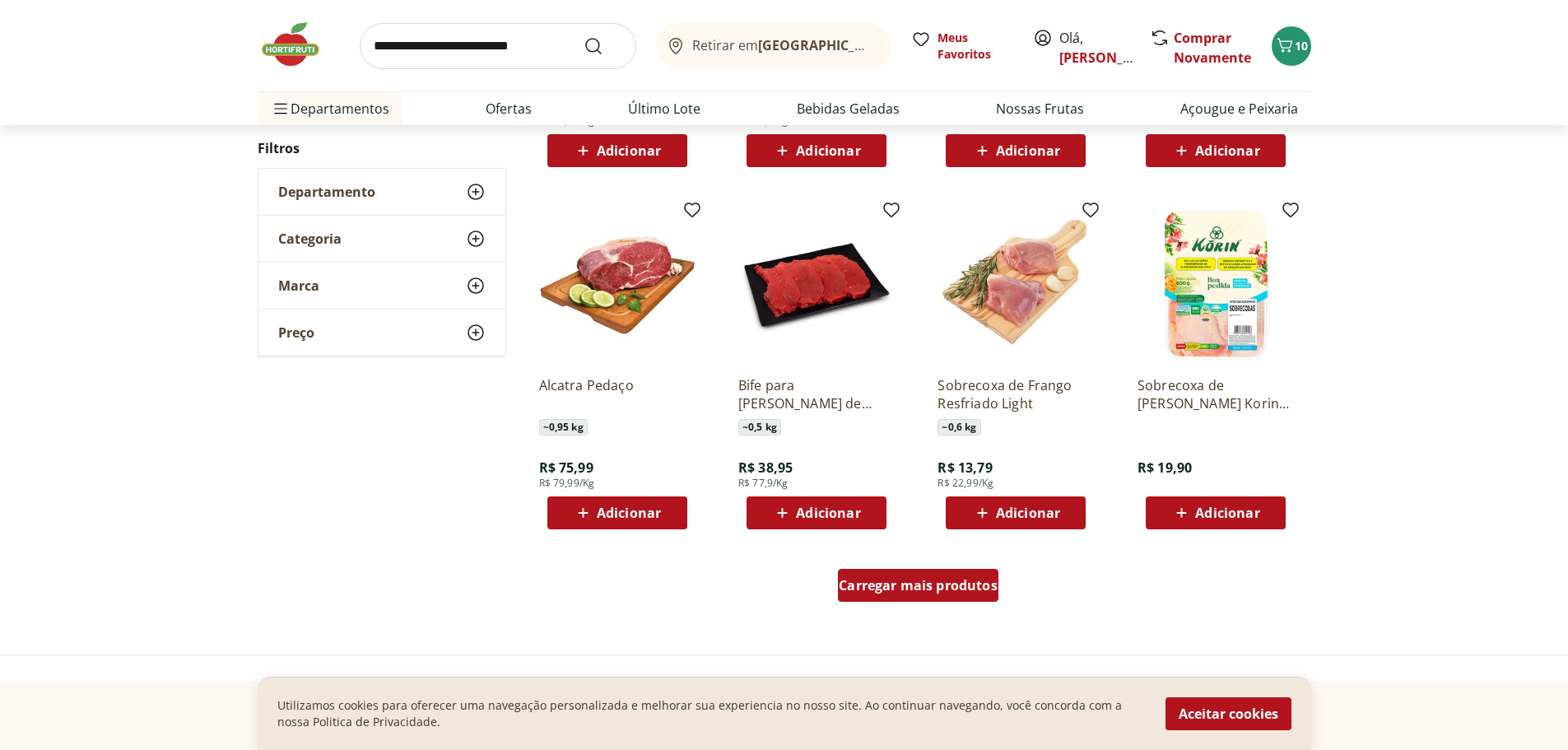
click at [874, 570] on div "Carregar mais produtos" at bounding box center [919, 585] width 161 height 33
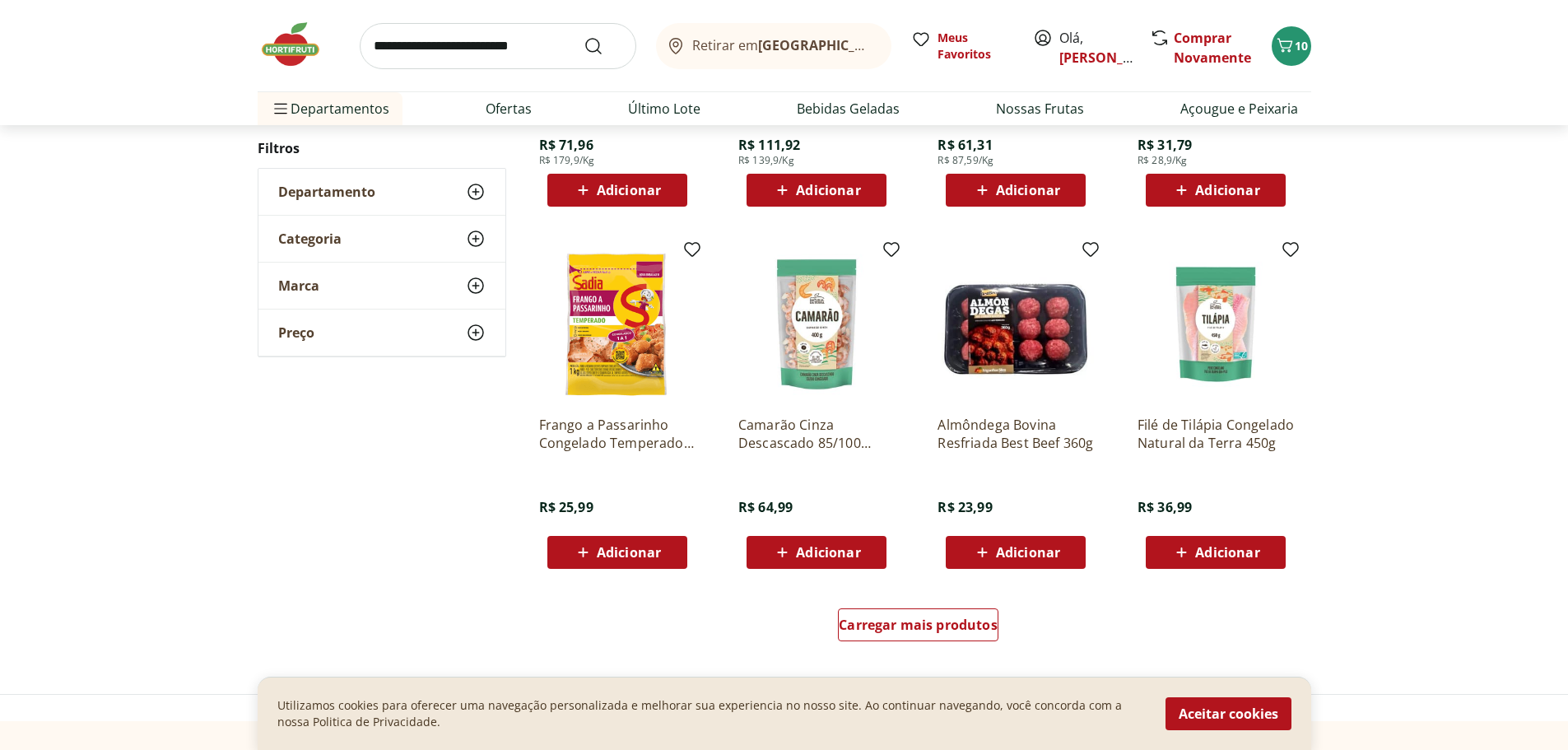
scroll to position [7246, 0]
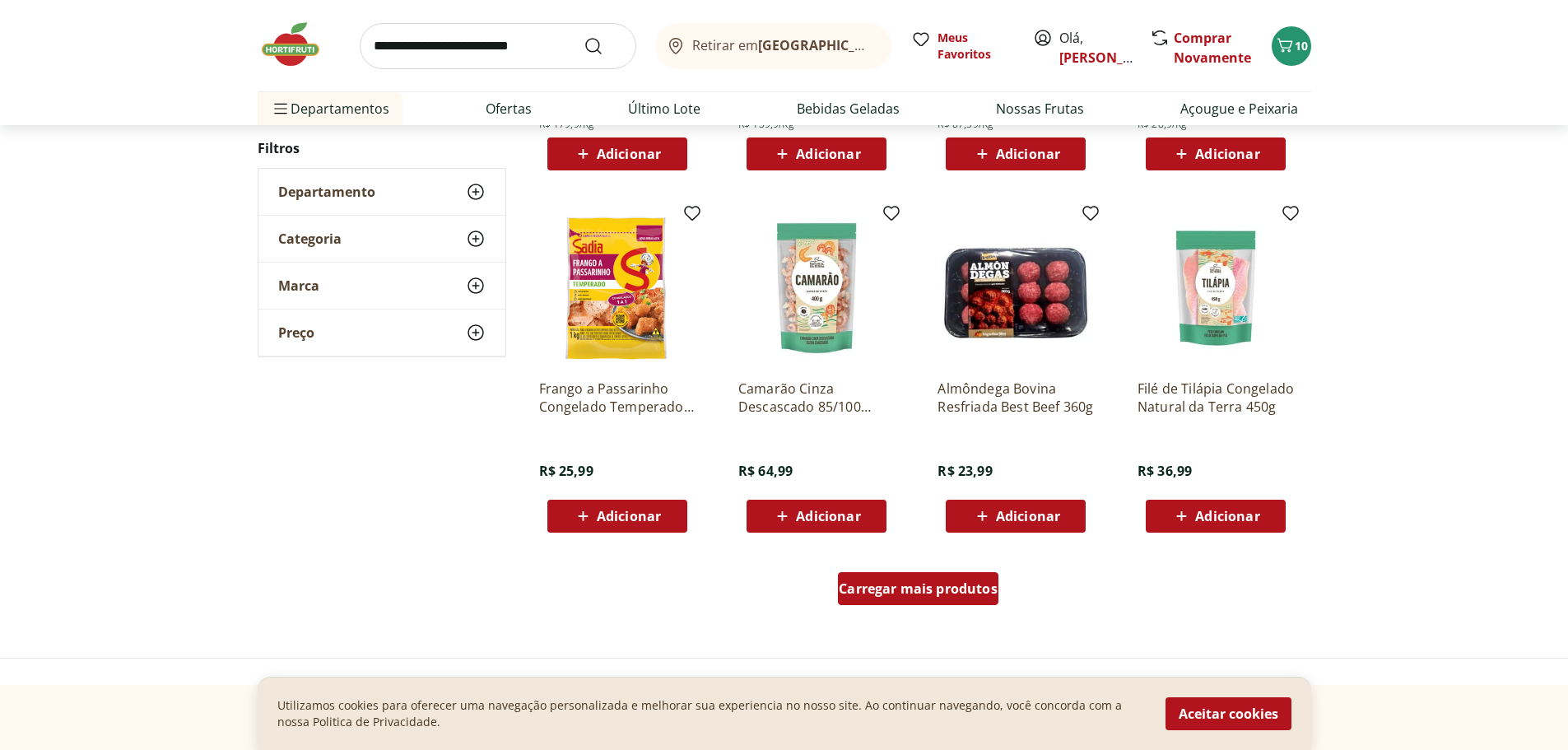
click at [930, 595] on span "Carregar mais produtos" at bounding box center [919, 588] width 159 height 13
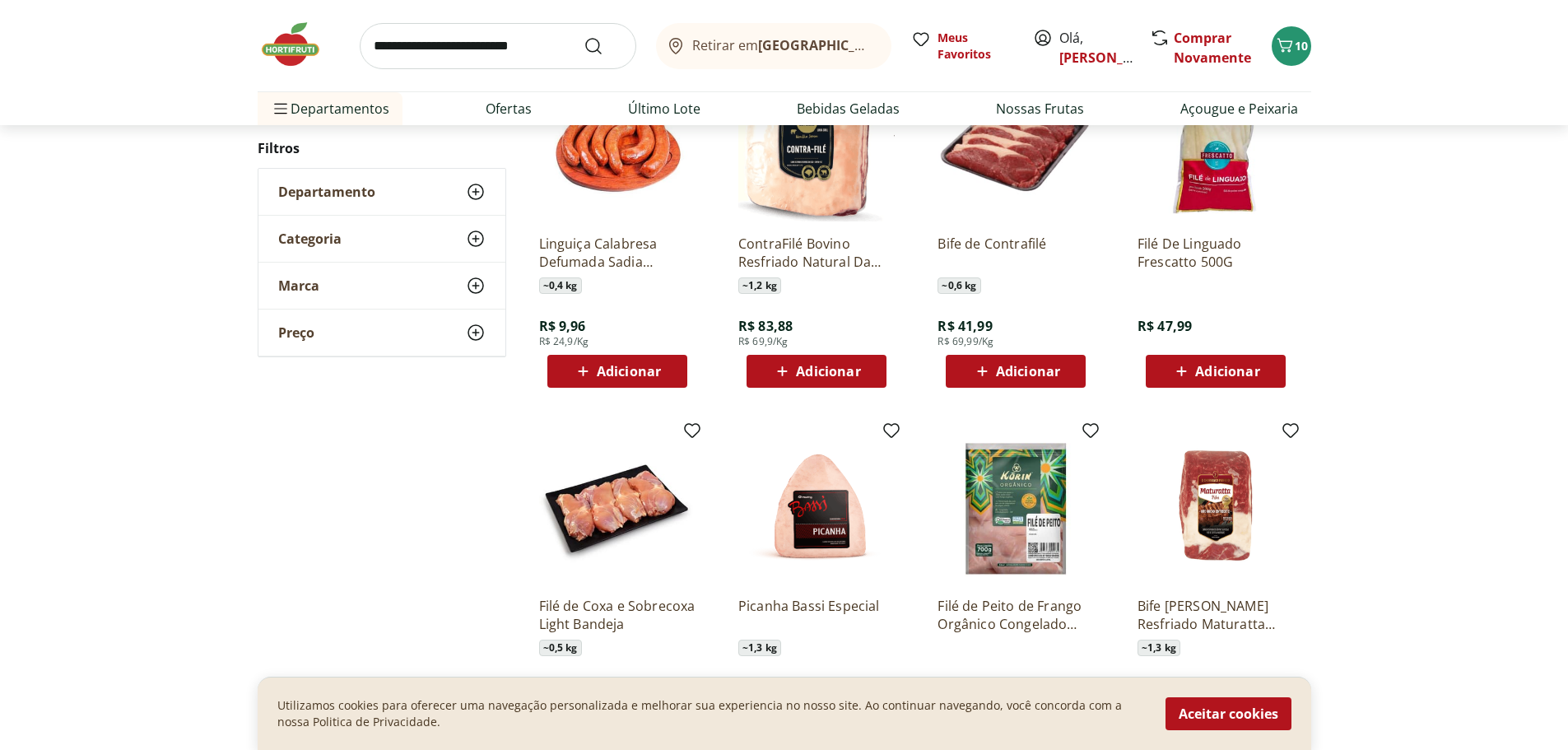
scroll to position [7822, 0]
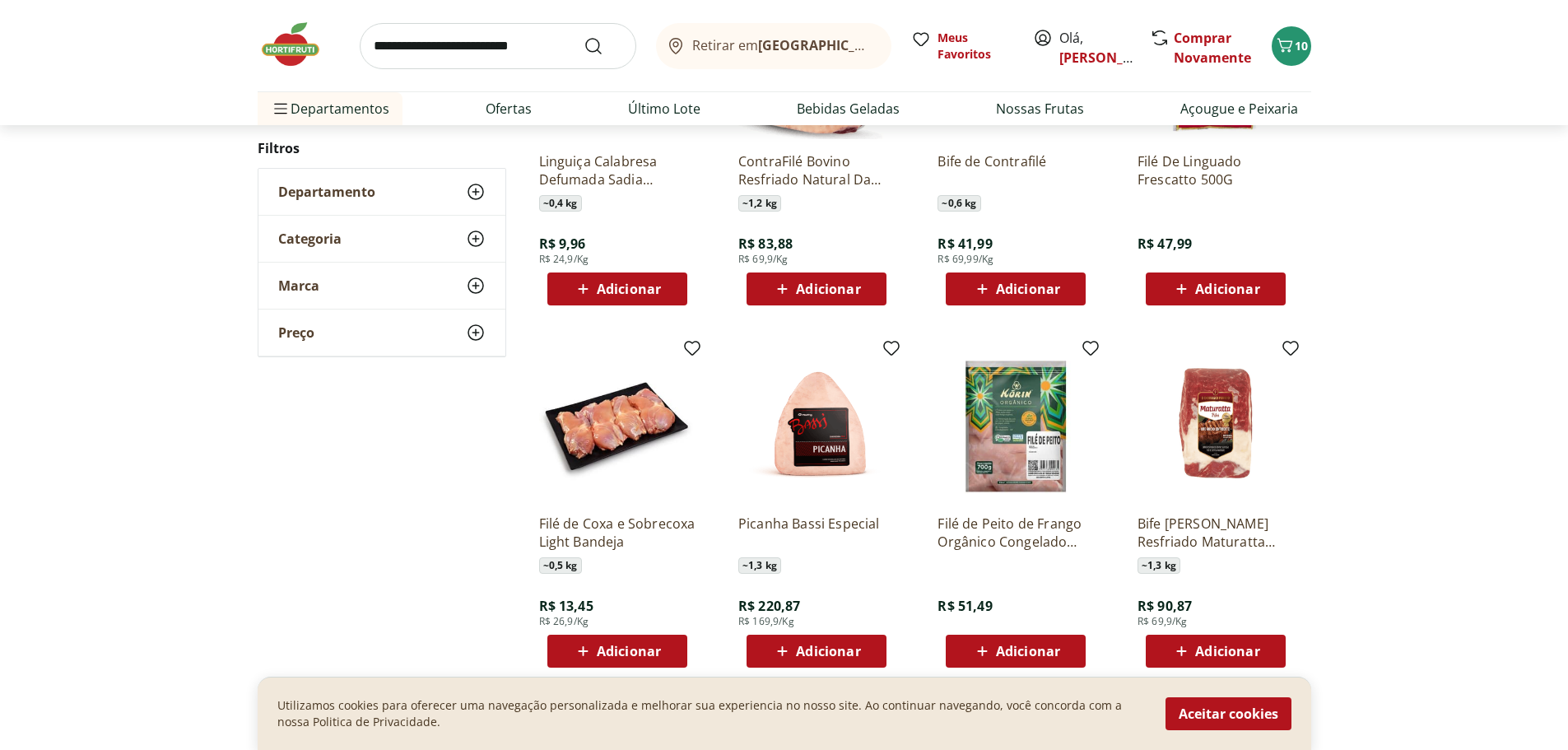
click at [604, 291] on span "Adicionar" at bounding box center [629, 288] width 65 height 13
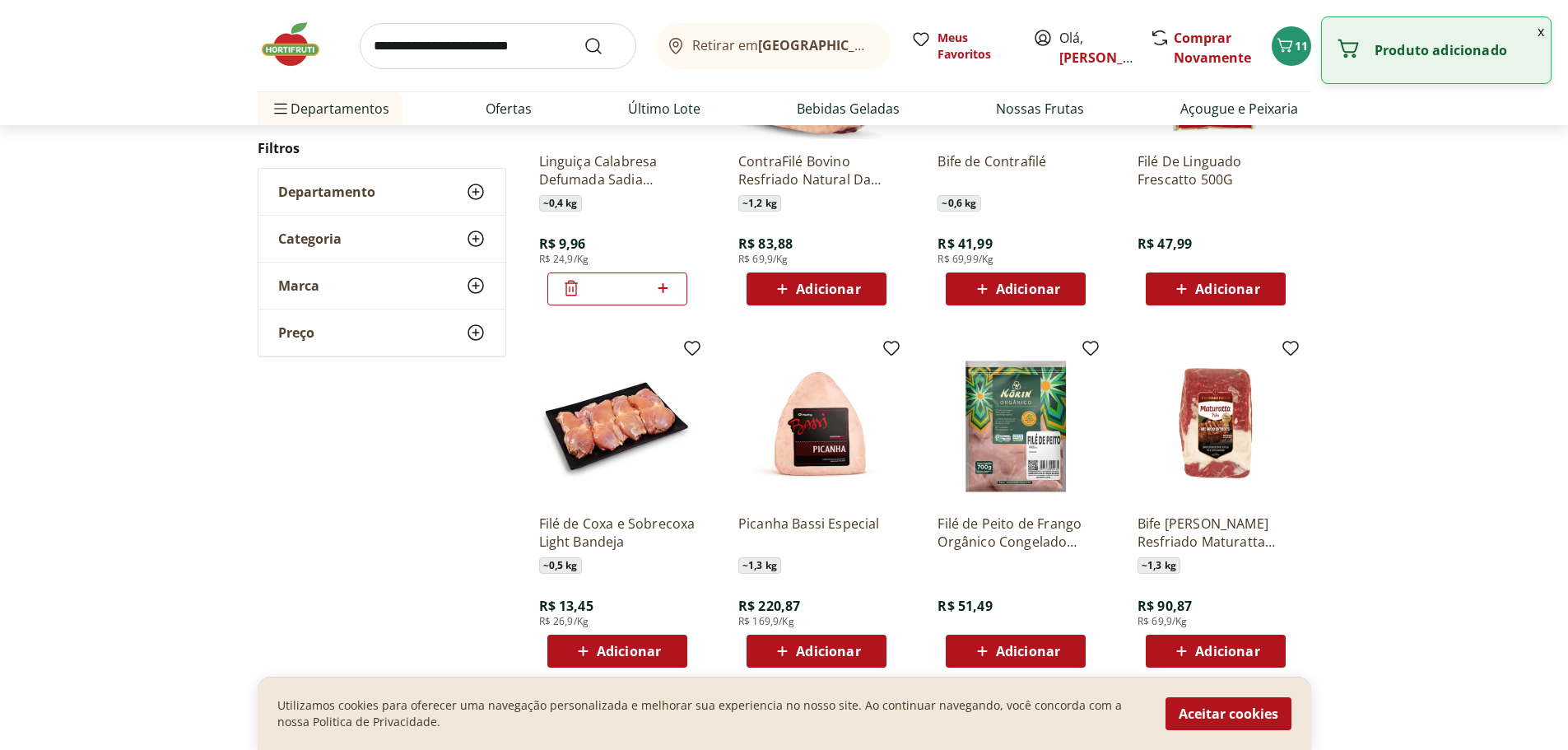
click at [569, 298] on icon at bounding box center [571, 288] width 20 height 20
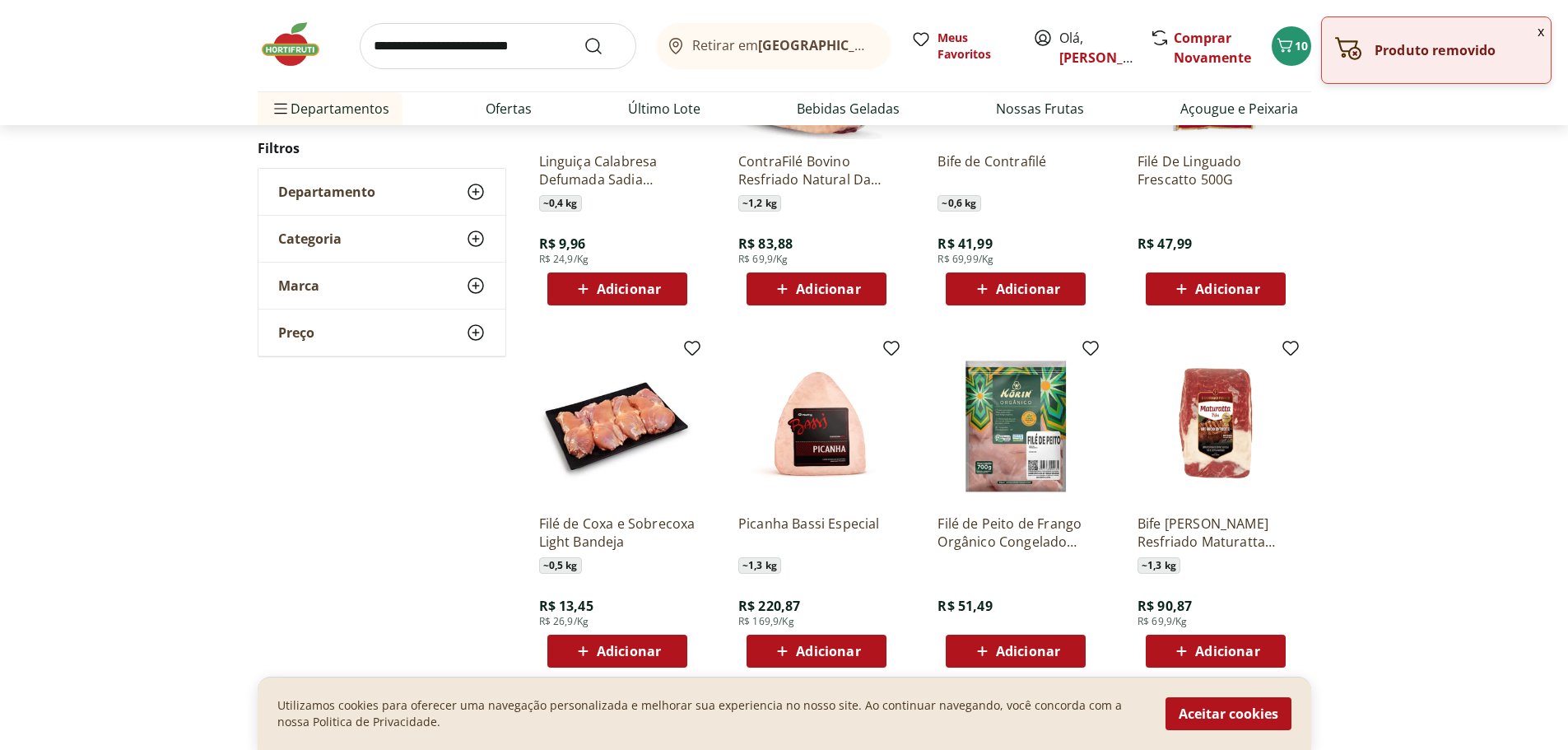
click at [446, 44] on input "search" at bounding box center [498, 46] width 277 height 46
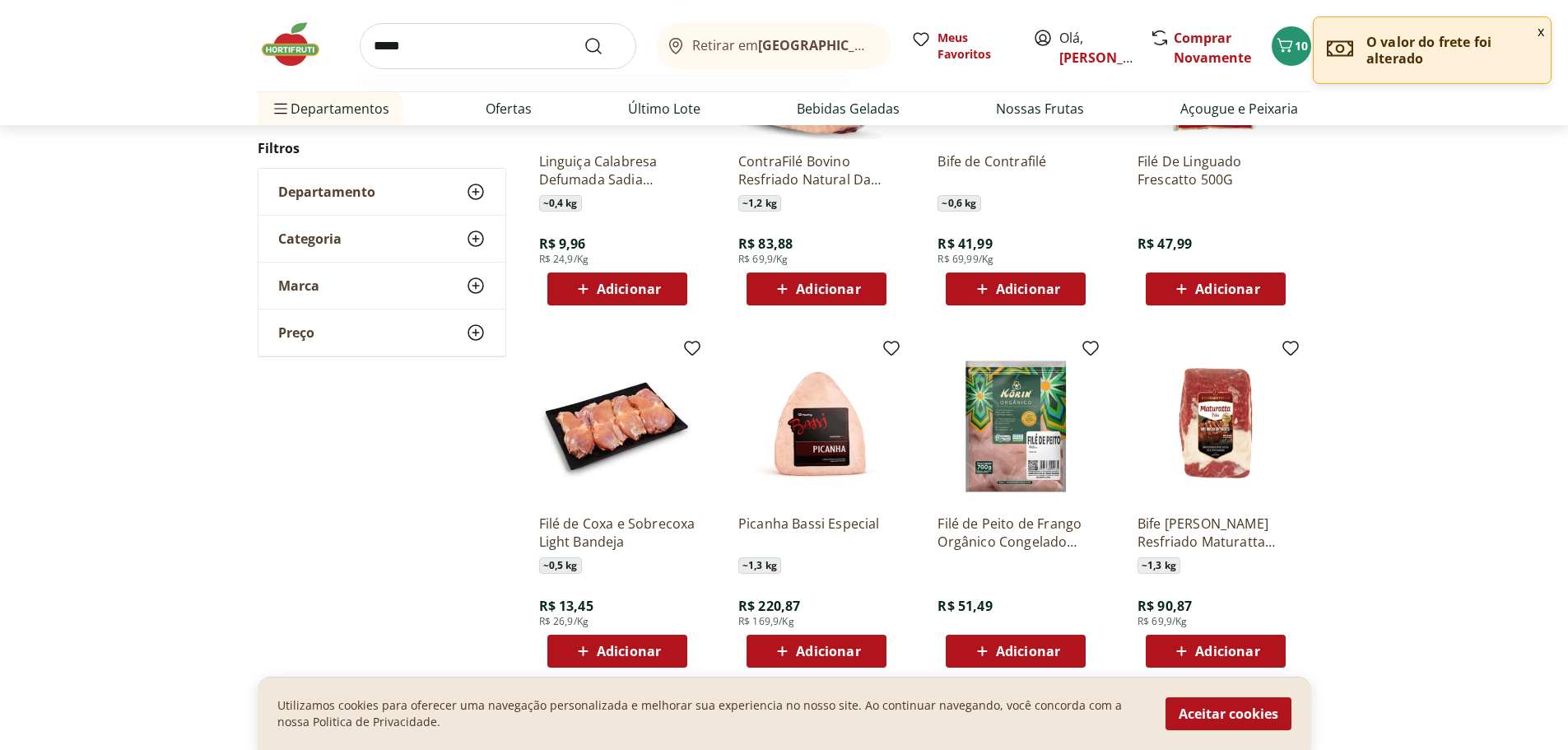
type input "*****"
click at [584, 36] on button "Submit Search" at bounding box center [604, 46] width 40 height 20
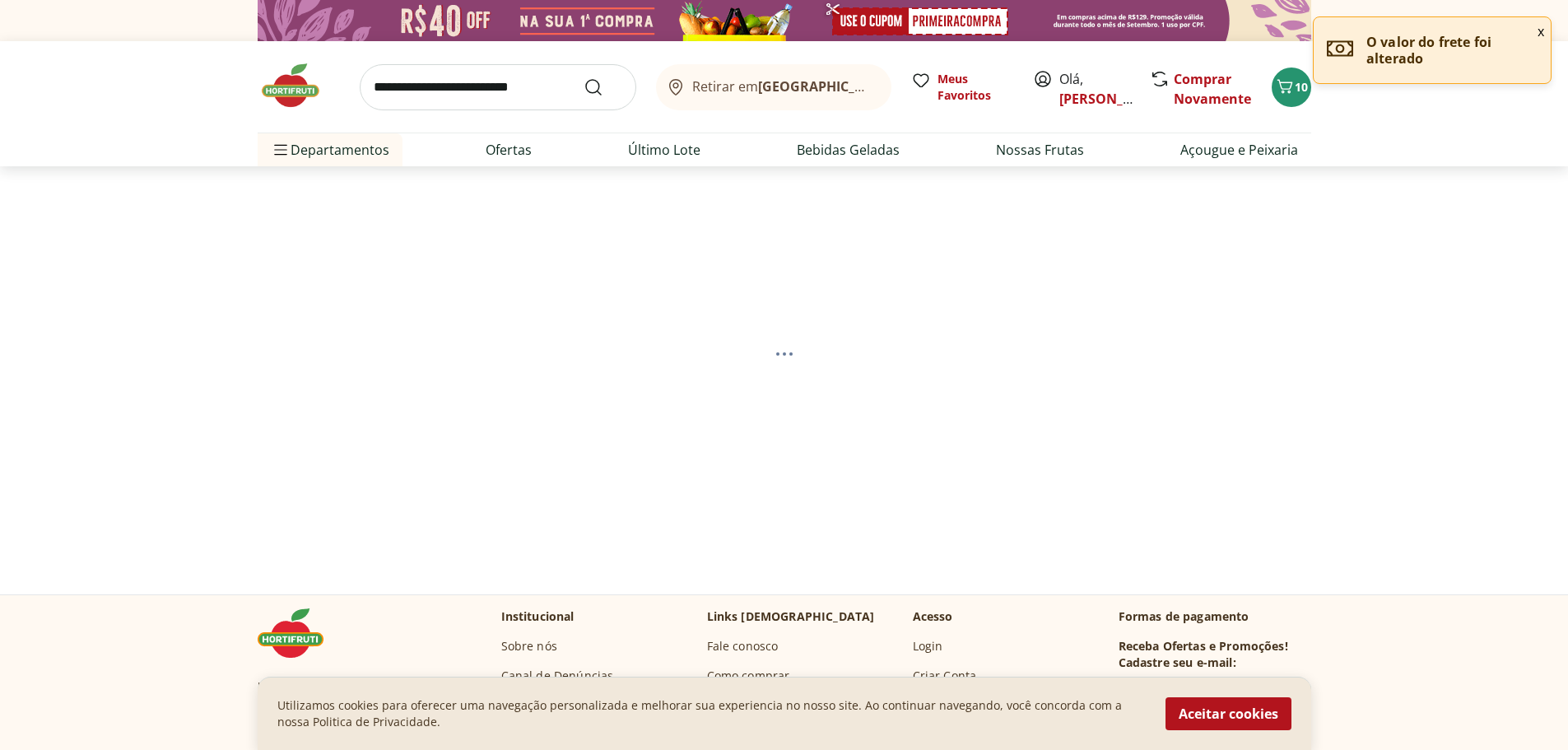
select select "**********"
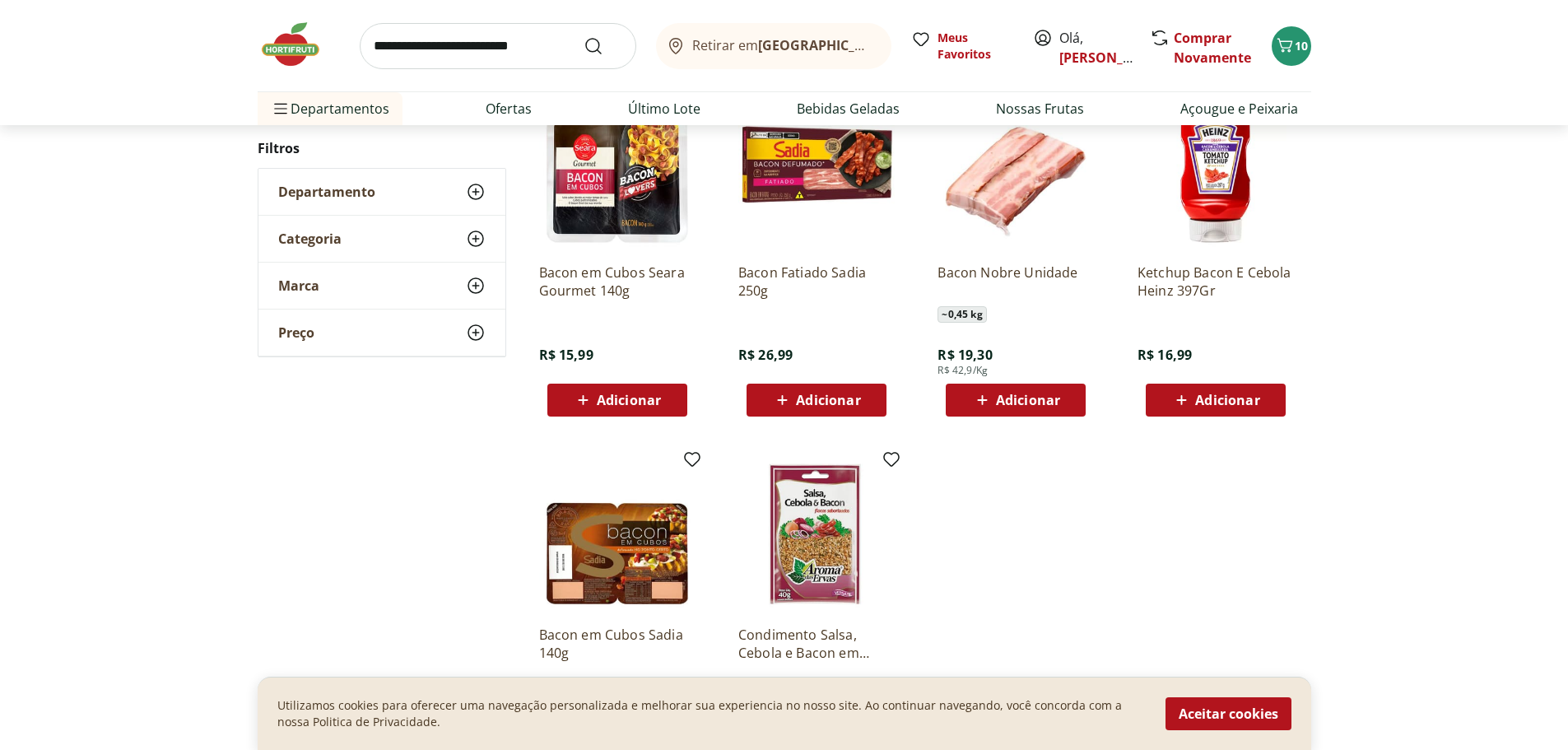
scroll to position [247, 0]
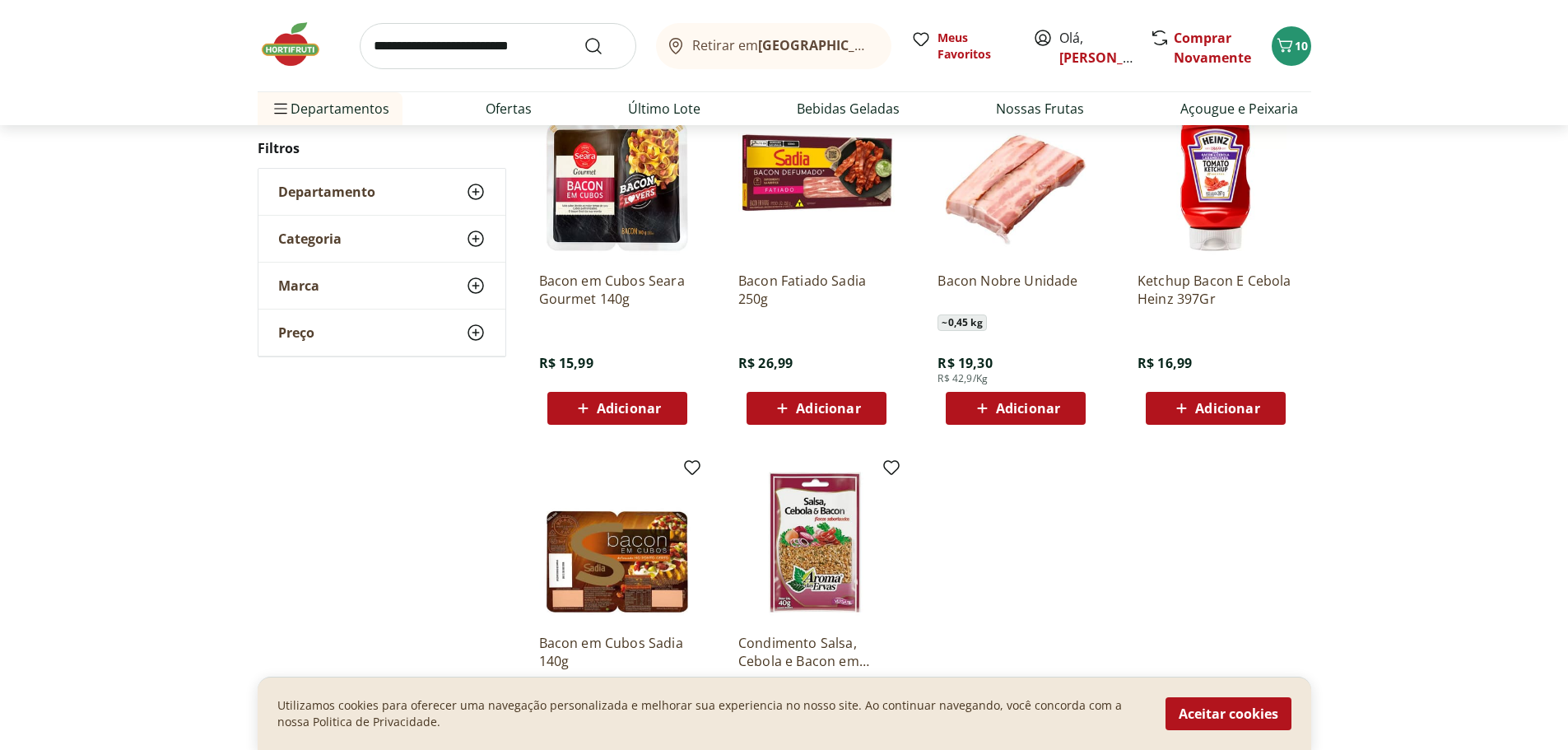
click at [1027, 404] on span "Adicionar" at bounding box center [1028, 407] width 65 height 13
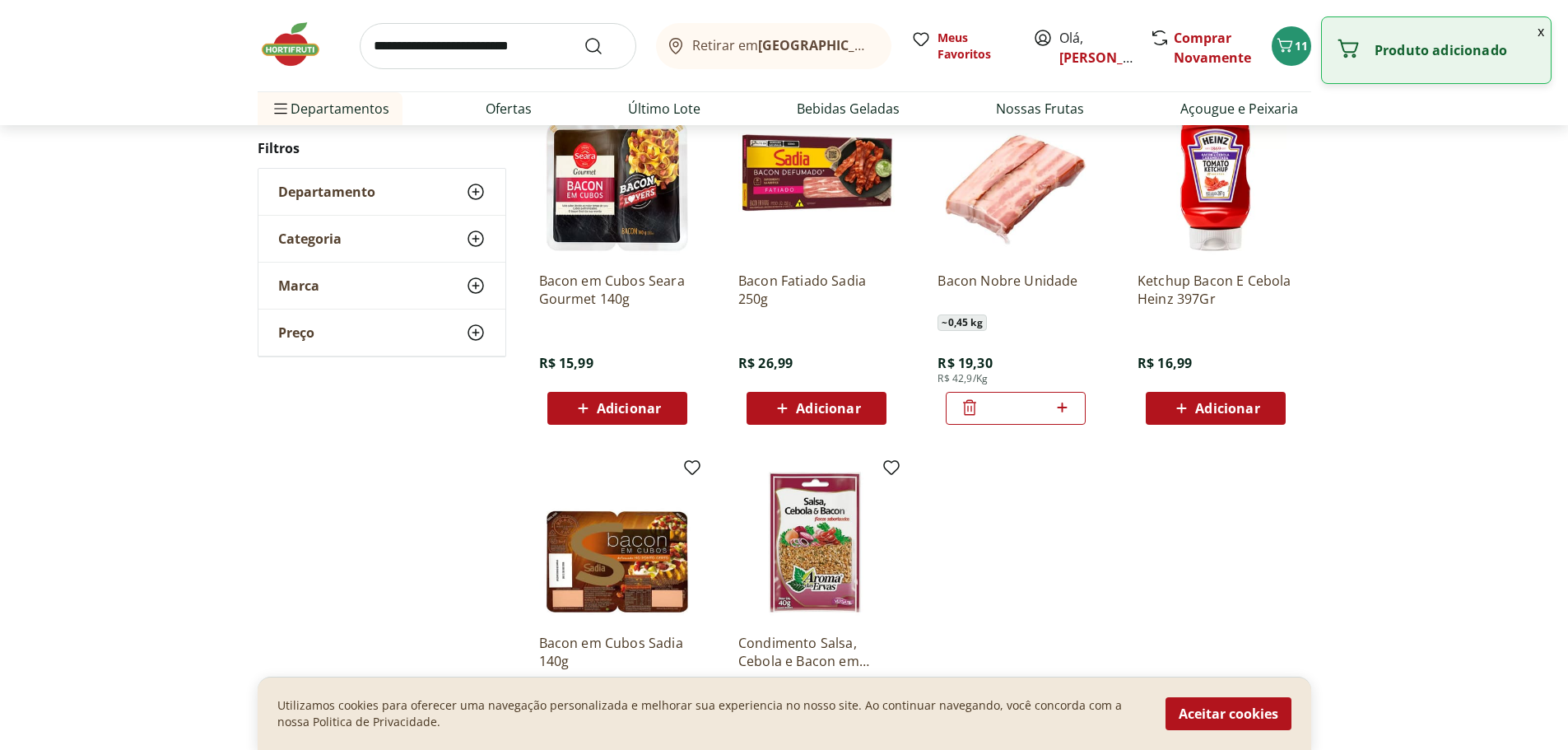
click at [475, 39] on input "search" at bounding box center [498, 46] width 277 height 46
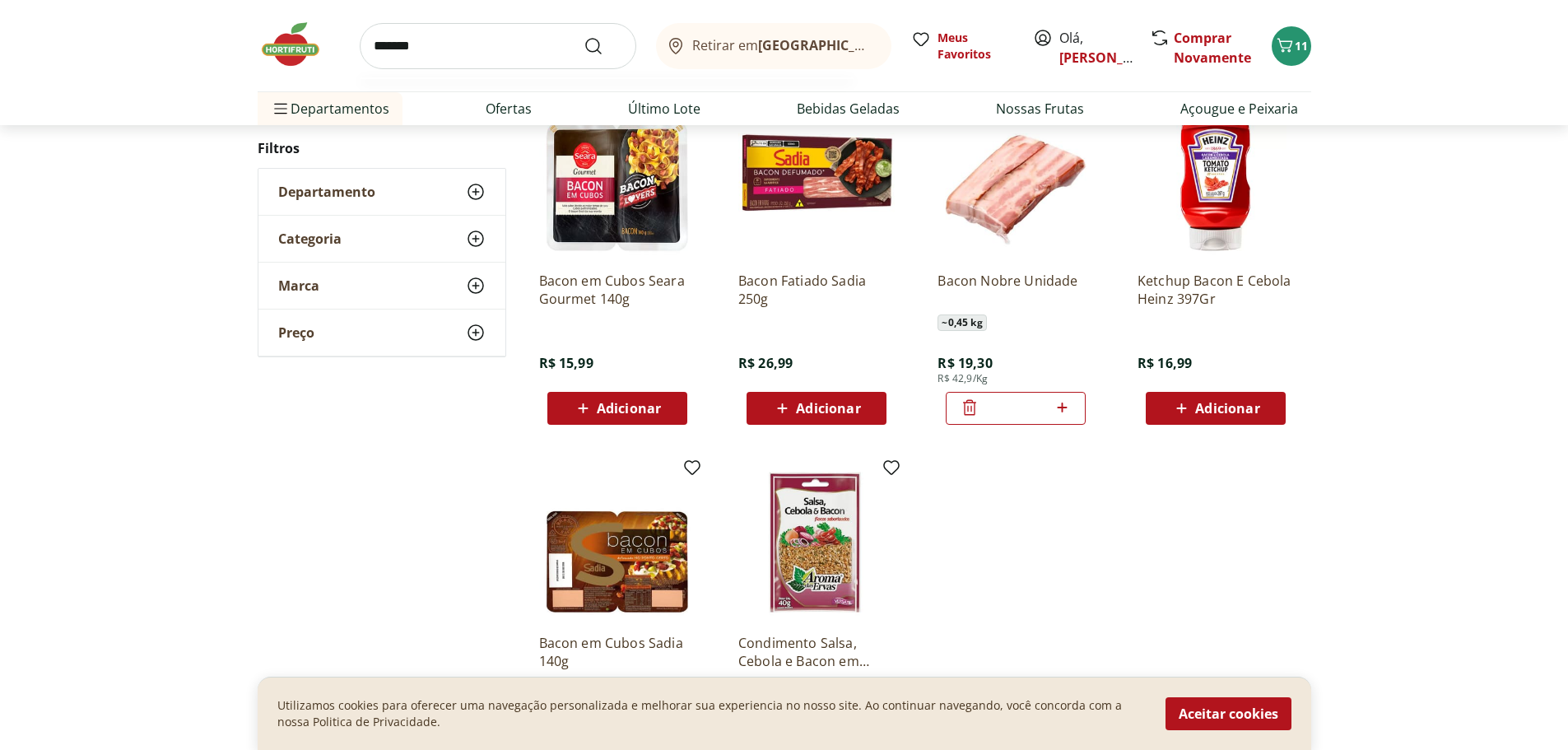
type input "*******"
click at [584, 36] on button "Submit Search" at bounding box center [604, 46] width 40 height 20
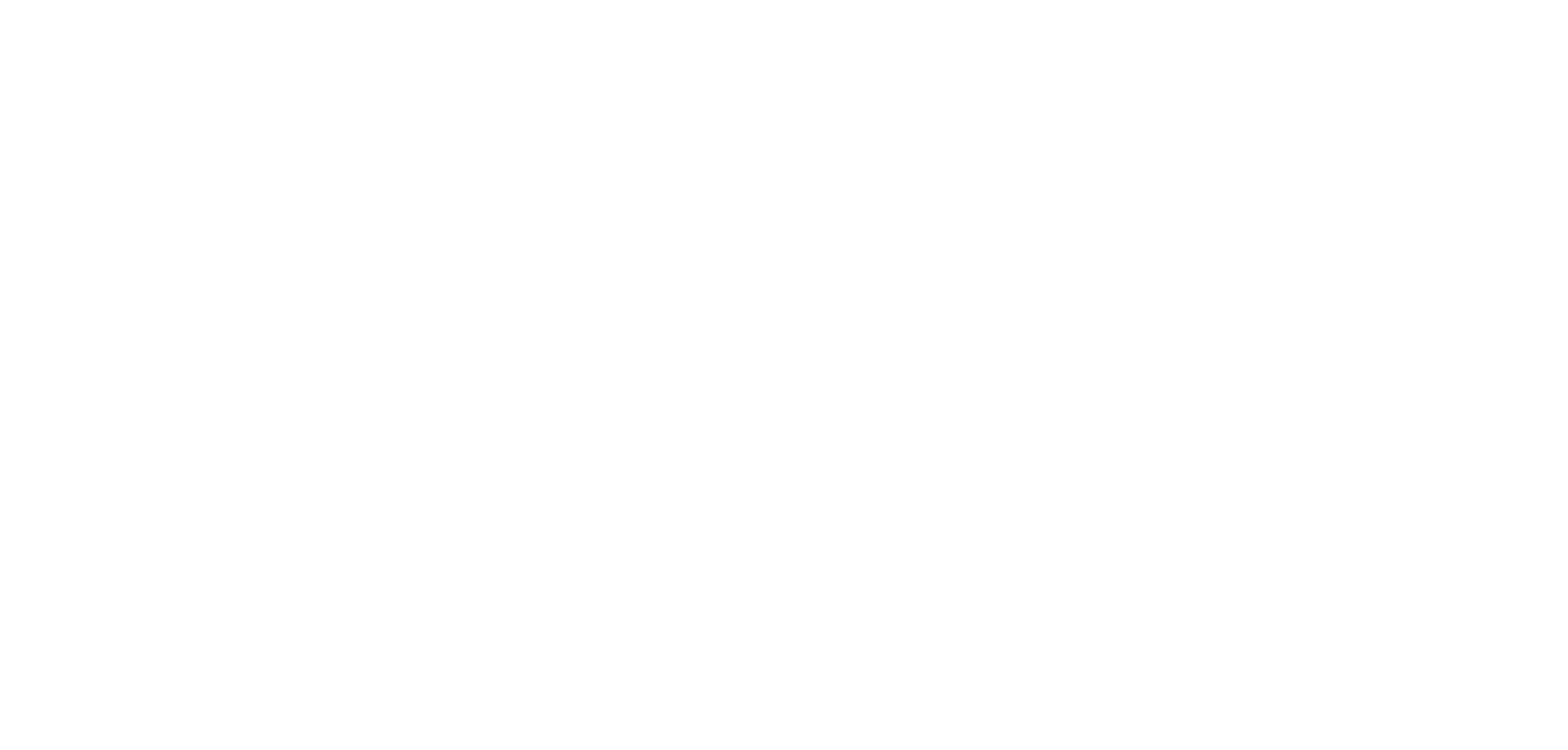
select select "**********"
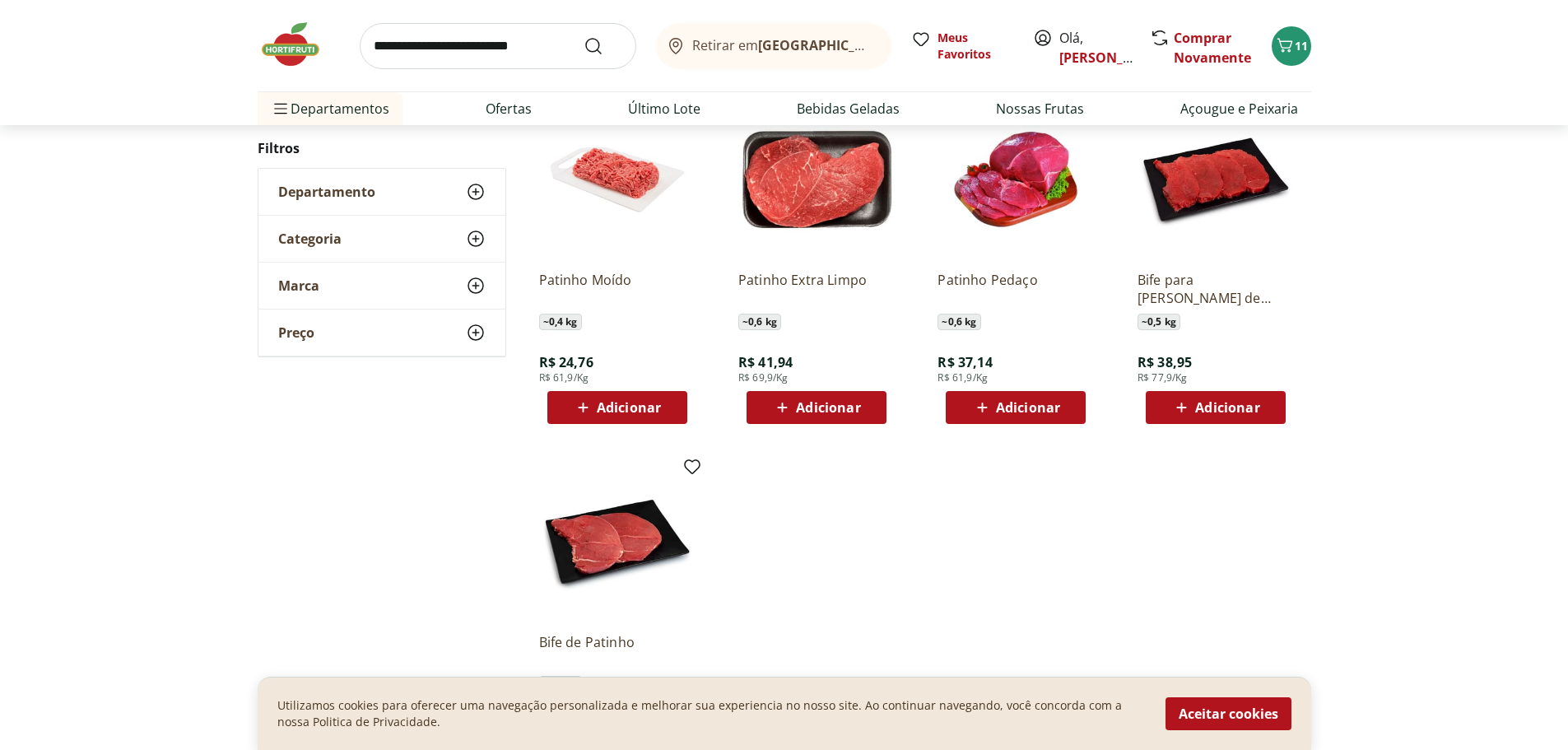
scroll to position [247, 0]
click at [625, 415] on span "Adicionar" at bounding box center [629, 407] width 65 height 13
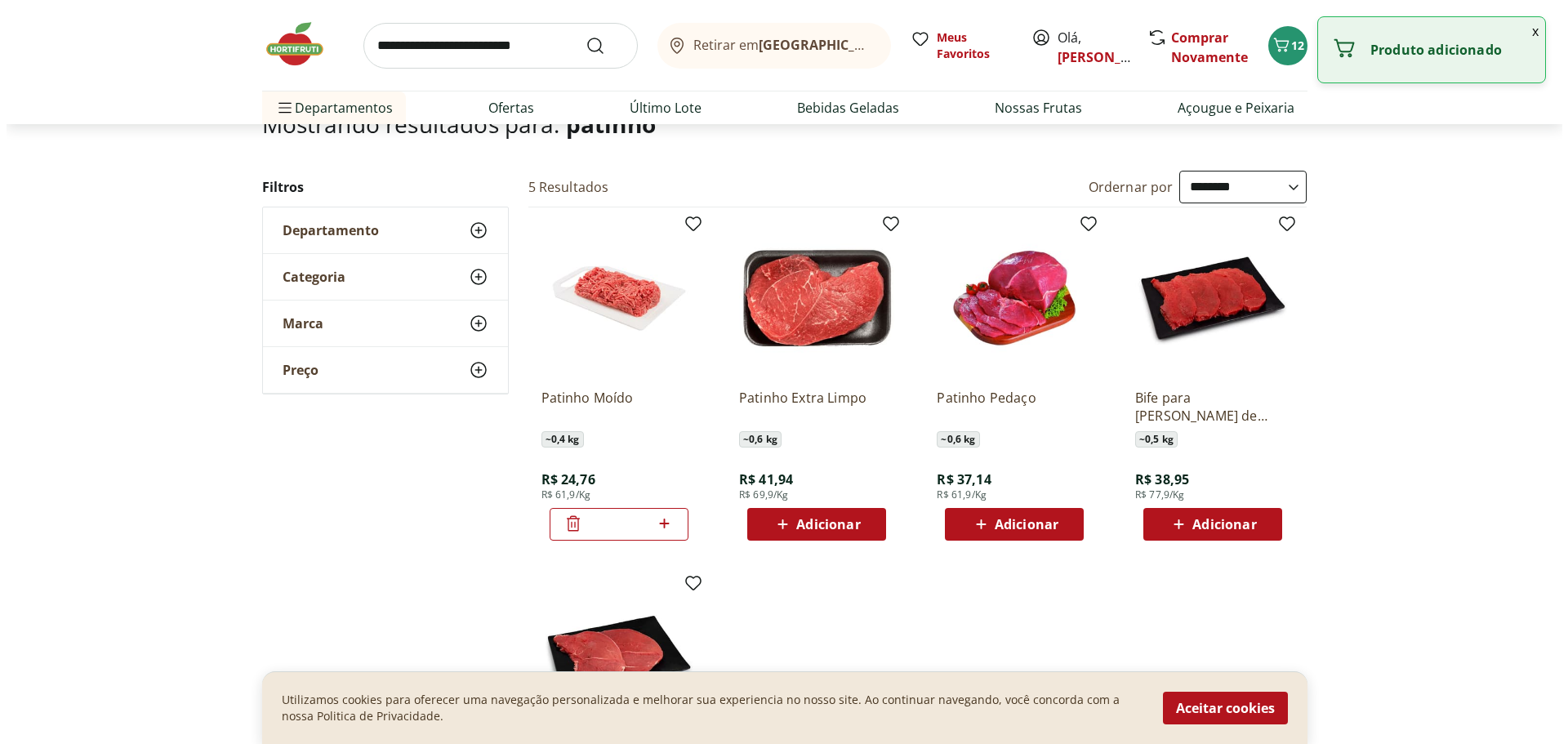
scroll to position [0, 0]
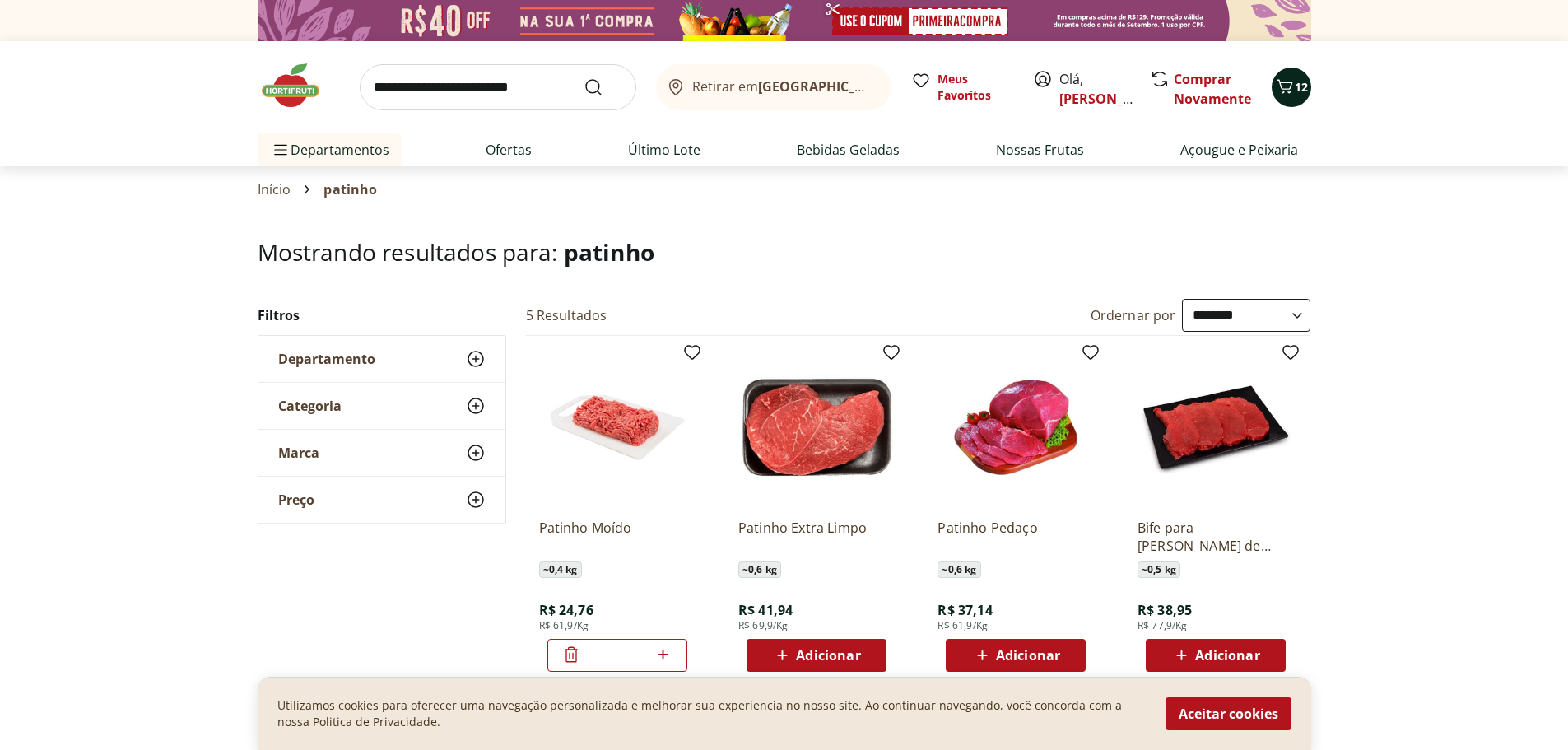
click at [1289, 76] on icon "Carrinho" at bounding box center [1285, 86] width 20 height 20
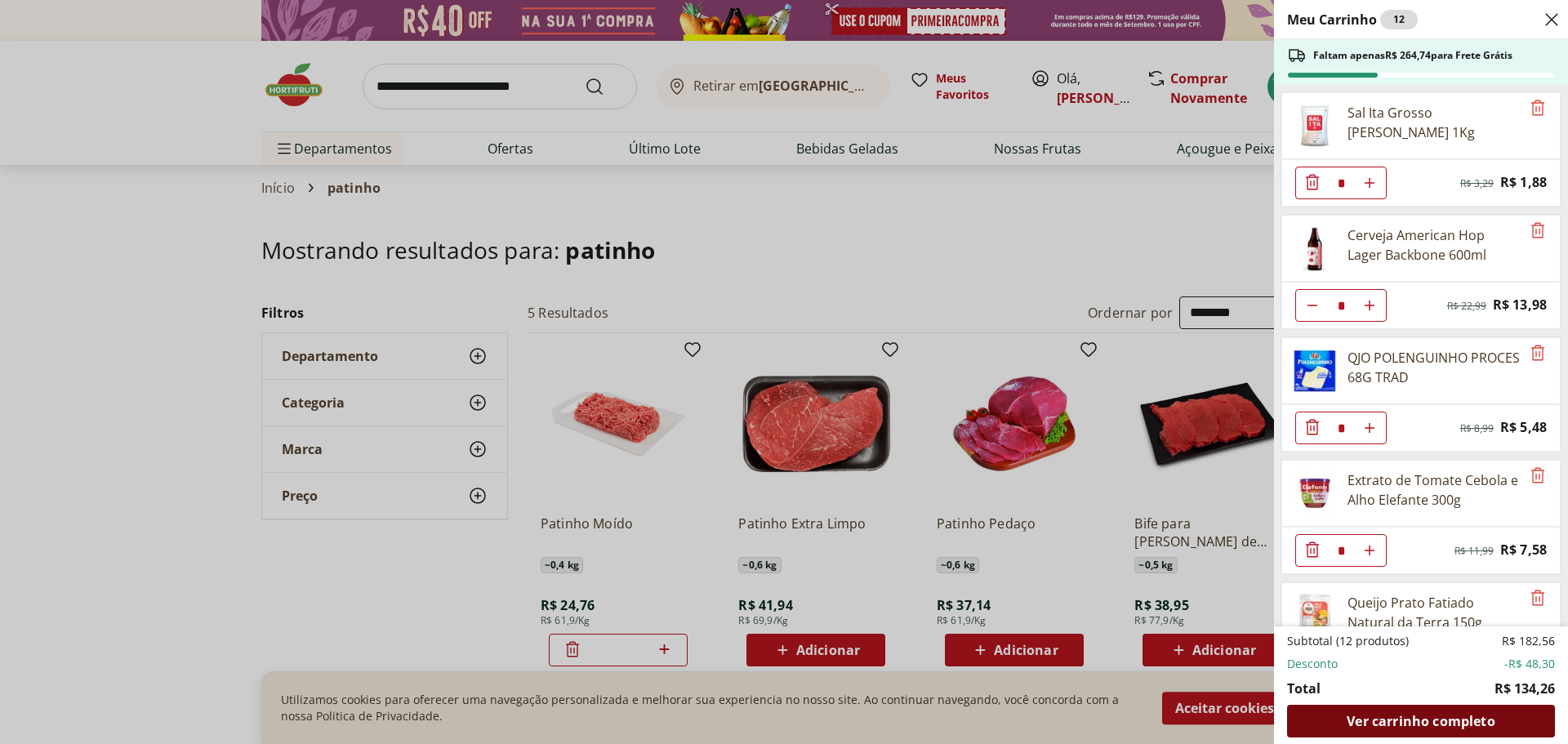
click at [1378, 730] on div "Ver carrinho completo" at bounding box center [1421, 720] width 268 height 33
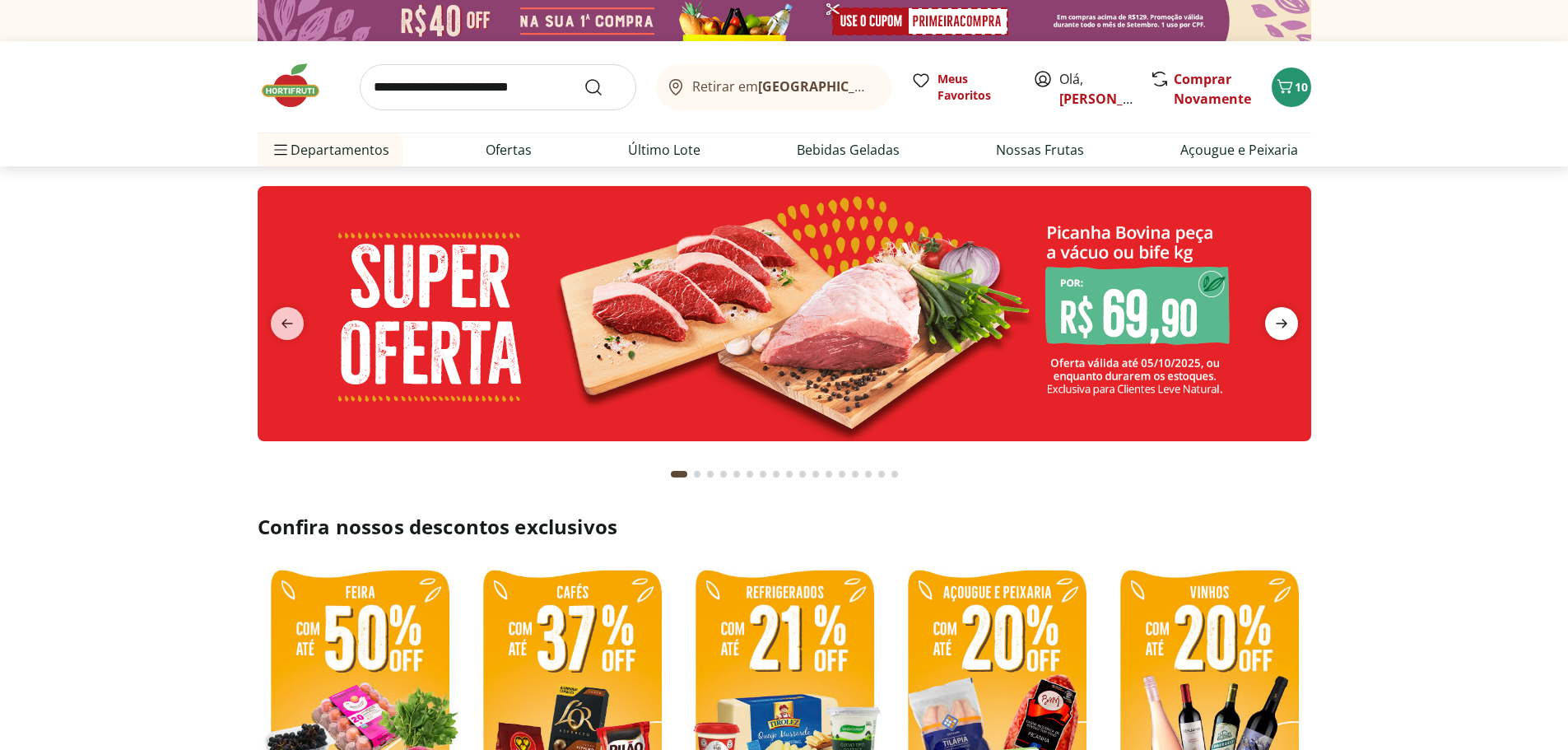
click at [1289, 321] on icon "next" at bounding box center [1282, 324] width 20 height 20
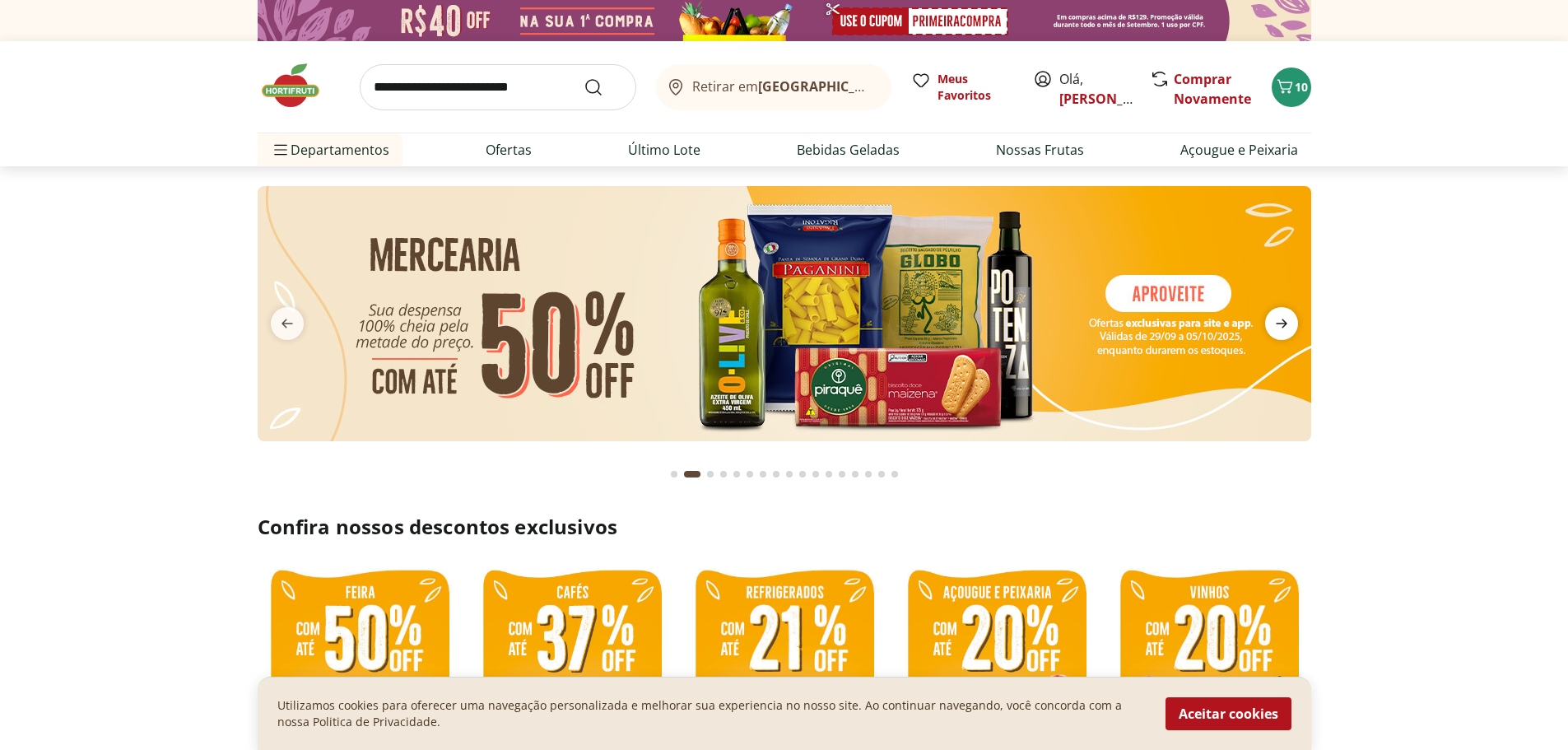
click at [1289, 321] on icon "next" at bounding box center [1282, 324] width 20 height 20
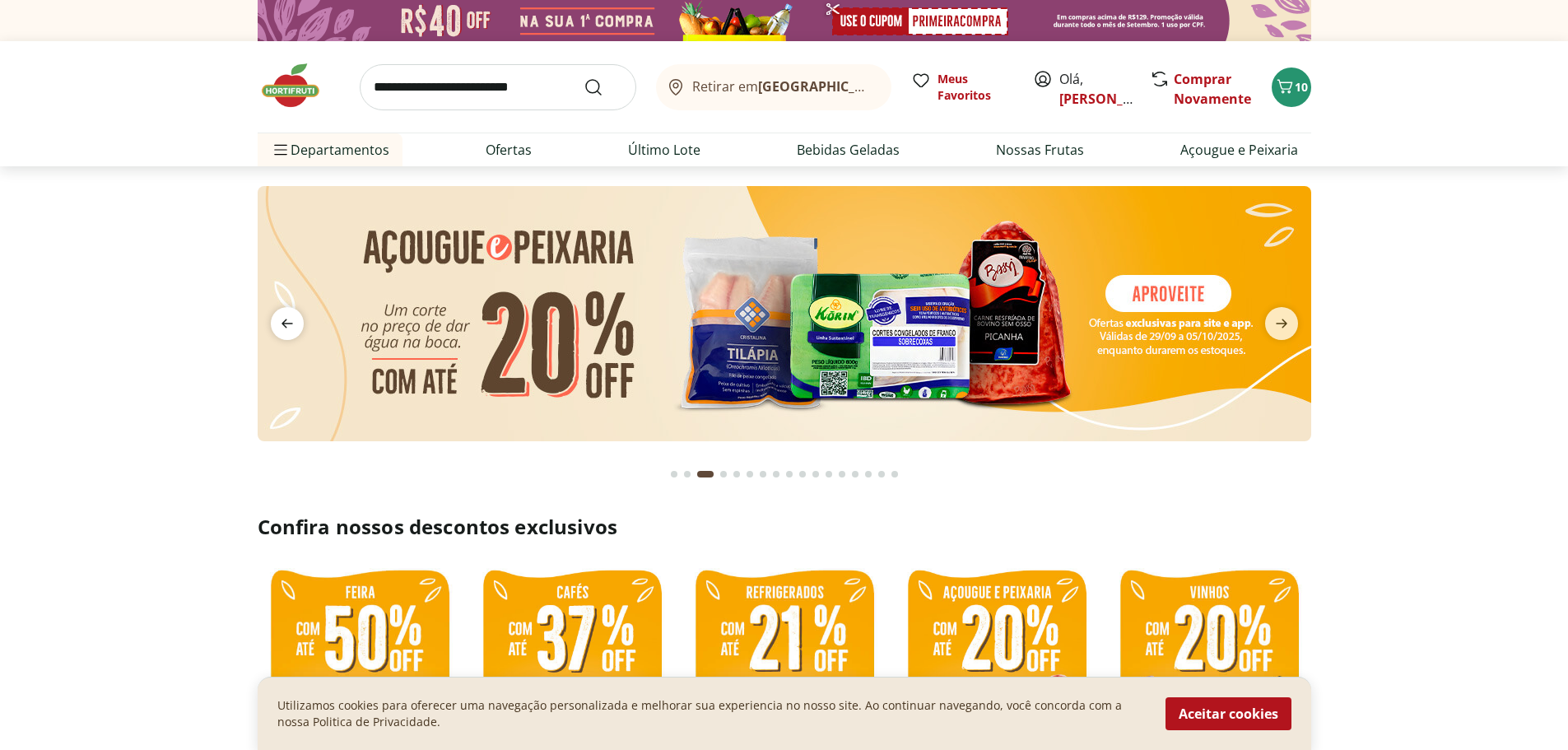
click at [283, 330] on icon "previous" at bounding box center [287, 324] width 20 height 20
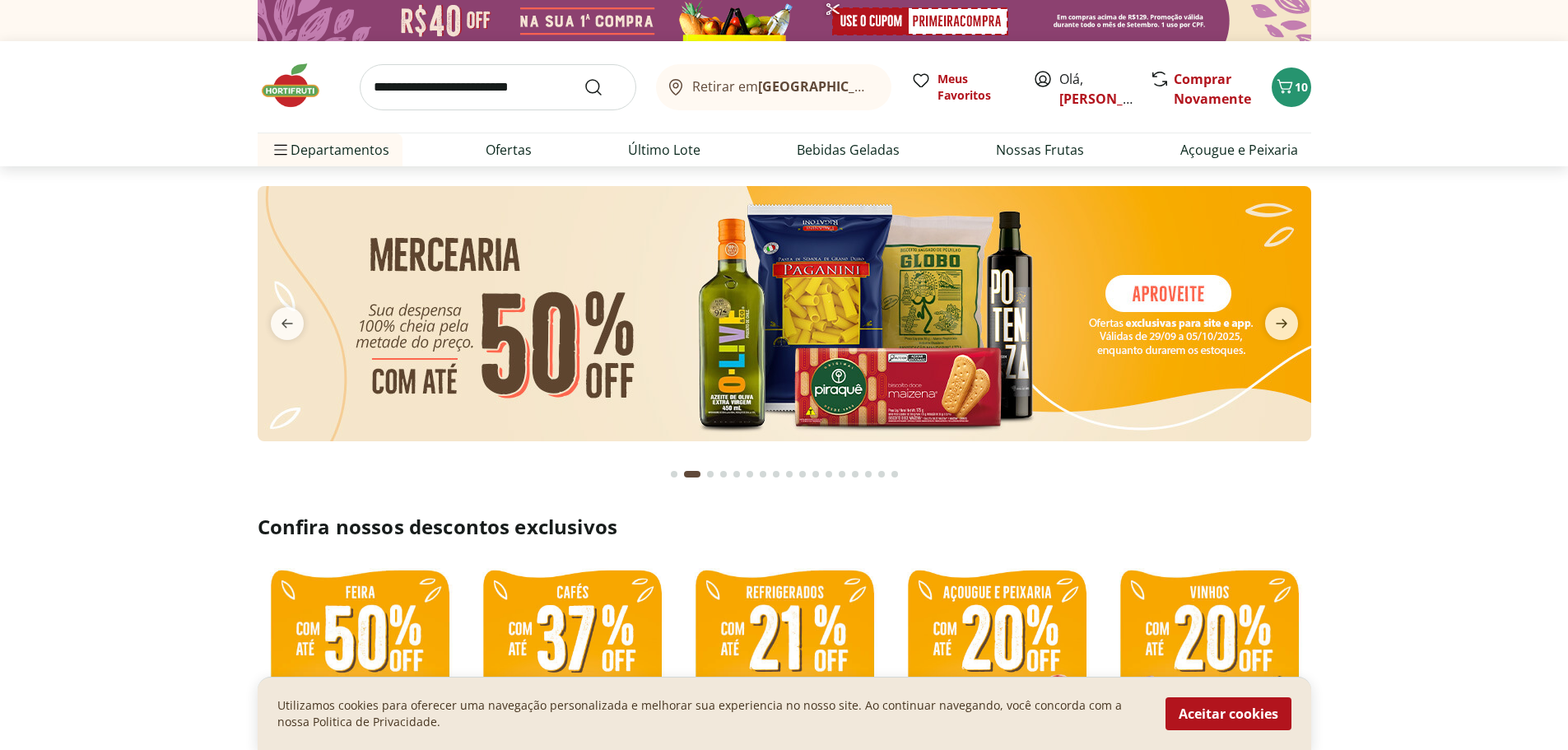
click at [591, 339] on img at bounding box center [784, 313] width 1054 height 255
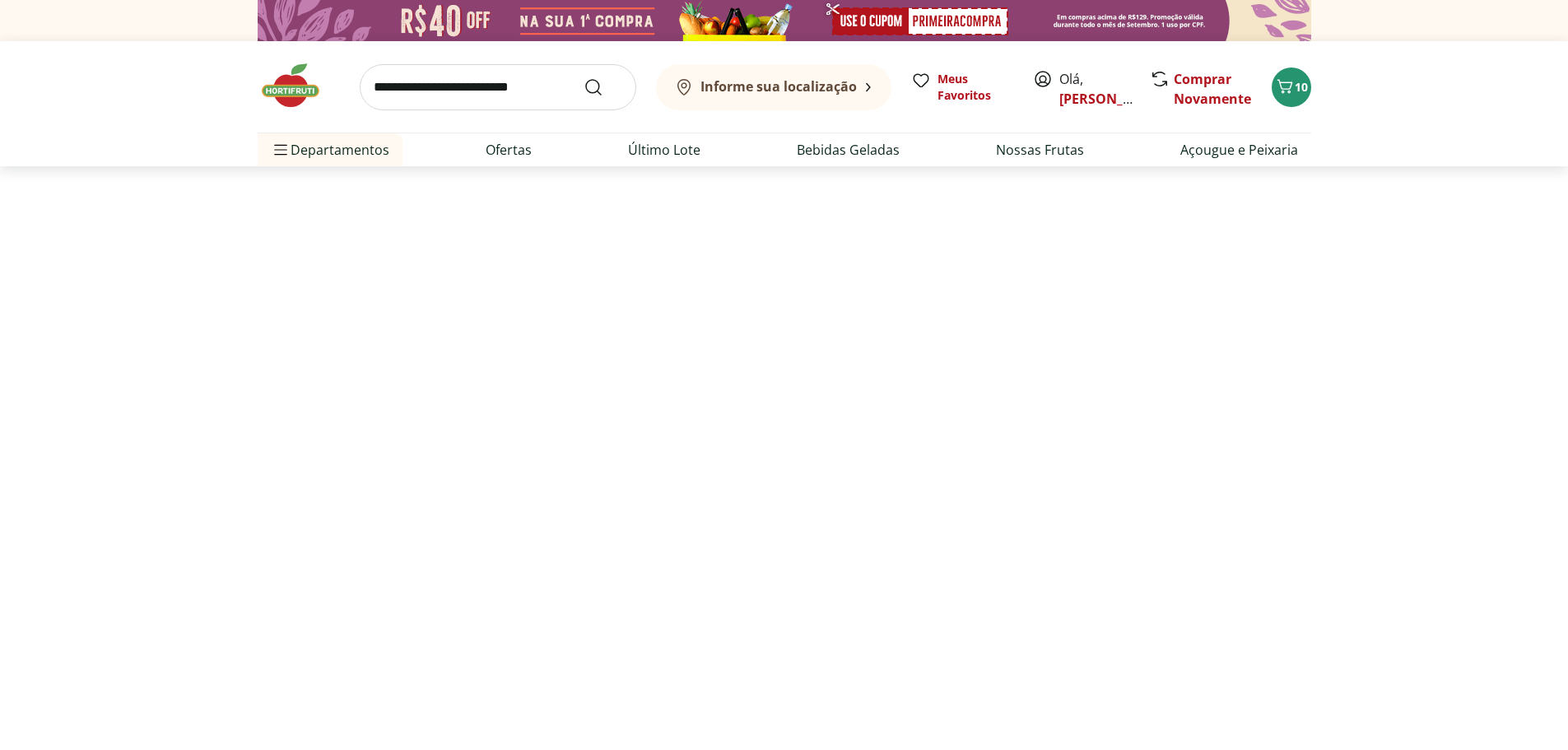
select select "**********"
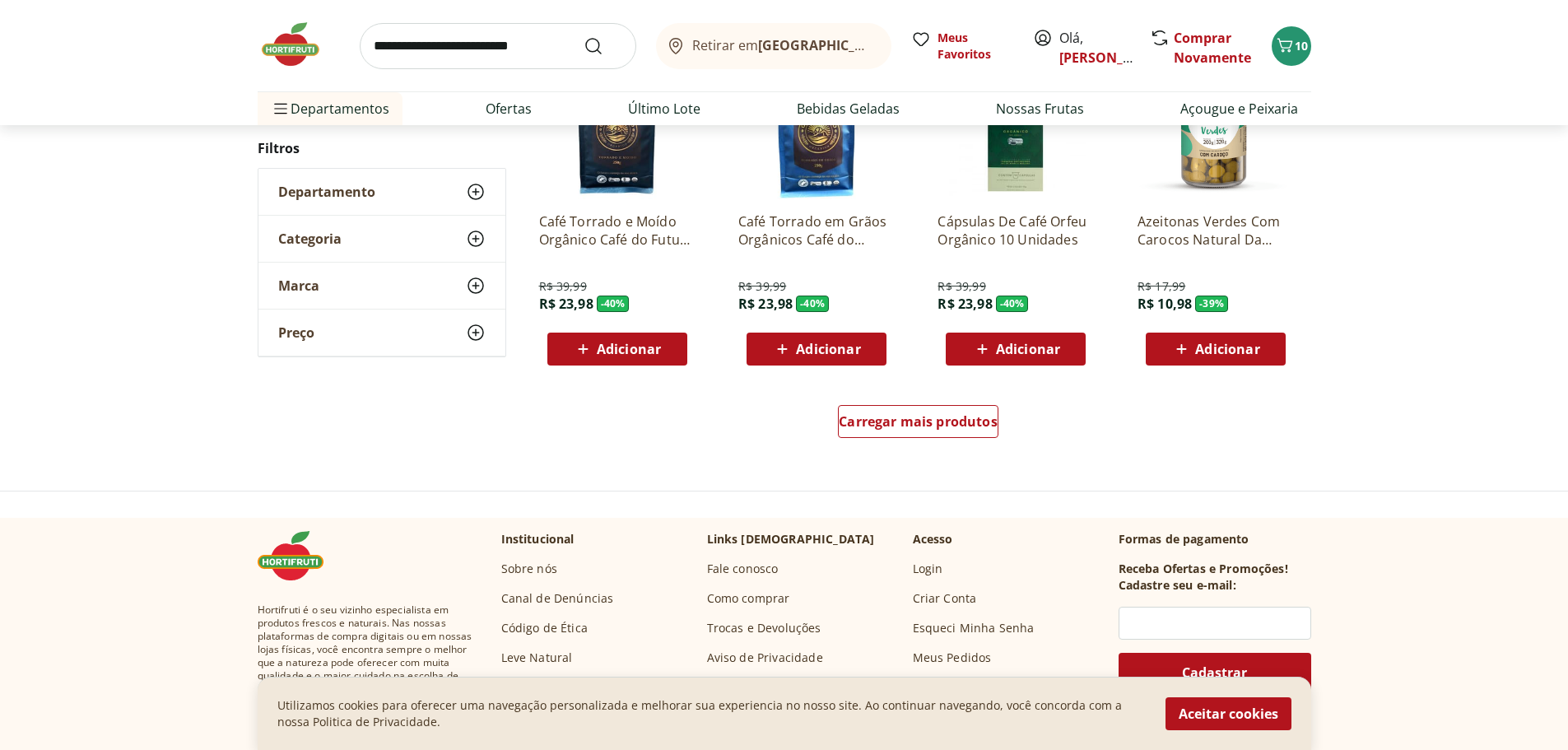
scroll to position [988, 0]
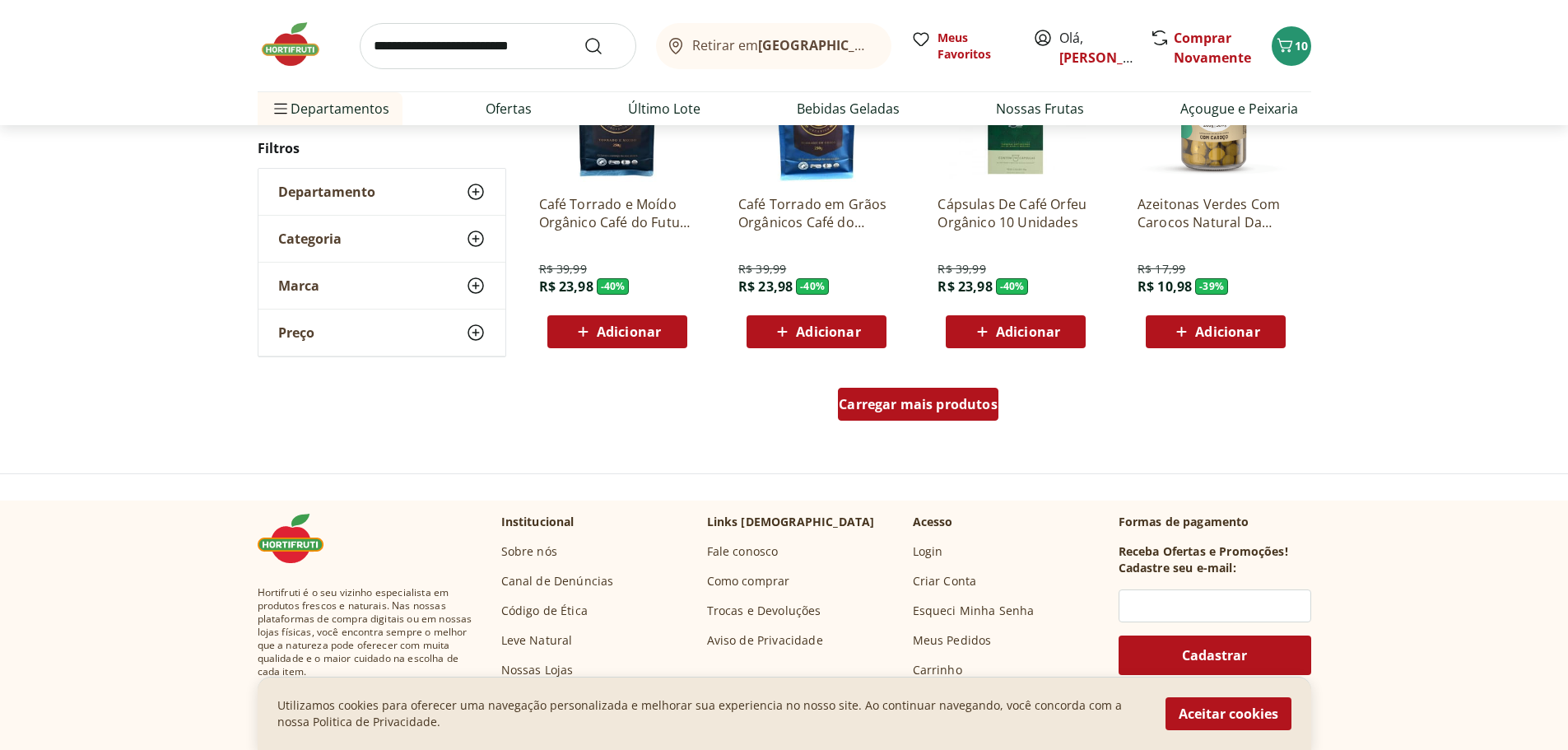
click at [945, 411] on span "Carregar mais produtos" at bounding box center [919, 403] width 159 height 13
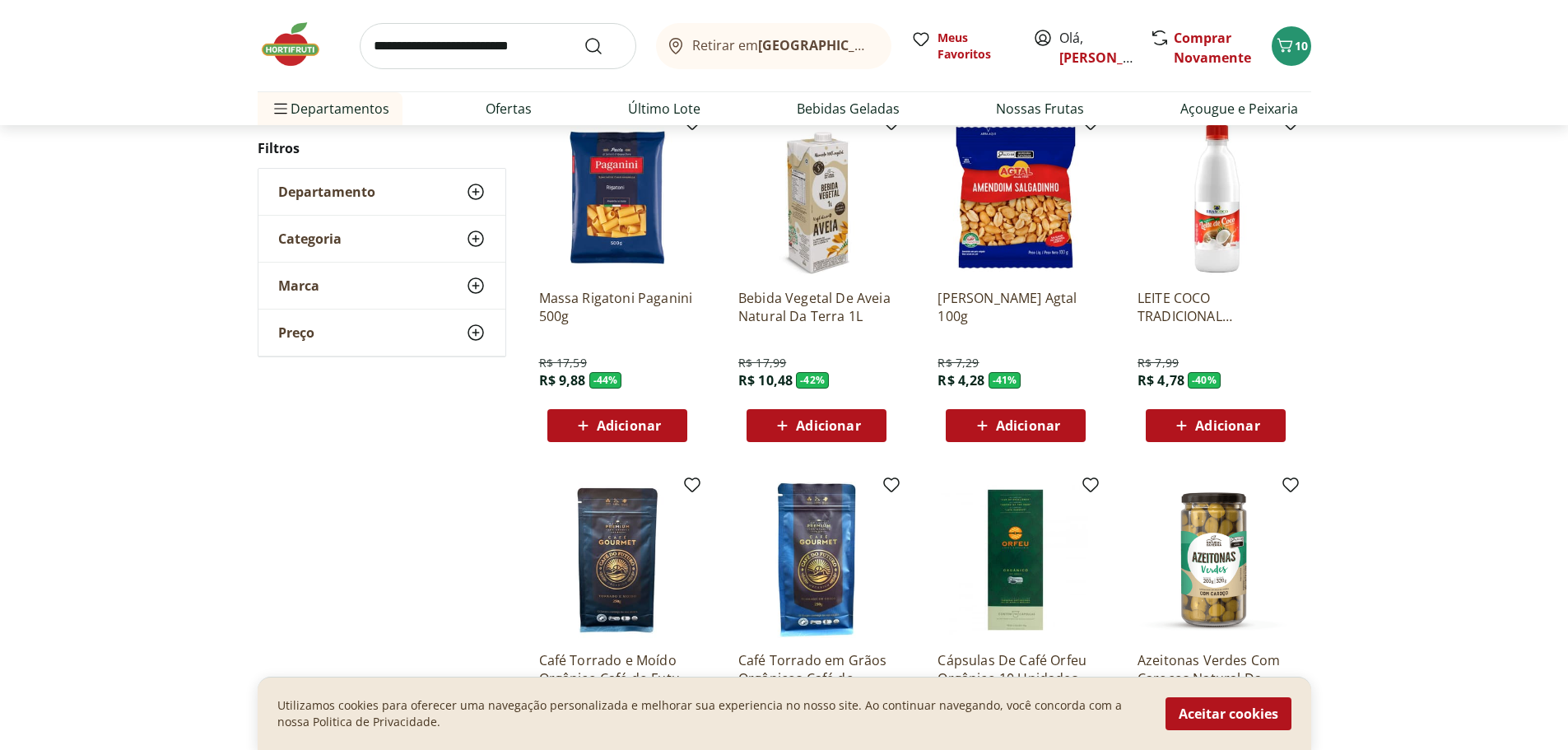
scroll to position [494, 0]
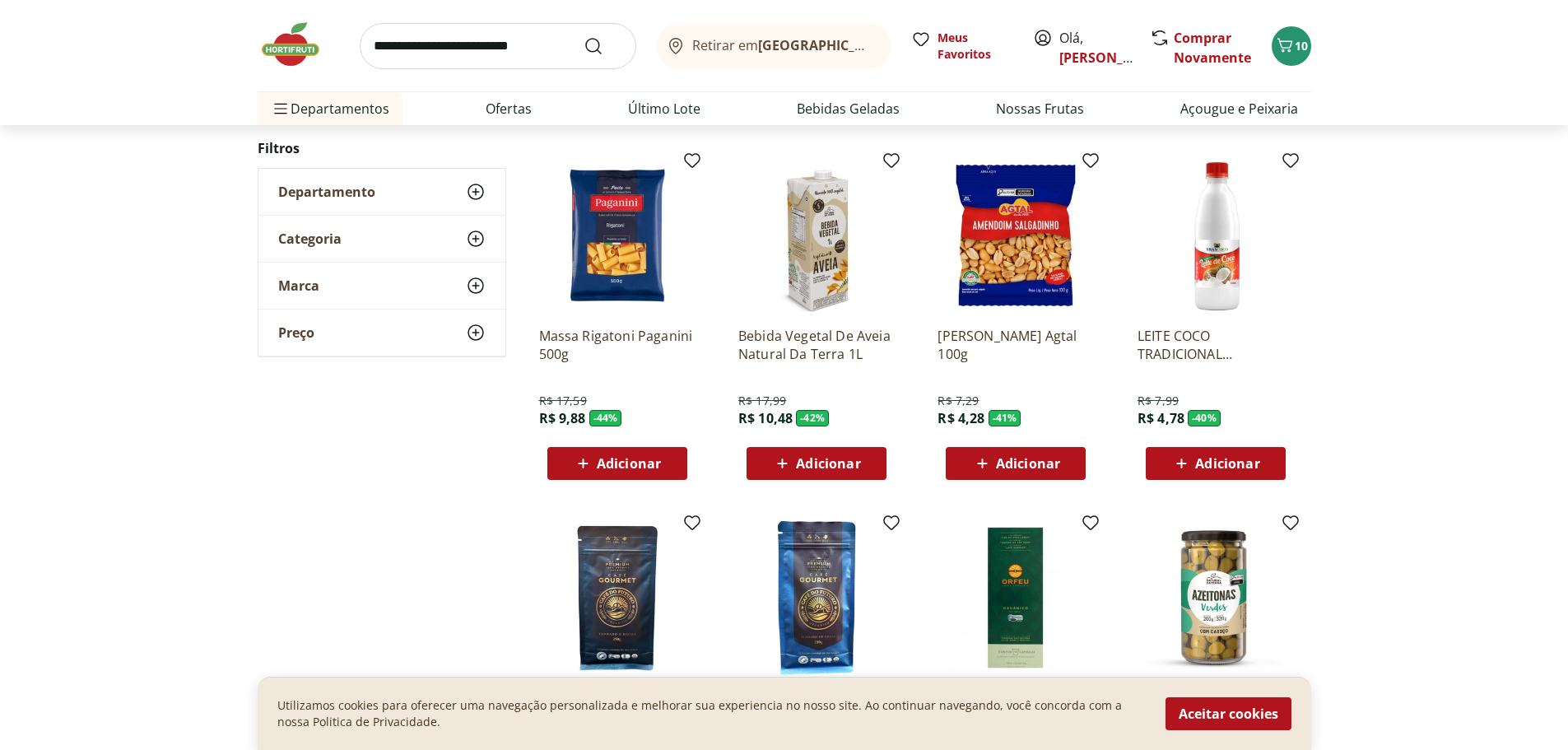
click at [641, 450] on div "Adicionar" at bounding box center [617, 464] width 113 height 30
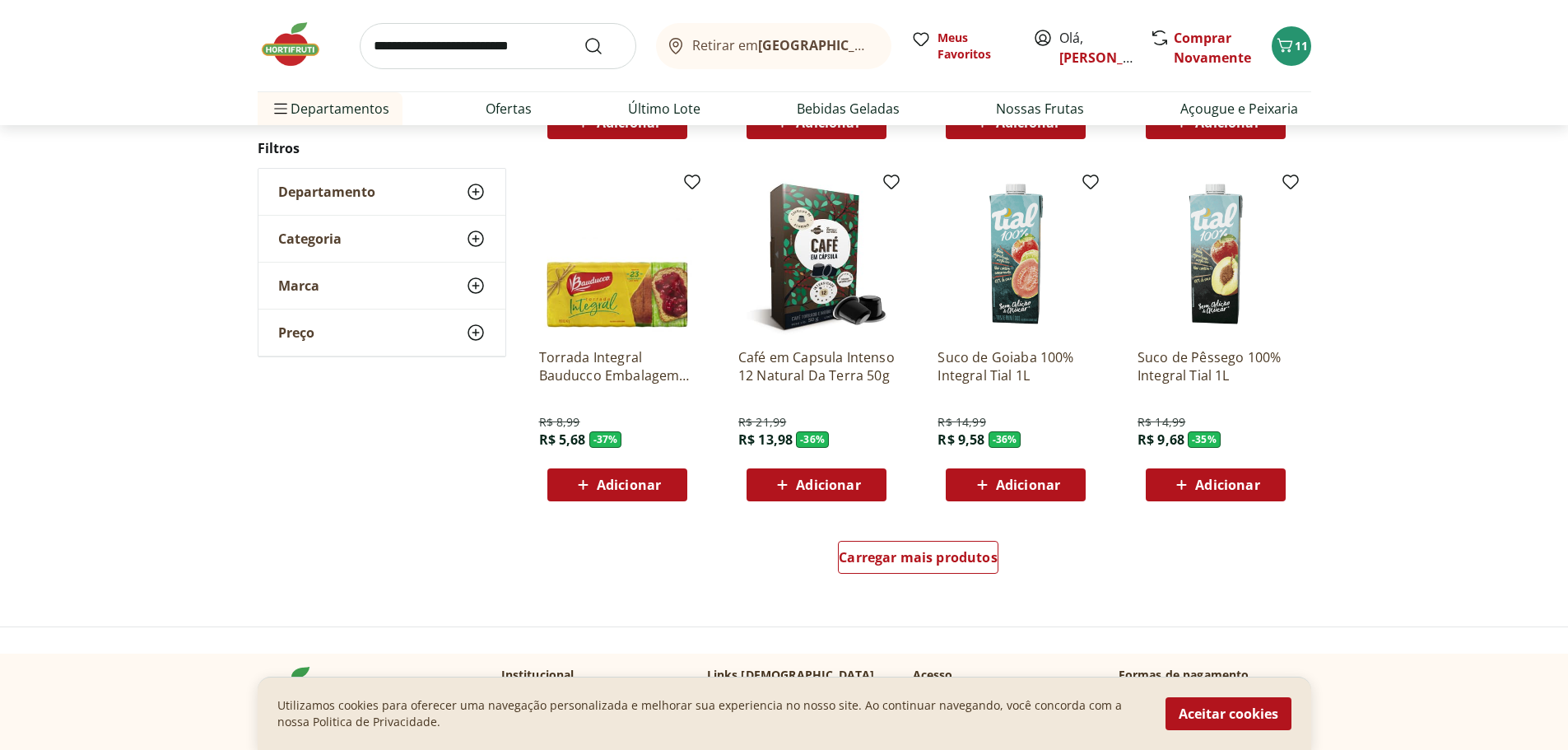
scroll to position [1976, 0]
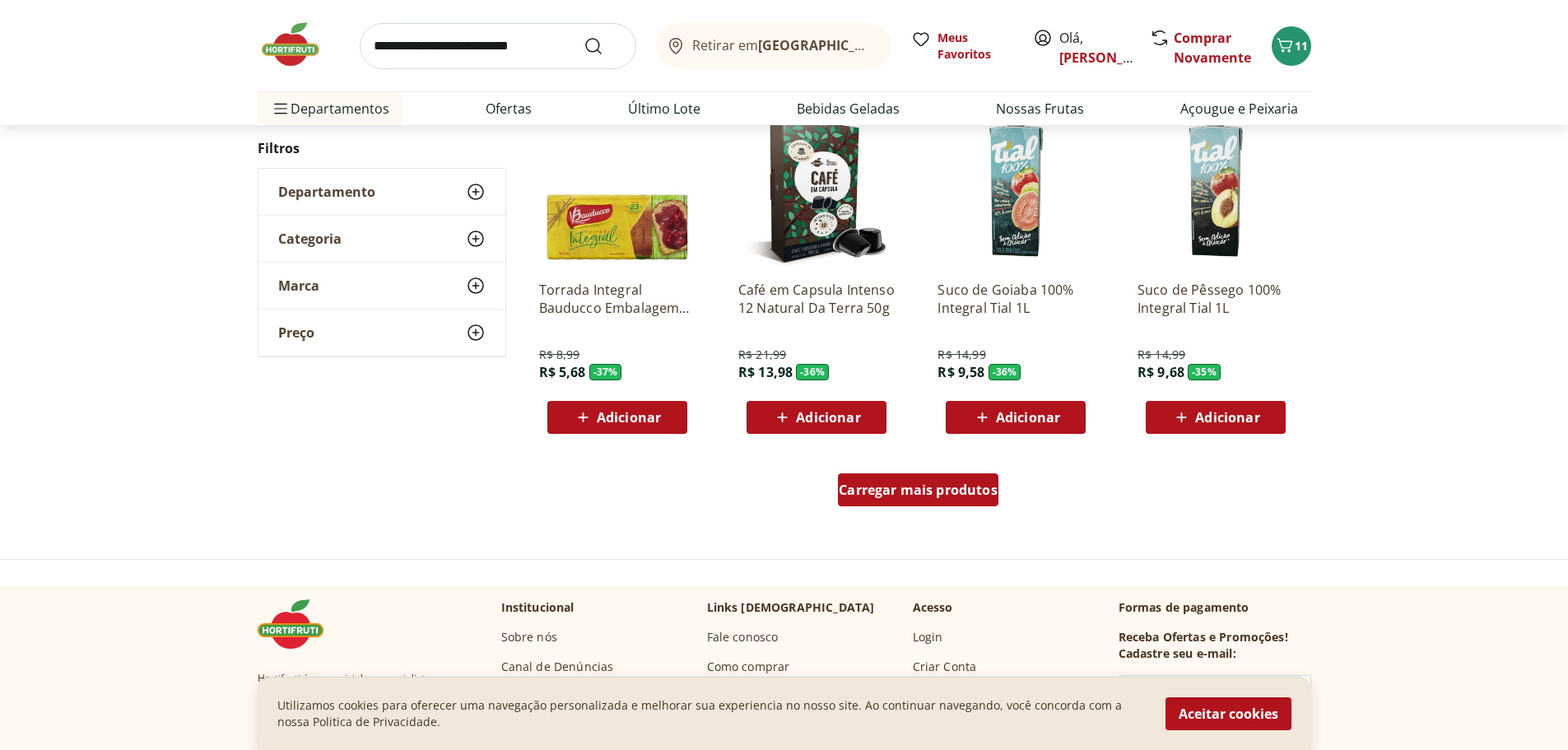
click at [991, 496] on span "Carregar mais produtos" at bounding box center [919, 490] width 159 height 13
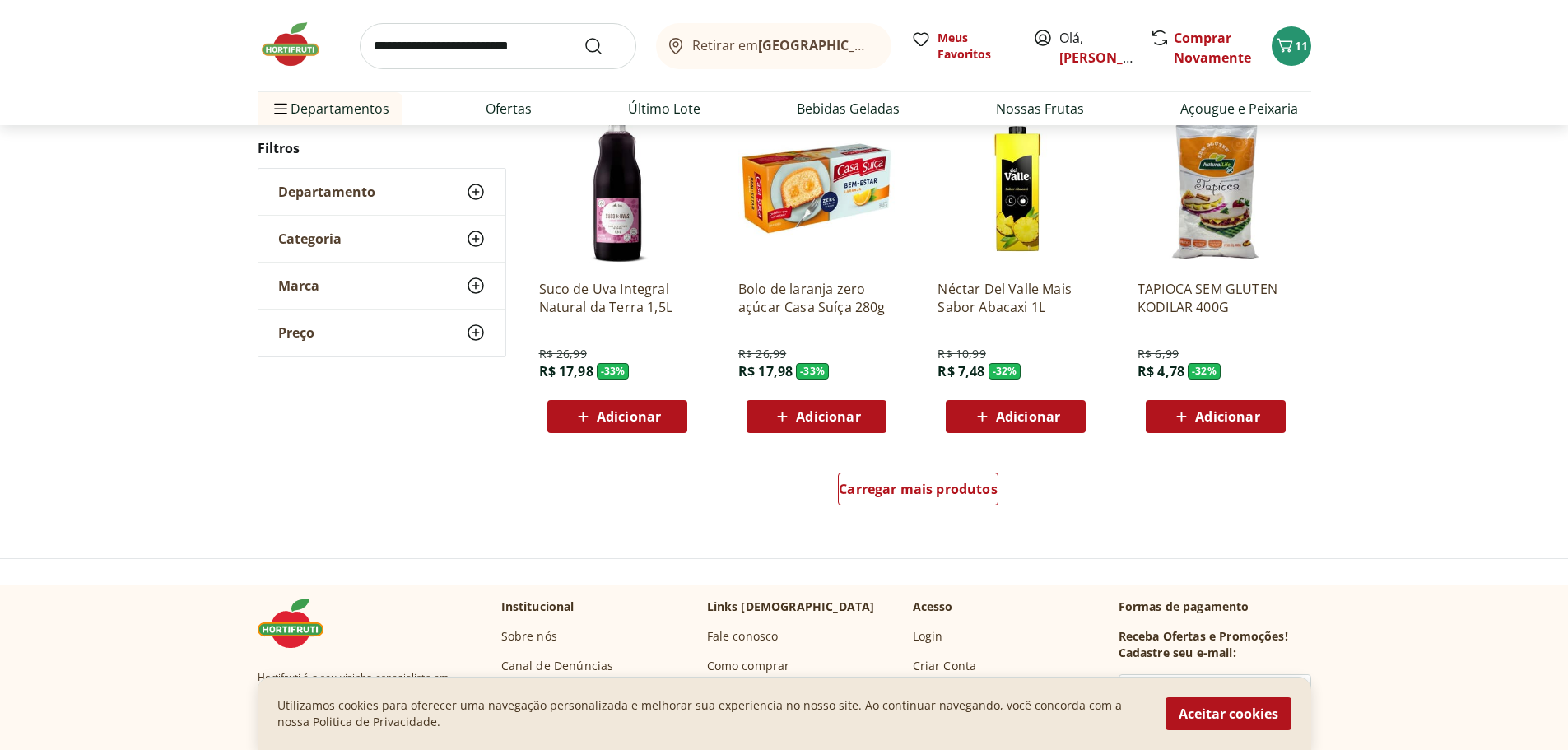
scroll to position [3129, 0]
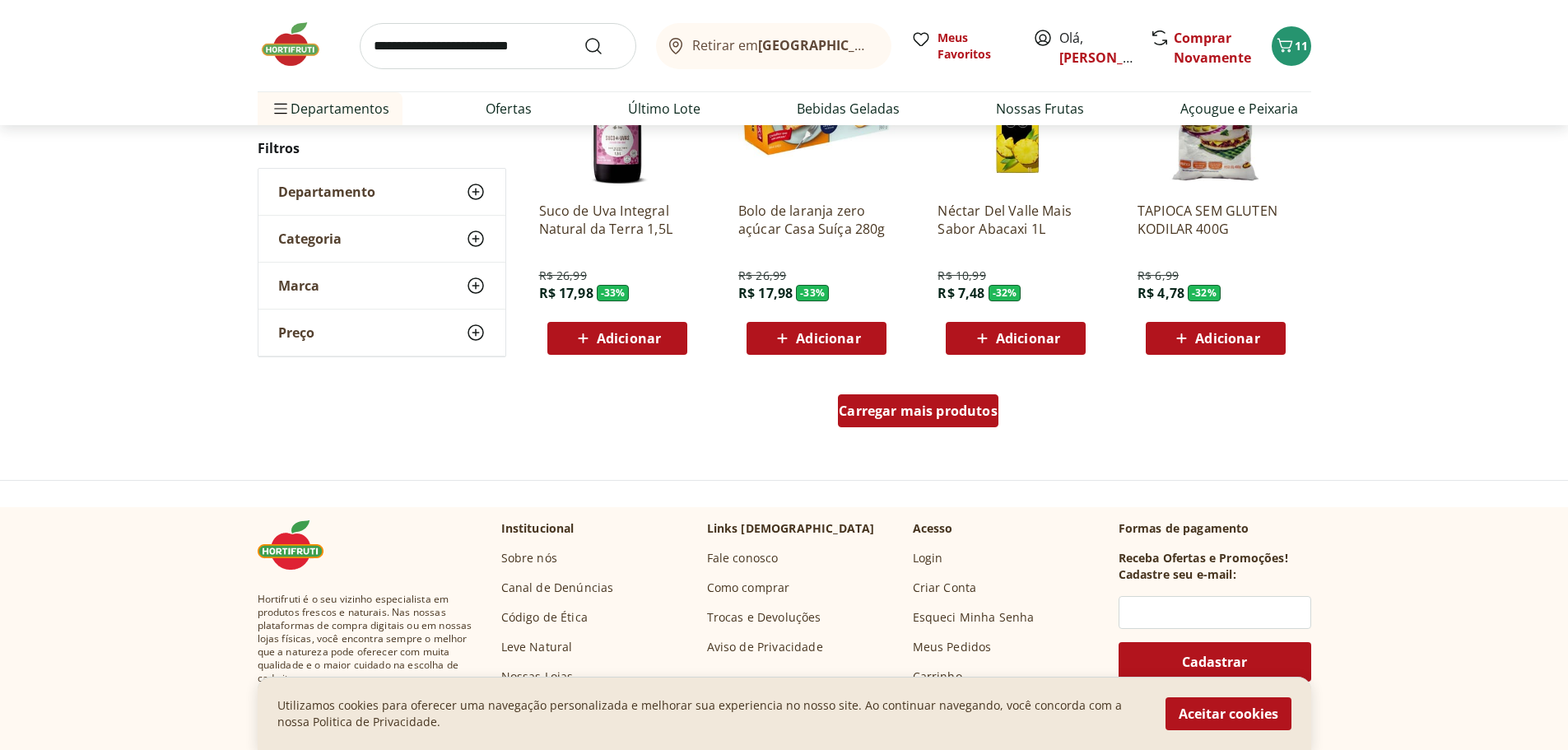
click at [861, 410] on span "Carregar mais produtos" at bounding box center [919, 410] width 159 height 13
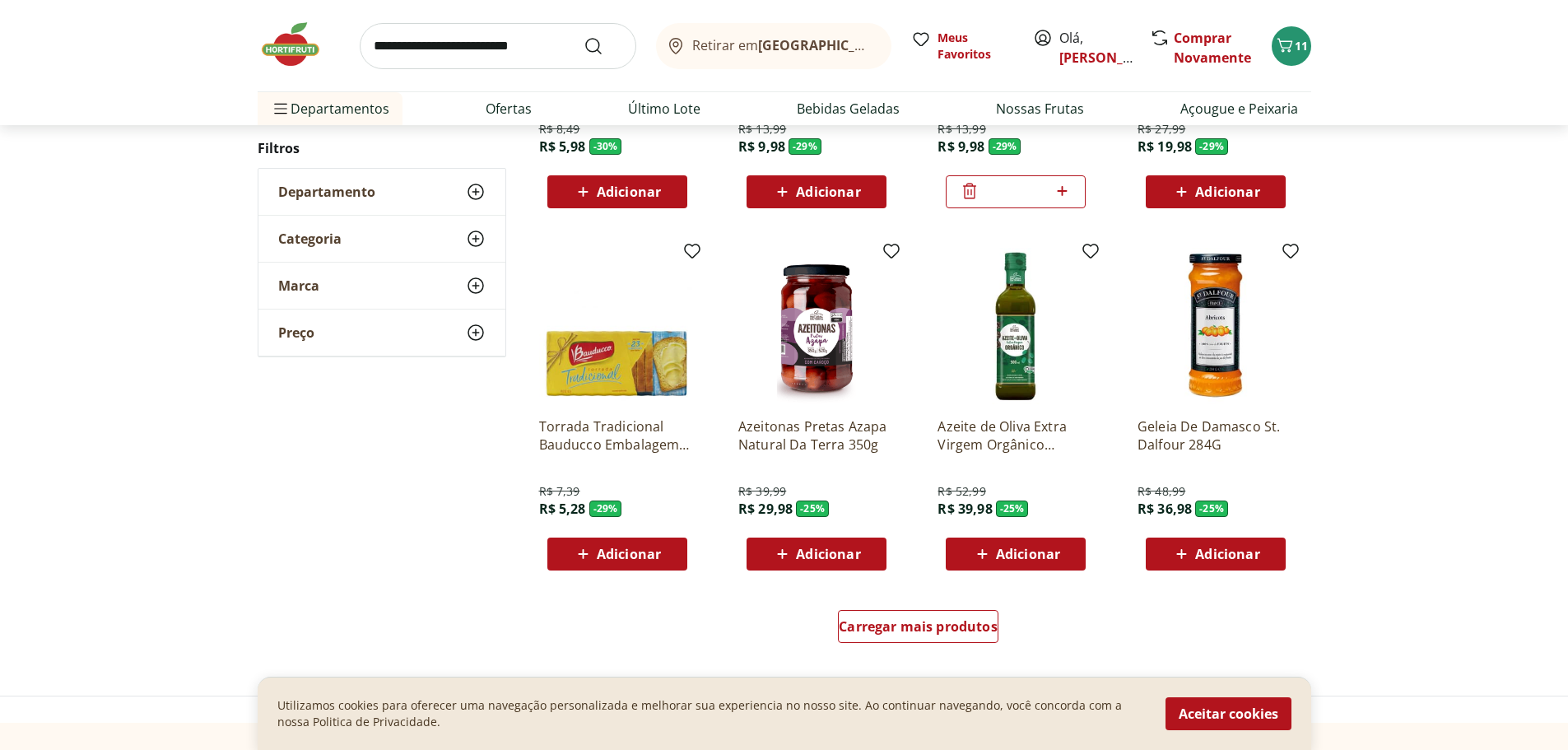
scroll to position [4035, 0]
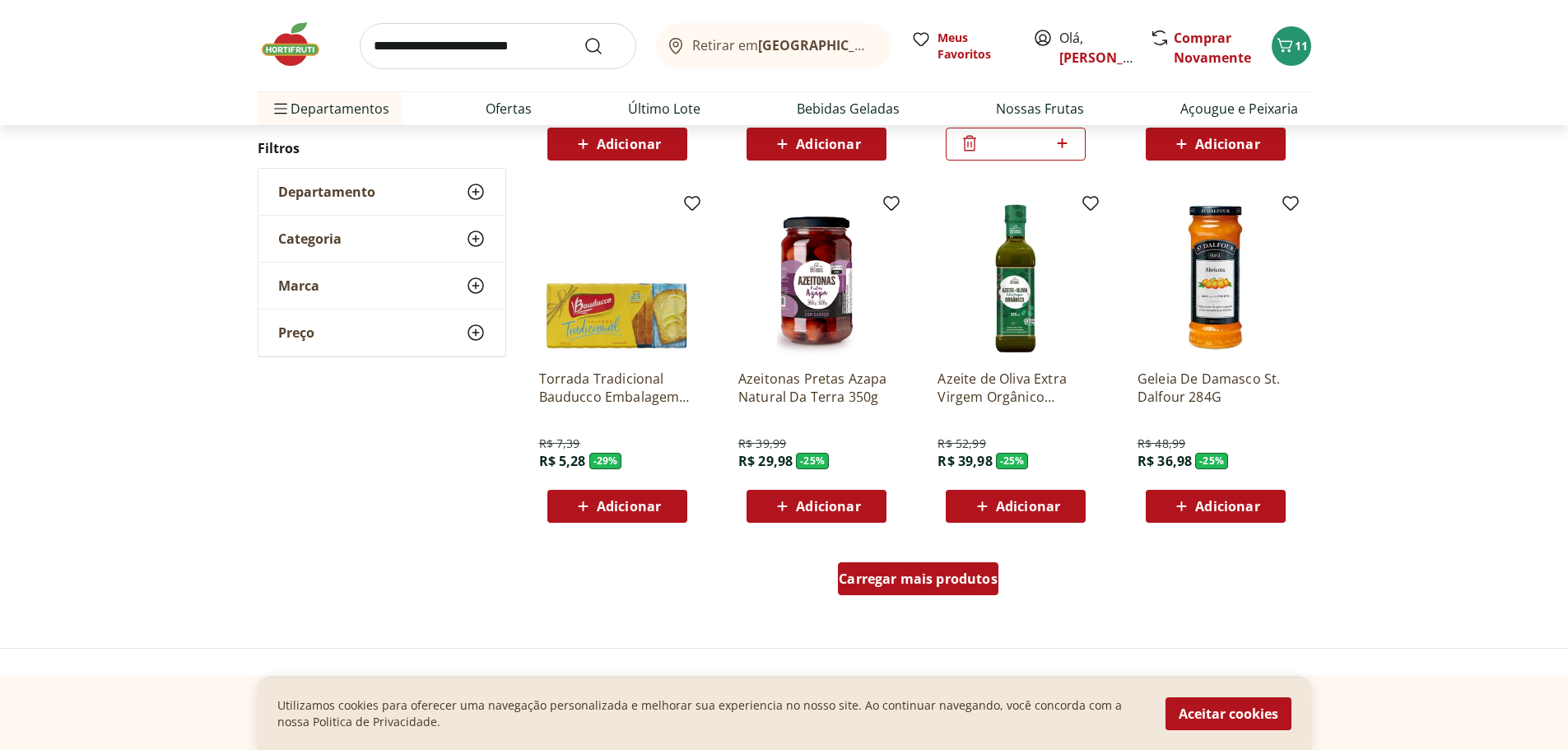
click at [940, 589] on div "Carregar mais produtos" at bounding box center [919, 578] width 161 height 33
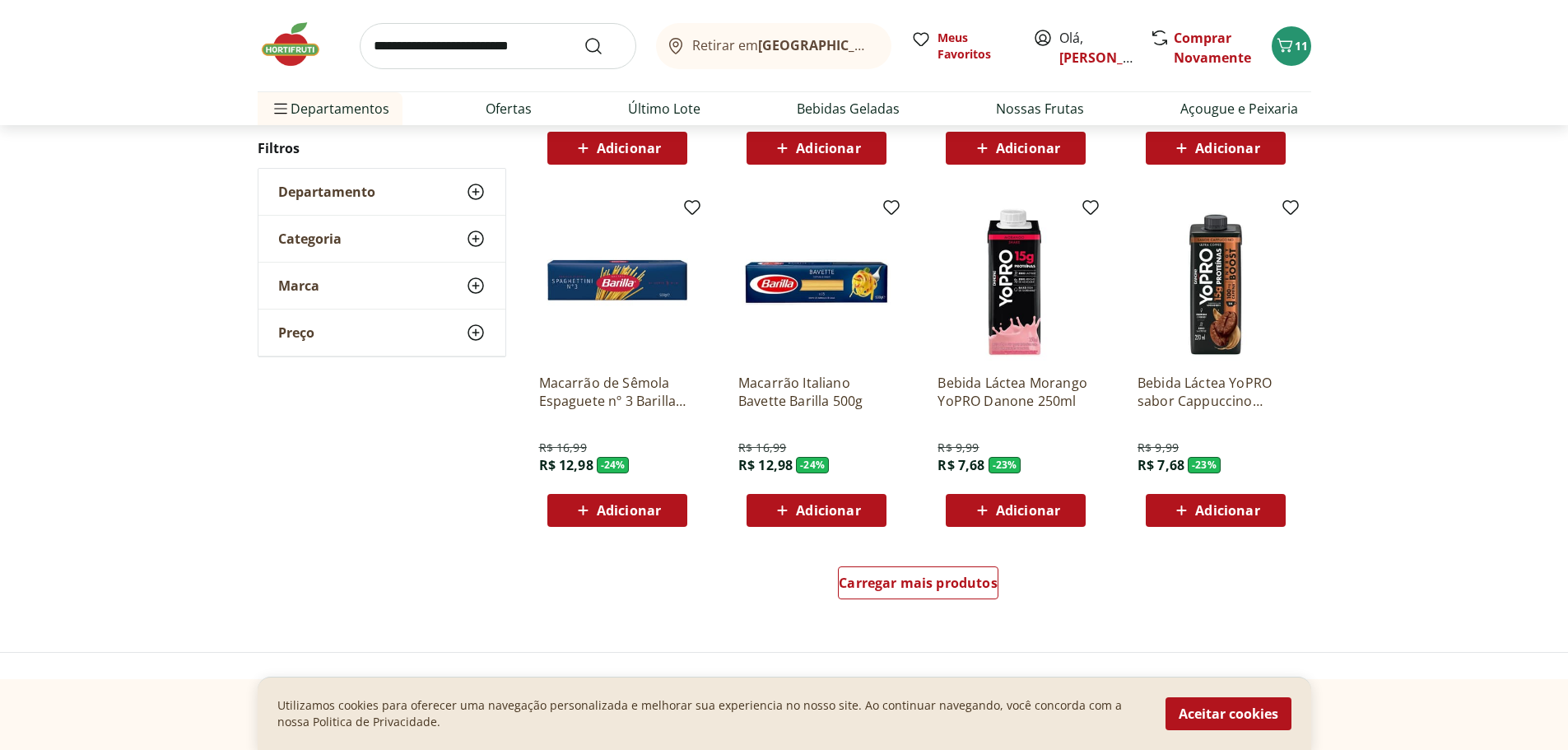
scroll to position [5105, 0]
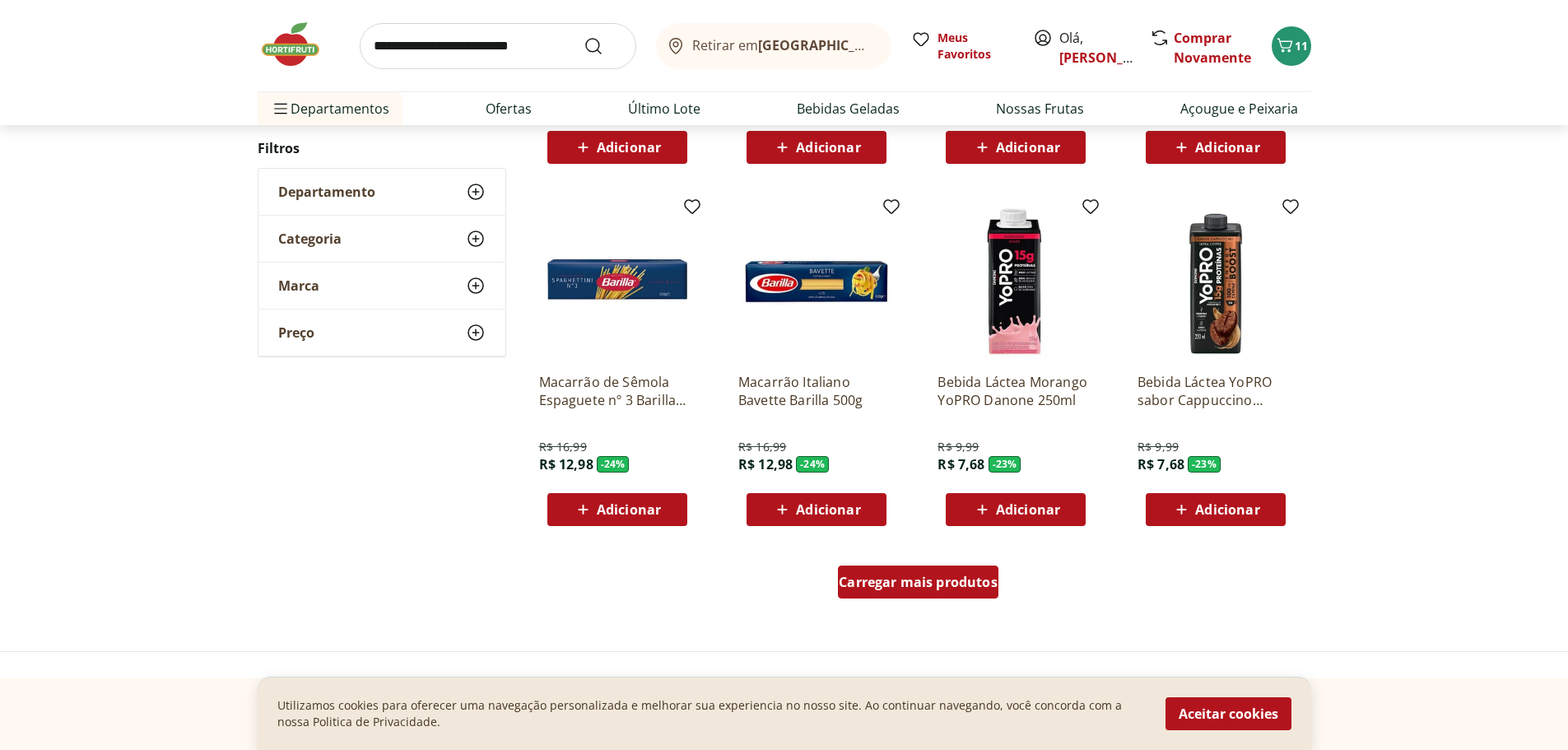
click at [887, 577] on span "Carregar mais produtos" at bounding box center [919, 581] width 159 height 13
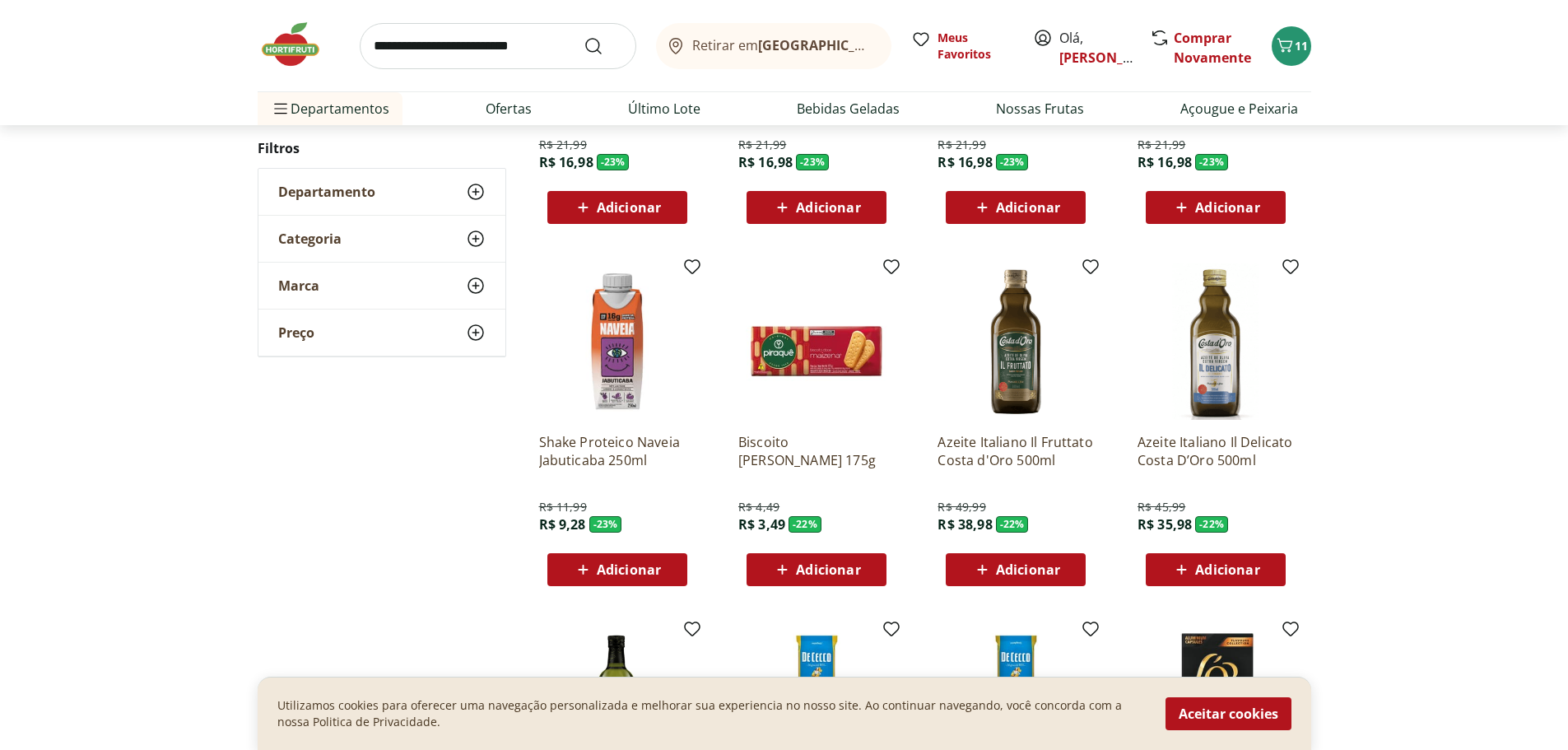
scroll to position [5764, 0]
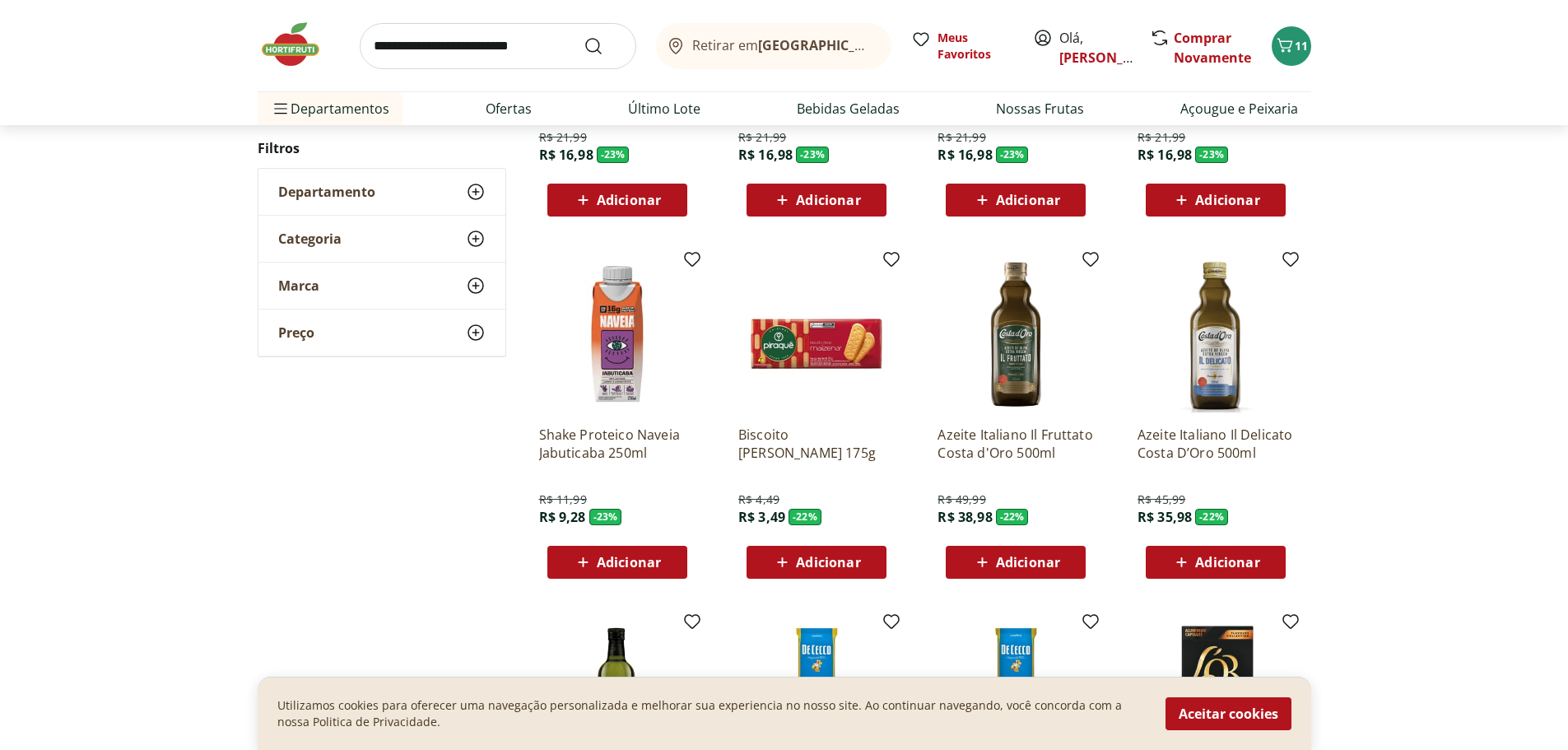
click at [843, 561] on span "Adicionar" at bounding box center [828, 561] width 65 height 13
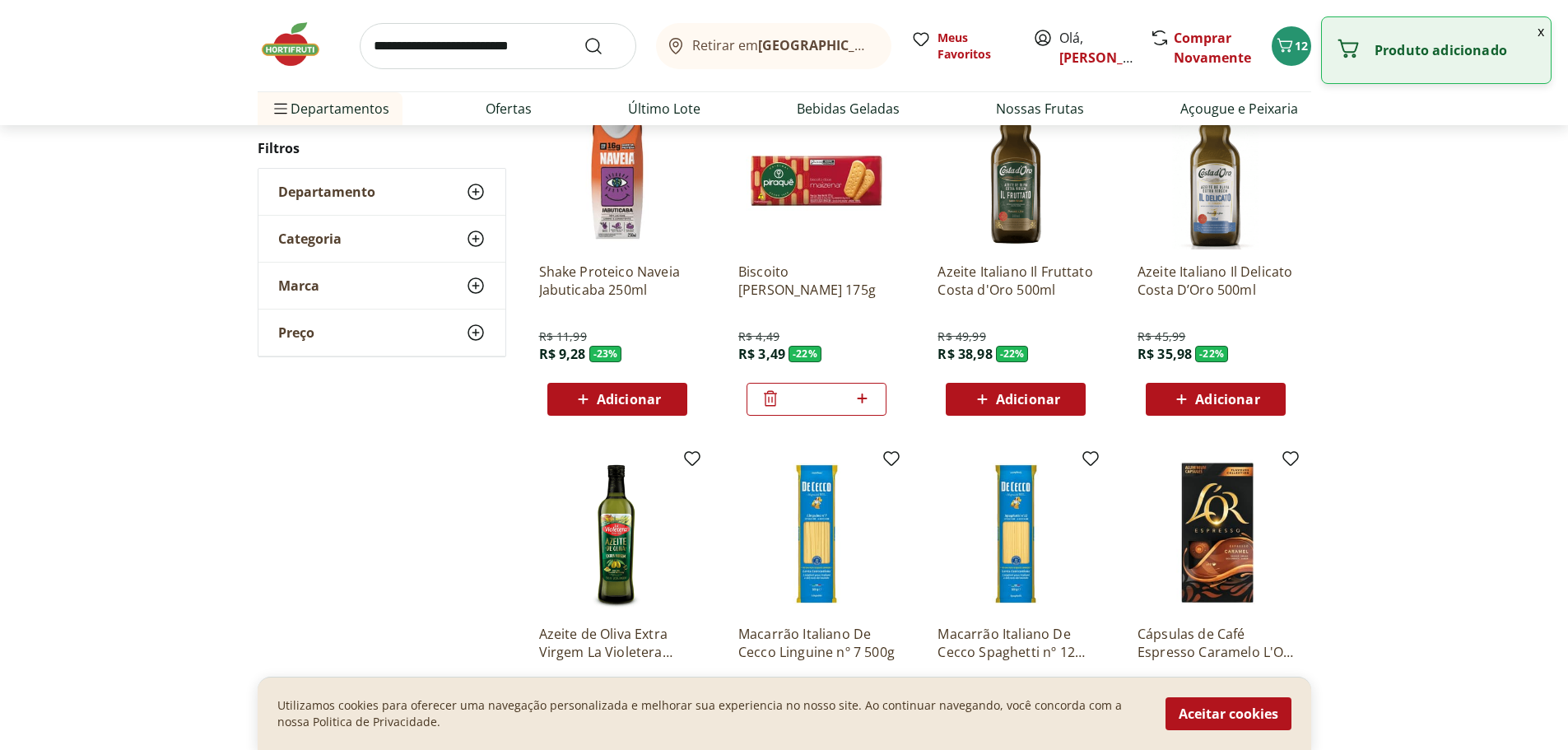
scroll to position [5928, 0]
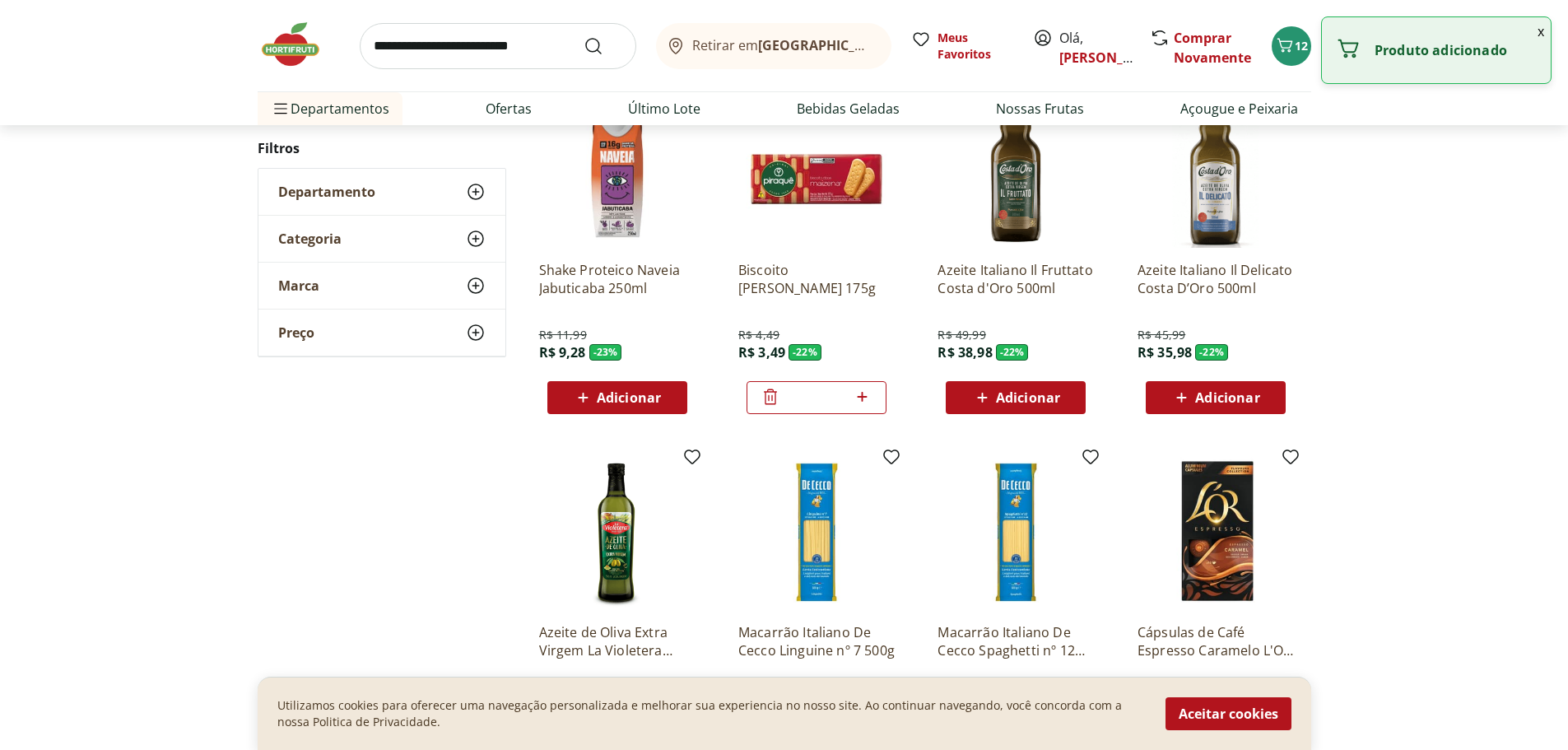
click at [868, 407] on span at bounding box center [862, 398] width 21 height 22
type input "*"
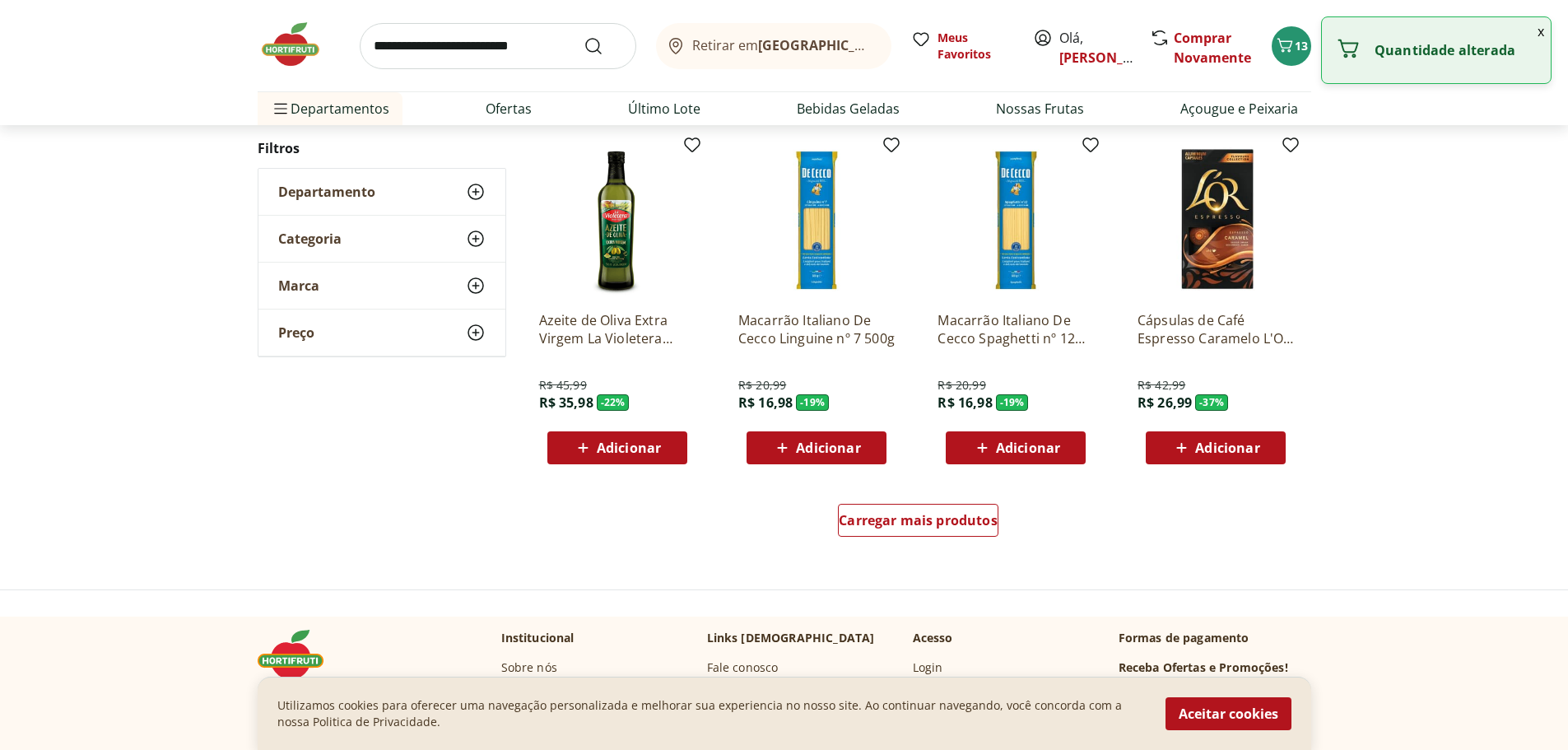
scroll to position [6258, 0]
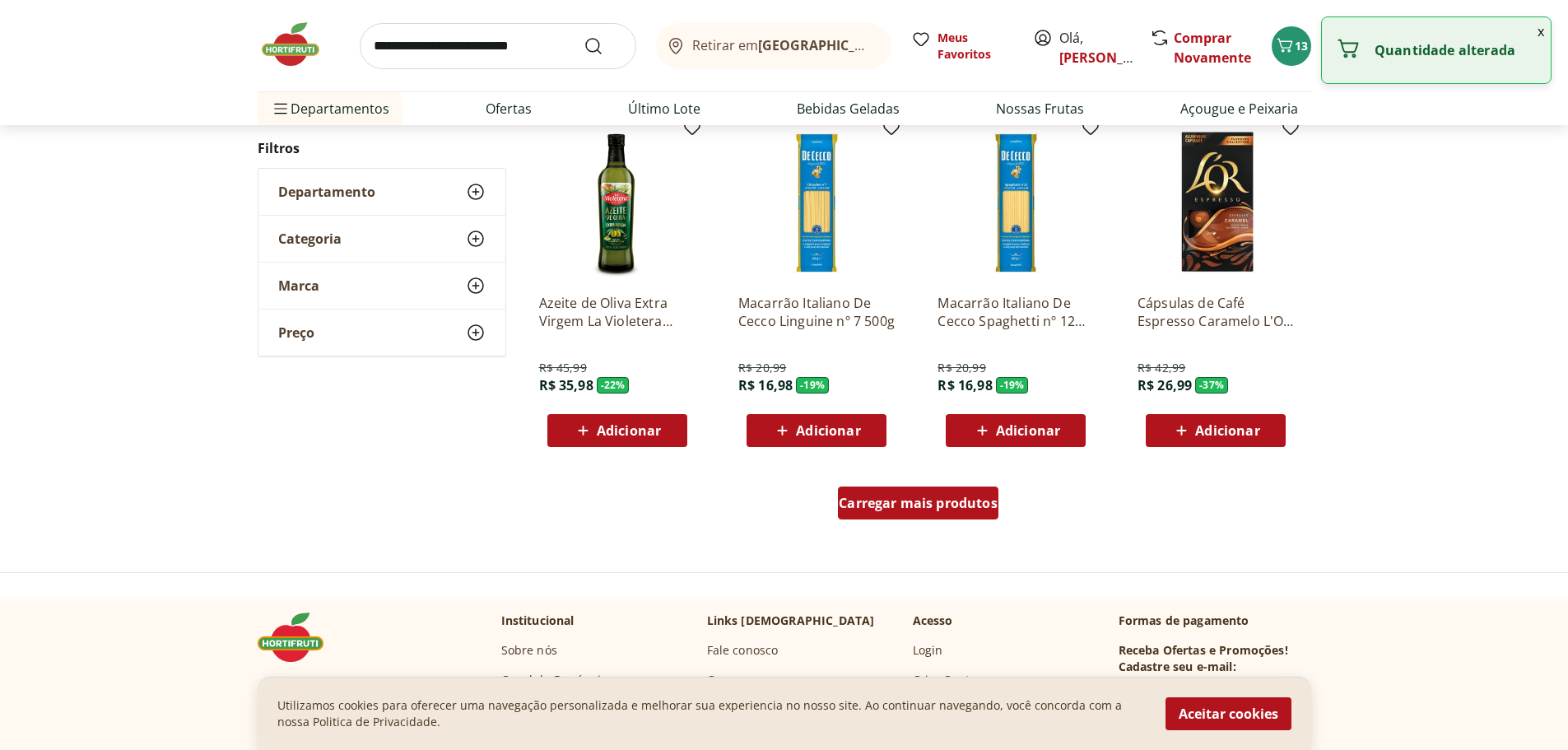
click at [933, 510] on span "Carregar mais produtos" at bounding box center [919, 503] width 159 height 13
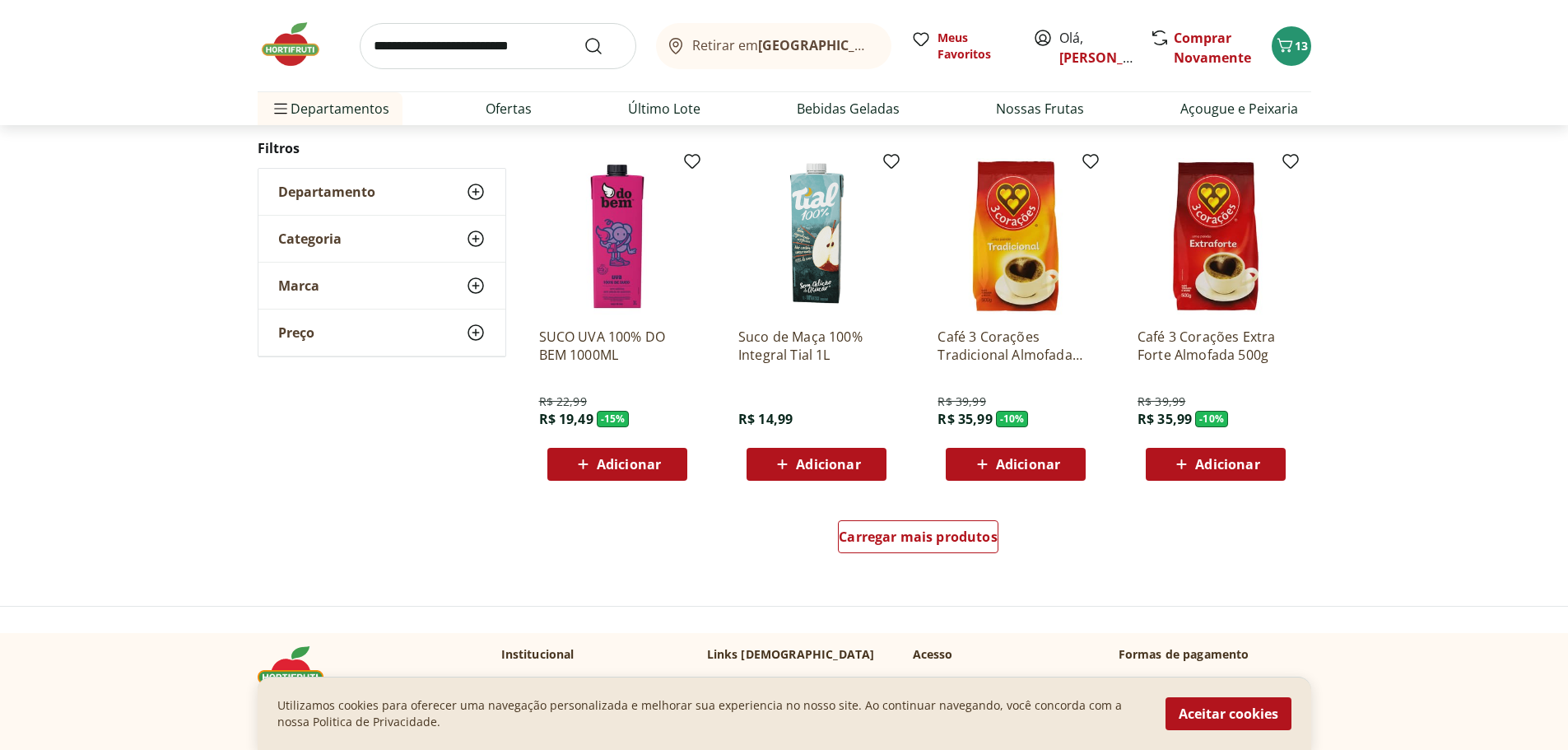
scroll to position [7328, 0]
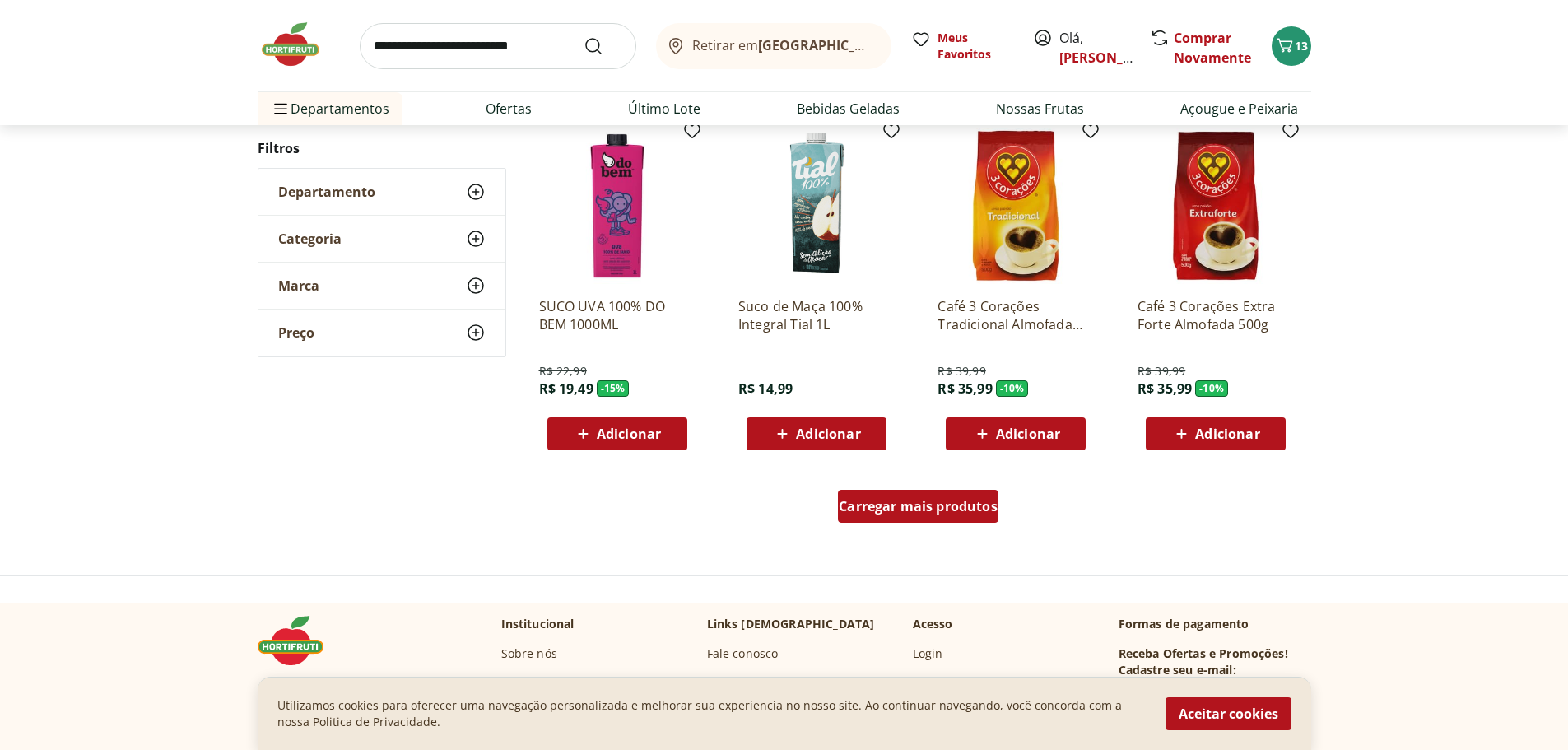
click at [951, 513] on span "Carregar mais produtos" at bounding box center [919, 506] width 159 height 13
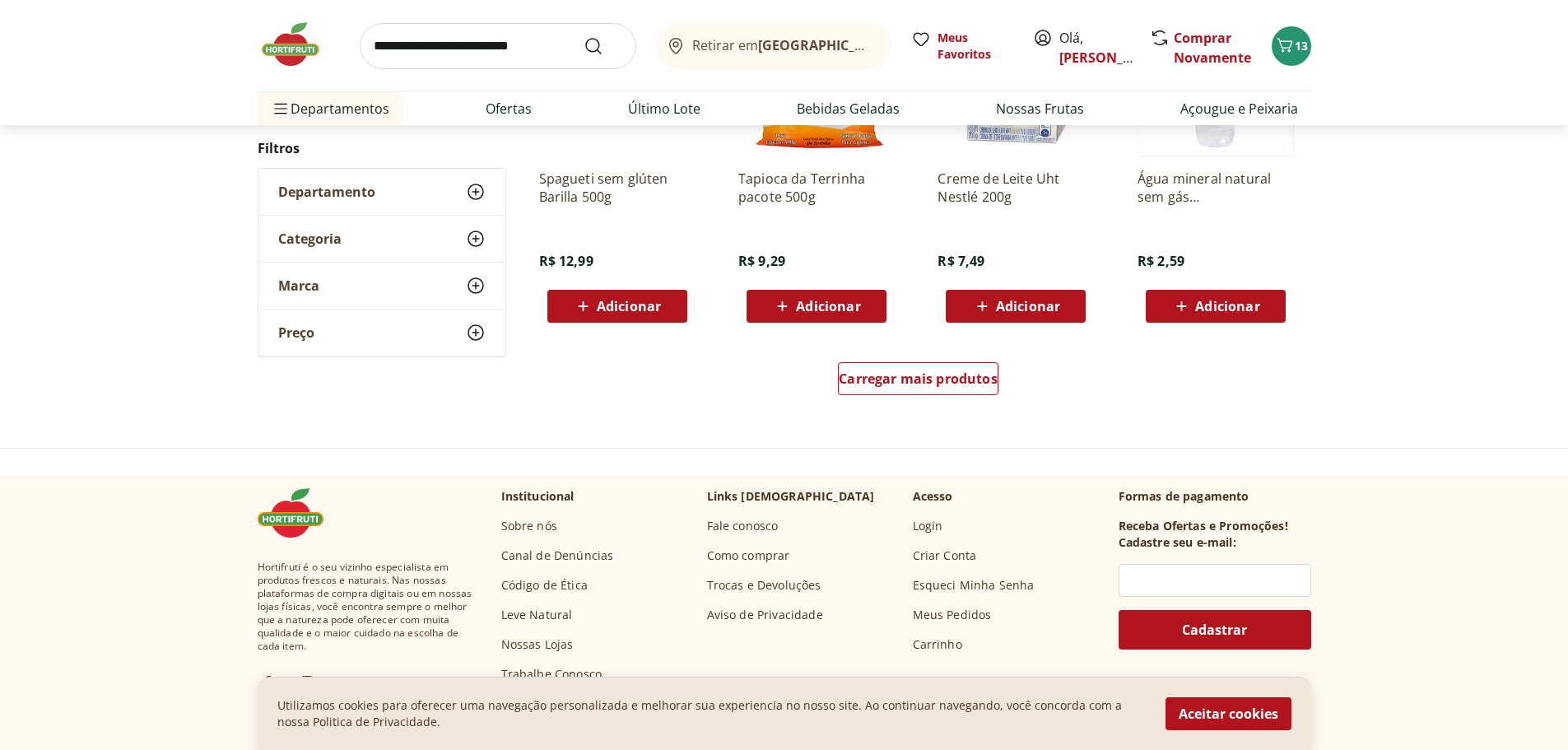
scroll to position [8563, 0]
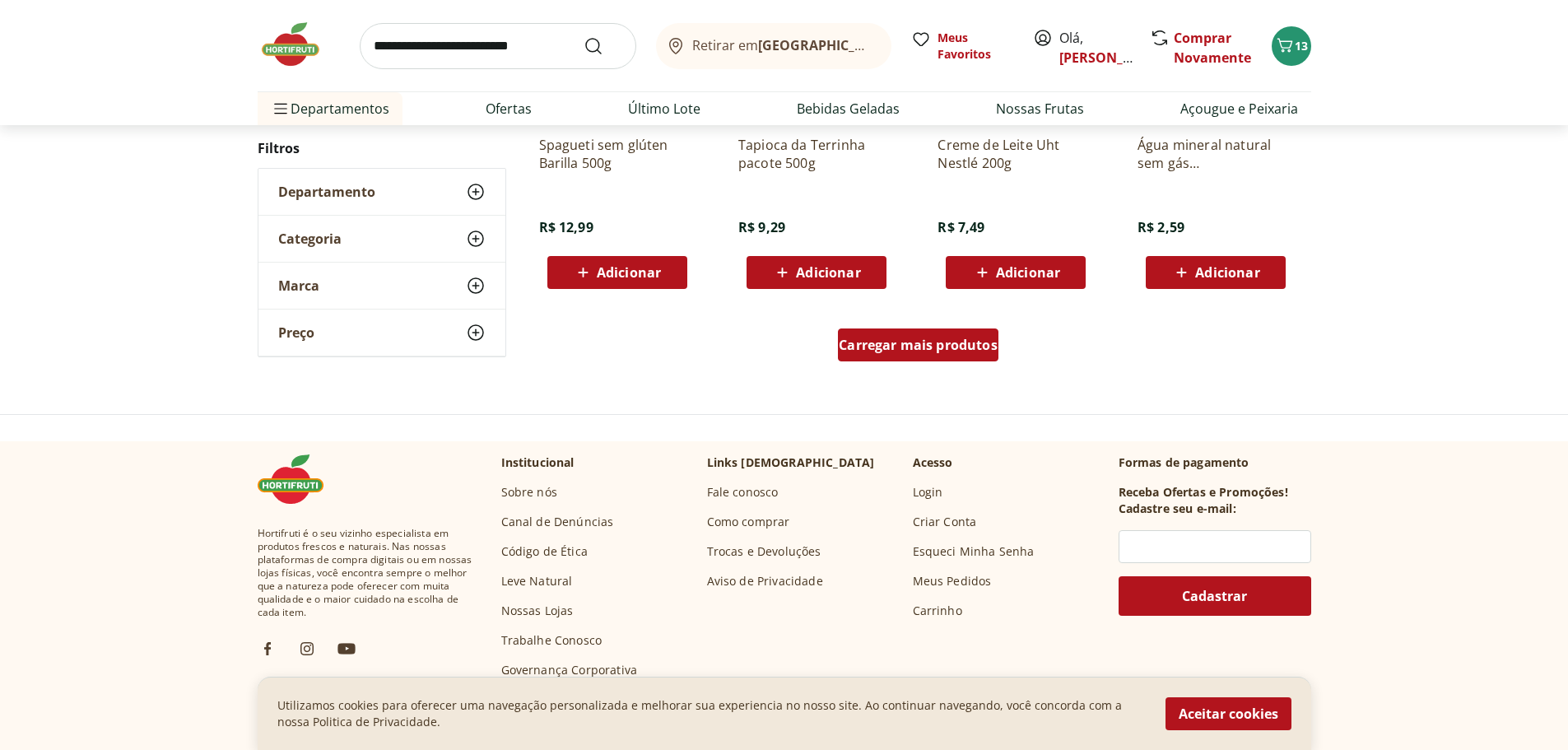
click at [907, 340] on span "Carregar mais produtos" at bounding box center [919, 345] width 159 height 13
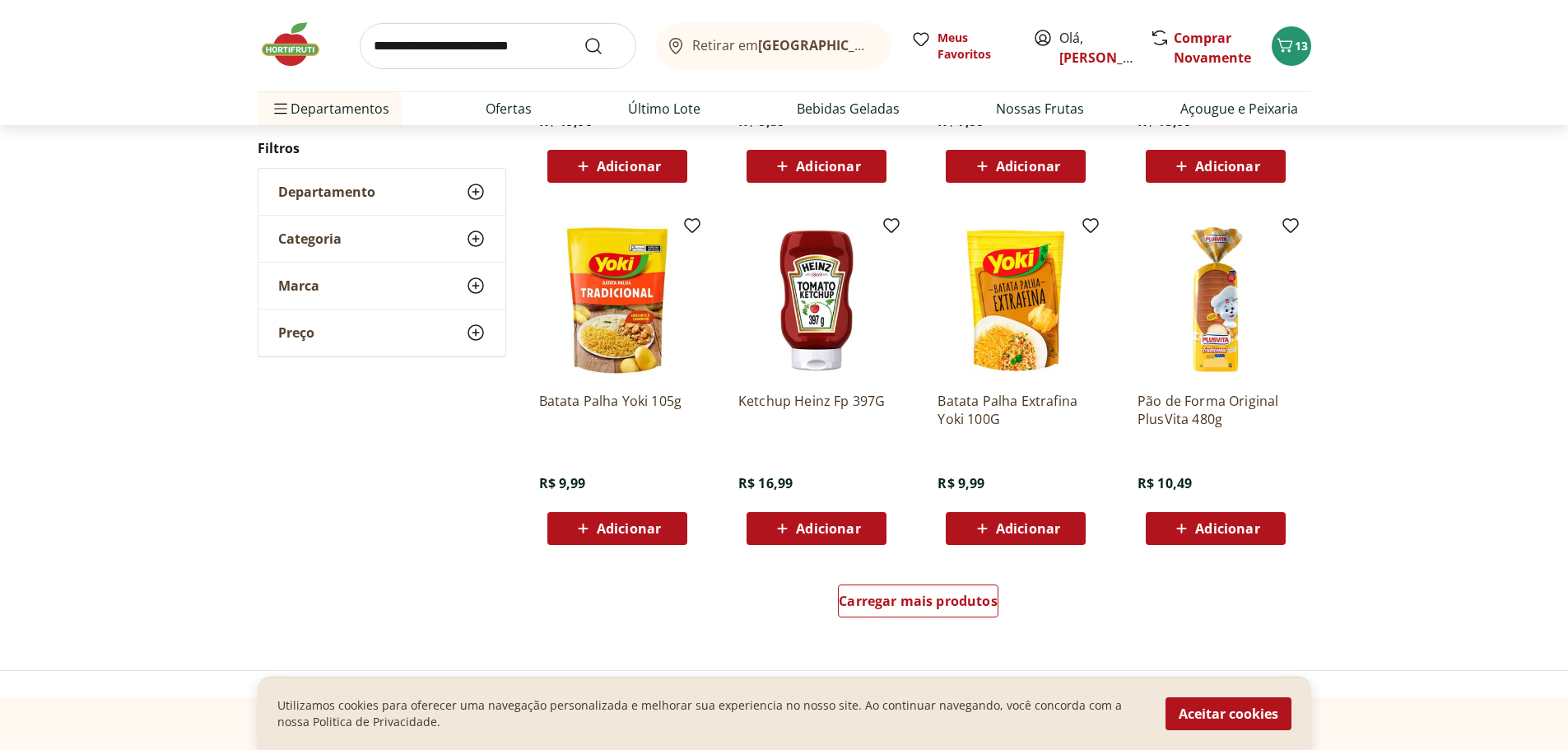
scroll to position [9386, 0]
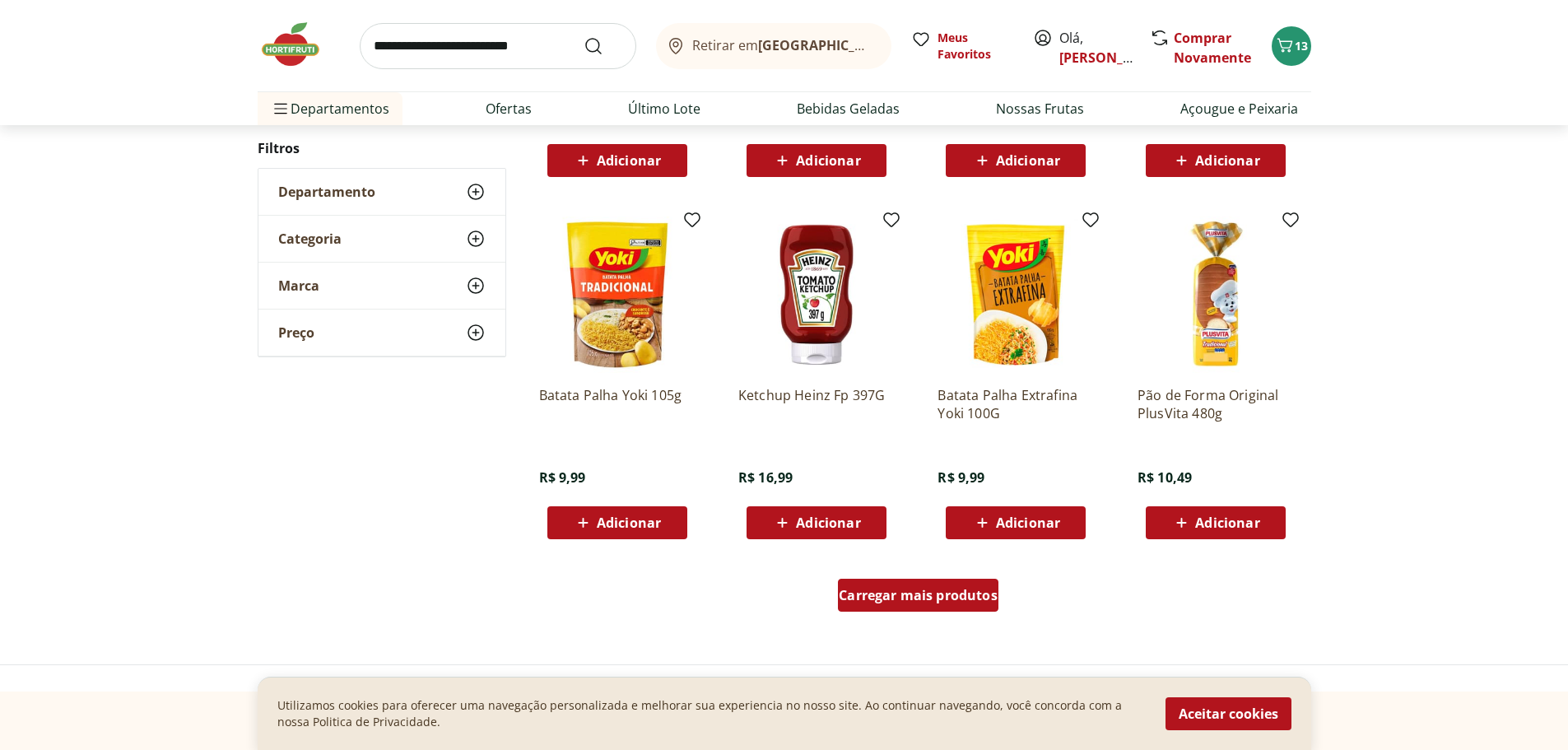
click at [887, 585] on div "Carregar mais produtos" at bounding box center [919, 595] width 161 height 33
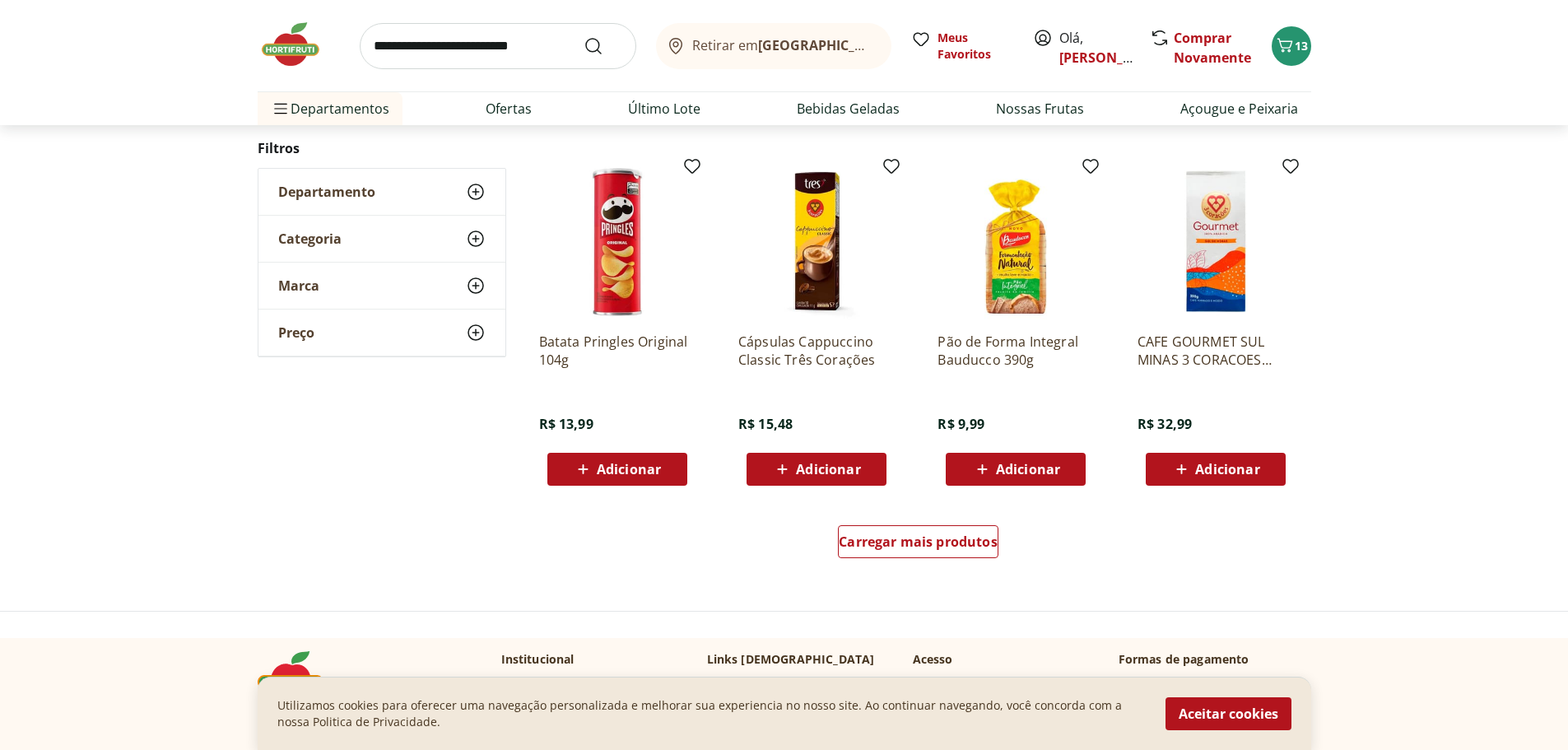
scroll to position [10540, 0]
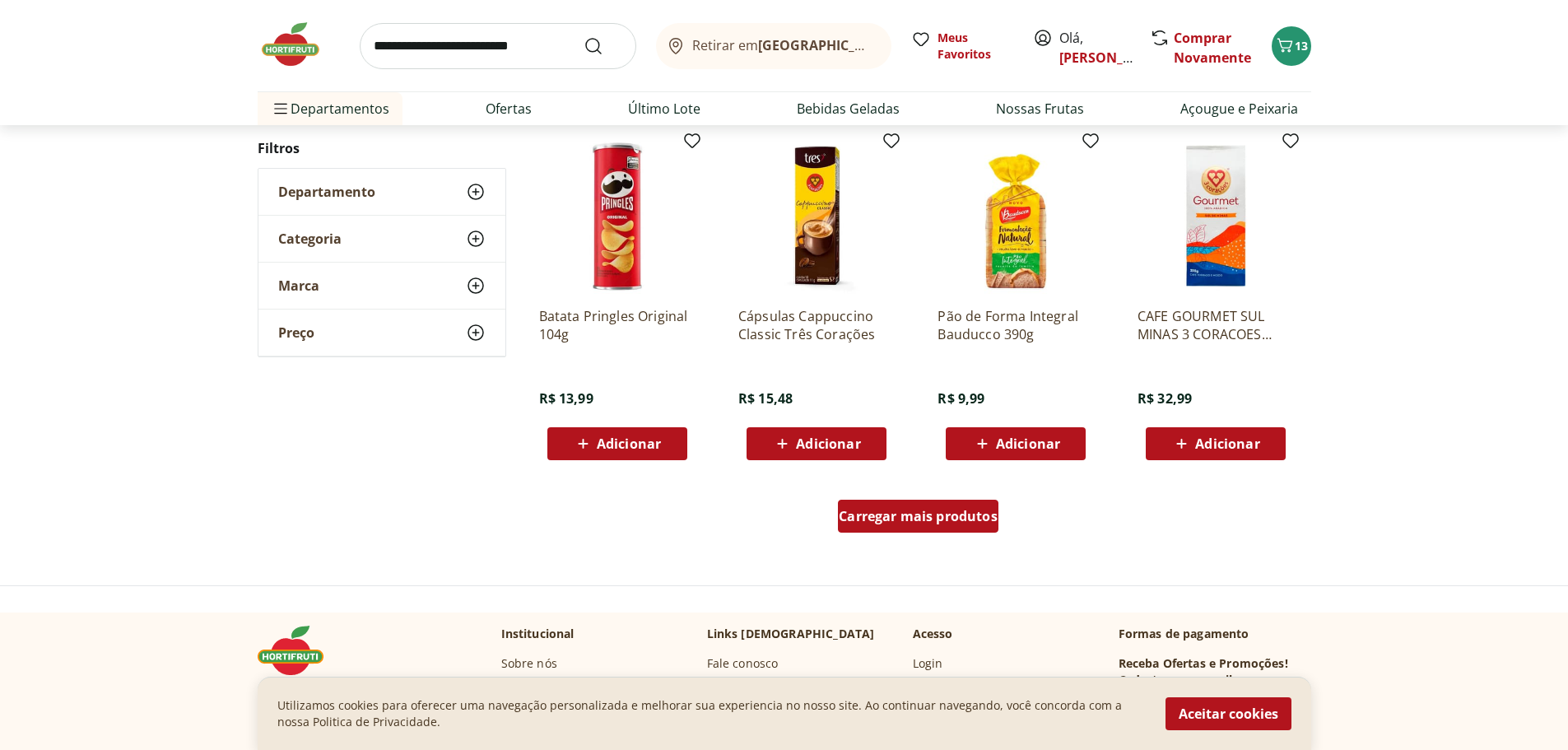
click at [975, 526] on div "Carregar mais produtos" at bounding box center [919, 516] width 161 height 33
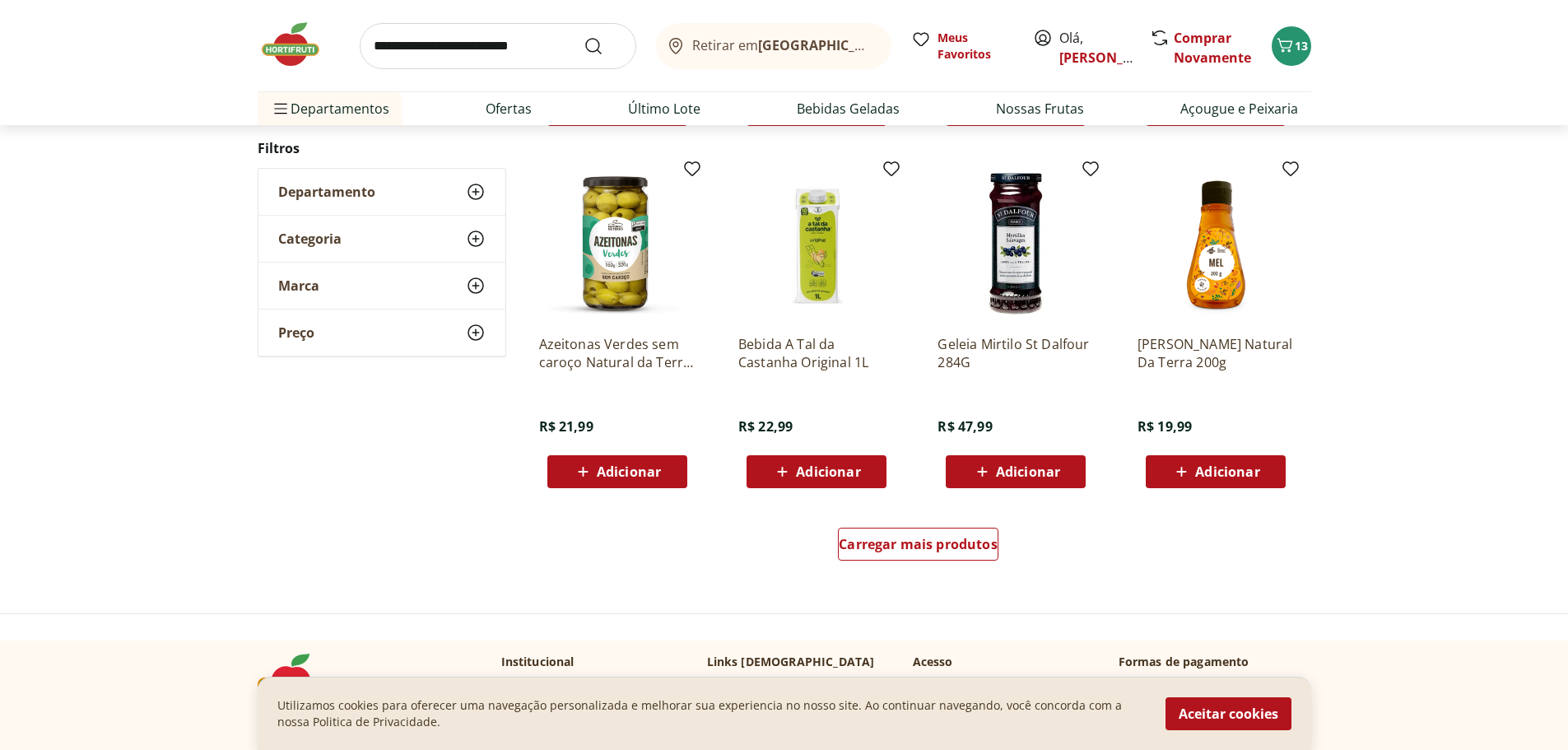
scroll to position [11610, 0]
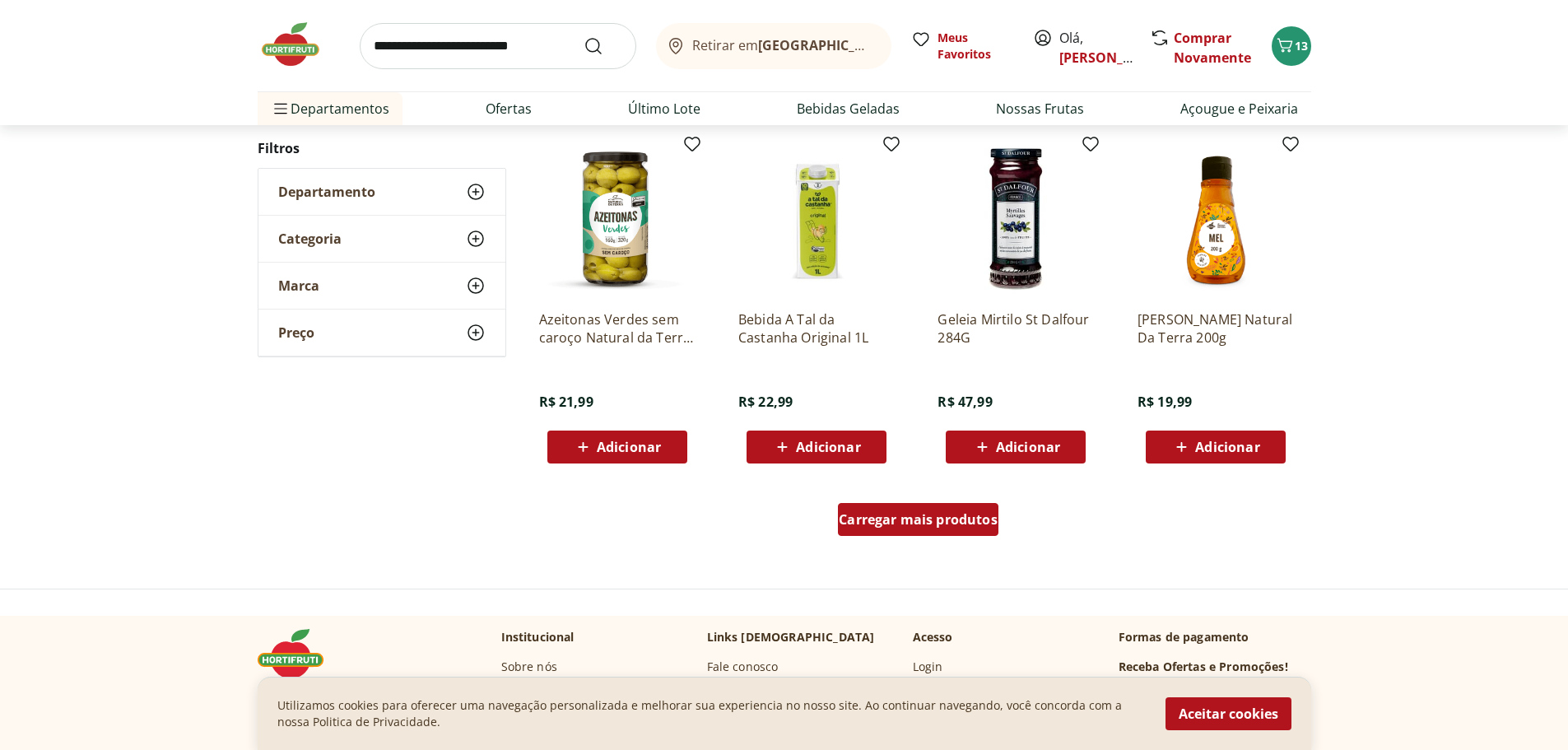
click at [971, 518] on span "Carregar mais produtos" at bounding box center [919, 519] width 159 height 13
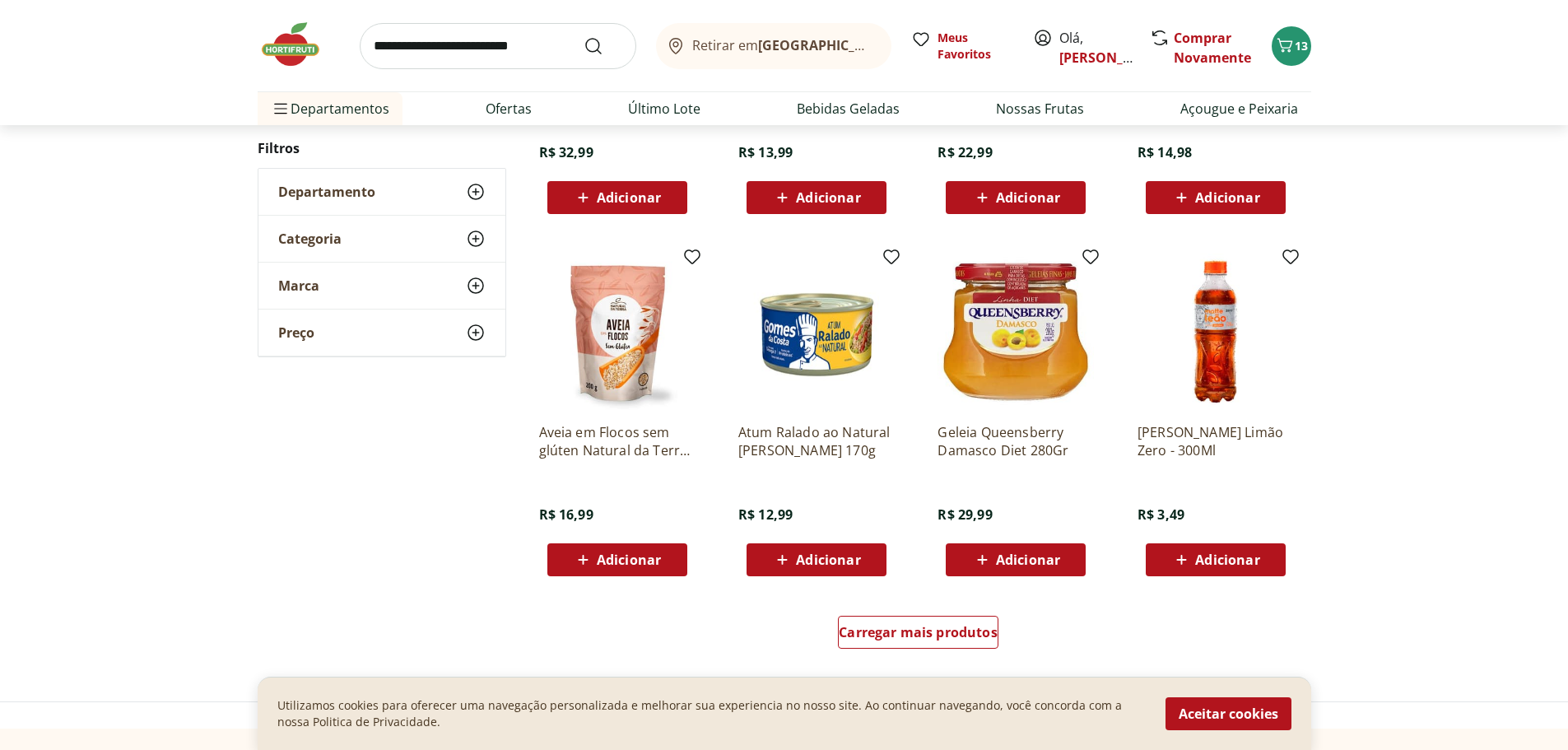
scroll to position [12598, 0]
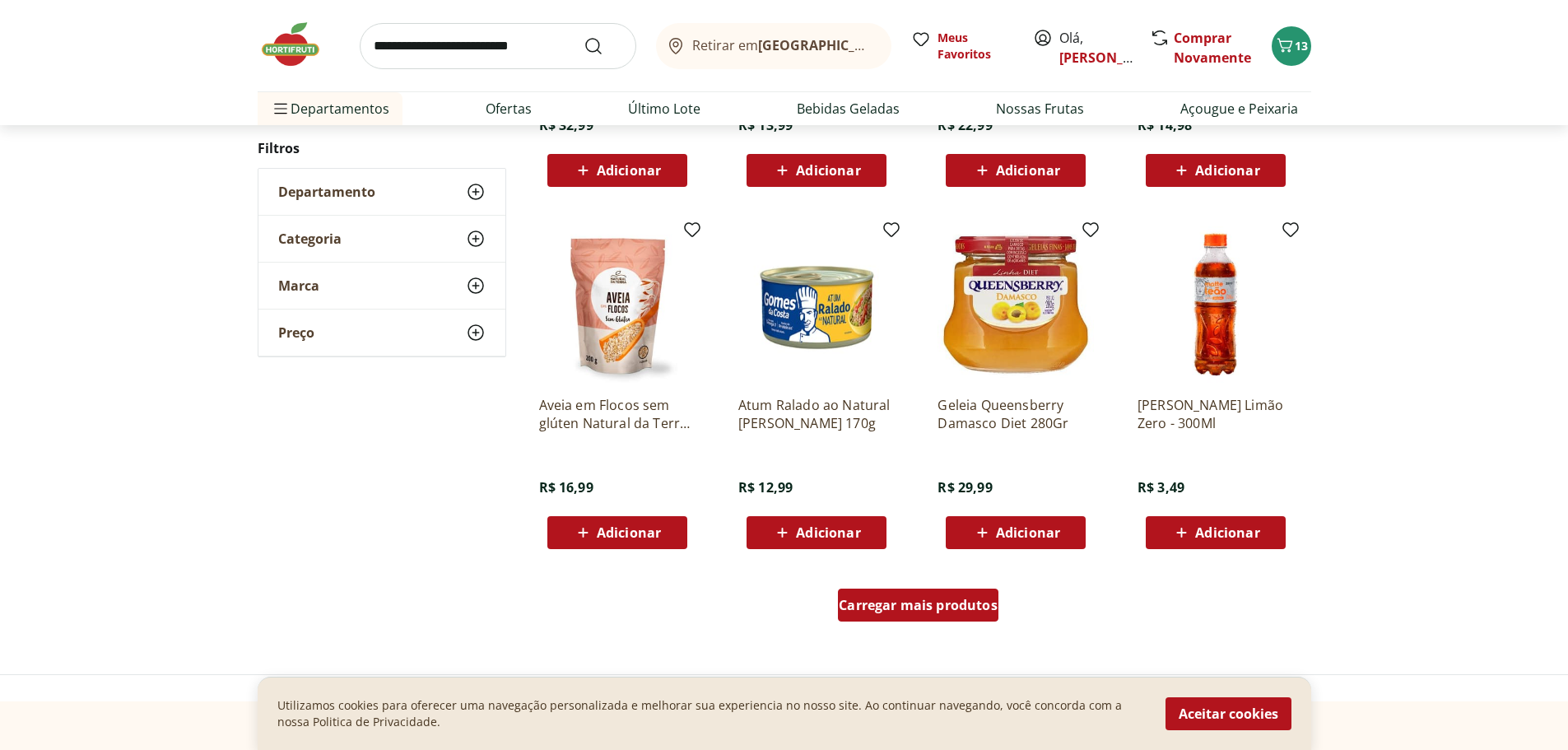
click at [940, 618] on div "Carregar mais produtos" at bounding box center [919, 605] width 161 height 33
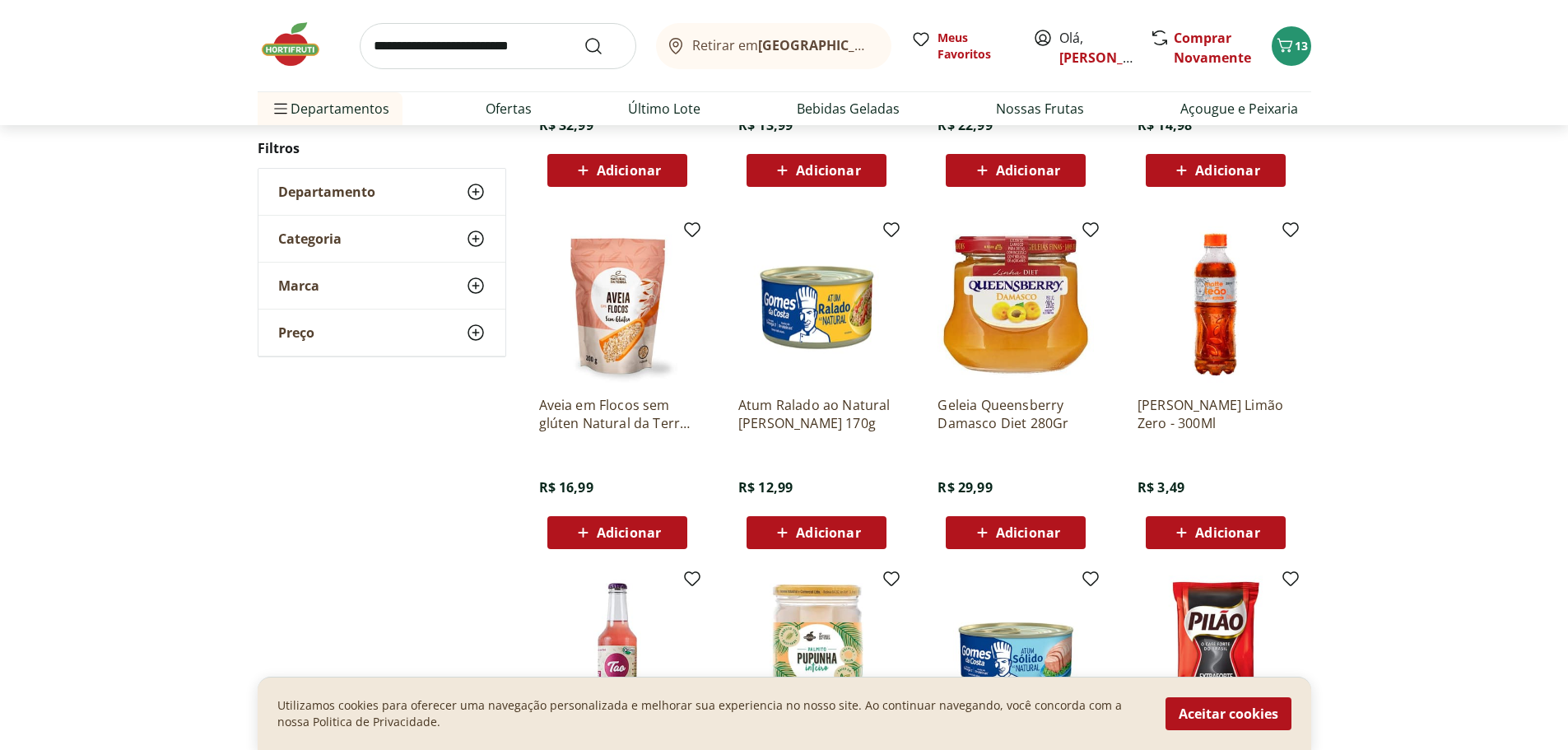
click at [493, 69] on input "search" at bounding box center [498, 46] width 277 height 46
type input "**********"
click at [584, 36] on button "Submit Search" at bounding box center [604, 46] width 40 height 20
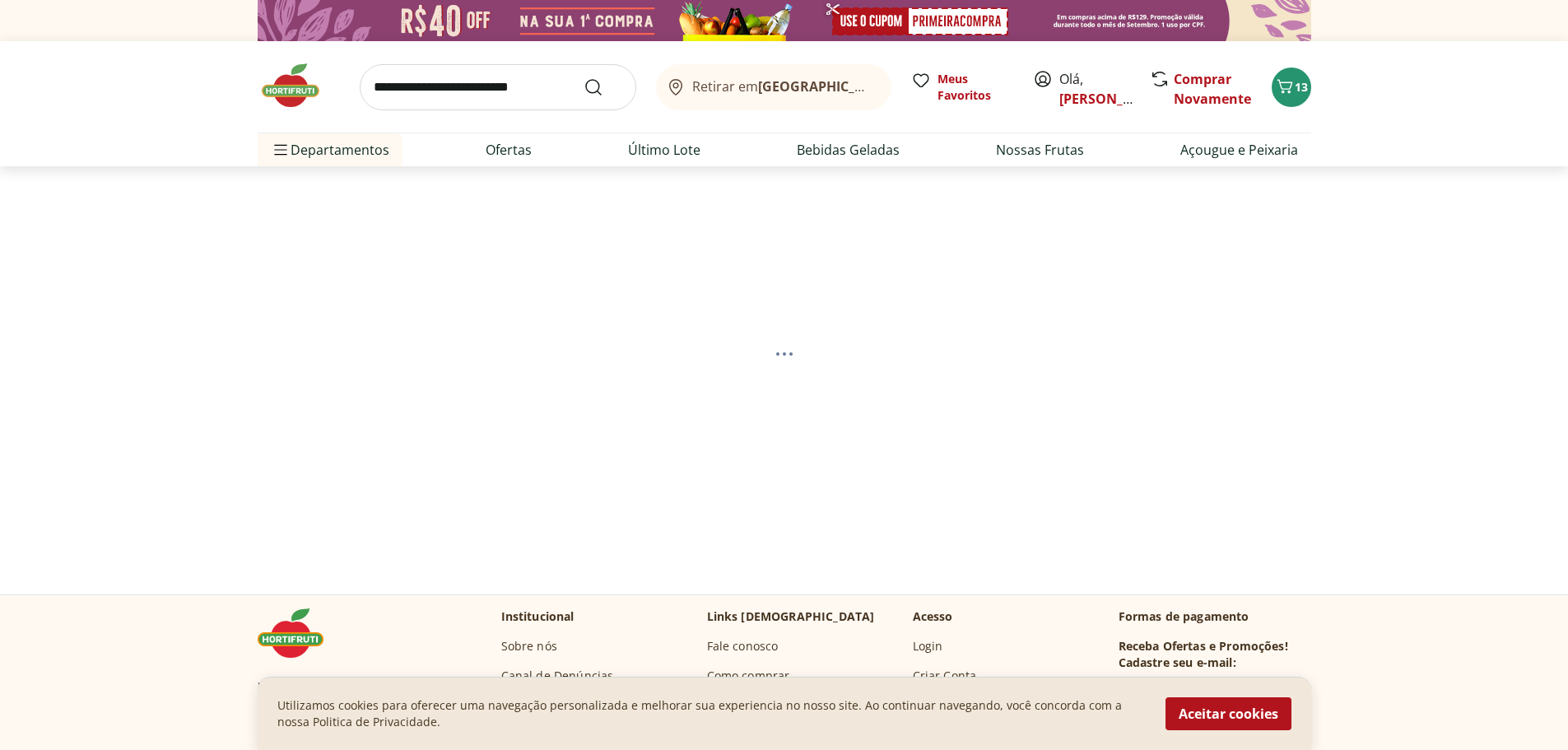
select select "**********"
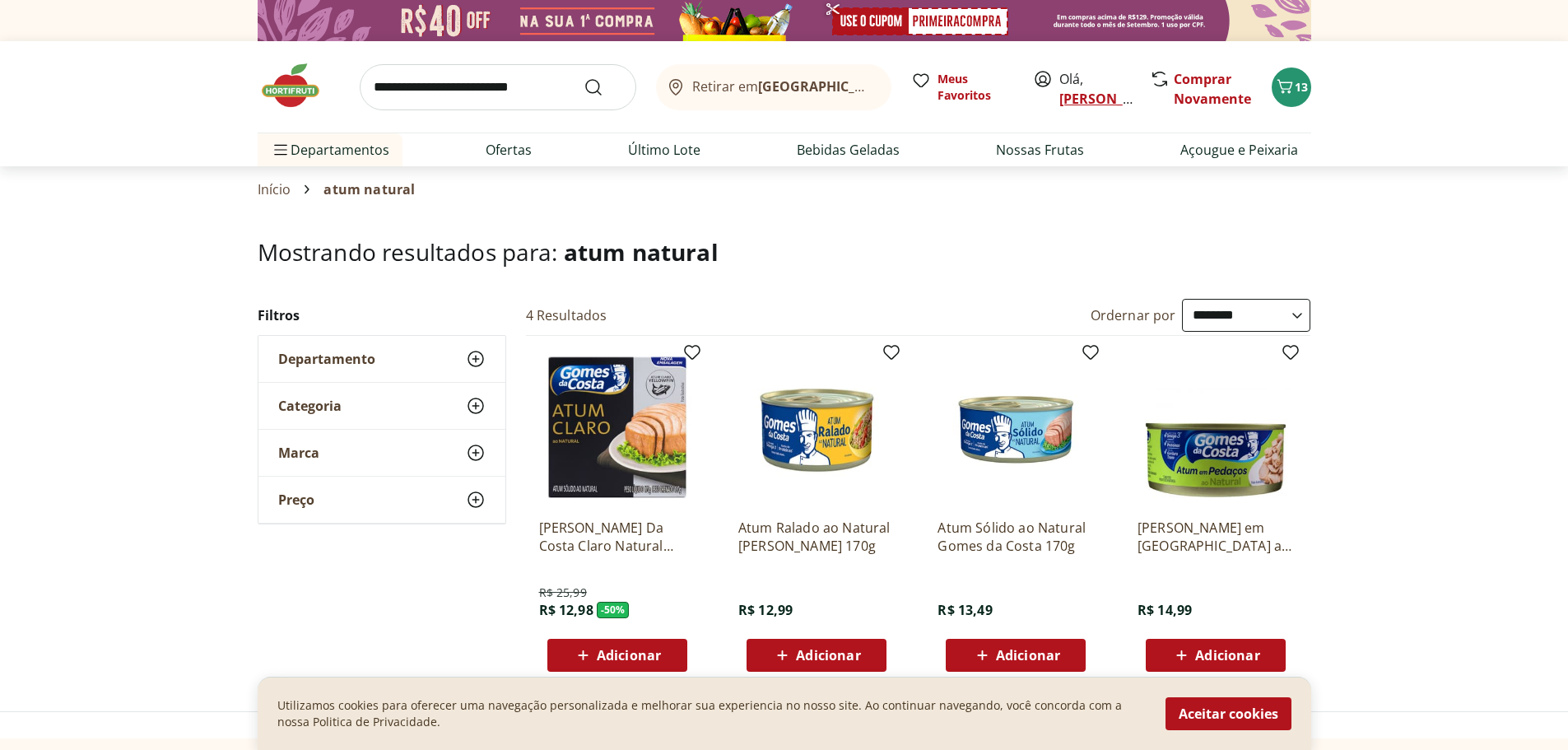
click at [1088, 100] on link "Isabelle" at bounding box center [1113, 98] width 107 height 18
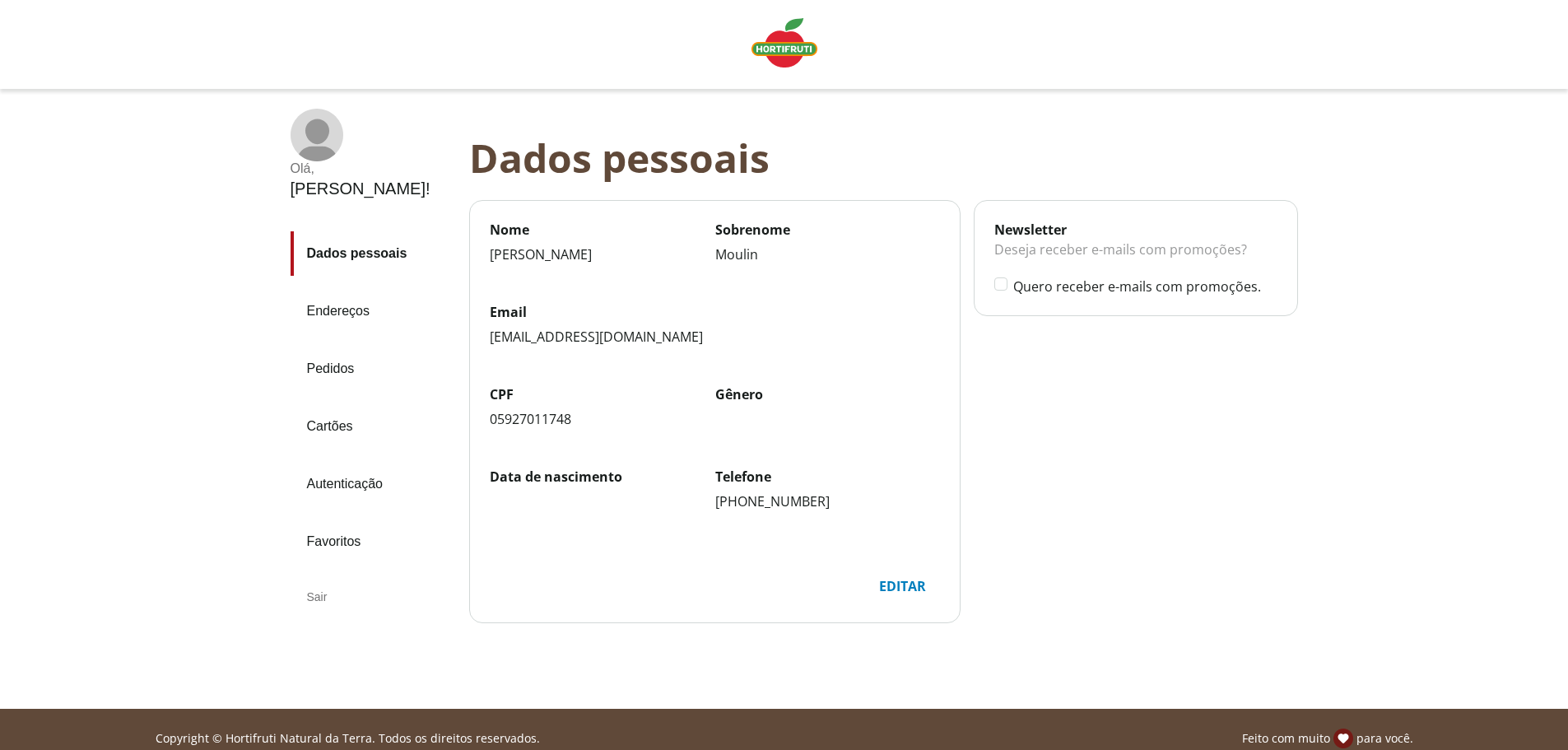
click at [313, 577] on div "Sair" at bounding box center [373, 597] width 166 height 40
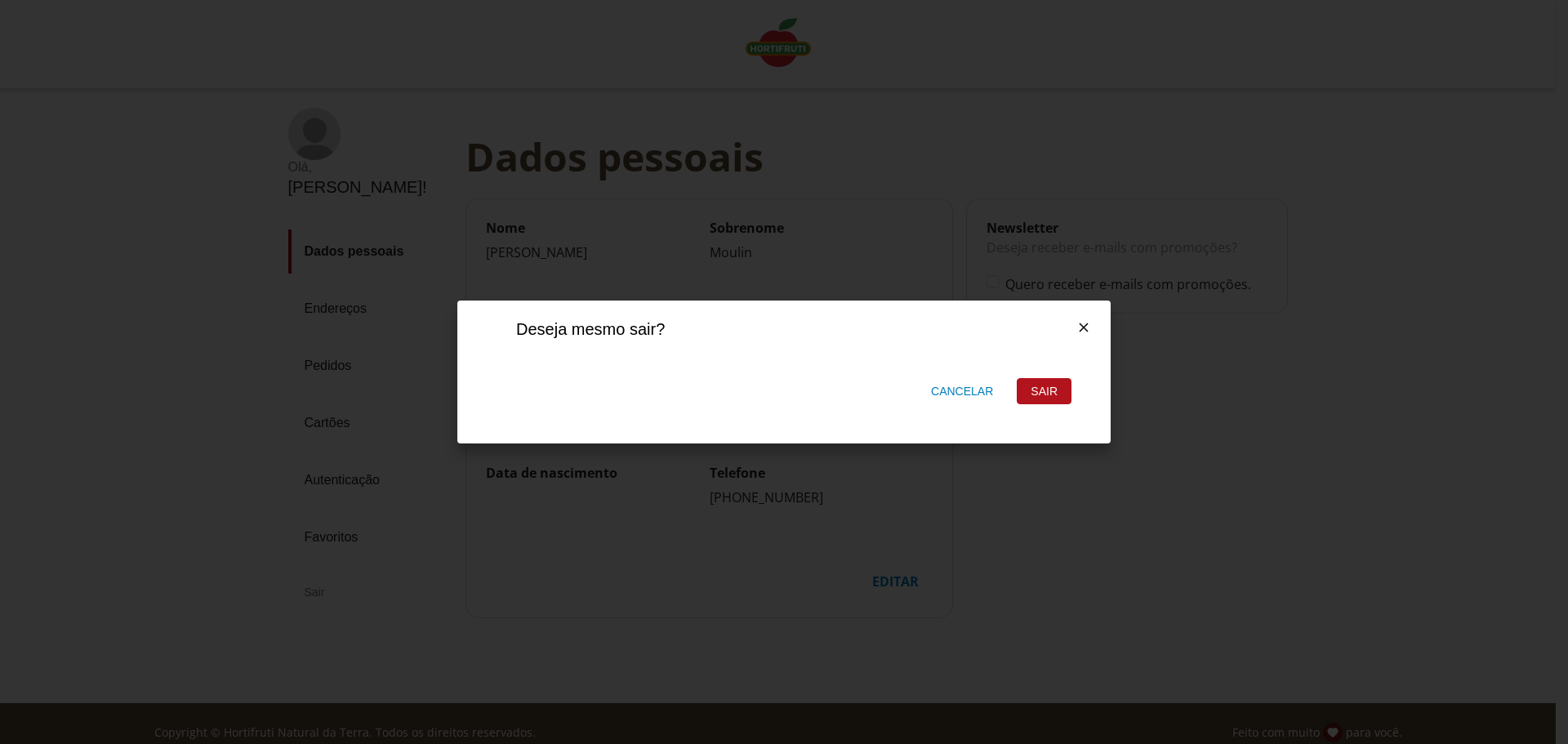
click at [1036, 385] on div "Sair" at bounding box center [1045, 391] width 53 height 25
